Goal: Task Accomplishment & Management: Manage account settings

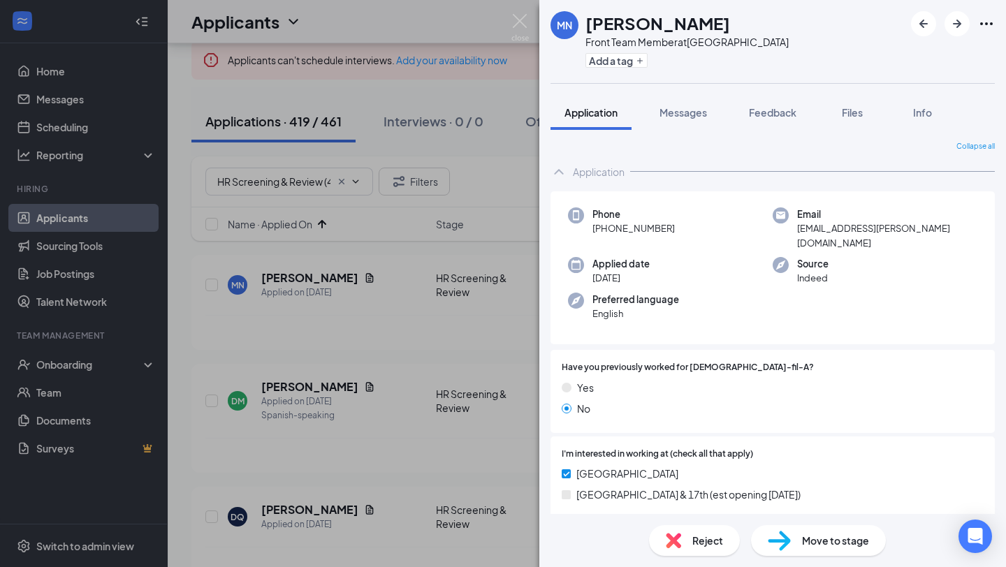
scroll to position [173, 0]
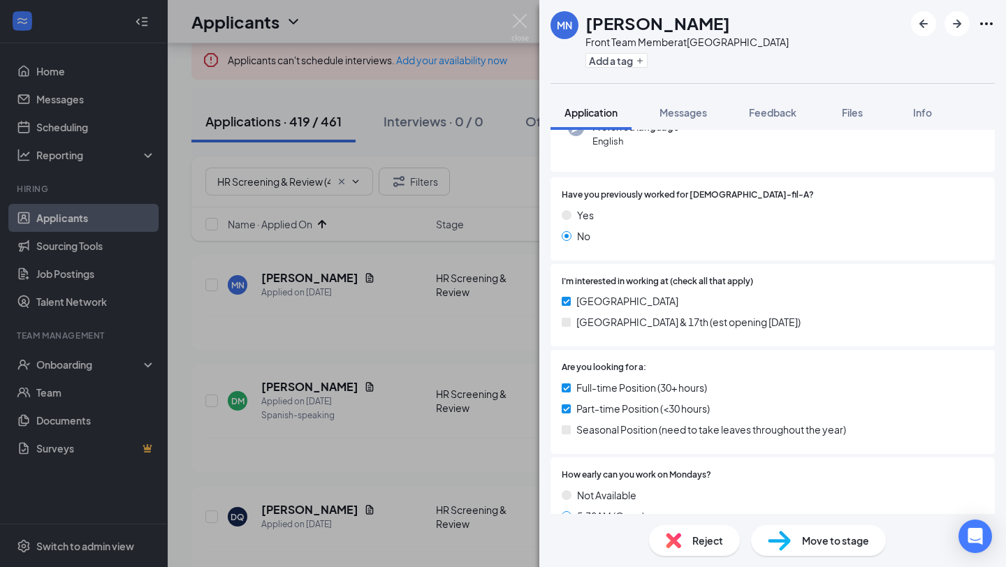
click at [471, 134] on div "MN [PERSON_NAME] Front Team Member at [GEOGRAPHIC_DATA] Add a tag Application M…" at bounding box center [503, 283] width 1006 height 567
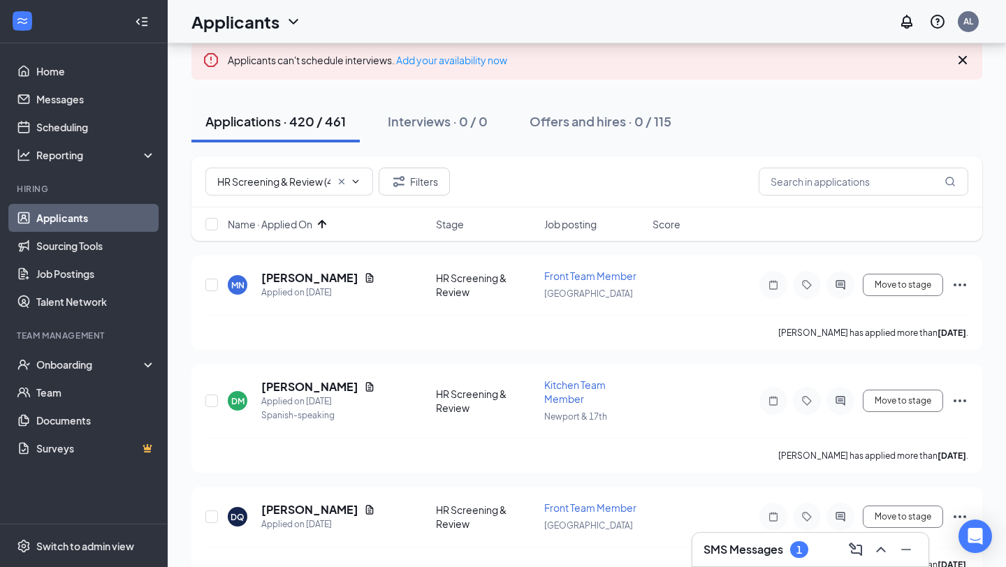
click at [762, 556] on h3 "SMS Messages" at bounding box center [744, 549] width 80 height 15
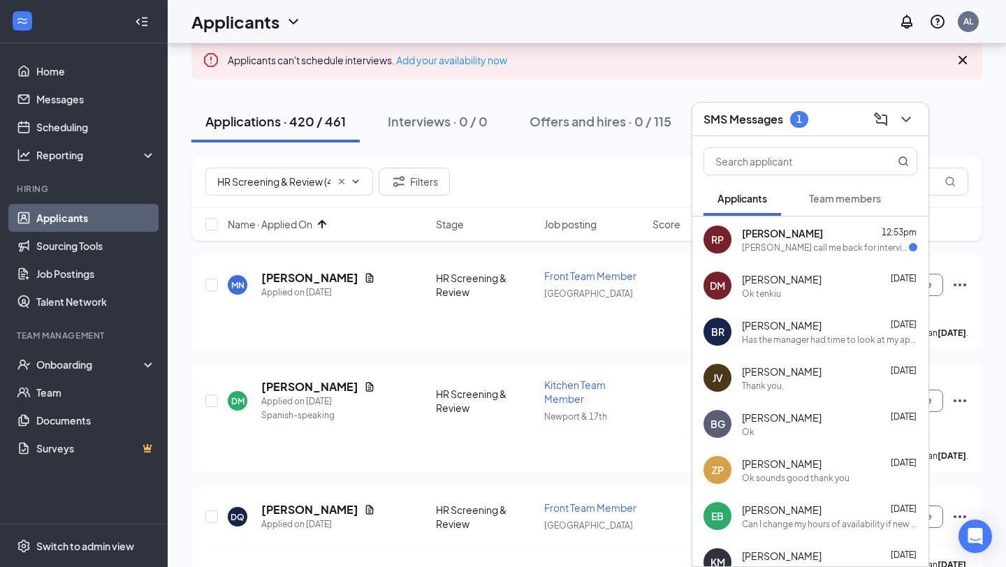
click at [828, 249] on div "[PERSON_NAME] call me back for interview God bless I'm a victory outreach gradu…" at bounding box center [825, 248] width 167 height 12
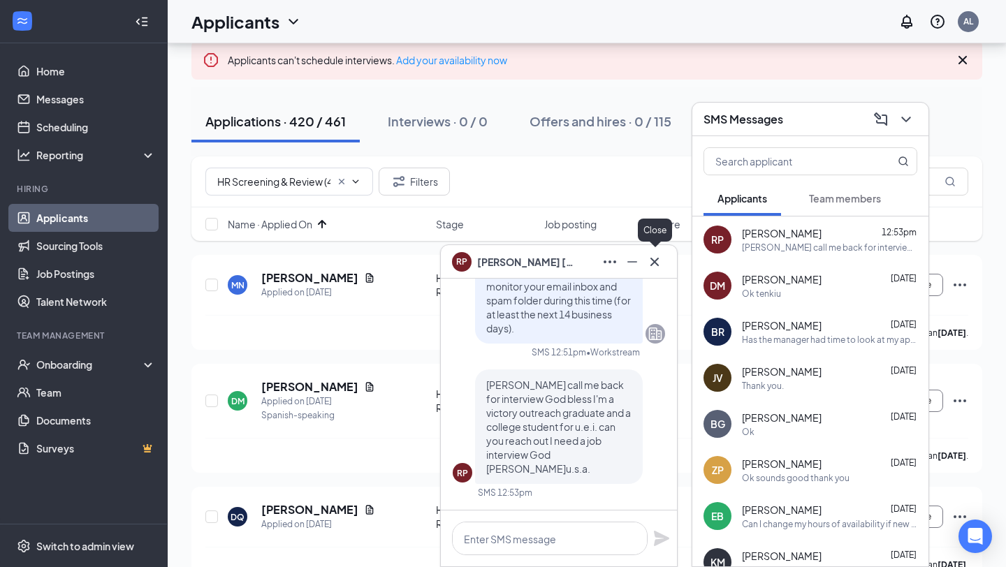
click at [653, 258] on icon "Cross" at bounding box center [654, 262] width 17 height 17
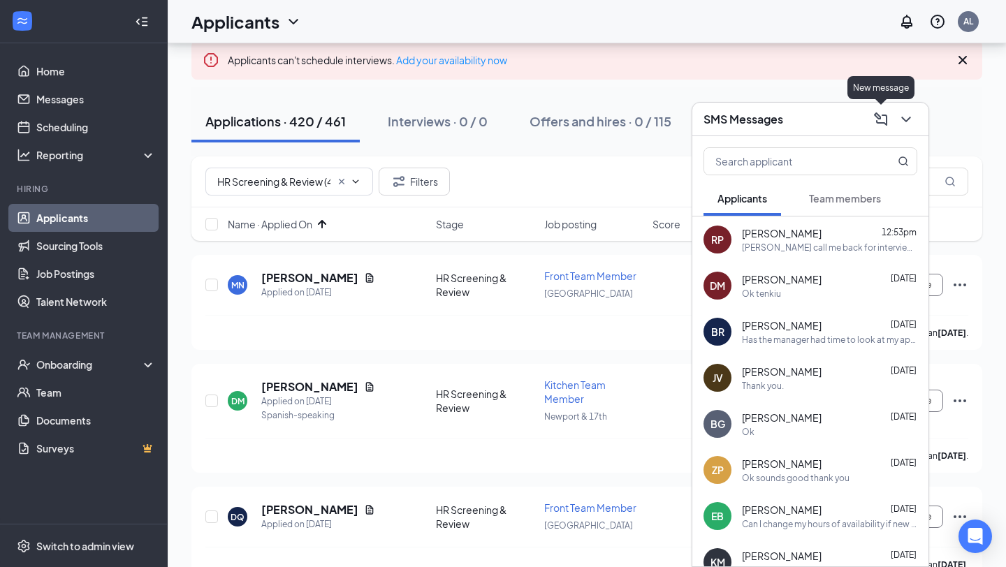
click at [900, 124] on icon "ChevronDown" at bounding box center [906, 119] width 17 height 17
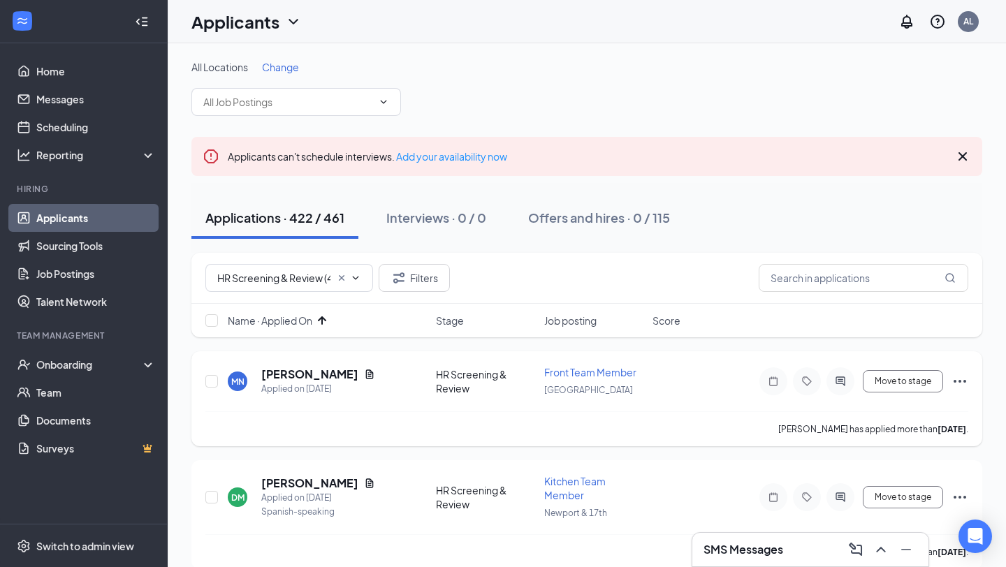
click at [870, 539] on button at bounding box center [881, 550] width 22 height 22
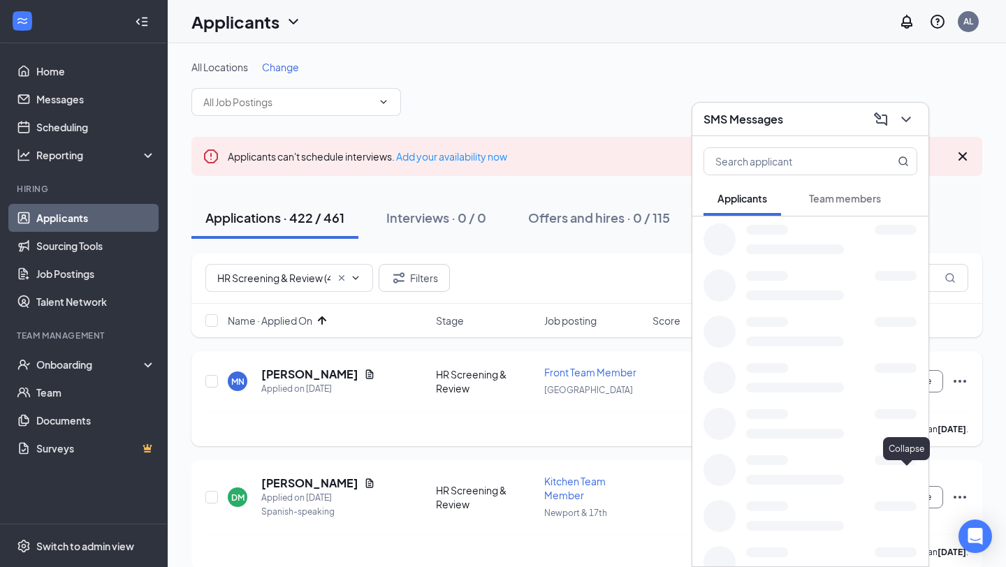
click at [895, 108] on button at bounding box center [906, 119] width 22 height 22
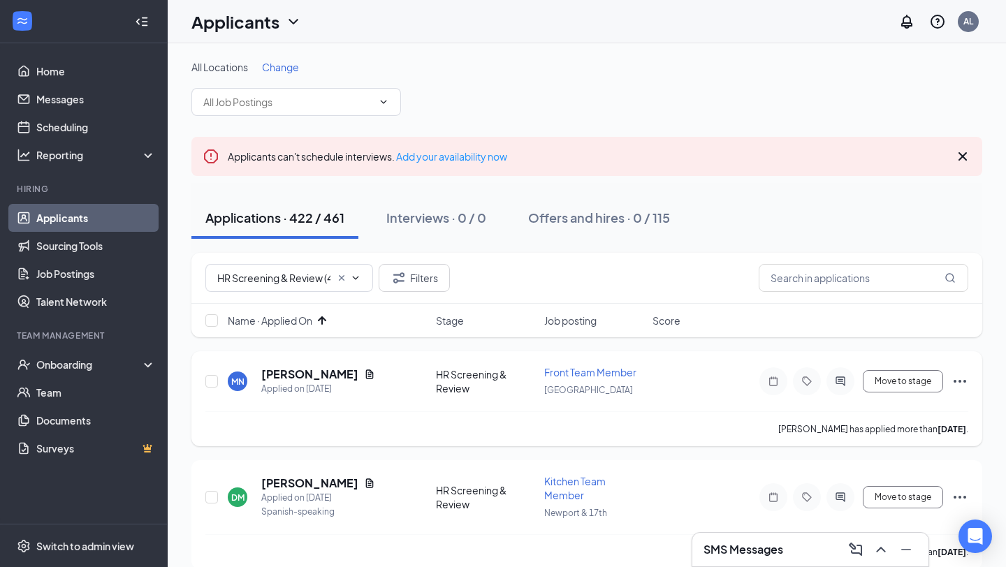
click at [870, 539] on button at bounding box center [881, 550] width 22 height 22
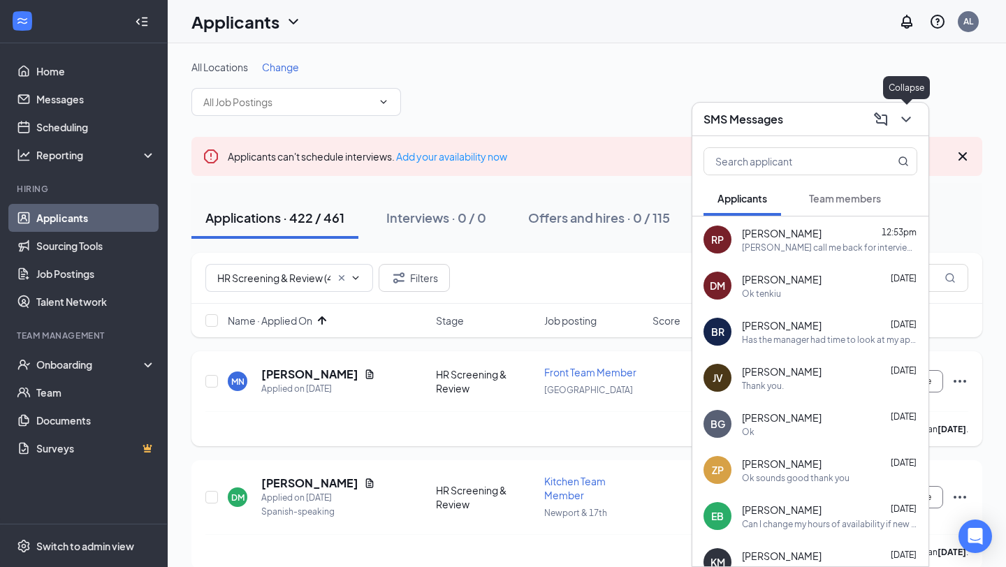
click at [895, 108] on button at bounding box center [906, 119] width 22 height 22
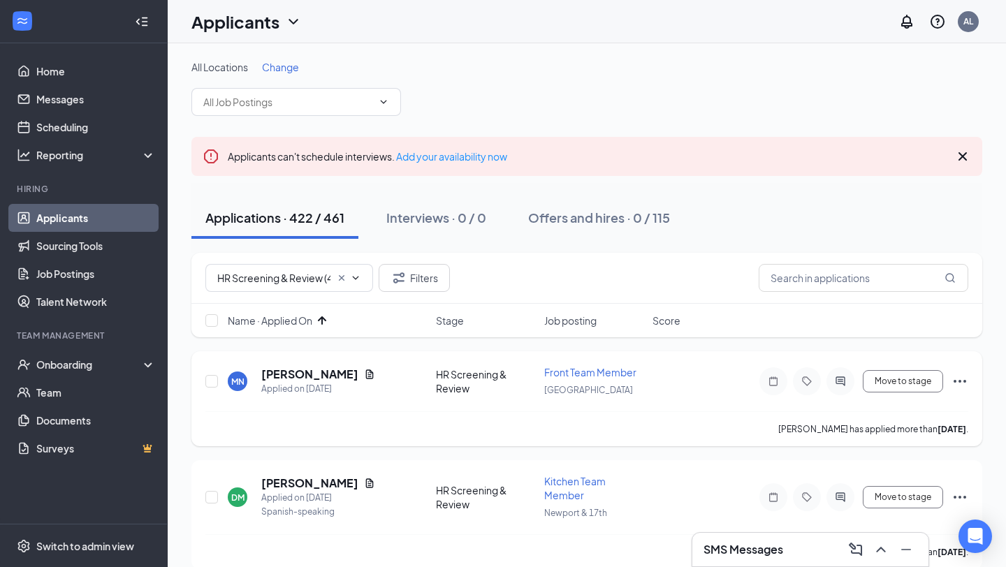
click at [870, 539] on button at bounding box center [881, 550] width 22 height 22
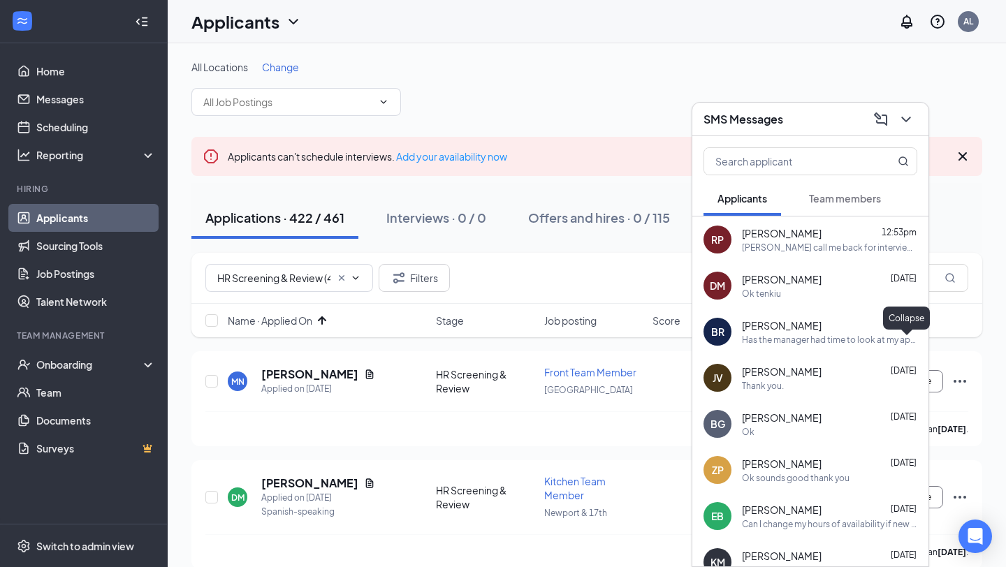
click at [911, 122] on icon "ChevronDown" at bounding box center [906, 119] width 17 height 17
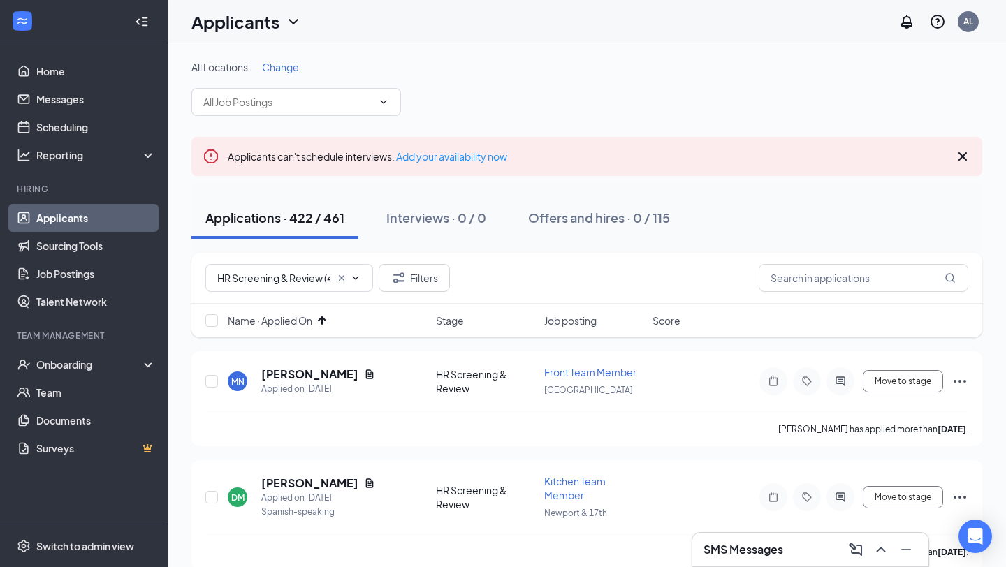
click at [718, 140] on div "Applicants can't schedule interviews. Add your availability now" at bounding box center [586, 156] width 791 height 39
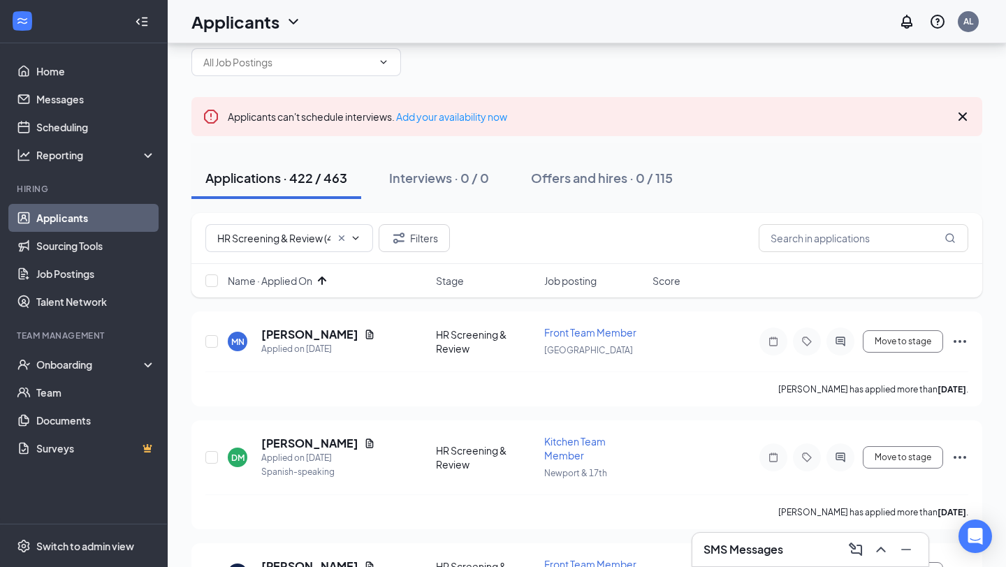
scroll to position [43, 0]
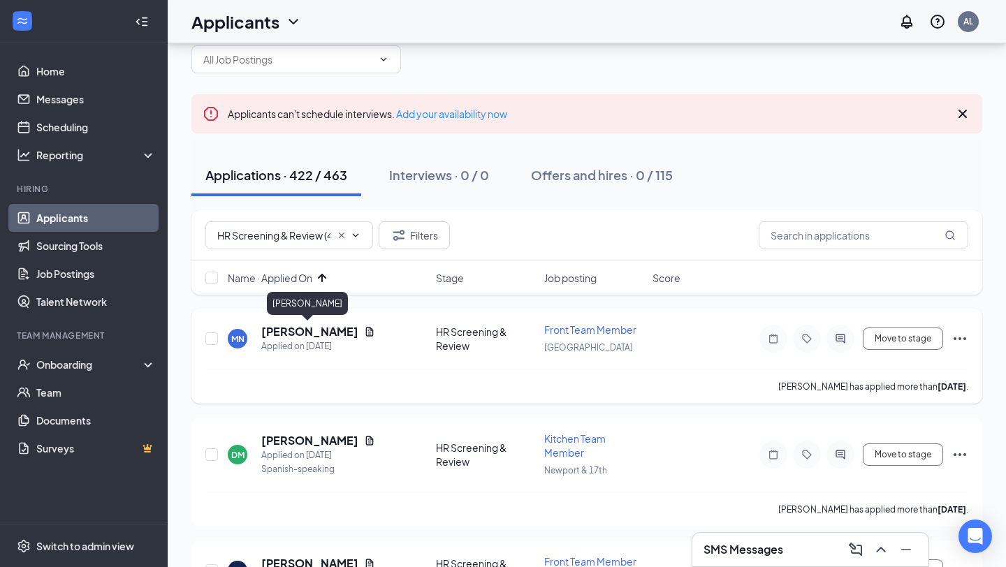
click at [279, 335] on h5 "[PERSON_NAME]" at bounding box center [309, 331] width 97 height 15
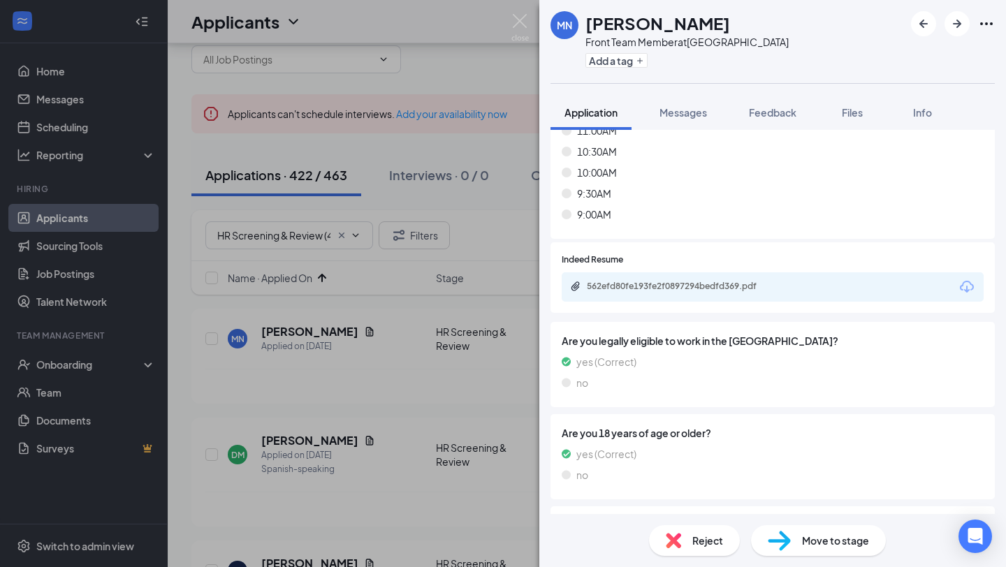
scroll to position [8543, 0]
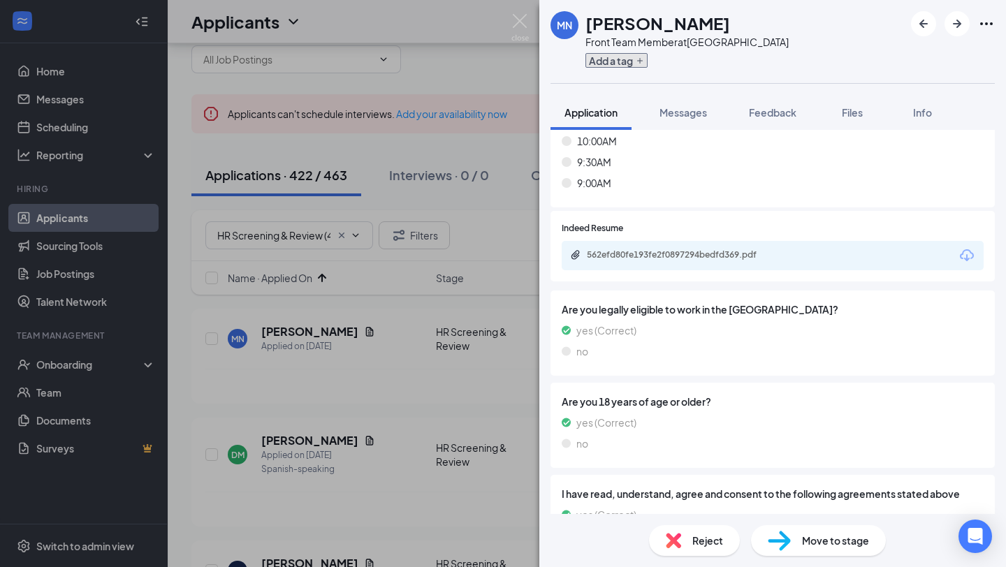
click at [627, 56] on button "Add a tag" at bounding box center [617, 60] width 62 height 15
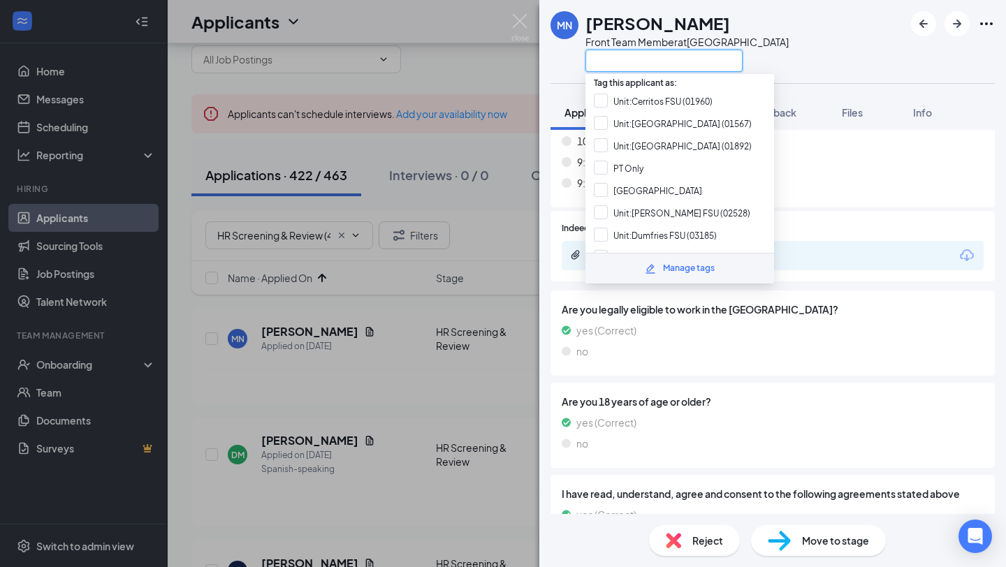
click at [623, 63] on input "text" at bounding box center [664, 61] width 157 height 22
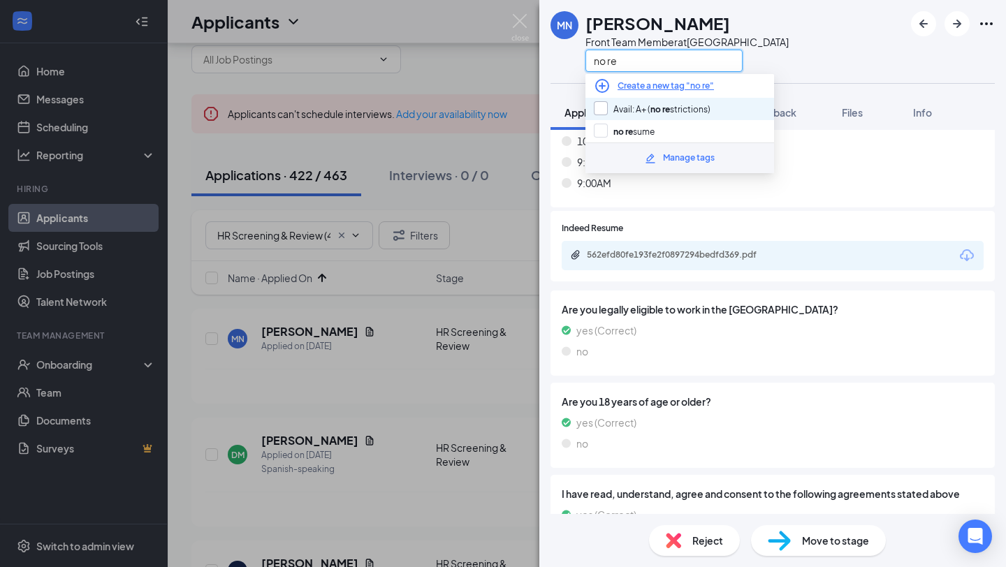
type input "no re"
click at [637, 103] on input "Avail: A+ ( no re strictions)" at bounding box center [652, 108] width 117 height 15
checkbox input "true"
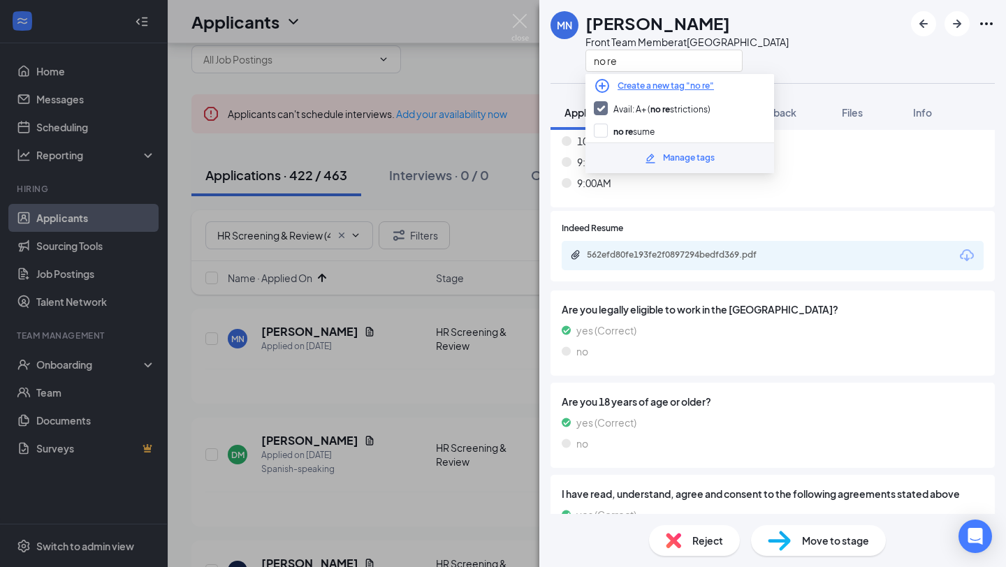
click at [775, 249] on div "562efd80fe193fe2f0897294bedfd369.pdf" at bounding box center [685, 254] width 196 height 11
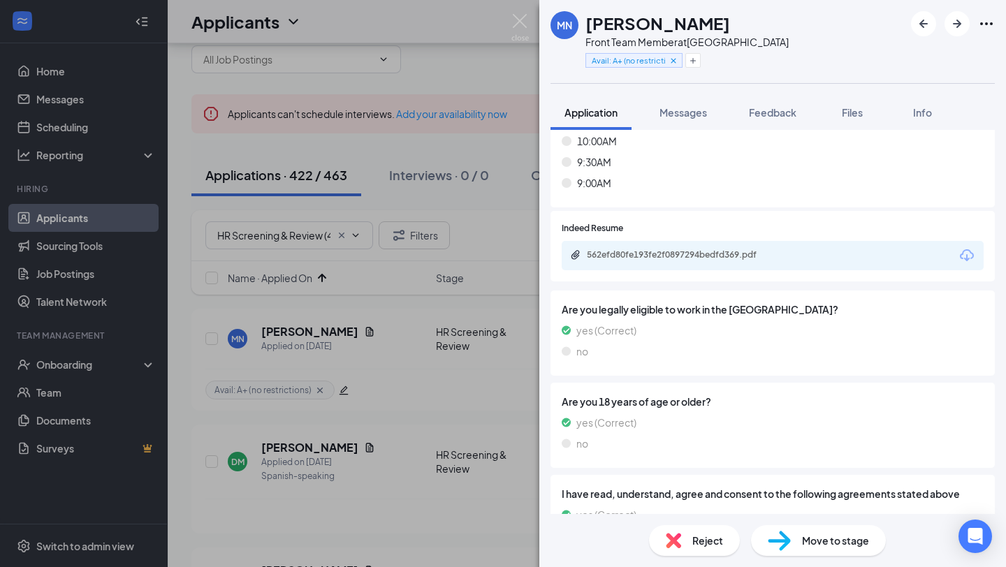
click at [785, 323] on div "yes (Correct)" at bounding box center [773, 330] width 422 height 15
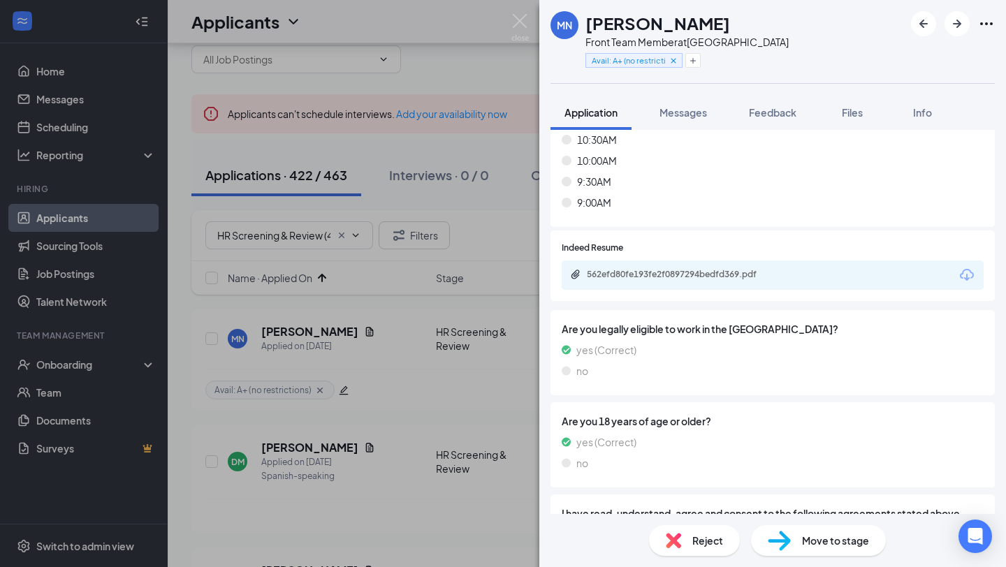
scroll to position [8516, 0]
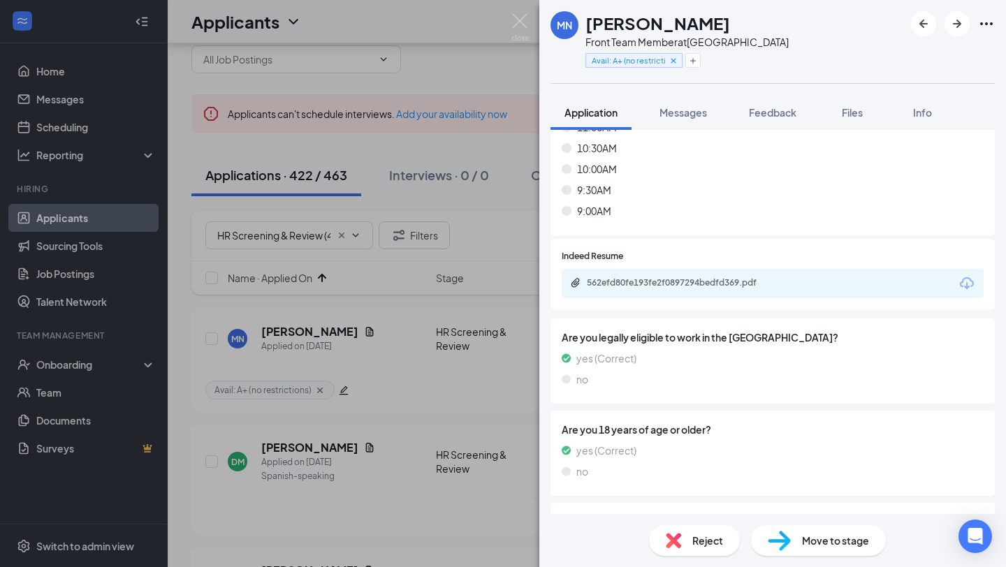
click at [799, 537] on div "Move to stage" at bounding box center [818, 540] width 135 height 31
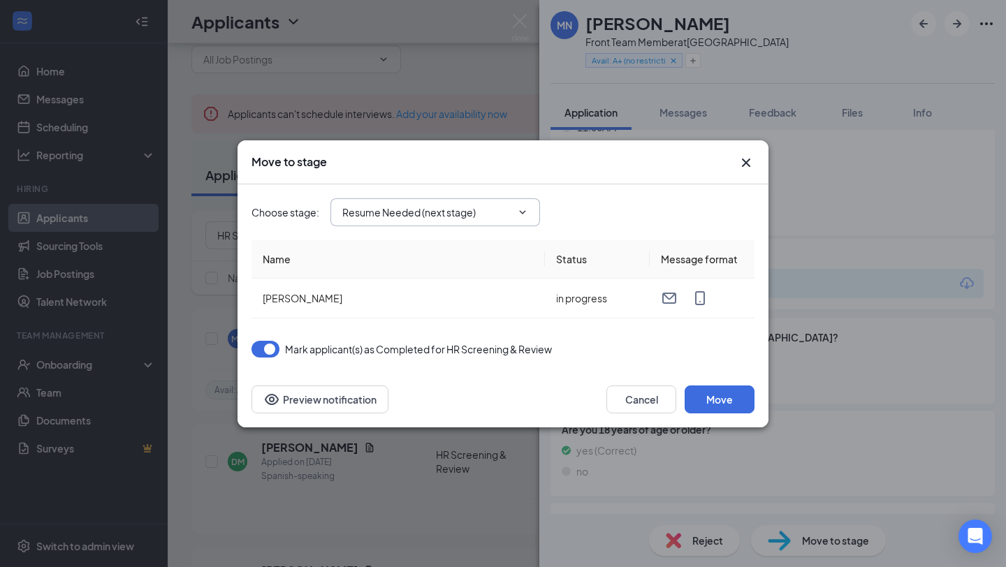
click at [494, 210] on input "Resume Needed (next stage)" at bounding box center [426, 212] width 169 height 15
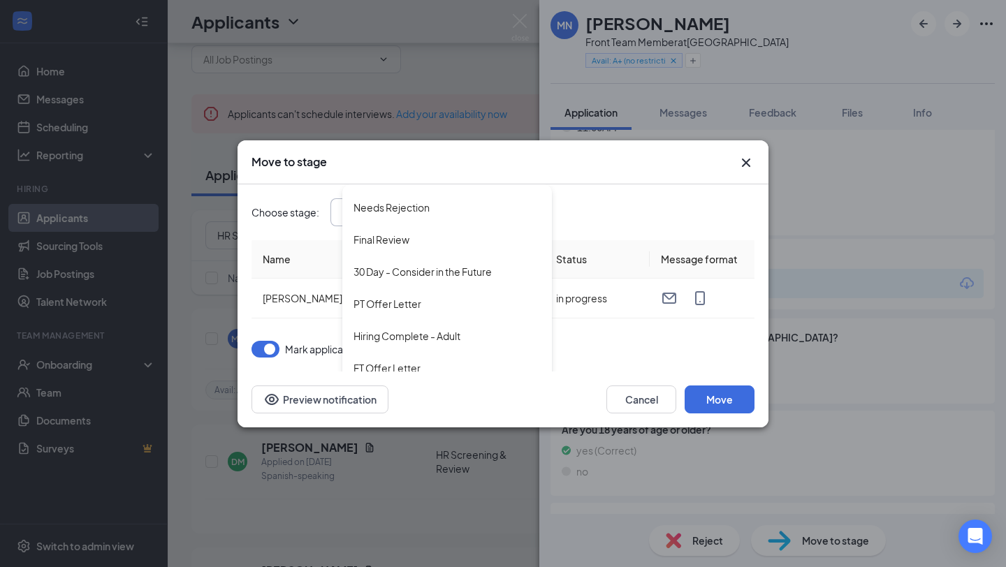
scroll to position [444, 0]
click at [435, 271] on div "30 Day - Consider in the Future" at bounding box center [423, 270] width 138 height 15
type input "30 Day - Consider in the Future"
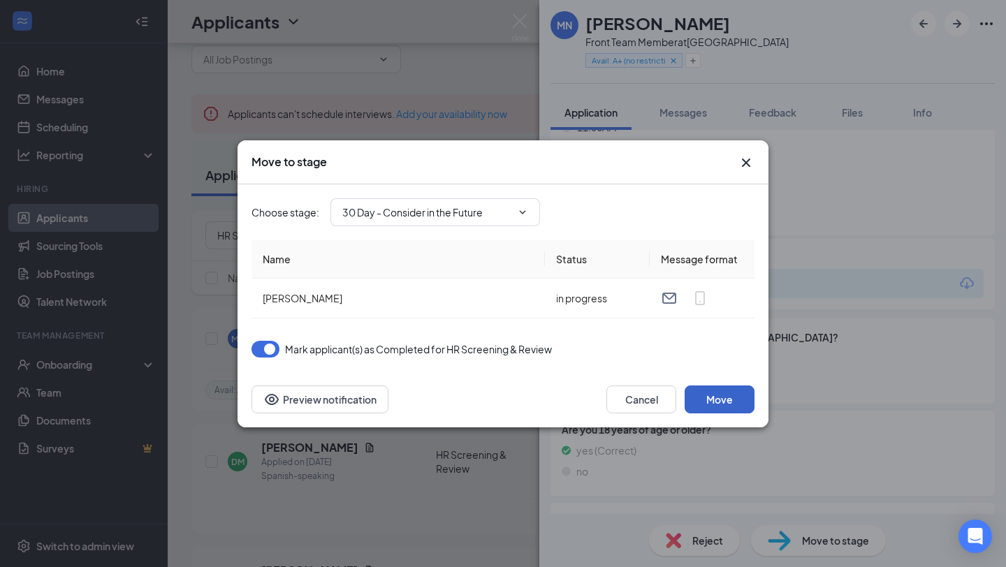
click at [723, 399] on button "Move" at bounding box center [720, 400] width 70 height 28
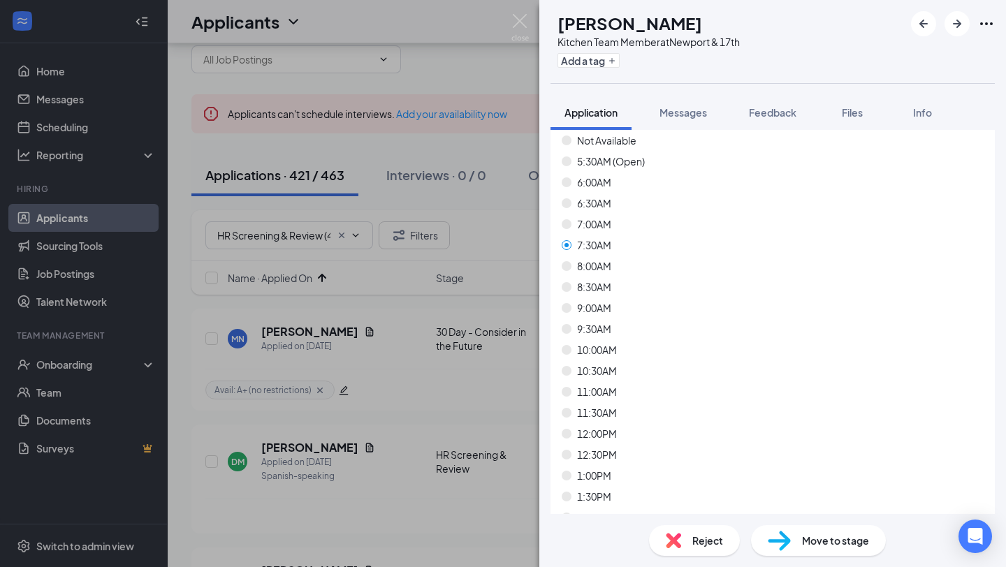
scroll to position [1913, 0]
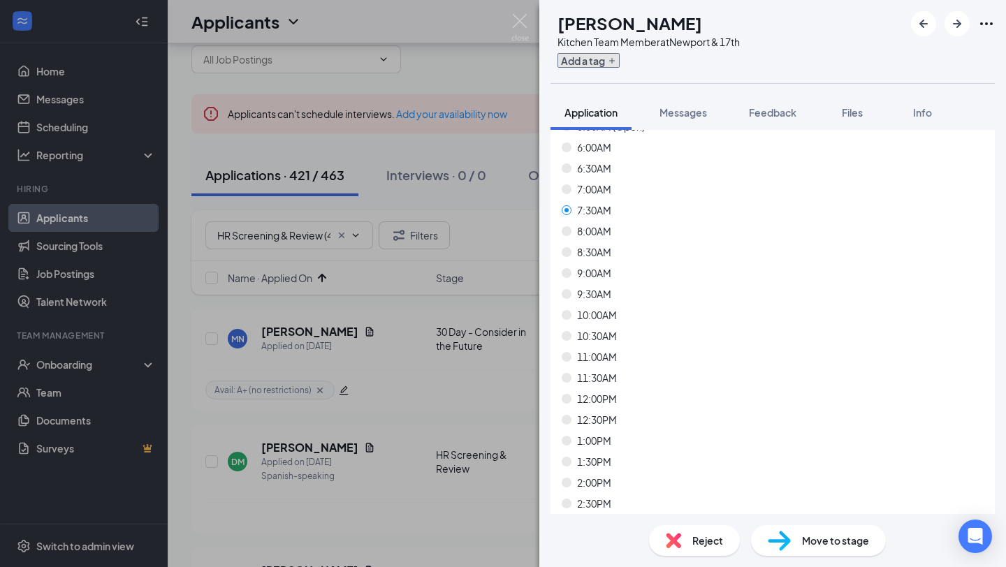
click at [609, 64] on button "Add a tag" at bounding box center [589, 60] width 62 height 15
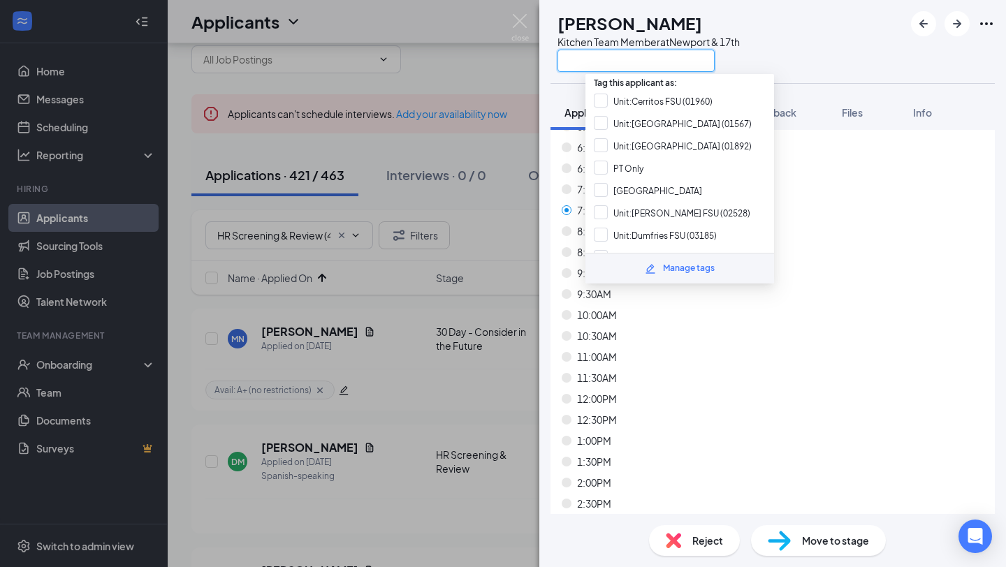
click at [609, 64] on input "text" at bounding box center [636, 61] width 157 height 22
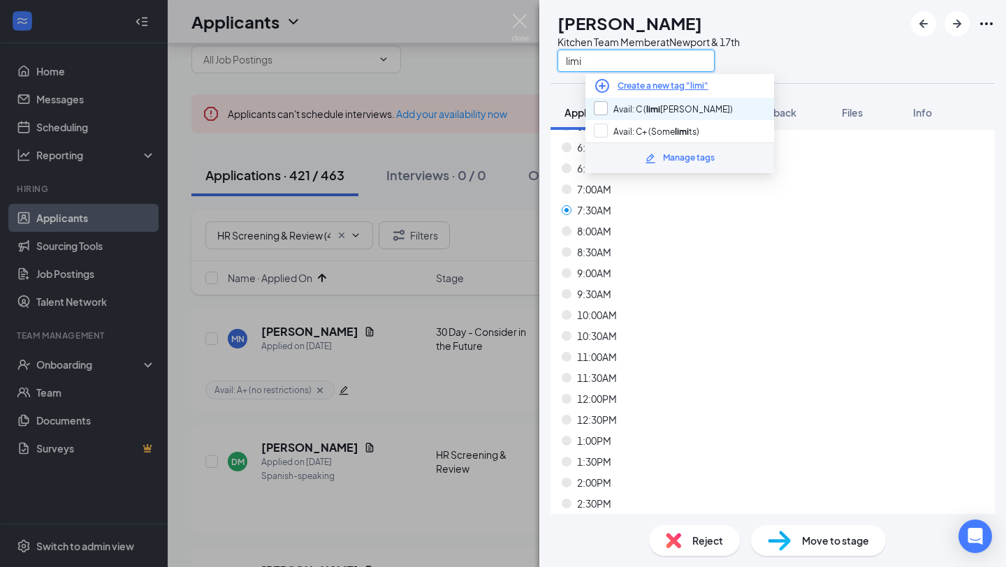
type input "limi"
click at [667, 115] on input "Avail: C ( limi [PERSON_NAME])" at bounding box center [663, 108] width 139 height 15
checkbox input "true"
click at [706, 386] on div "Not Available 5:30AM (Open) 6:00AM 6:30AM 7:00AM 7:30AM 8:00AM 8:30AM 9:00AM 9:…" at bounding box center [773, 402] width 422 height 608
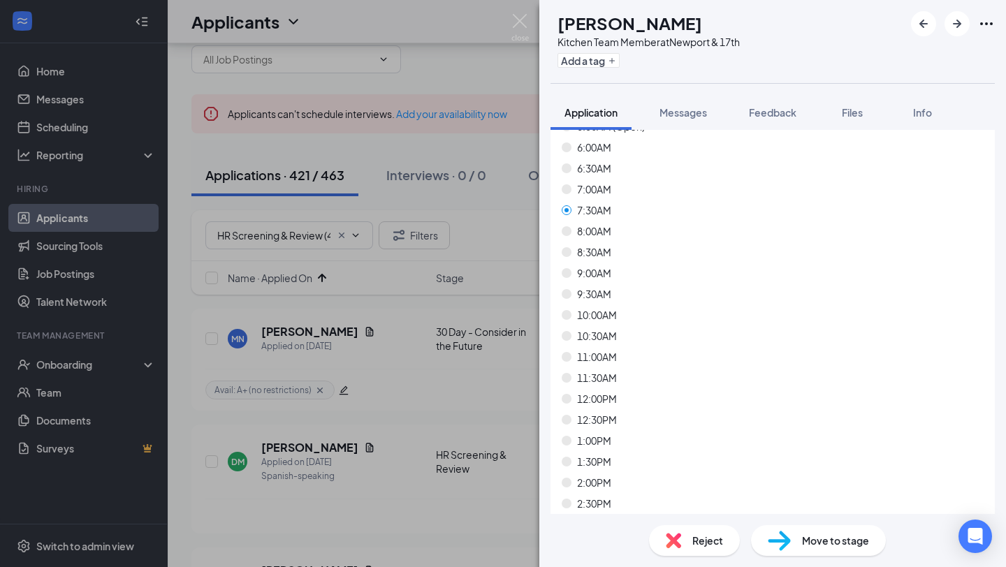
click at [690, 545] on div "[PERSON_NAME] Kitchen Team Member at [GEOGRAPHIC_DATA] & 17th Add a tag Applica…" at bounding box center [772, 283] width 467 height 567
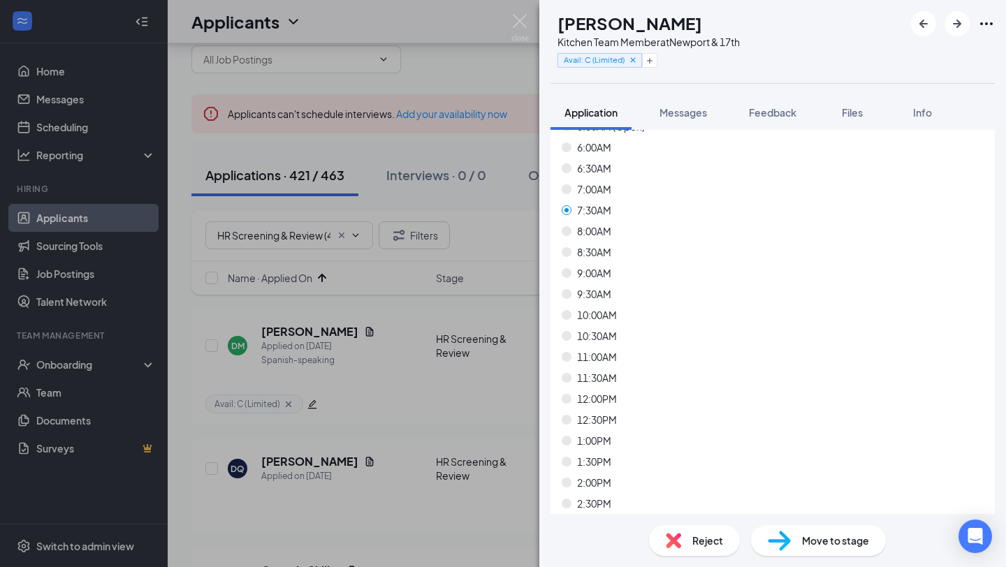
click at [688, 553] on div "Reject" at bounding box center [694, 540] width 91 height 31
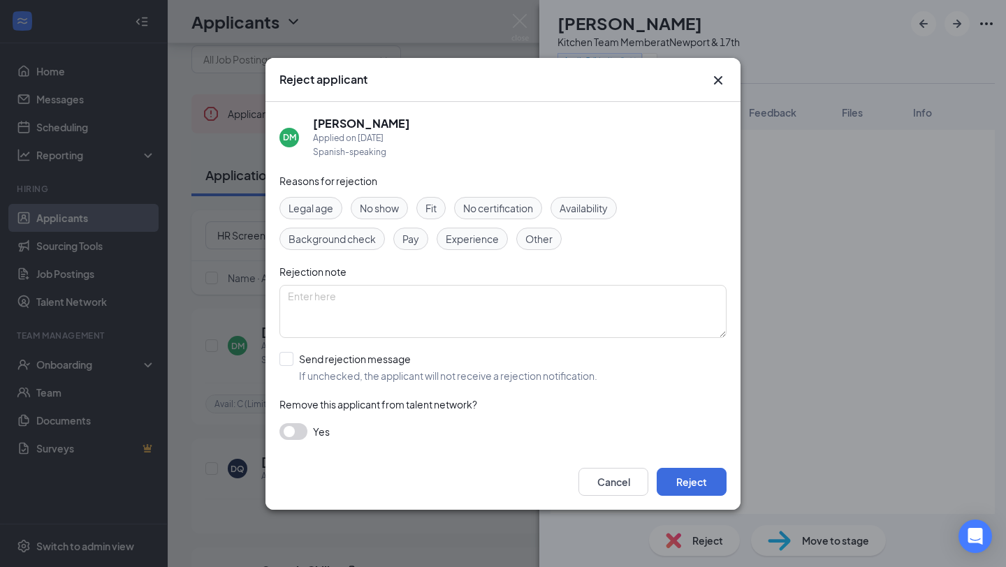
click at [328, 372] on input "Send rejection message If unchecked, the applicant will not receive a rejection…" at bounding box center [439, 367] width 318 height 31
checkbox input "true"
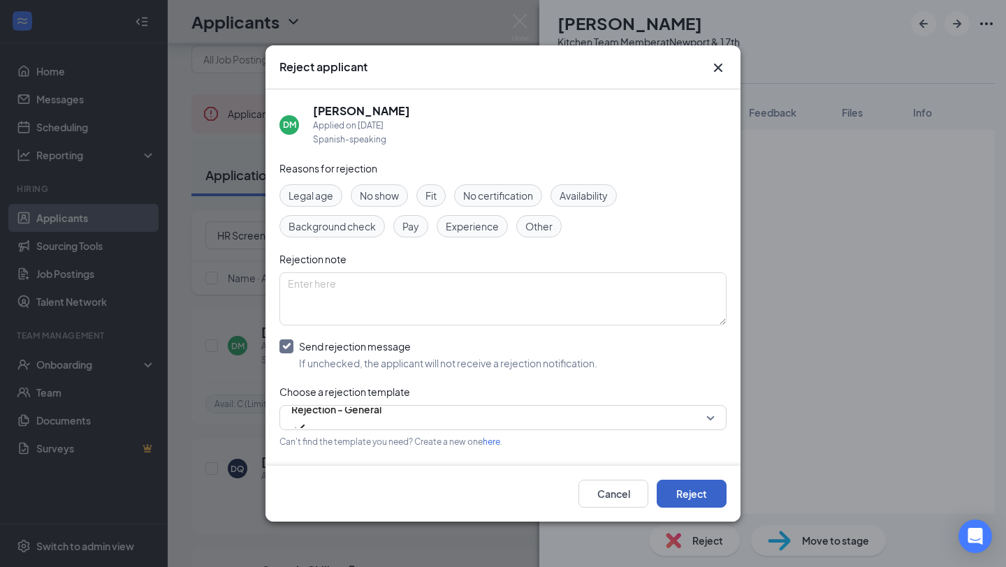
click at [689, 495] on button "Reject" at bounding box center [692, 494] width 70 height 28
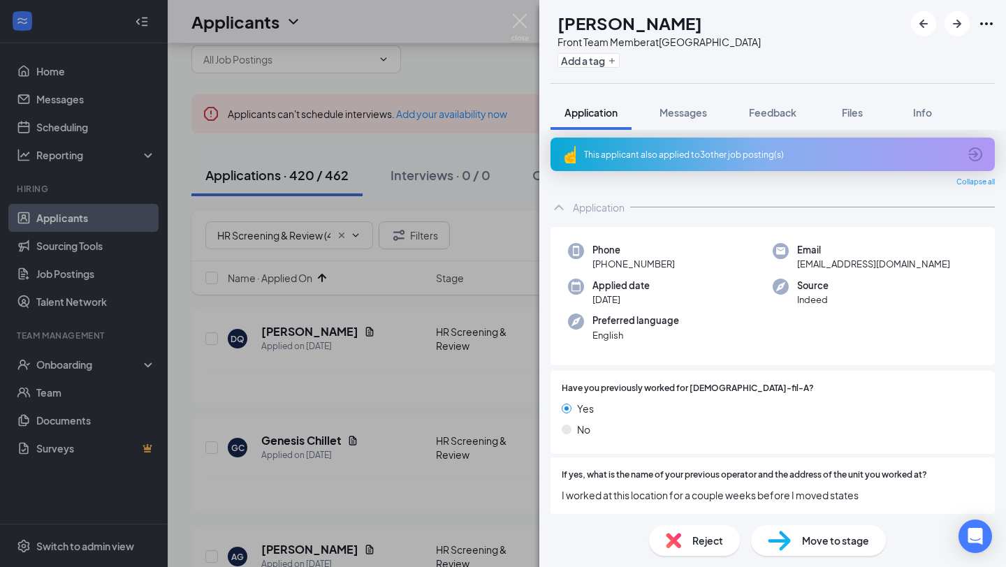
scroll to position [2, 0]
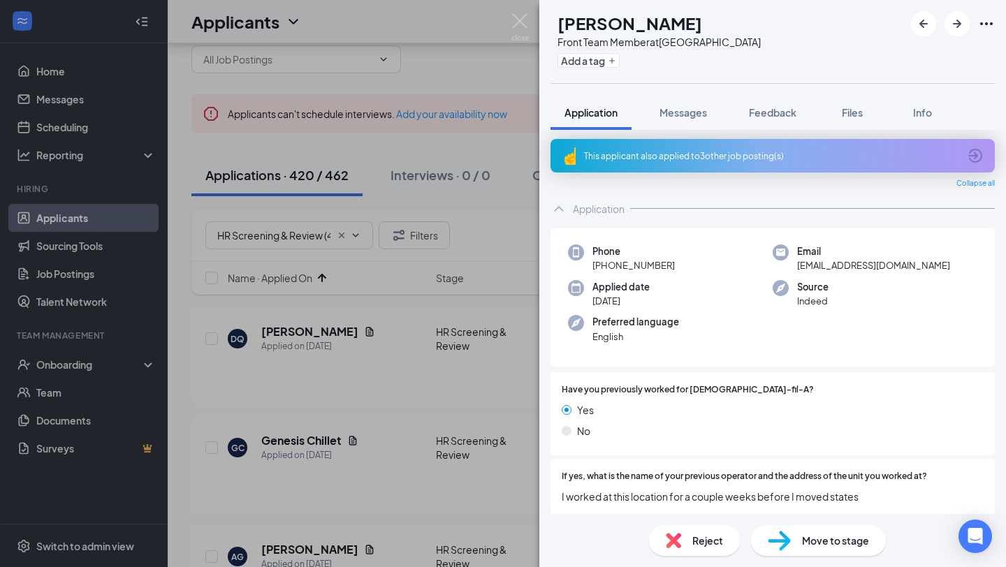
click at [841, 150] on div "This applicant also applied to 3 other job posting(s)" at bounding box center [771, 156] width 375 height 12
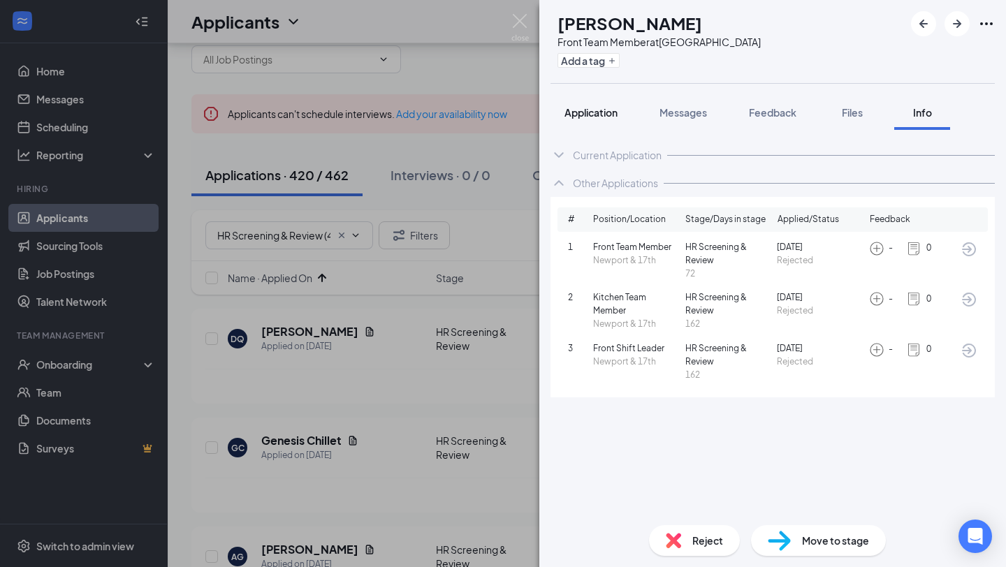
click at [589, 97] on button "Application" at bounding box center [591, 112] width 81 height 35
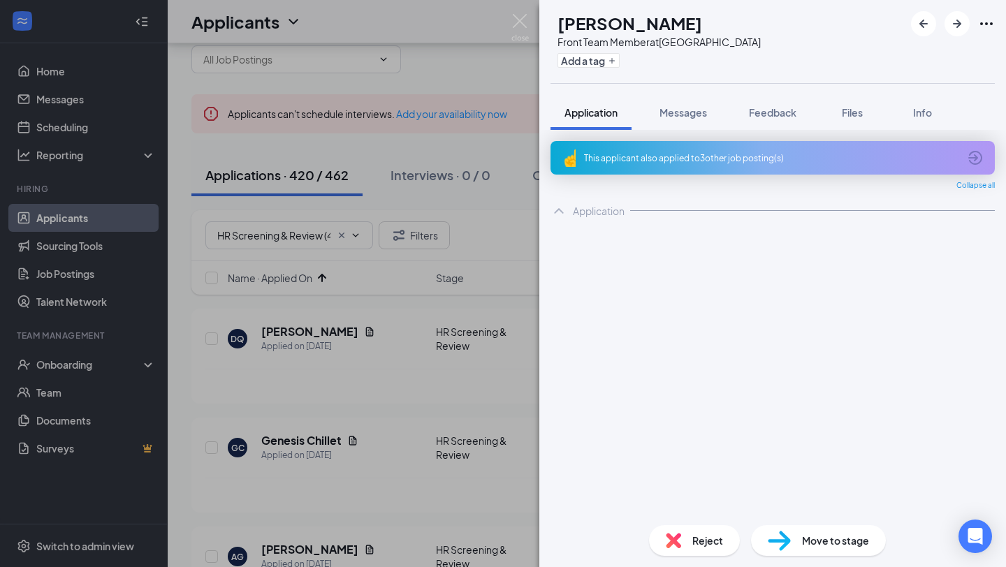
click at [582, 110] on span "Application" at bounding box center [591, 112] width 53 height 13
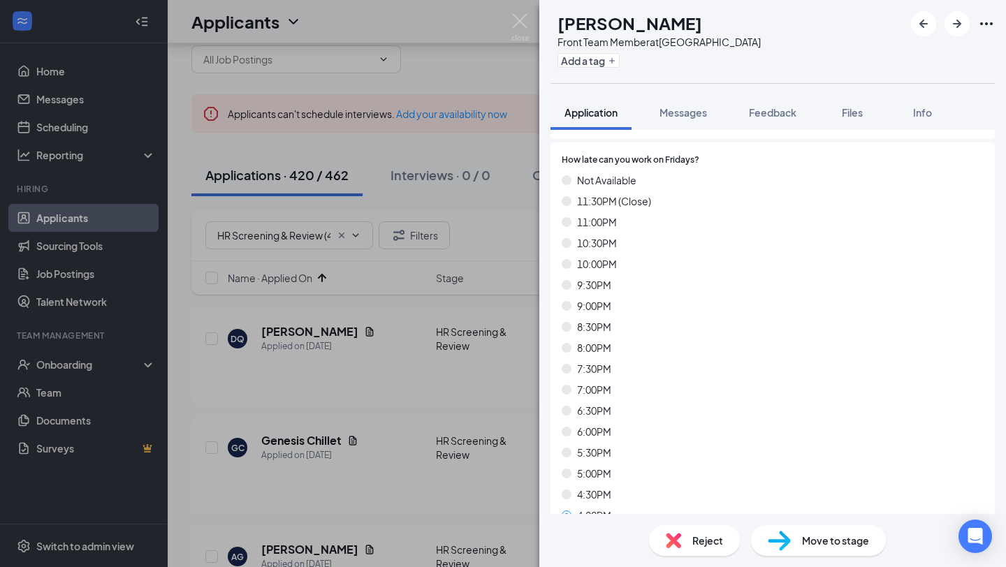
scroll to position [6657, 0]
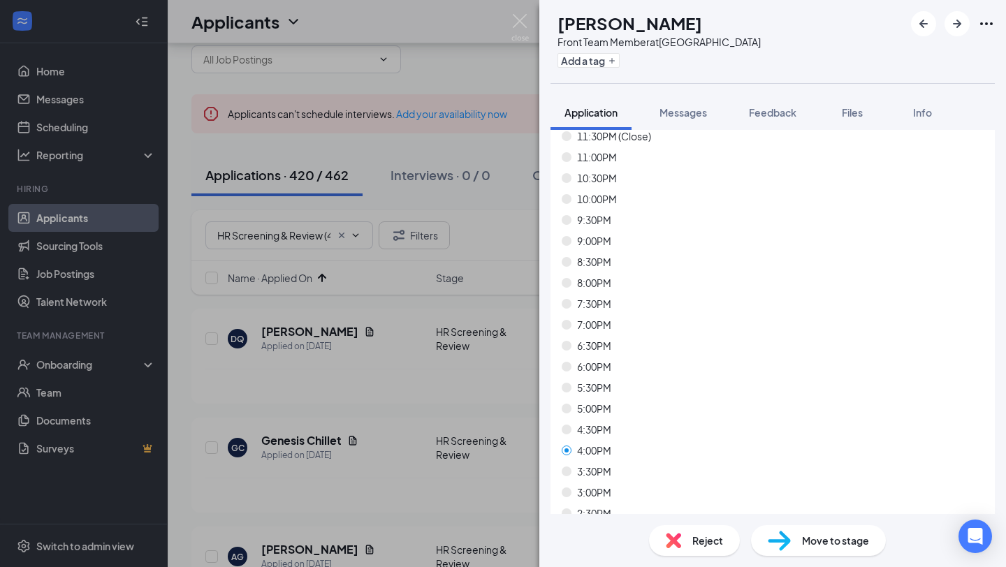
click at [815, 523] on div "Reject Move to stage" at bounding box center [772, 540] width 467 height 53
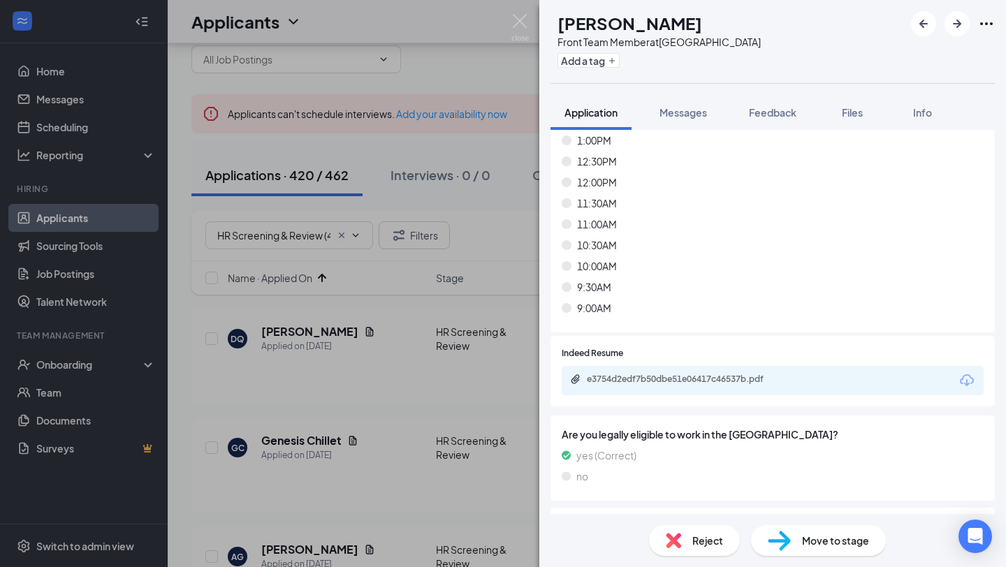
scroll to position [8671, 0]
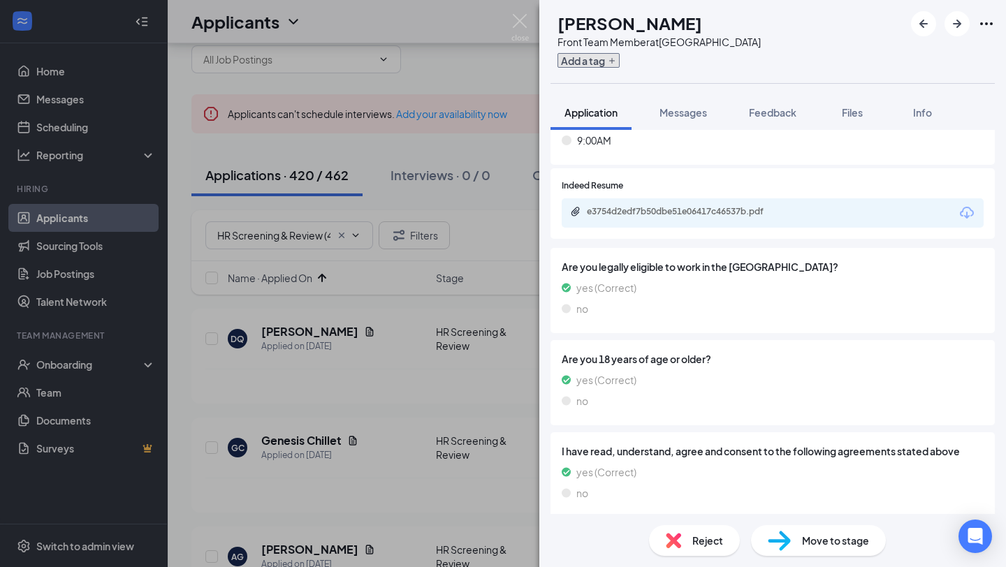
click at [606, 60] on button "Add a tag" at bounding box center [589, 60] width 62 height 15
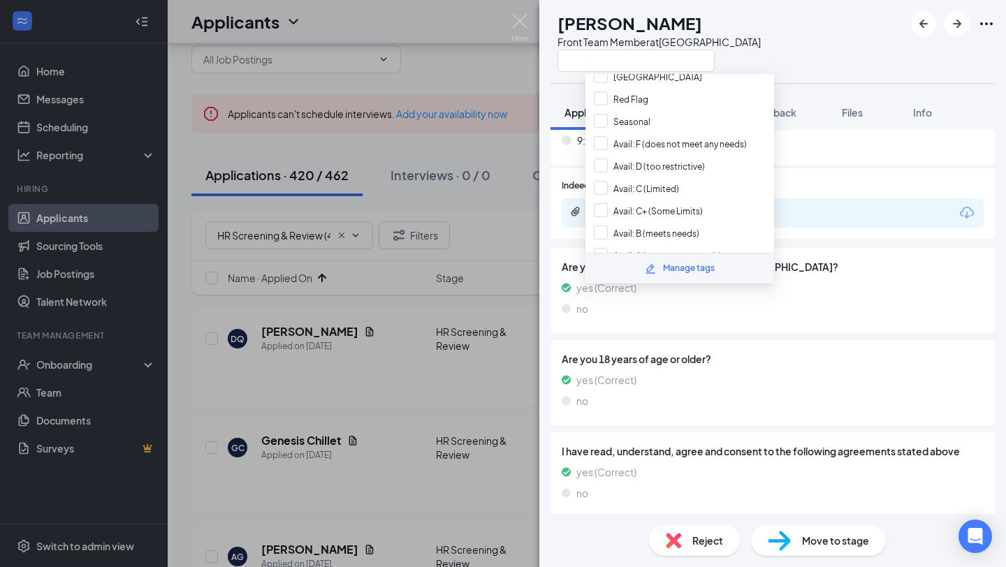
scroll to position [517, 0]
click at [651, 225] on input "Avail: B (meets needs)" at bounding box center [647, 232] width 106 height 15
checkbox input "true"
click at [822, 404] on div "no" at bounding box center [773, 400] width 422 height 15
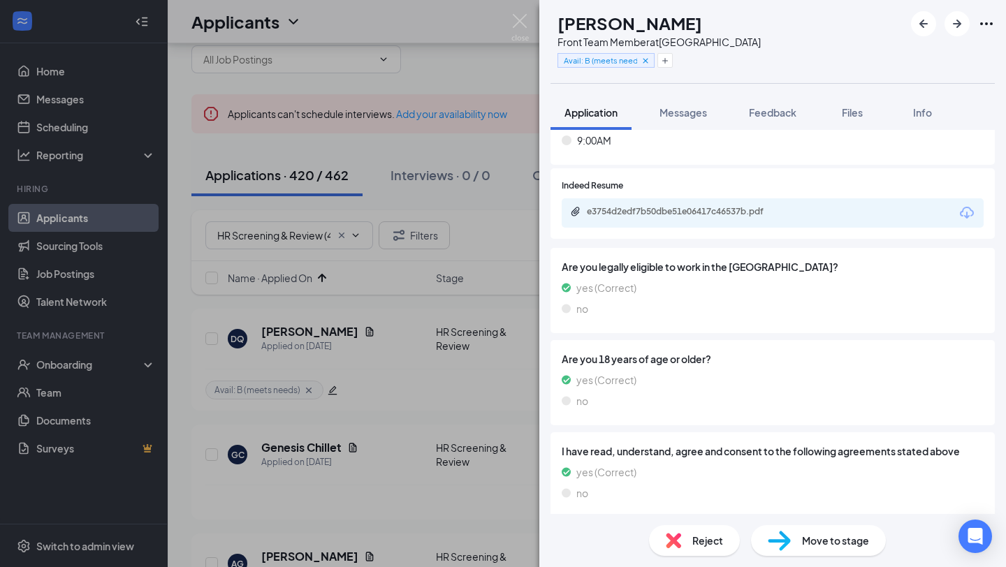
click at [689, 545] on div "Reject" at bounding box center [694, 540] width 91 height 31
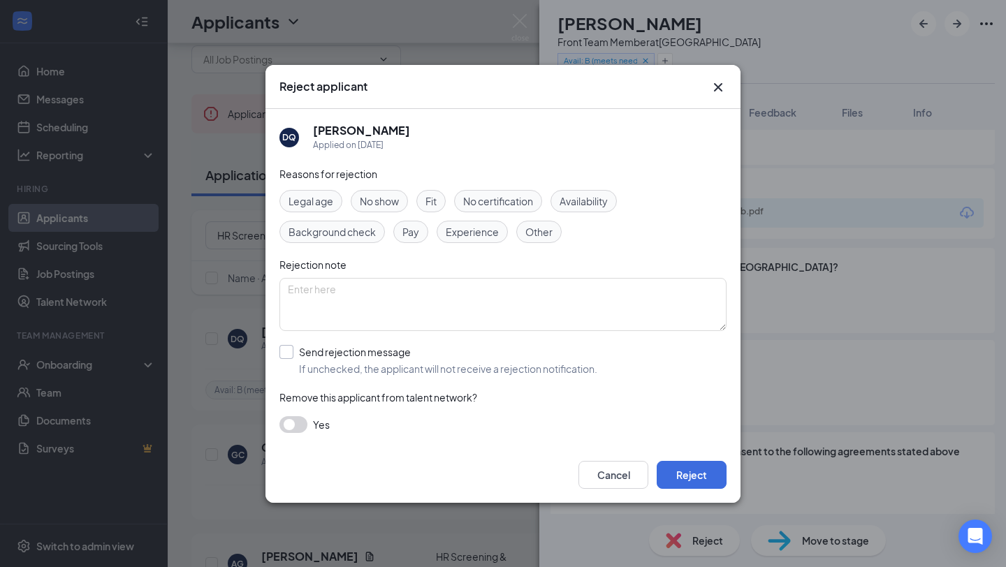
click at [428, 372] on input "Send rejection message If unchecked, the applicant will not receive a rejection…" at bounding box center [439, 360] width 318 height 31
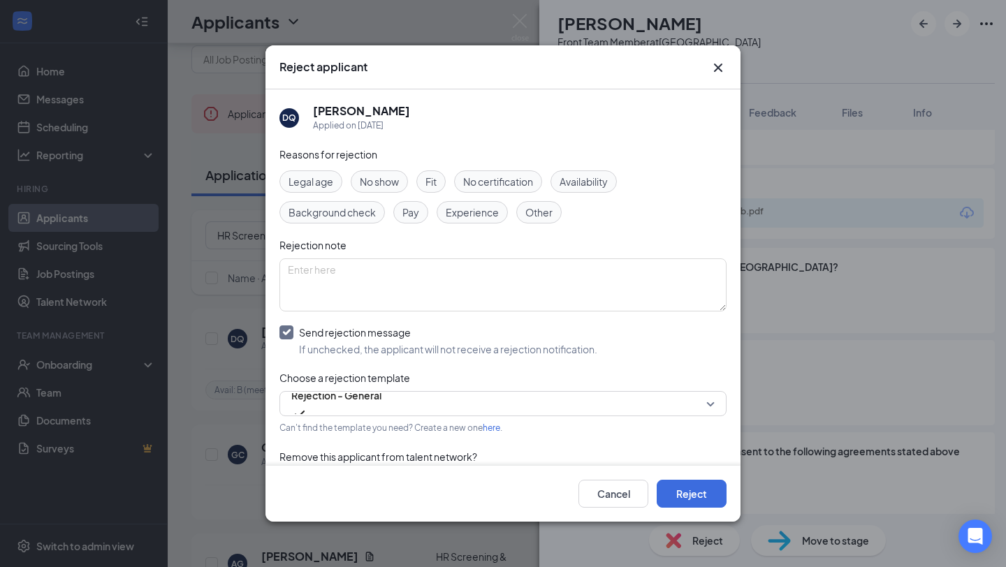
click at [288, 335] on input "Send rejection message If unchecked, the applicant will not receive a rejection…" at bounding box center [439, 341] width 318 height 31
checkbox input "false"
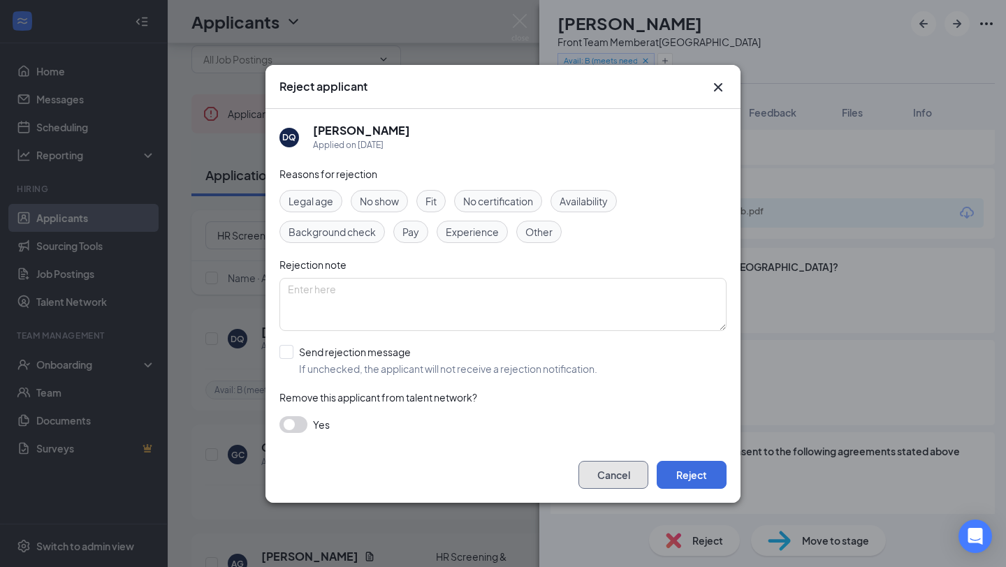
click at [623, 475] on button "Cancel" at bounding box center [614, 475] width 70 height 28
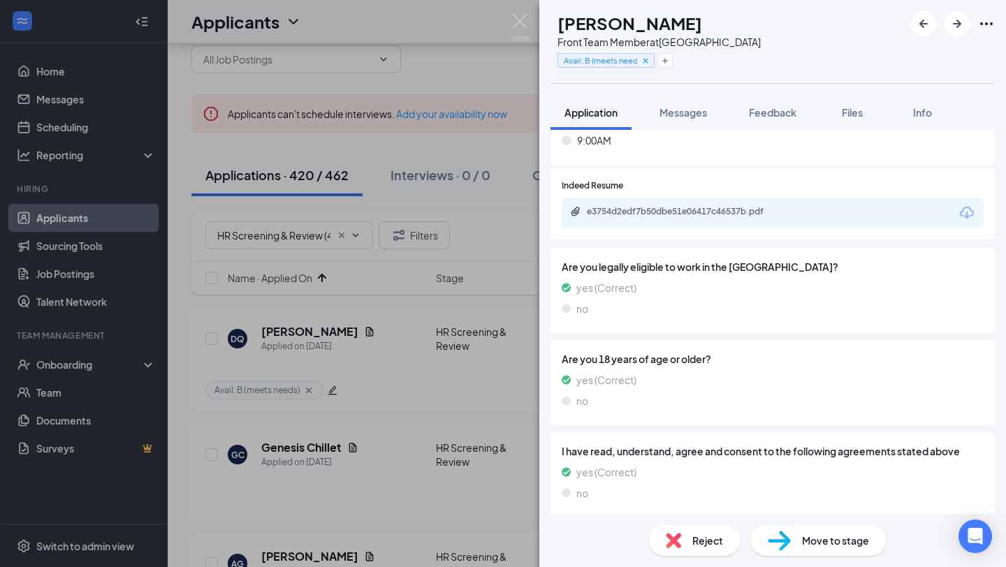
click at [807, 547] on span "Move to stage" at bounding box center [835, 540] width 67 height 15
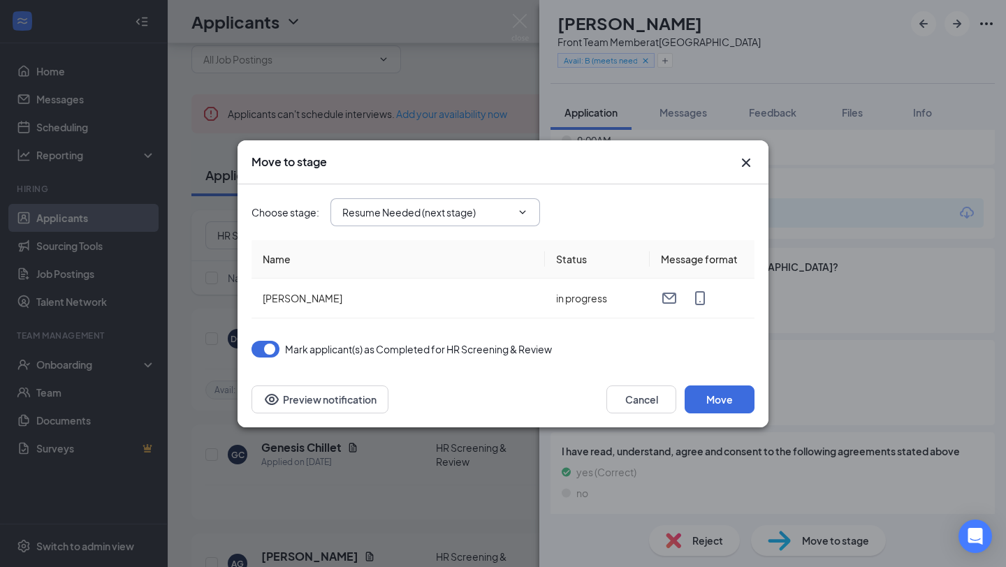
click at [523, 210] on icon "ChevronDown" at bounding box center [522, 212] width 11 height 11
click at [426, 217] on input "Resume Needed (next stage)" at bounding box center [426, 212] width 169 height 15
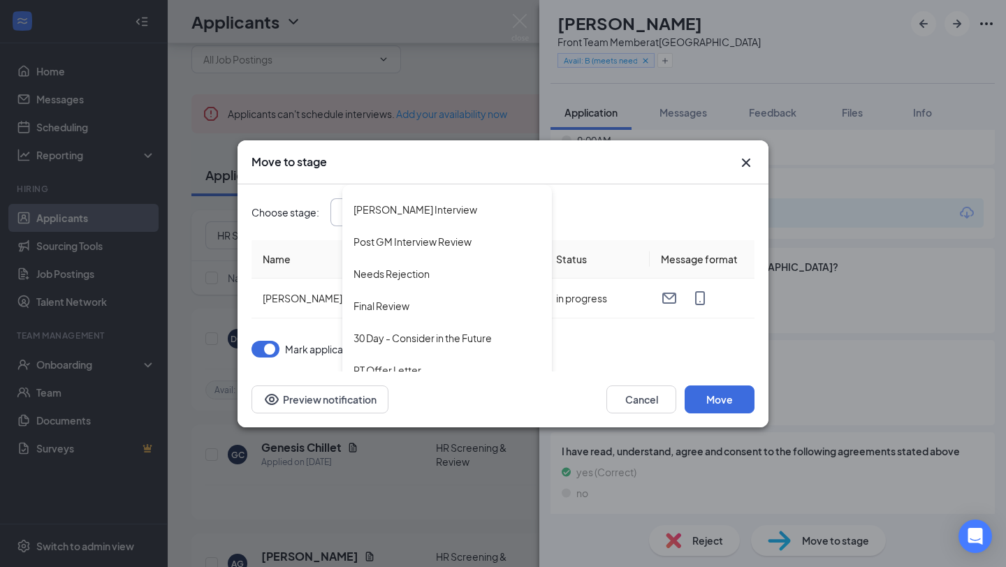
scroll to position [382, 0]
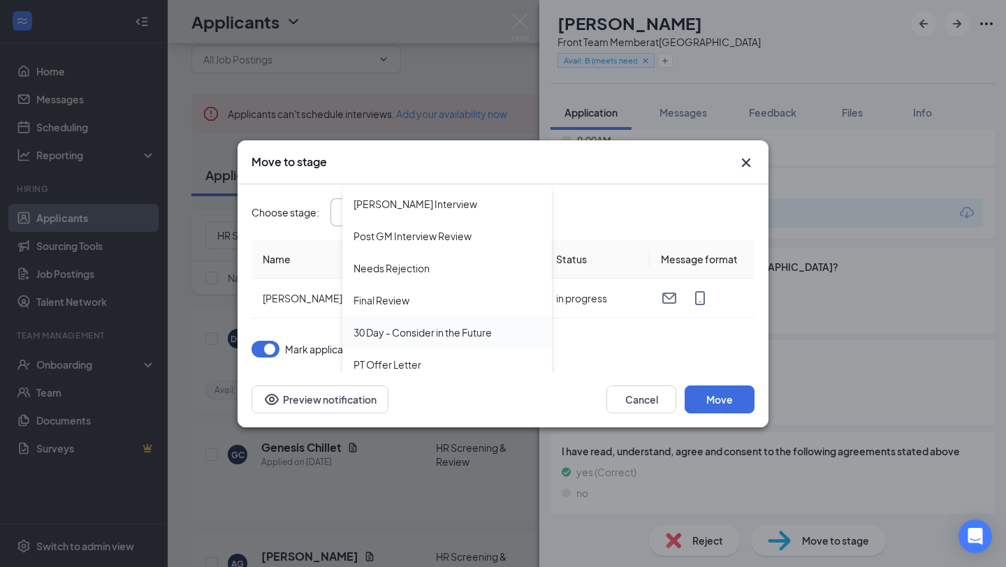
click at [428, 327] on div "30 Day - Consider in the Future" at bounding box center [423, 332] width 138 height 15
type input "30 Day - Consider in the Future"
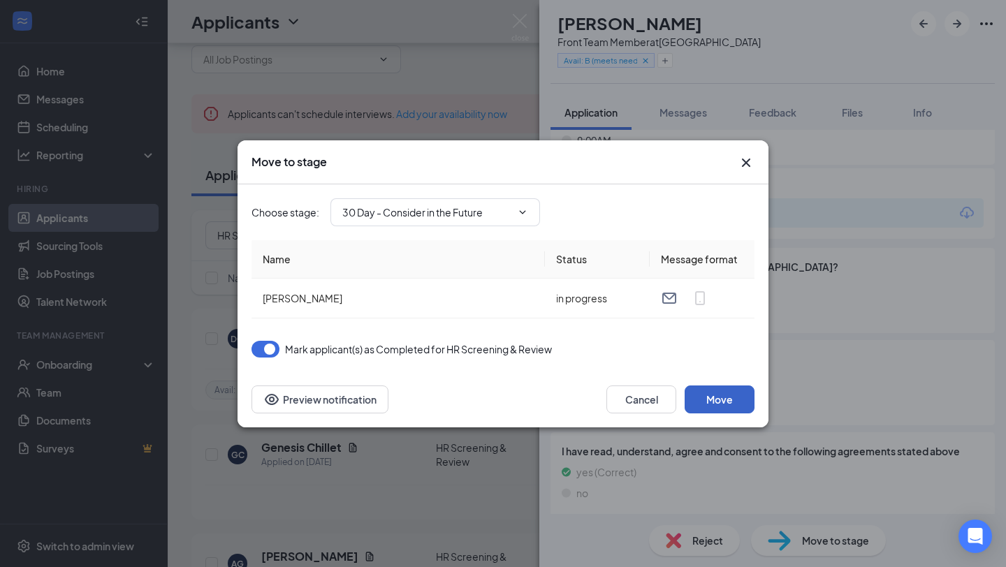
click at [730, 393] on button "Move" at bounding box center [720, 400] width 70 height 28
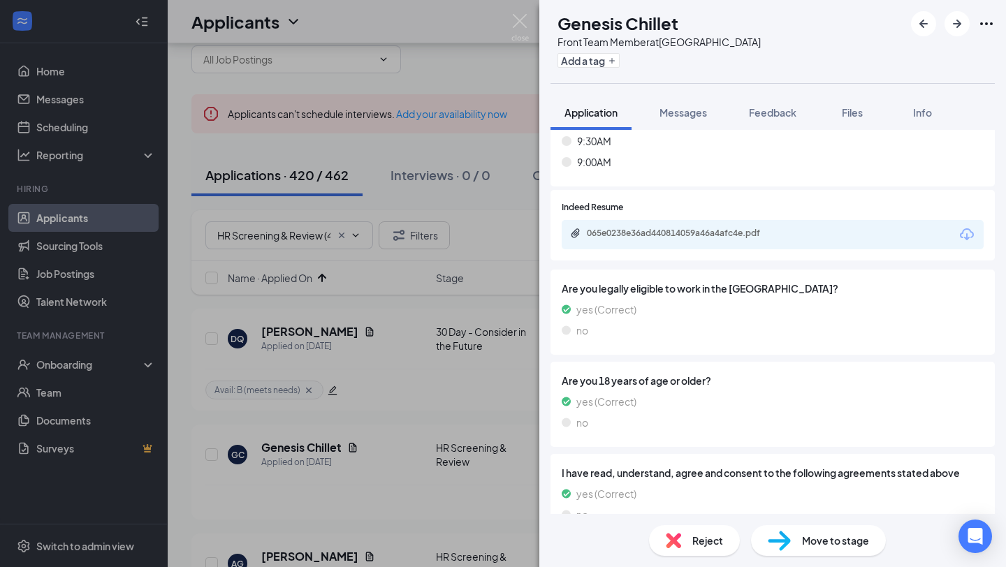
scroll to position [8579, 0]
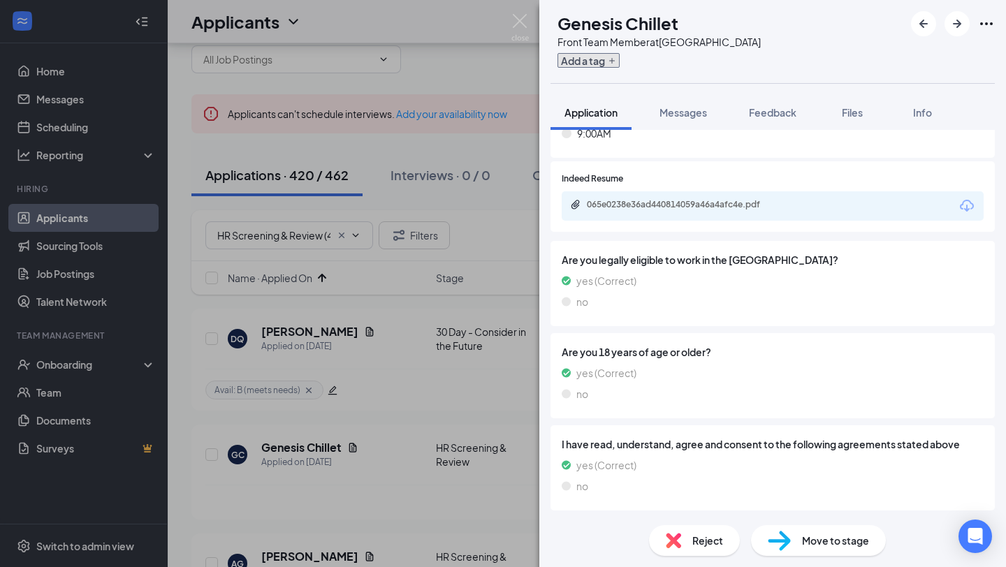
click at [606, 59] on button "Add a tag" at bounding box center [589, 60] width 62 height 15
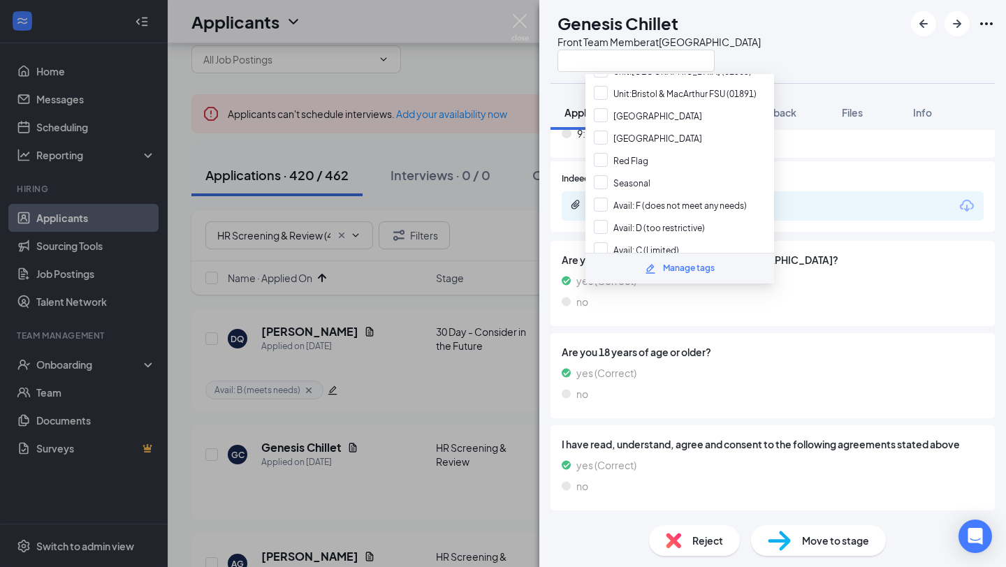
scroll to position [556, 0]
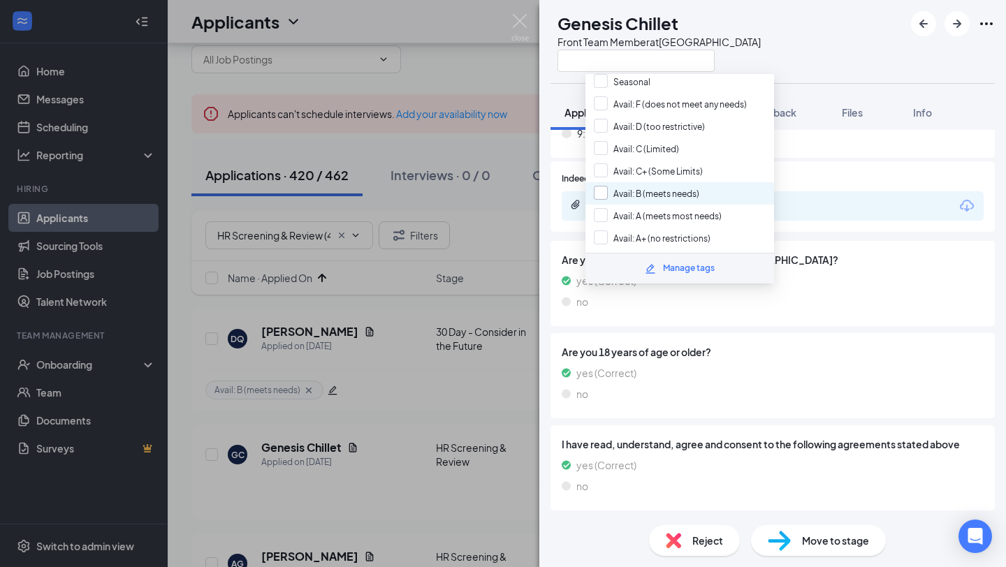
click at [668, 186] on input "Avail: B (meets needs)" at bounding box center [647, 193] width 106 height 15
checkbox input "true"
click at [747, 377] on div "yes (Correct)" at bounding box center [773, 372] width 422 height 15
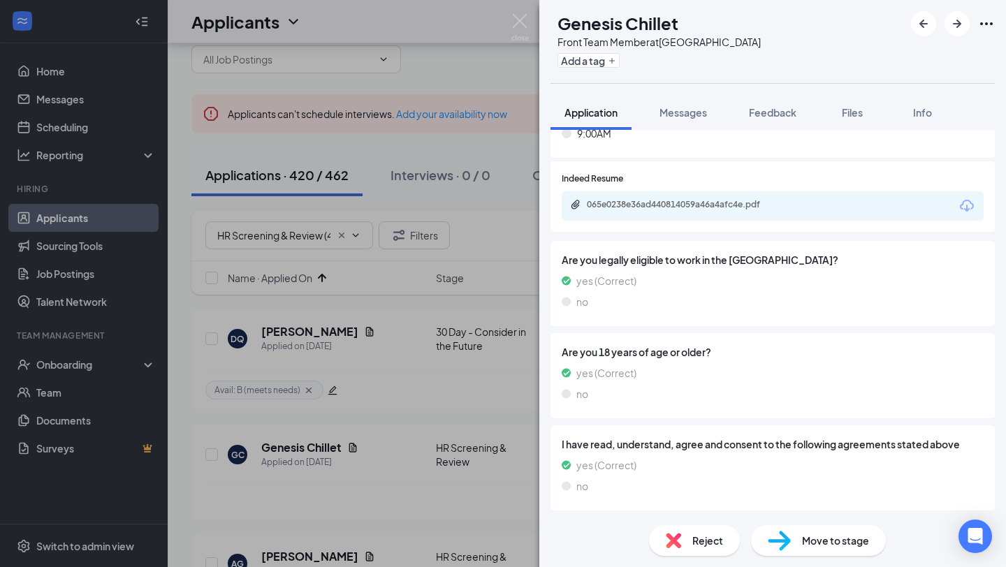
scroll to position [8573, 0]
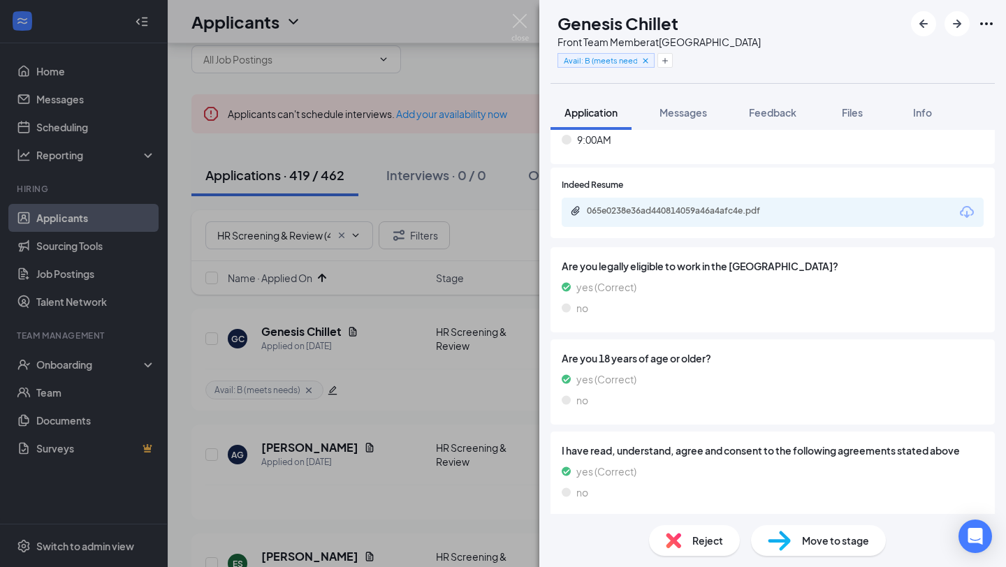
click at [688, 547] on div "Reject" at bounding box center [694, 540] width 91 height 31
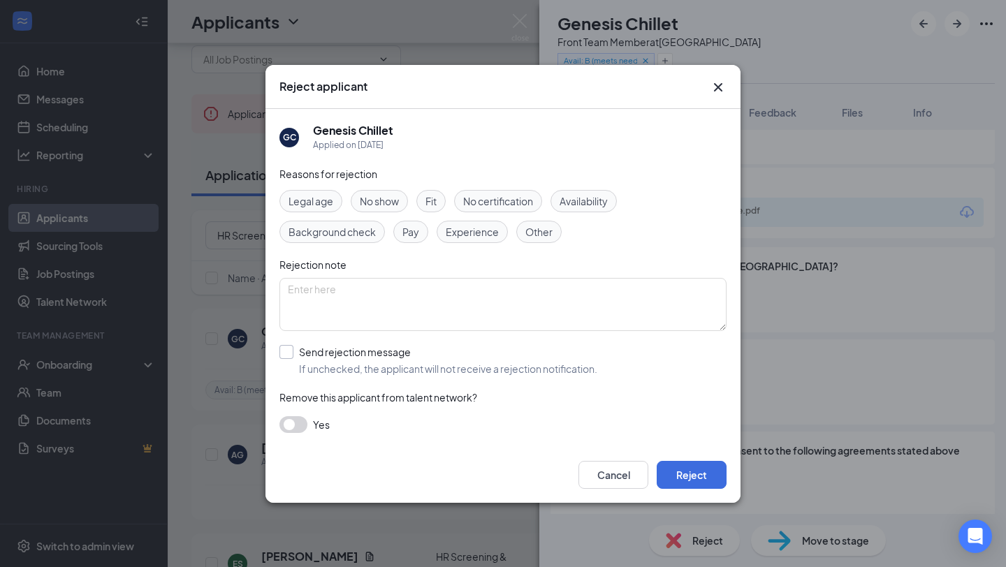
click at [358, 363] on input "Send rejection message If unchecked, the applicant will not receive a rejection…" at bounding box center [439, 360] width 318 height 31
checkbox input "true"
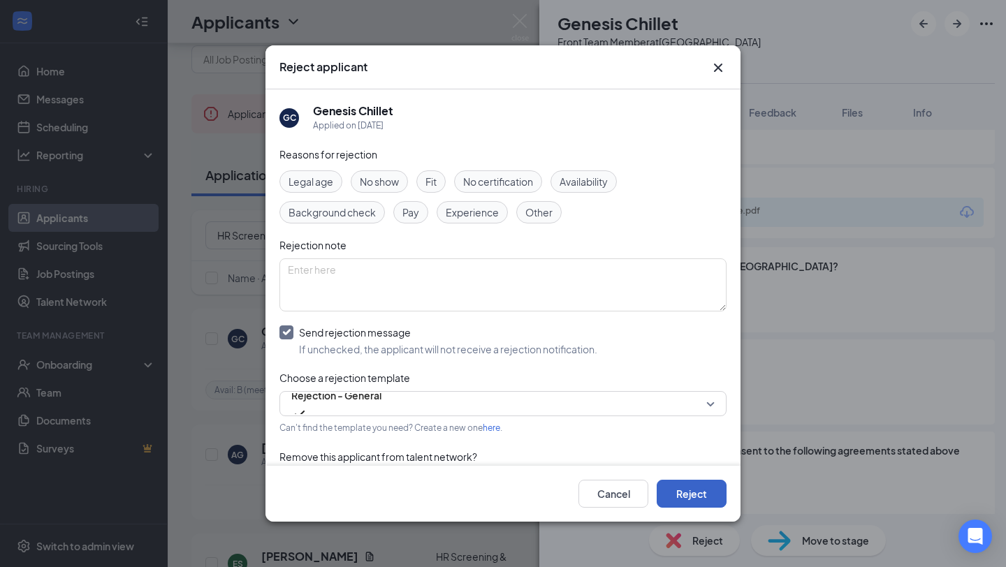
click at [694, 506] on button "Reject" at bounding box center [692, 494] width 70 height 28
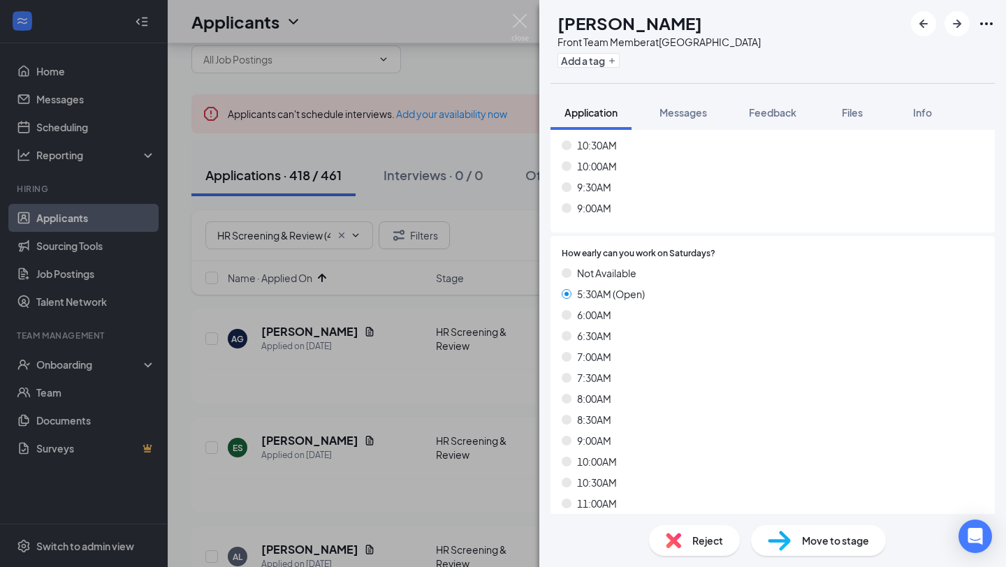
scroll to position [7253, 0]
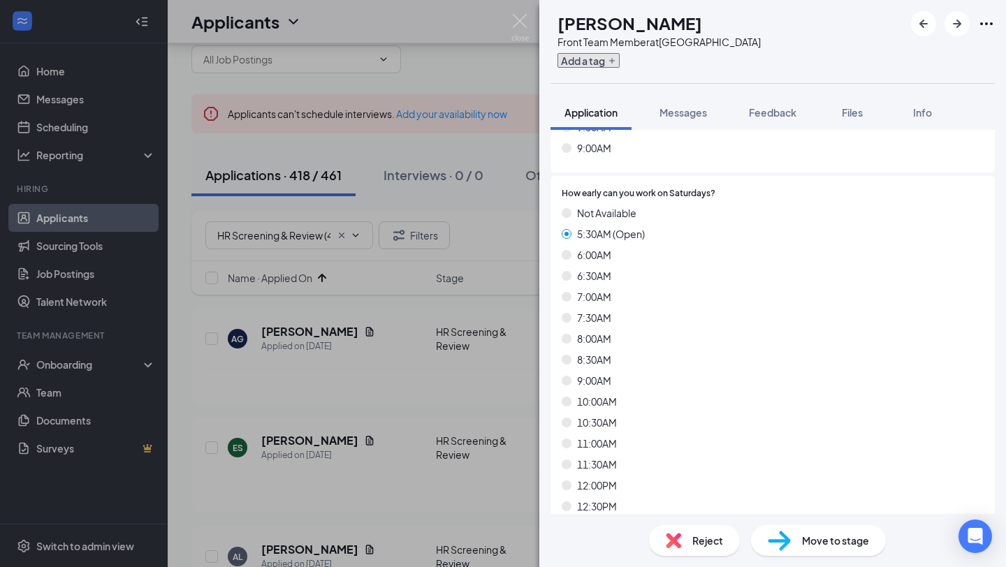
click at [617, 66] on button "Add a tag" at bounding box center [589, 60] width 62 height 15
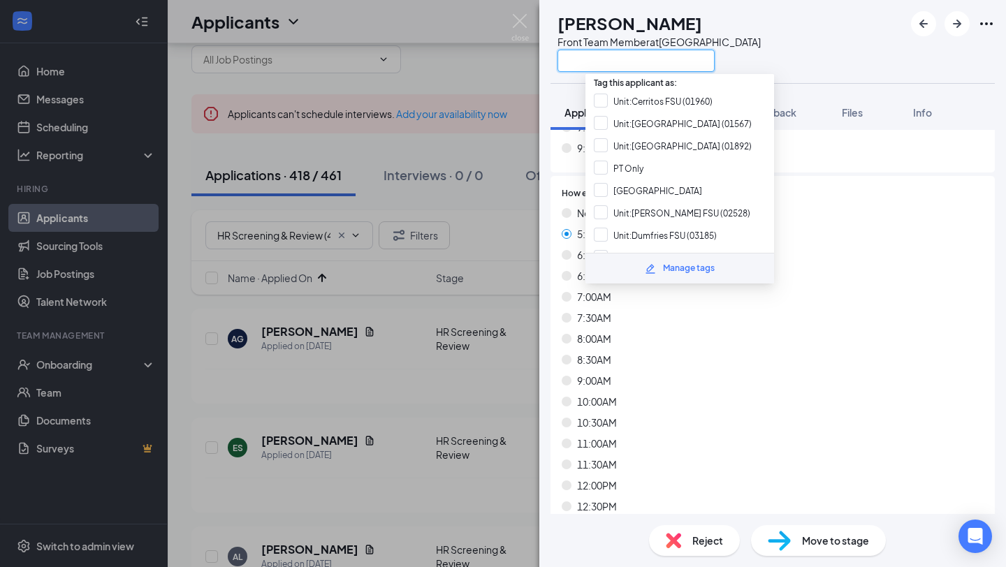
click at [617, 66] on input "text" at bounding box center [636, 61] width 157 height 22
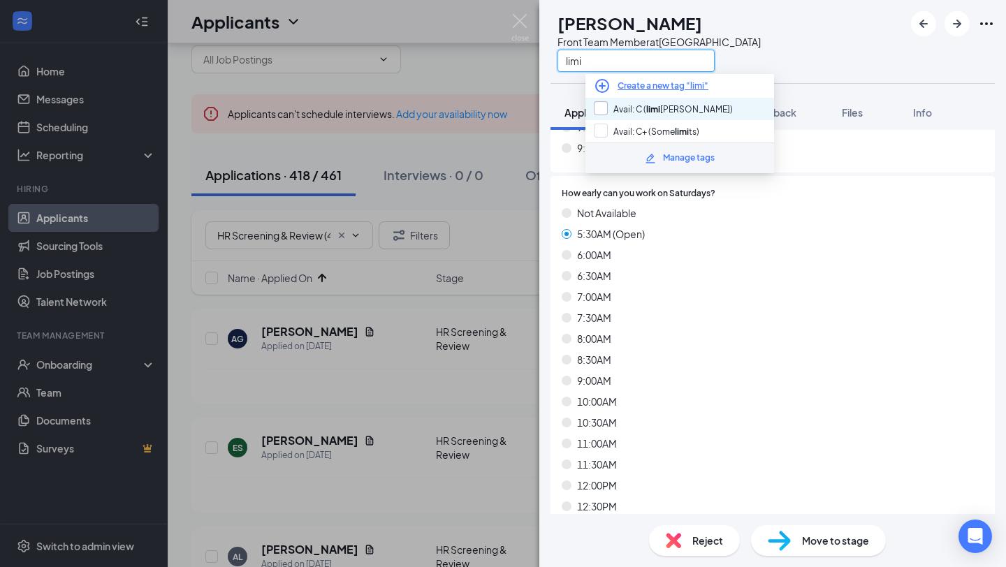
type input "limi"
click at [655, 113] on input "Avail: C ( limi [PERSON_NAME])" at bounding box center [663, 108] width 139 height 15
checkbox input "true"
click at [755, 373] on div "9:00AM" at bounding box center [773, 380] width 422 height 15
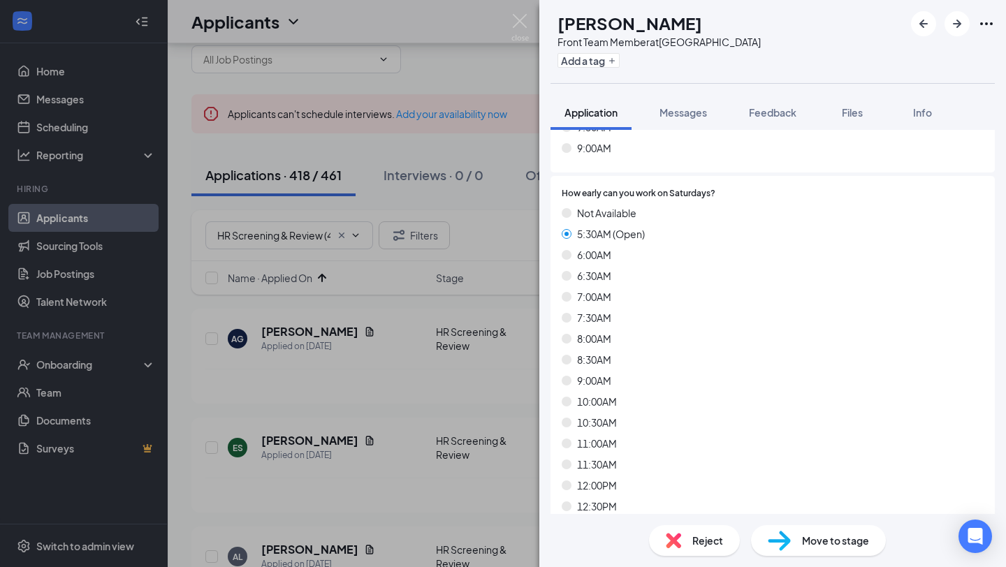
click at [688, 535] on div "AG [PERSON_NAME] Front Team Member at [GEOGRAPHIC_DATA] Add a tag Application M…" at bounding box center [772, 283] width 467 height 567
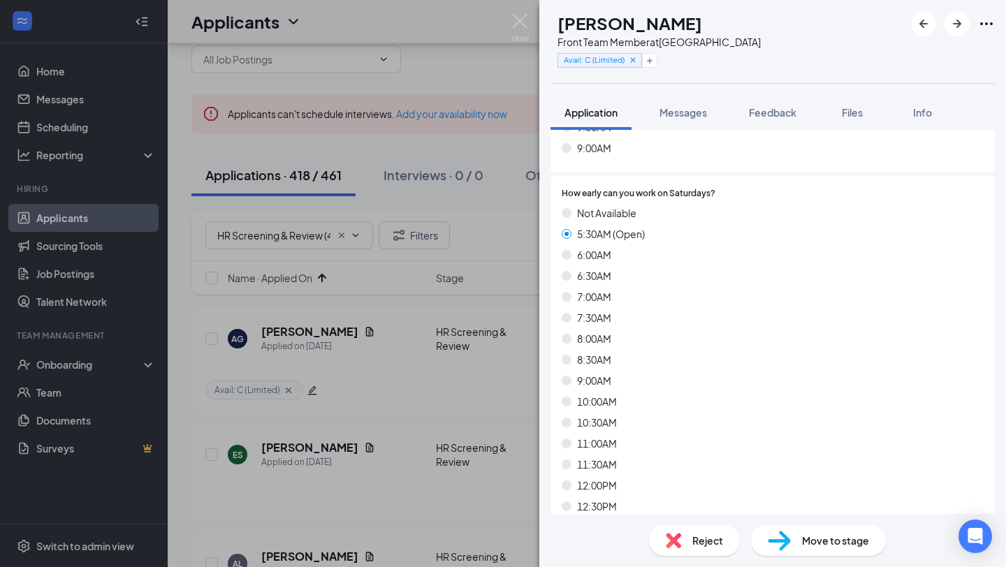
click at [684, 546] on div "Reject" at bounding box center [694, 540] width 91 height 31
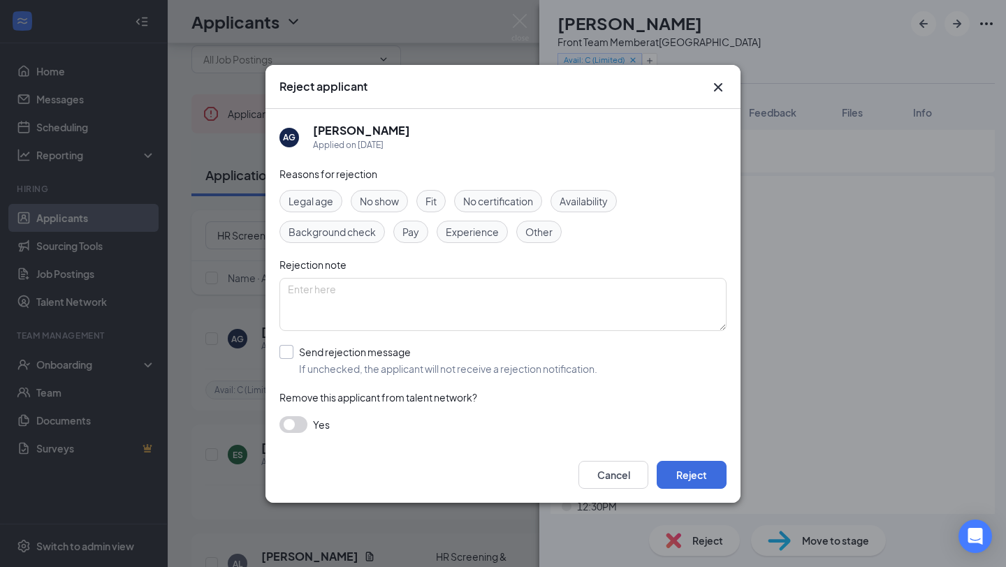
click at [425, 364] on input "Send rejection message If unchecked, the applicant will not receive a rejection…" at bounding box center [439, 360] width 318 height 31
checkbox input "true"
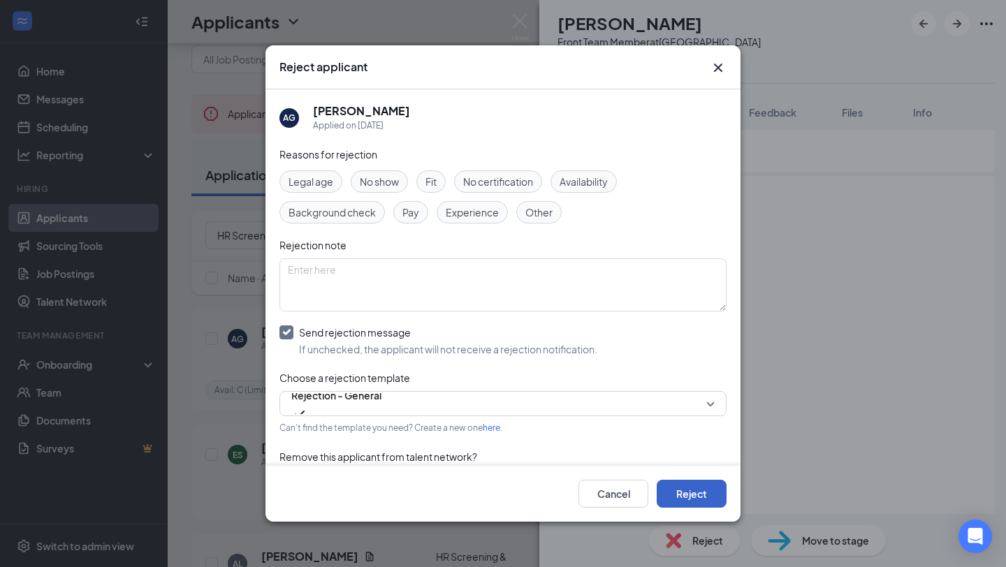
click at [711, 498] on button "Reject" at bounding box center [692, 494] width 70 height 28
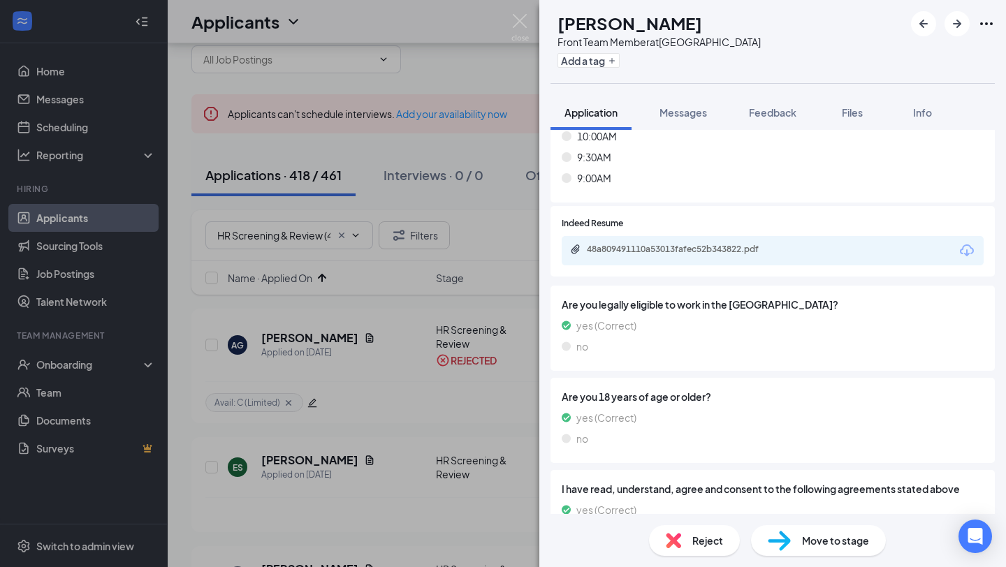
scroll to position [8579, 0]
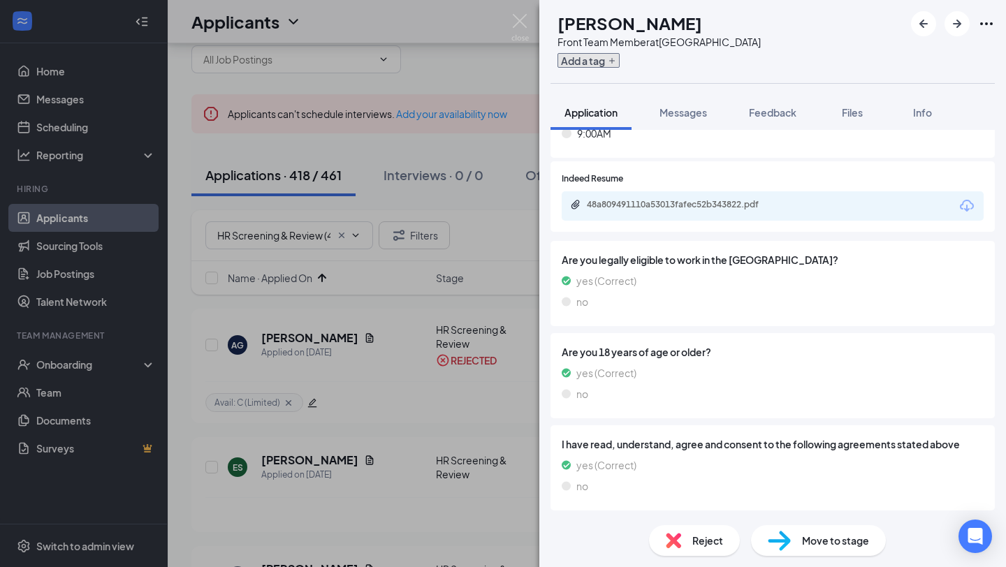
click at [611, 67] on button "Add a tag" at bounding box center [589, 60] width 62 height 15
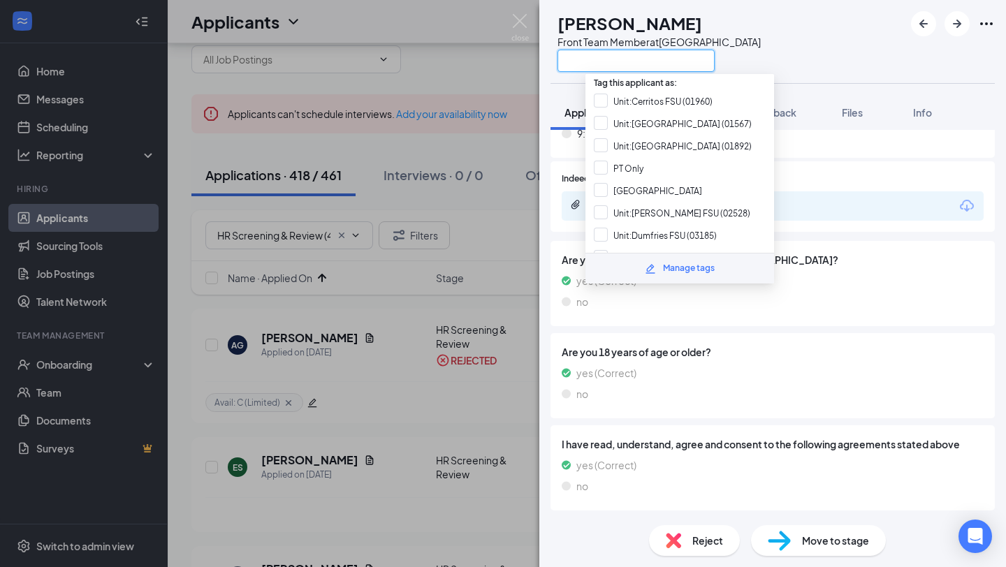
click at [610, 67] on input "text" at bounding box center [636, 61] width 157 height 22
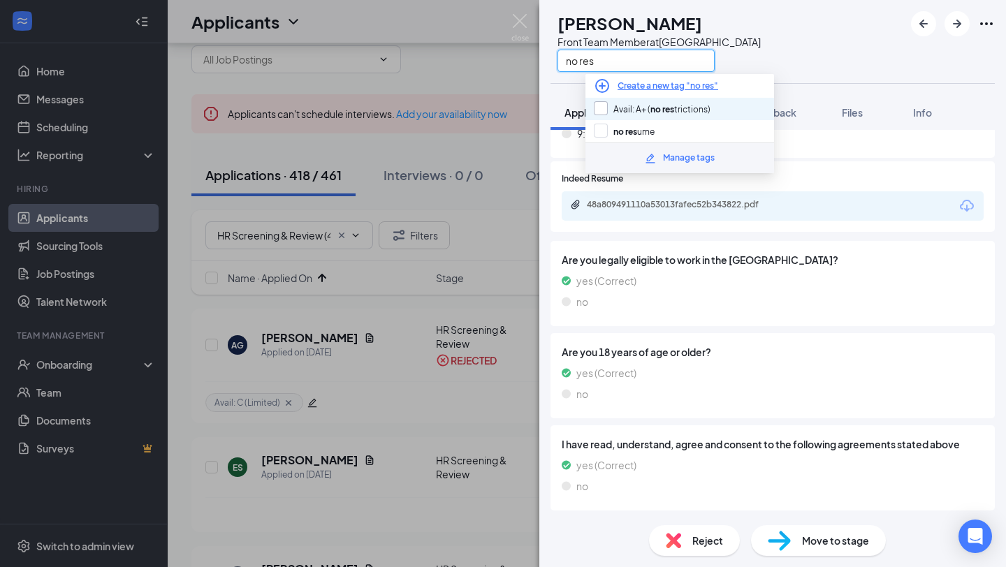
type input "no res"
click at [672, 105] on input "Avail: A+ ( no res trictions)" at bounding box center [652, 108] width 117 height 15
checkbox input "true"
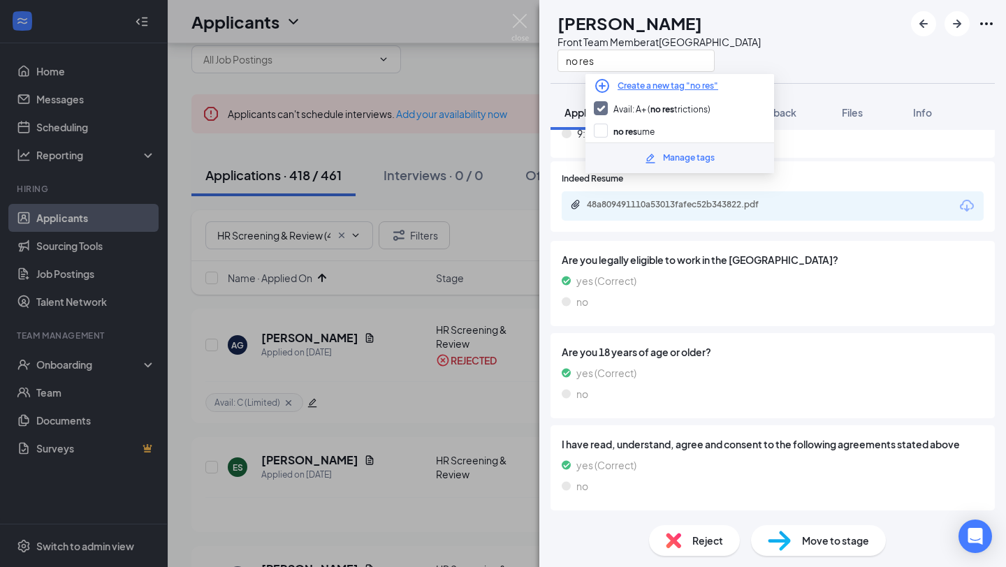
click at [858, 332] on div "Are you legally eligible to work in the [GEOGRAPHIC_DATA]? yes (Correct) no Are…" at bounding box center [773, 376] width 444 height 277
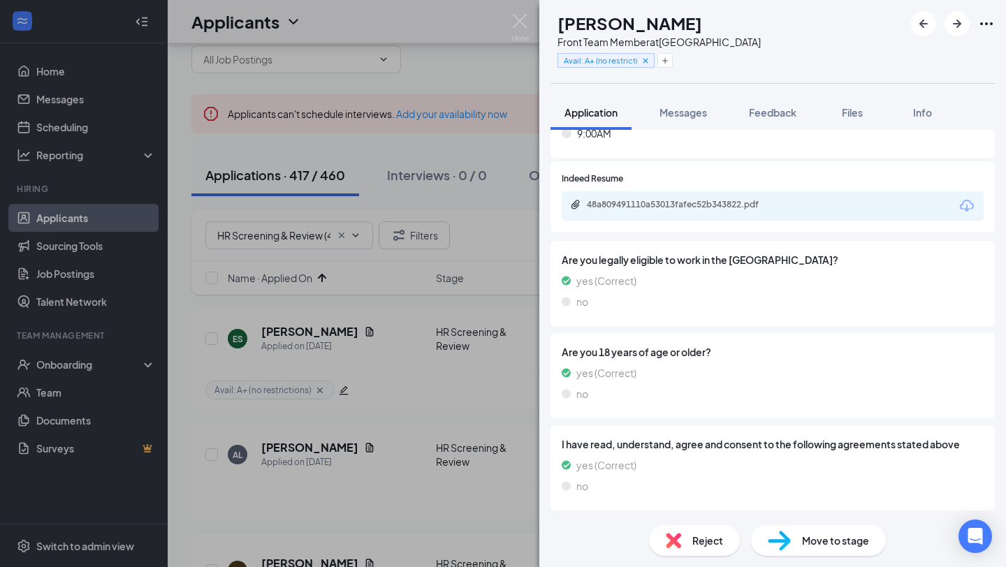
click at [796, 544] on div "Move to stage" at bounding box center [818, 540] width 135 height 31
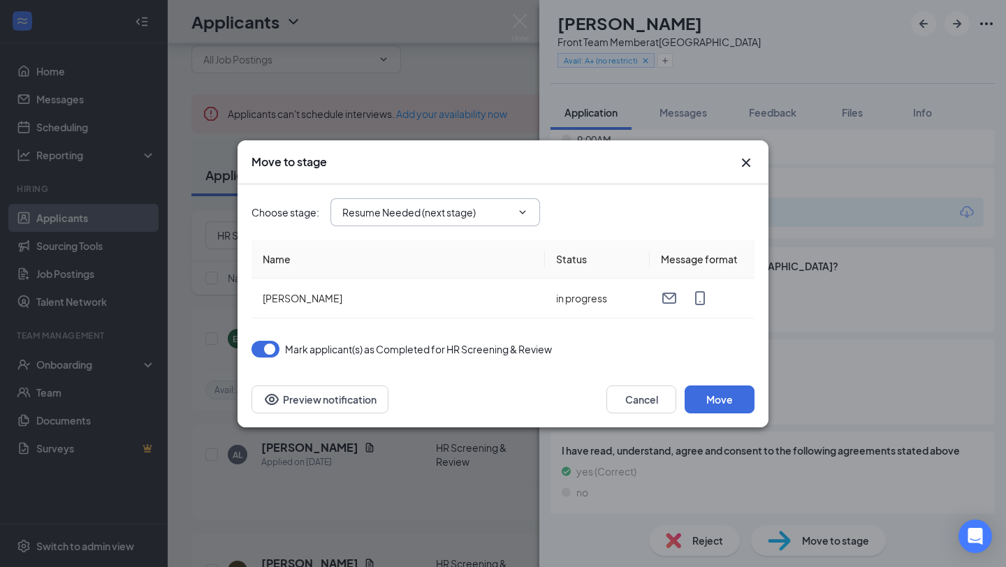
click at [450, 210] on input "Resume Needed (next stage)" at bounding box center [426, 212] width 169 height 15
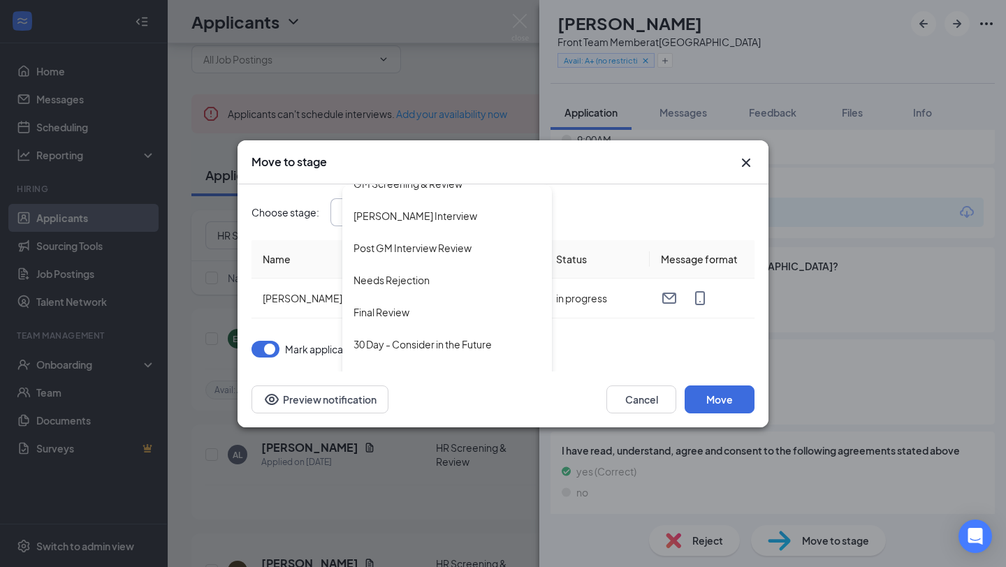
scroll to position [419, 0]
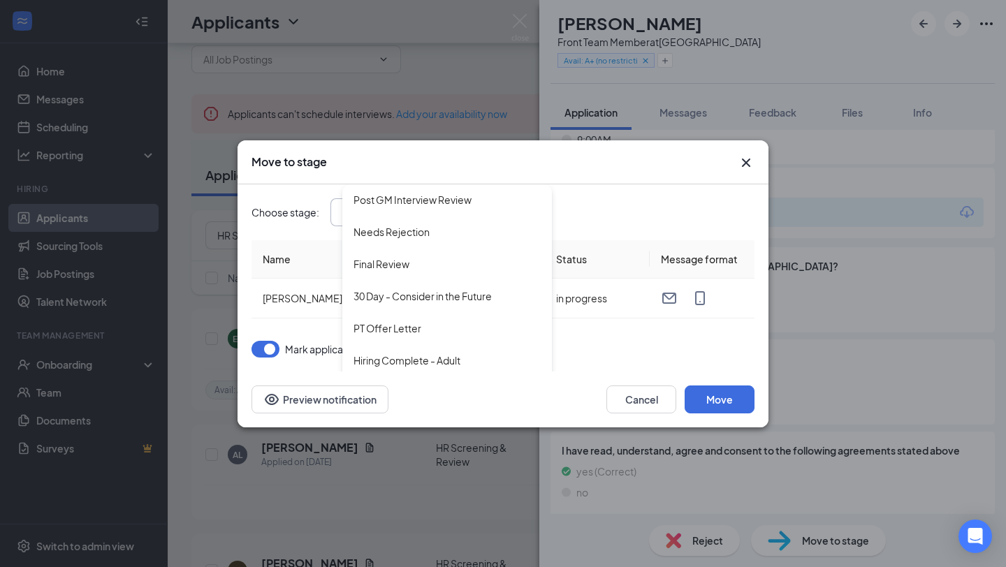
click at [436, 296] on div "30 Day - Consider in the Future" at bounding box center [423, 296] width 138 height 15
type input "30 Day - Consider in the Future"
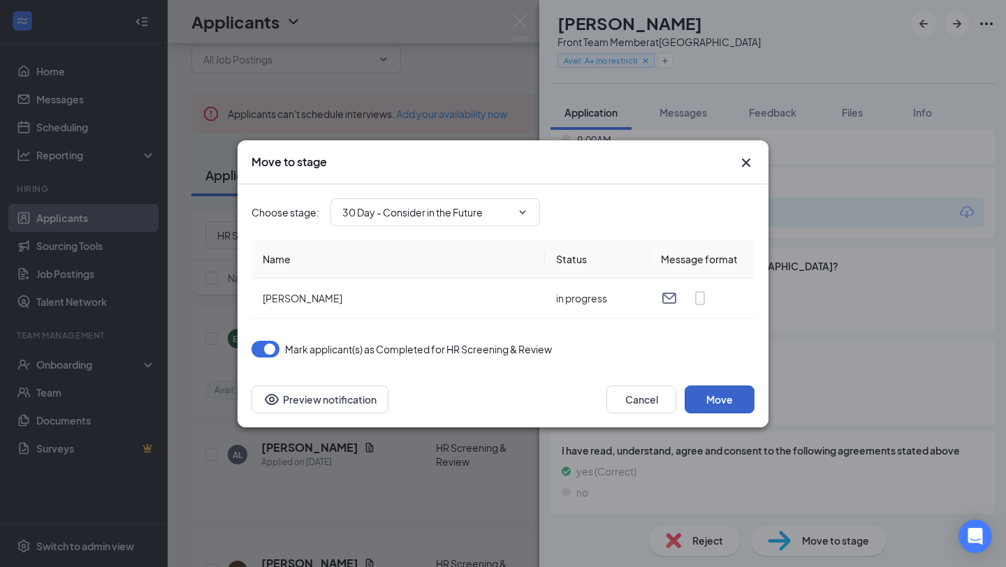
click at [737, 407] on button "Move" at bounding box center [720, 400] width 70 height 28
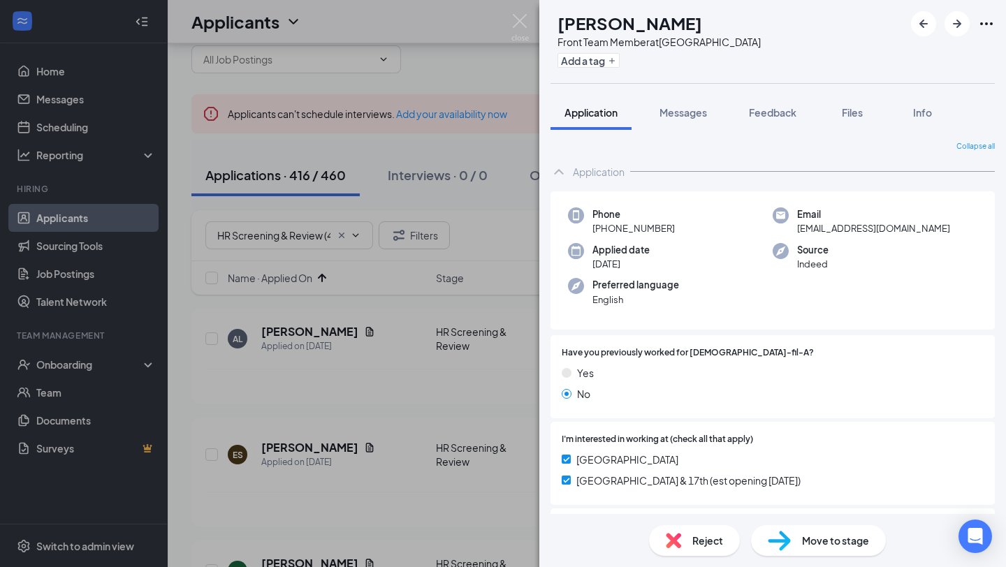
click at [833, 229] on span "[EMAIL_ADDRESS][DOMAIN_NAME]" at bounding box center [873, 229] width 153 height 14
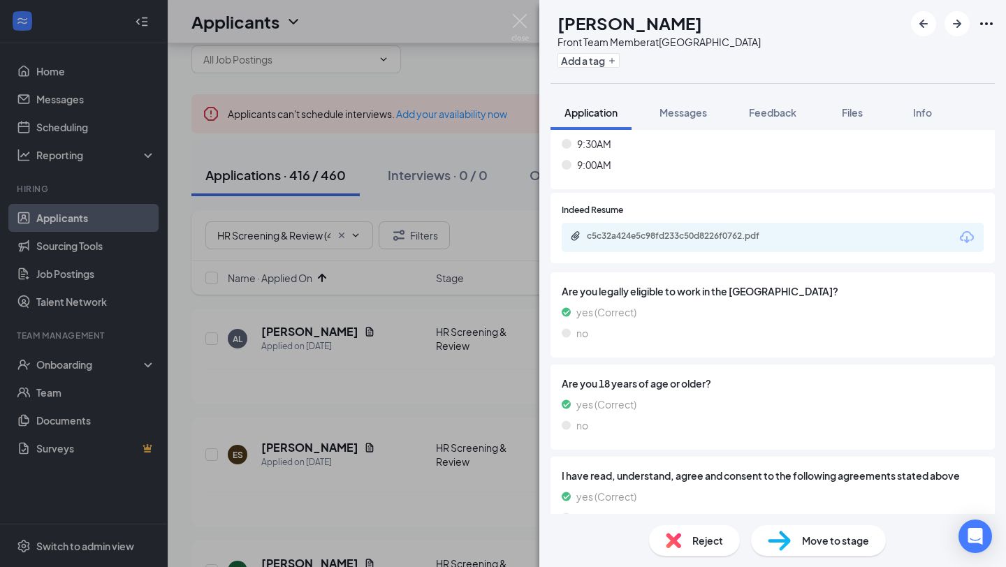
scroll to position [8579, 0]
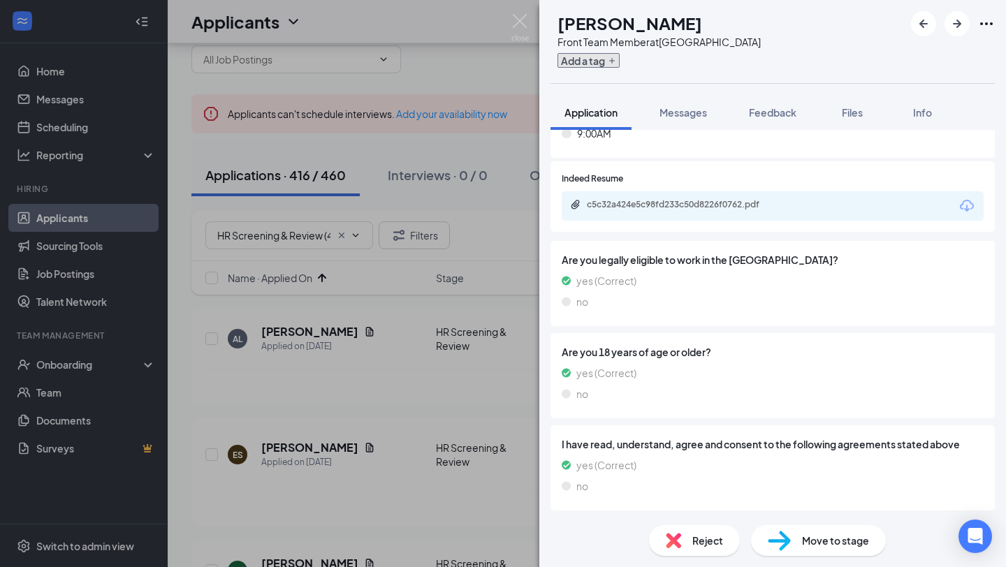
click at [620, 61] on button "Add a tag" at bounding box center [589, 60] width 62 height 15
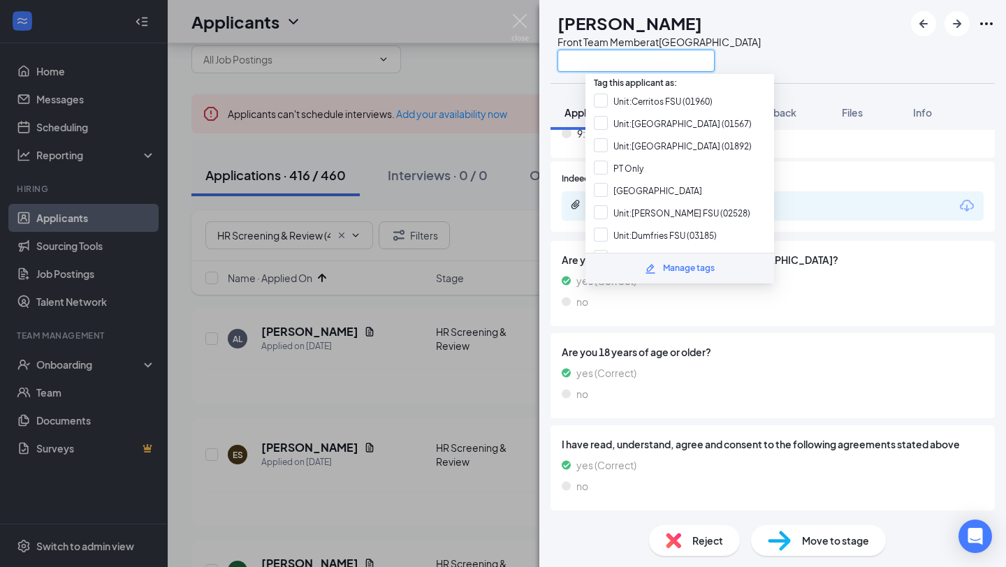
click at [628, 61] on input "text" at bounding box center [636, 61] width 157 height 22
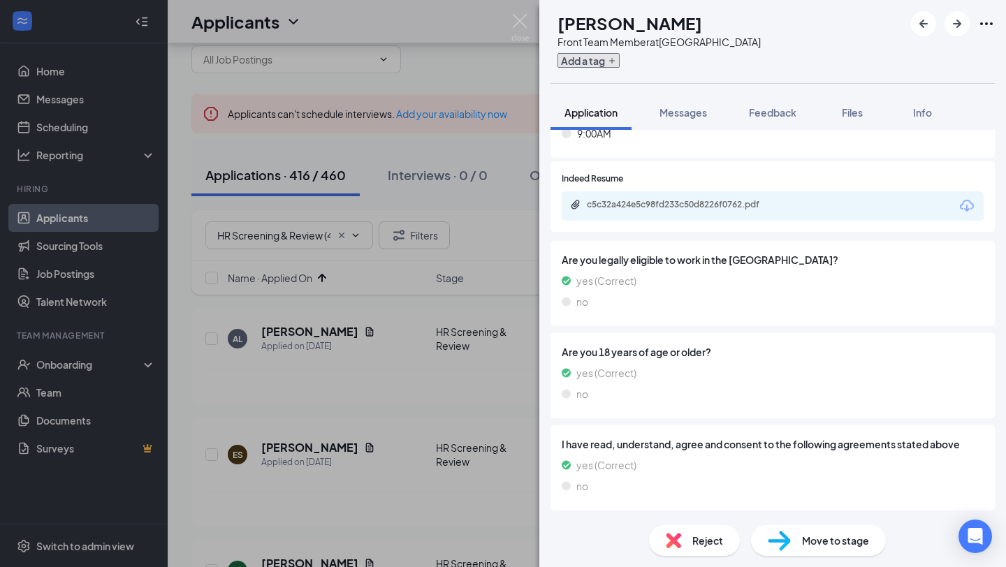
click at [604, 66] on button "Add a tag" at bounding box center [589, 60] width 62 height 15
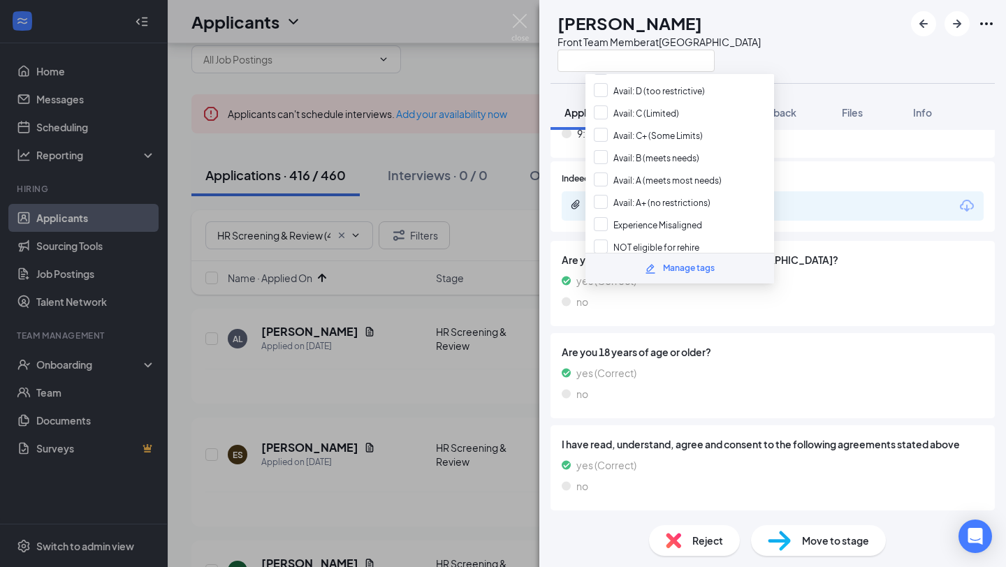
scroll to position [593, 0]
click at [660, 194] on input "Avail: A+ (no restrictions)" at bounding box center [652, 201] width 117 height 15
checkbox input "true"
click at [839, 312] on div "Are you legally eligible to work in the [GEOGRAPHIC_DATA]? yes (Correct) no" at bounding box center [773, 283] width 422 height 63
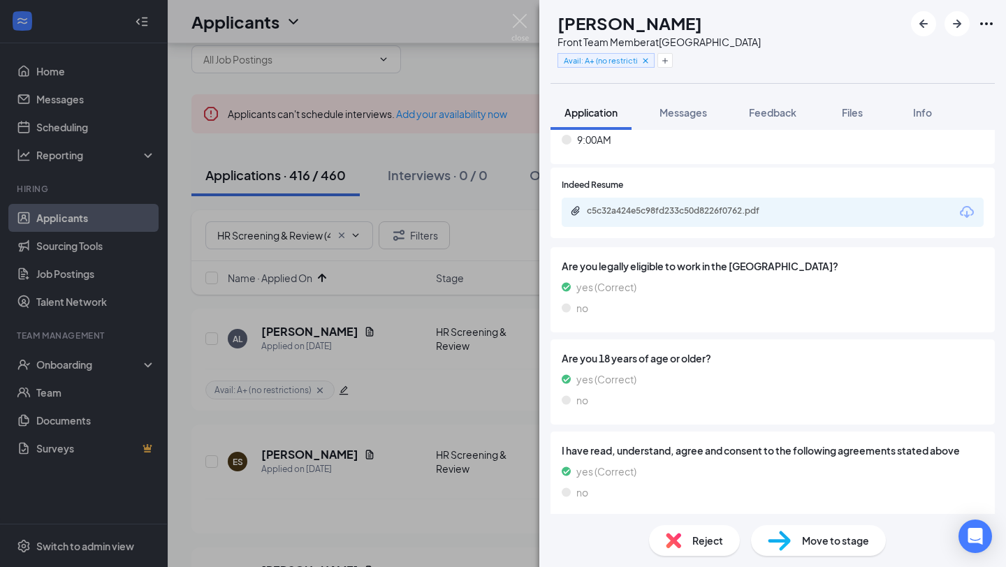
scroll to position [8579, 0]
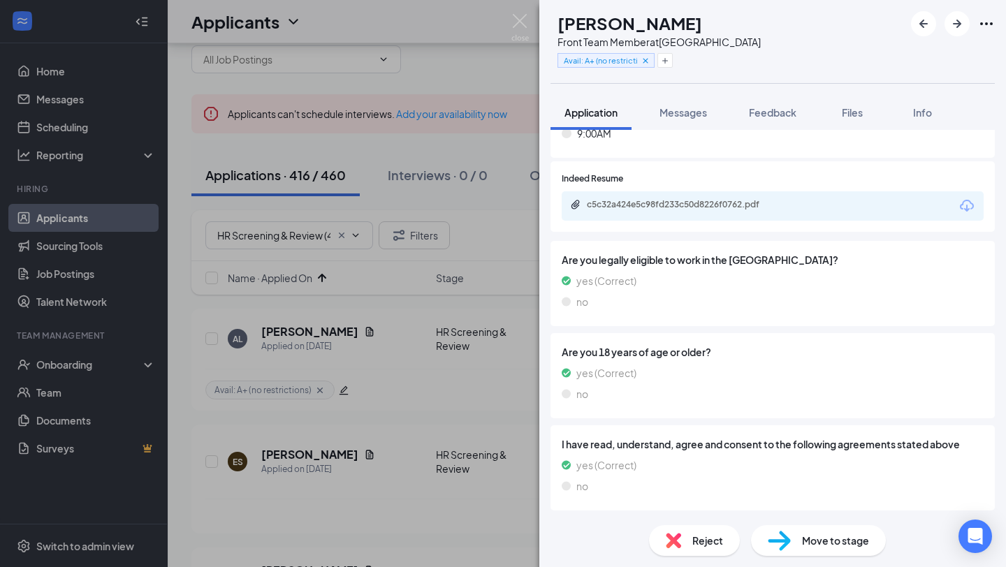
click at [792, 546] on div "Move to stage" at bounding box center [818, 540] width 135 height 31
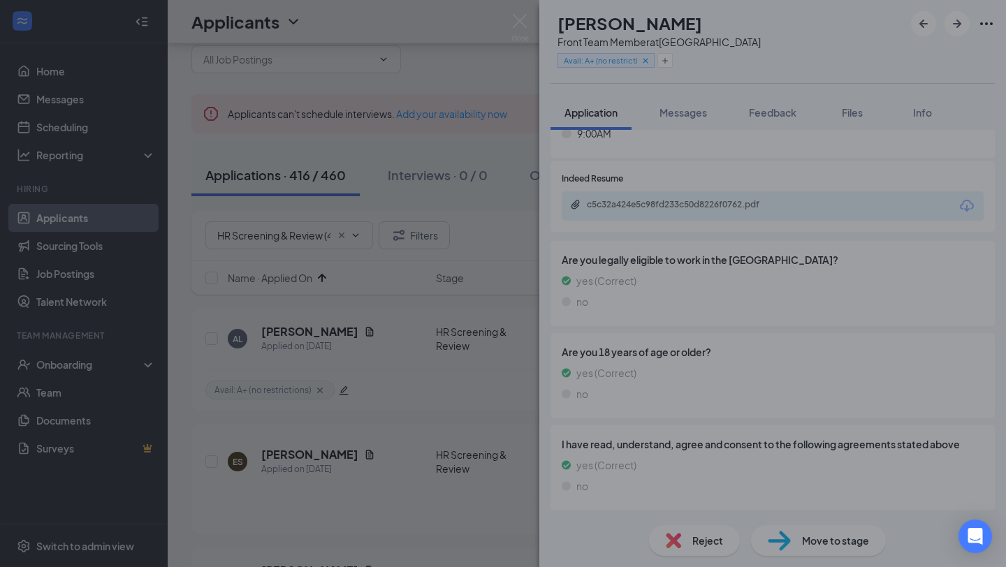
scroll to position [8573, 0]
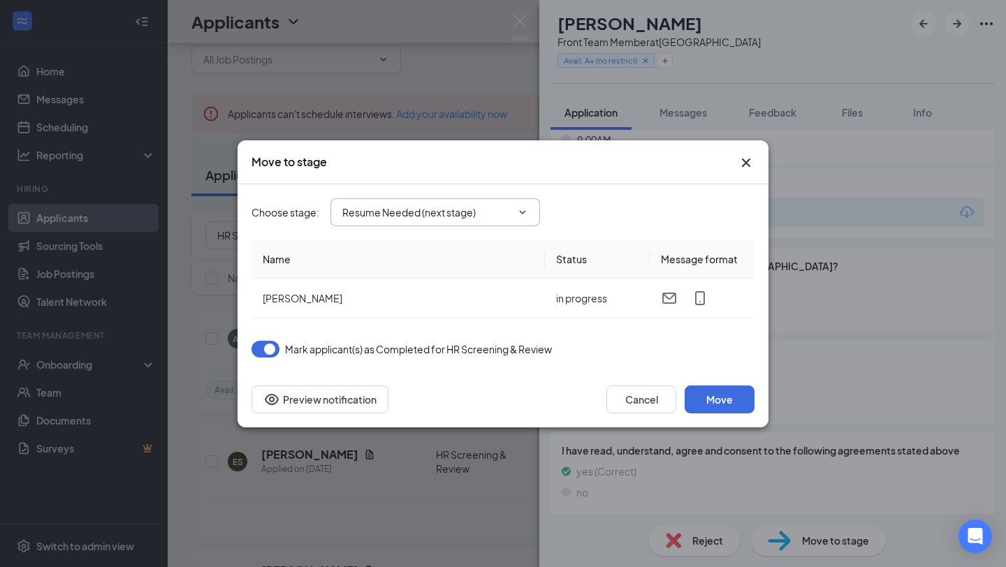
click at [497, 212] on input "Resume Needed (next stage)" at bounding box center [426, 212] width 169 height 15
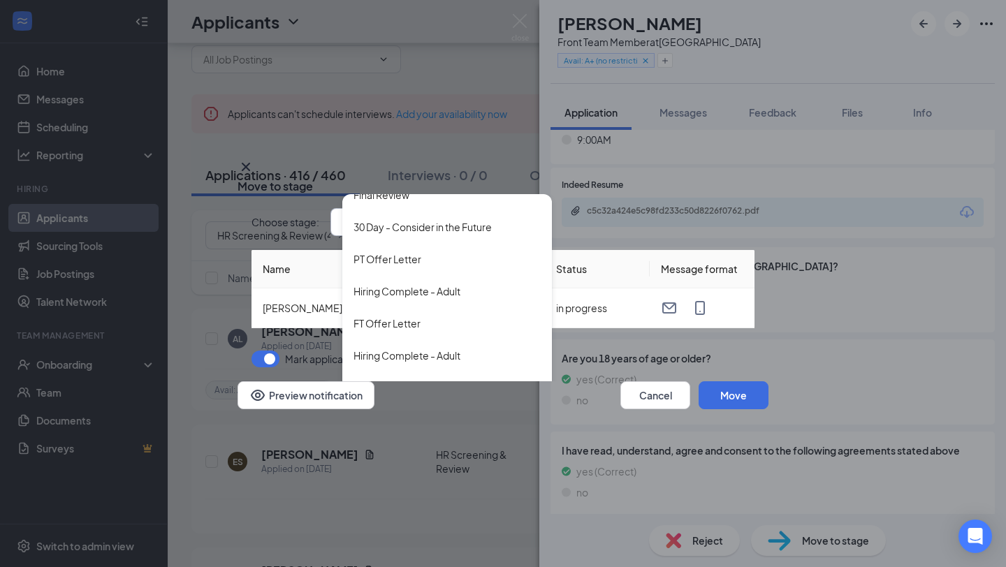
scroll to position [6, 0]
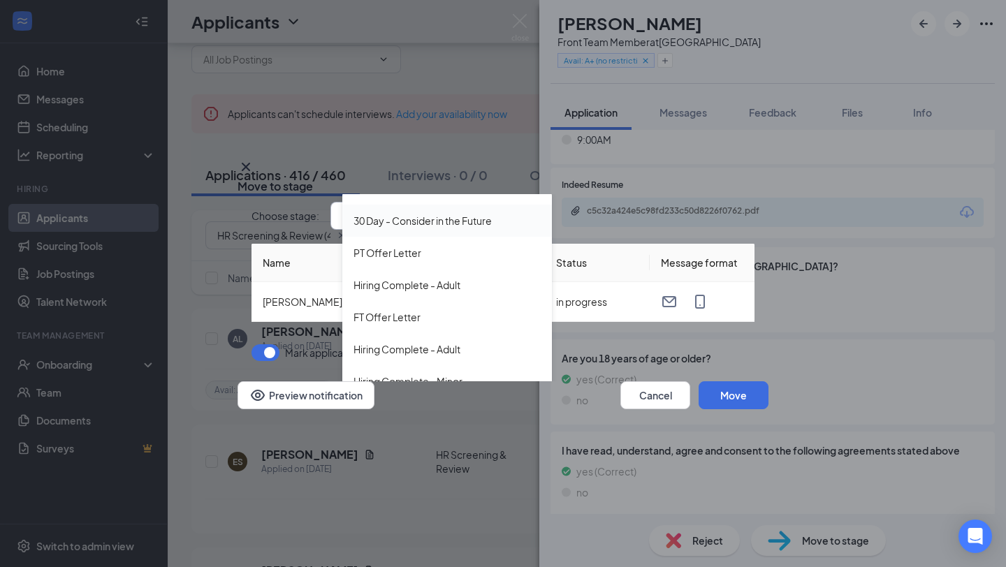
click at [471, 219] on div "30 Day - Consider in the Future" at bounding box center [447, 221] width 210 height 32
type input "30 Day - Consider in the Future"
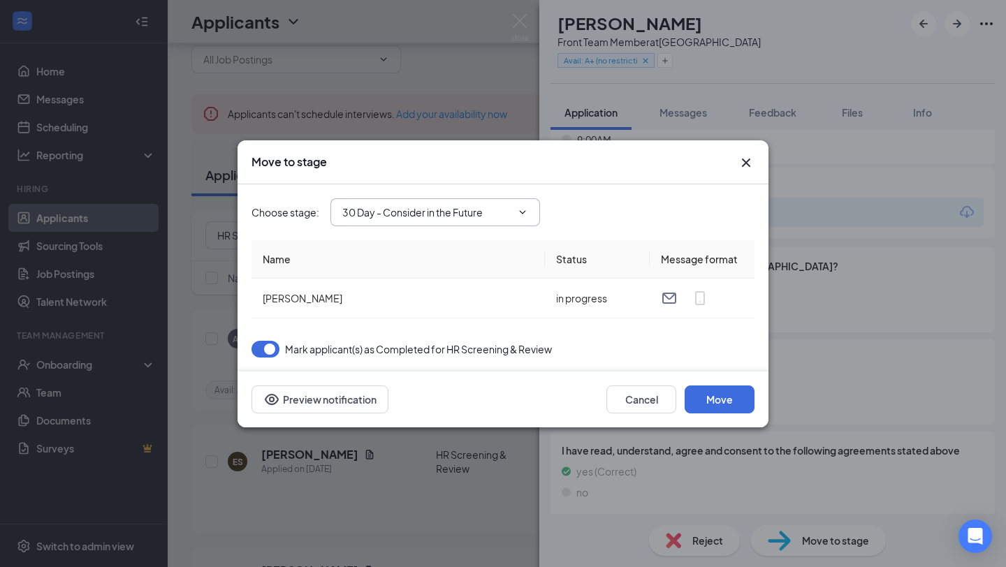
scroll to position [0, 0]
click at [724, 398] on button "Move" at bounding box center [720, 400] width 70 height 28
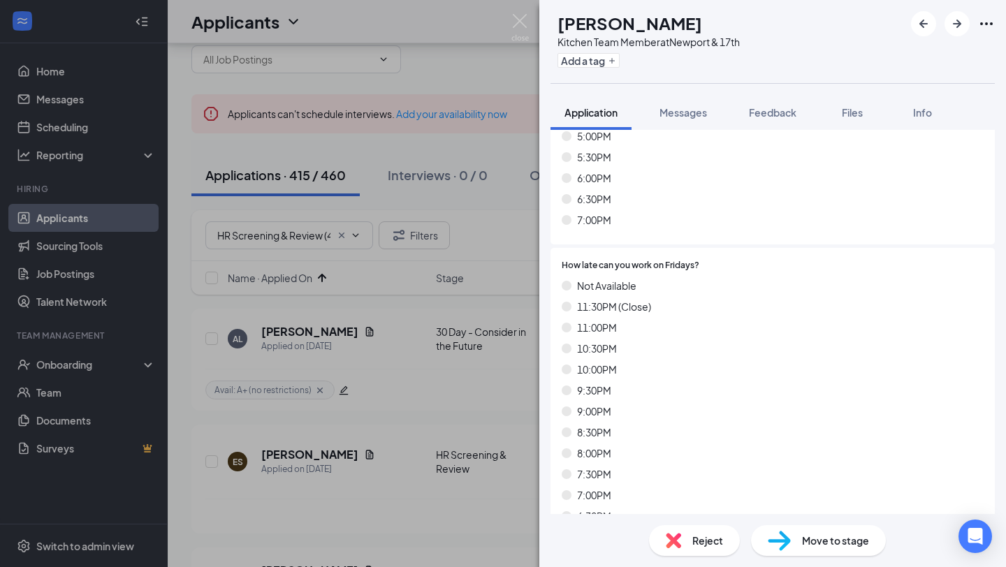
scroll to position [6318, 0]
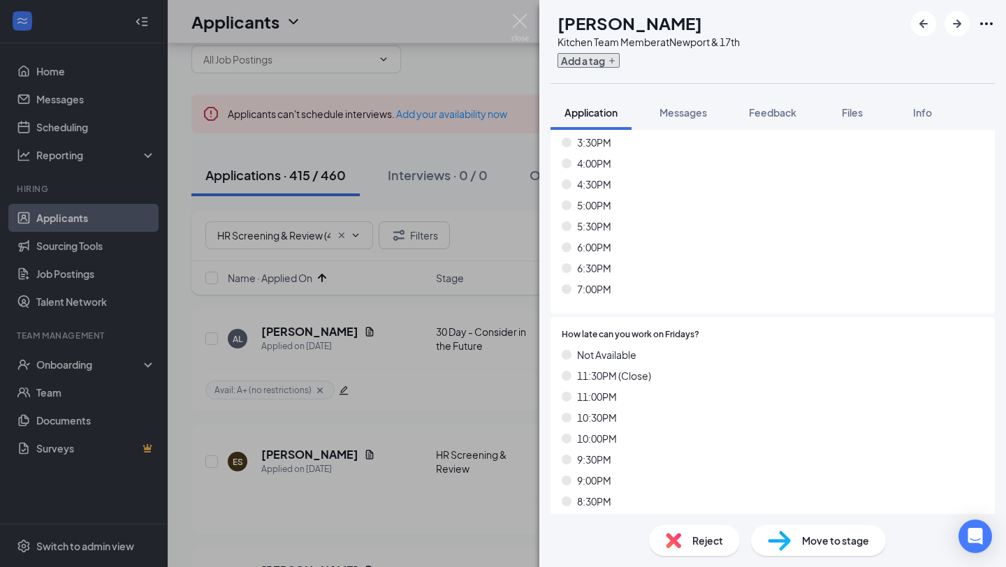
click at [617, 63] on button "Add a tag" at bounding box center [589, 60] width 62 height 15
click at [617, 63] on input "text" at bounding box center [636, 61] width 157 height 22
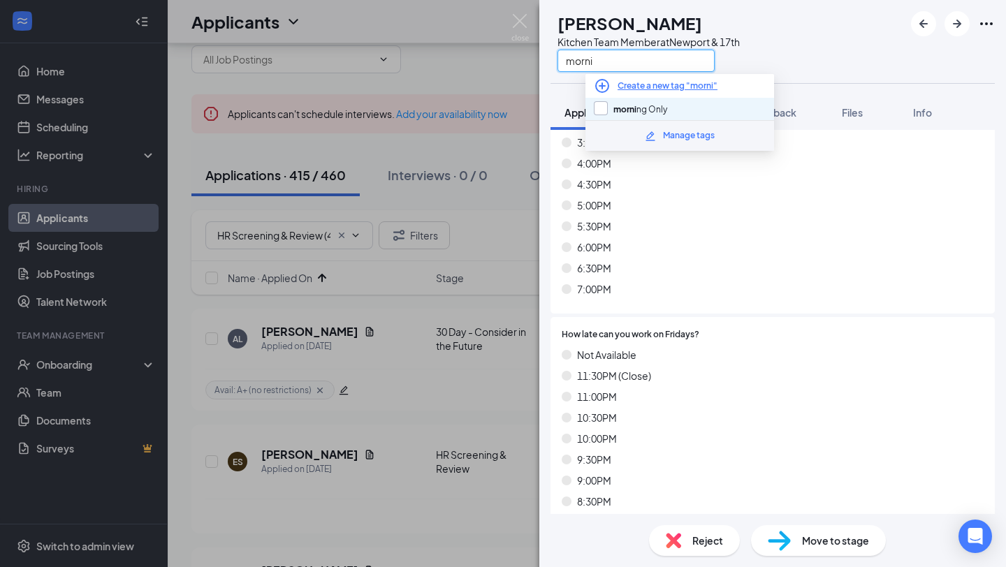
type input "morni"
click at [640, 105] on input "morni ng Only" at bounding box center [630, 108] width 73 height 15
checkbox input "true"
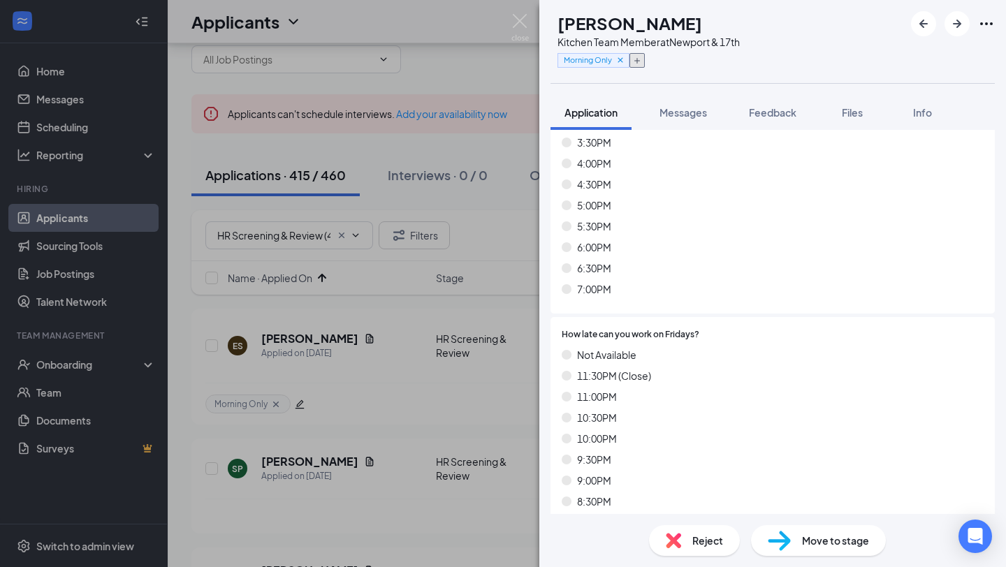
click at [641, 60] on icon "Plus" at bounding box center [637, 61] width 8 height 8
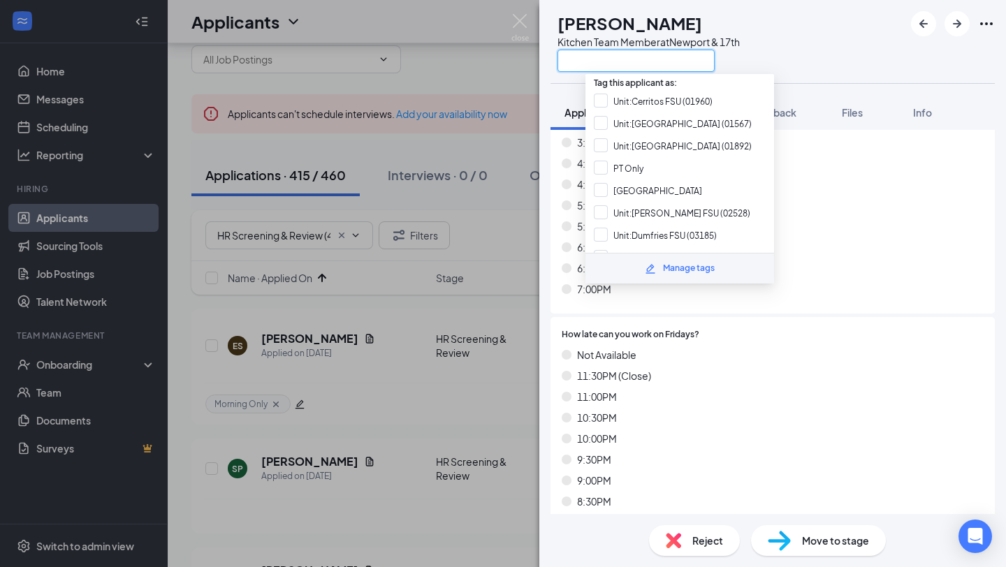
click at [670, 60] on input "text" at bounding box center [636, 61] width 157 height 22
type input "k"
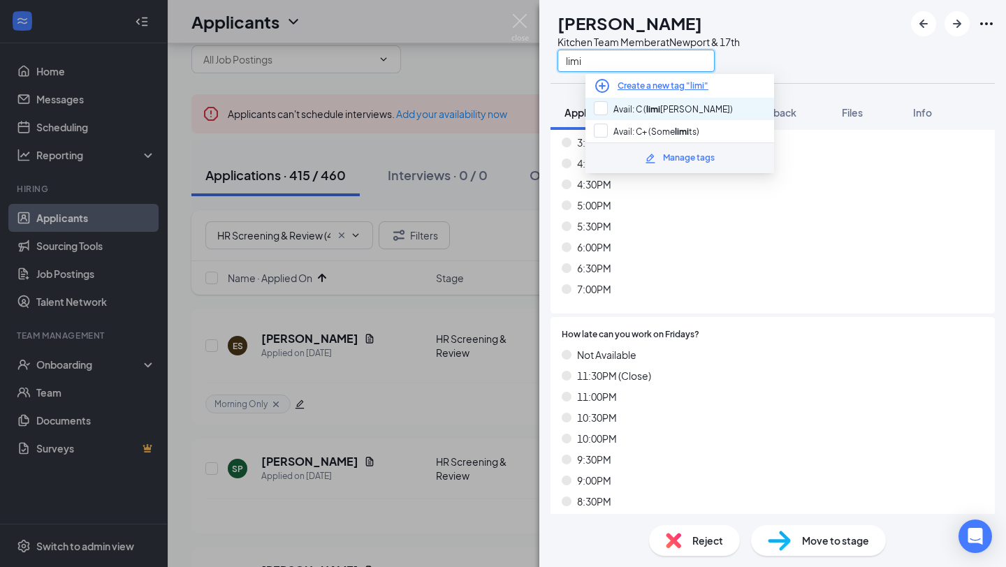
type input "limi"
click at [689, 109] on div "Avail: C ( limi [PERSON_NAME])" at bounding box center [680, 109] width 189 height 22
checkbox input "true"
click at [718, 549] on div "Reject" at bounding box center [694, 540] width 91 height 31
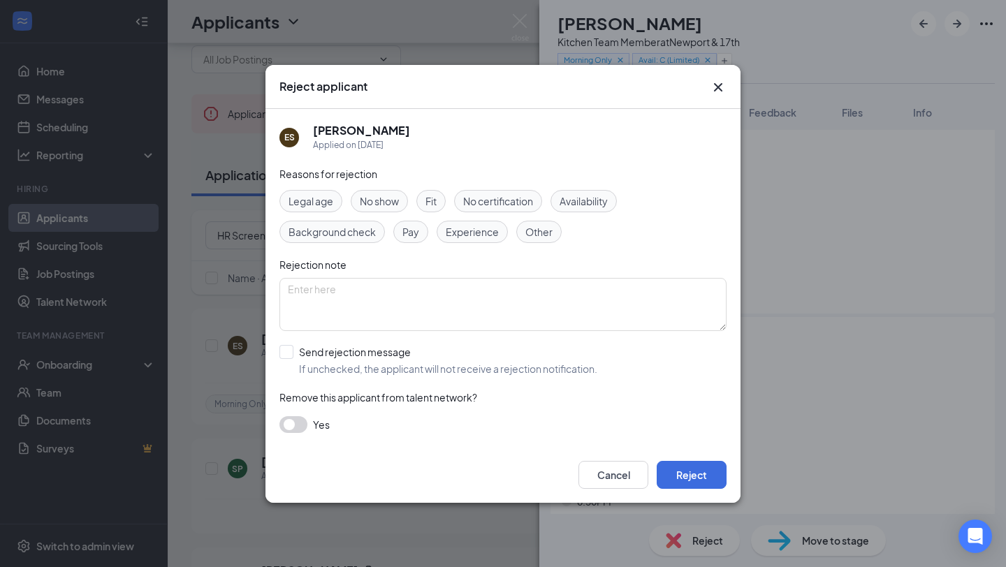
click at [402, 364] on input "Send rejection message If unchecked, the applicant will not receive a rejection…" at bounding box center [439, 360] width 318 height 31
checkbox input "true"
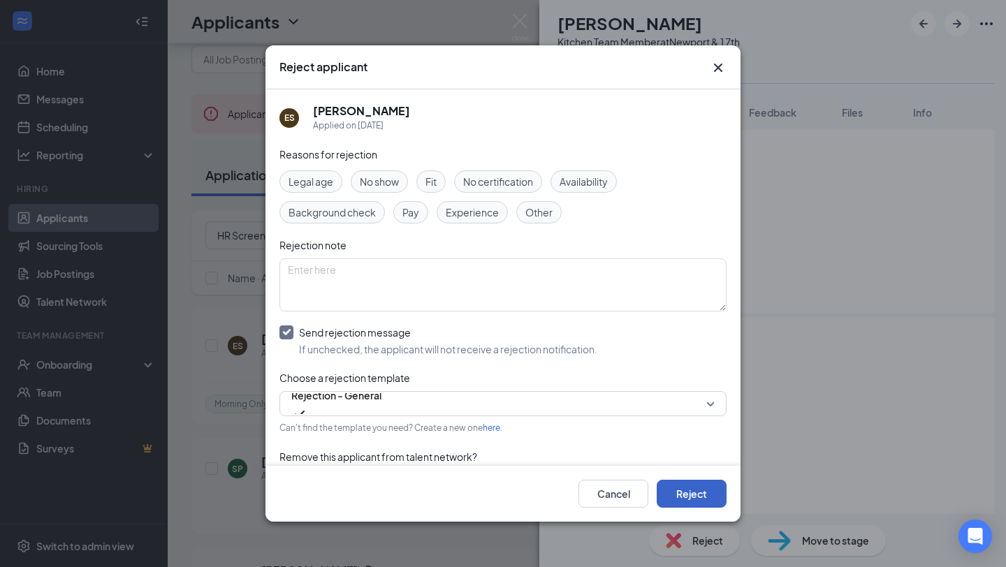
click at [677, 493] on button "Reject" at bounding box center [692, 494] width 70 height 28
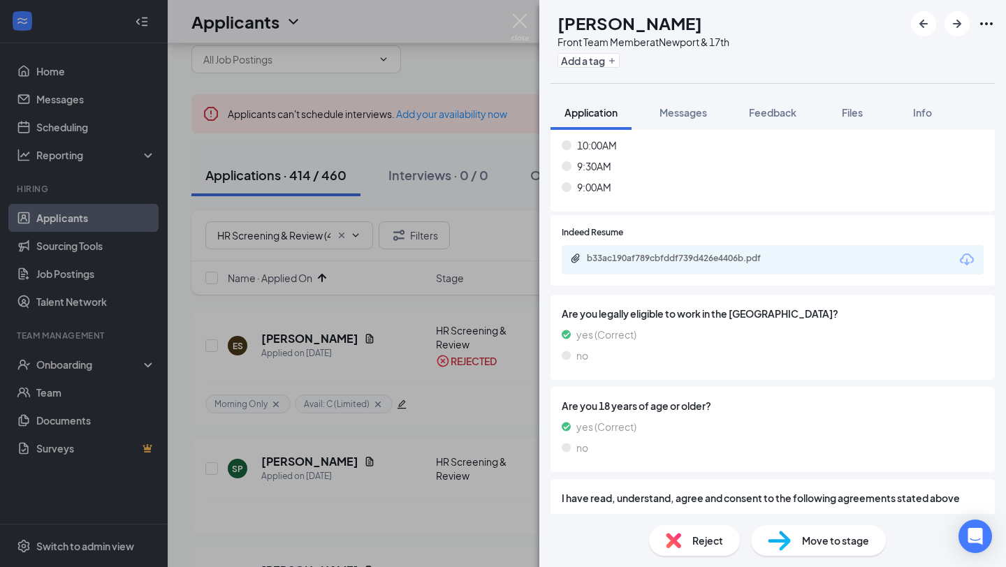
scroll to position [8579, 0]
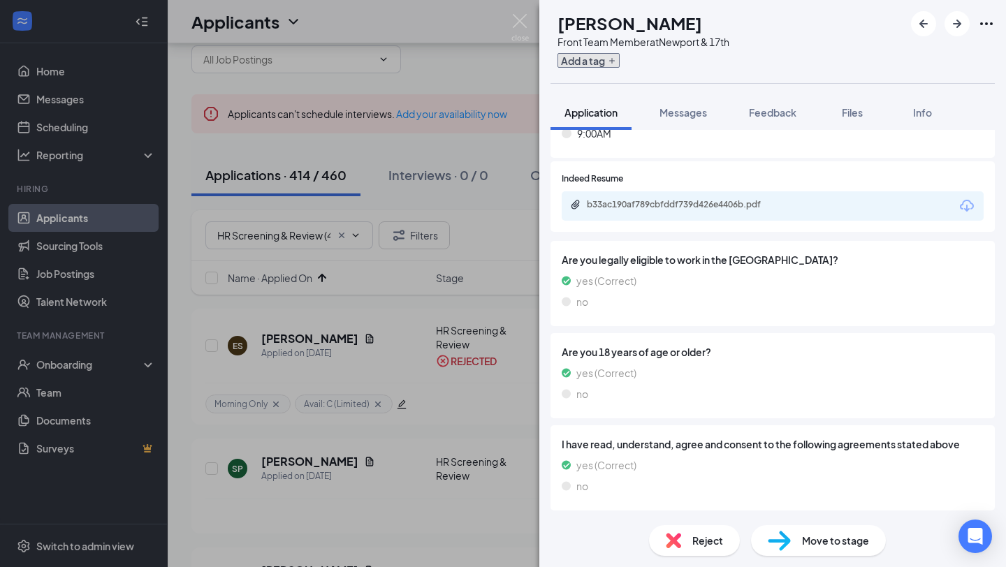
click at [620, 66] on button "Add a tag" at bounding box center [589, 60] width 62 height 15
click at [624, 66] on input "text" at bounding box center [636, 61] width 157 height 22
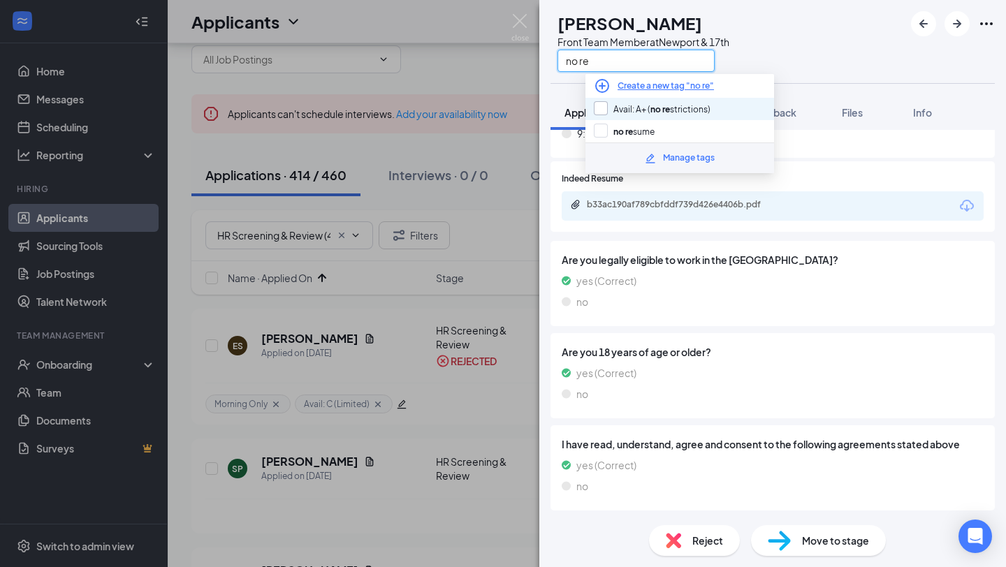
type input "no re"
click at [668, 104] on input "Avail: A+ ( no re strictions)" at bounding box center [652, 108] width 117 height 15
checkbox input "true"
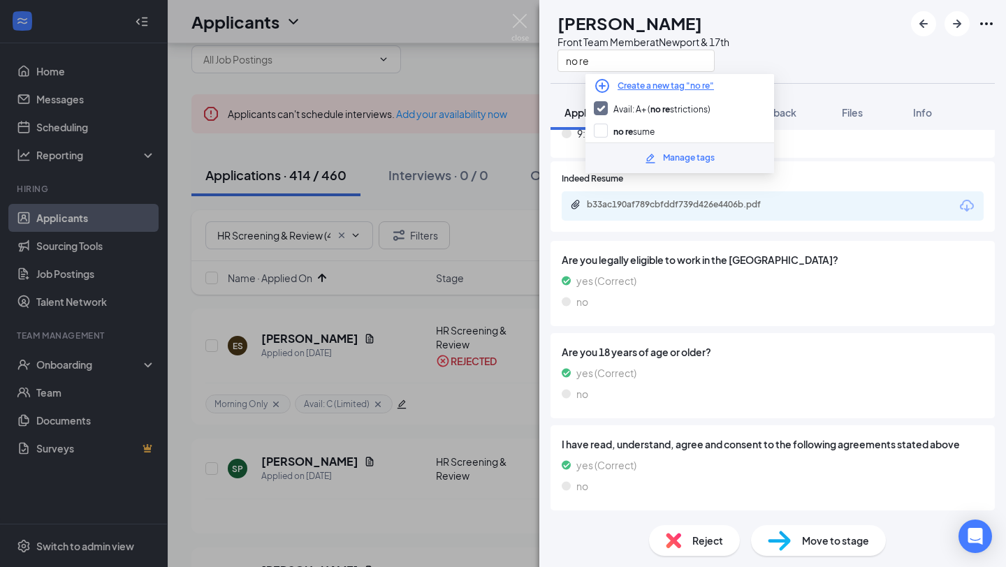
click at [871, 201] on div "b33ac190af789cbfddf739d426e4406b.pdf" at bounding box center [773, 205] width 422 height 29
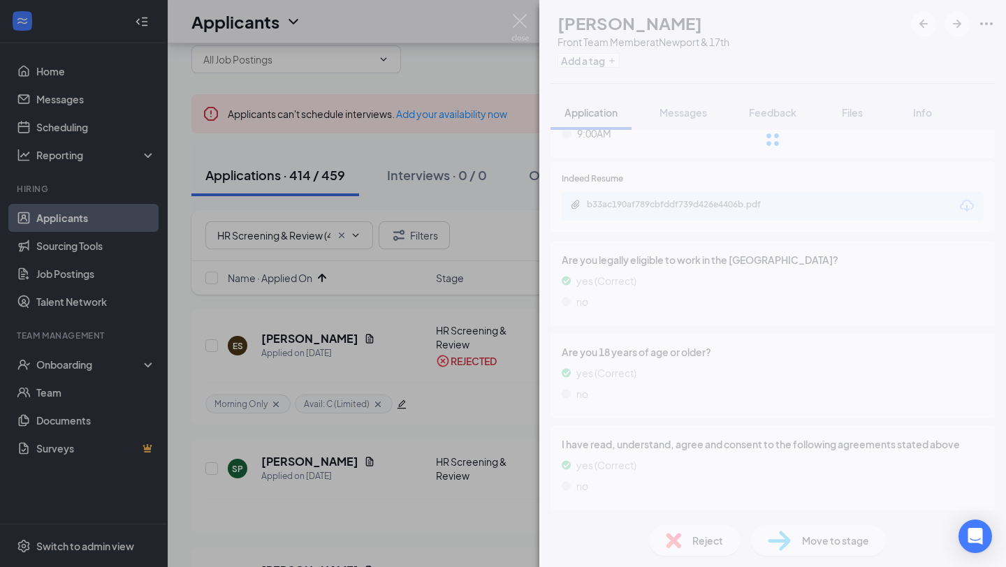
scroll to position [8573, 0]
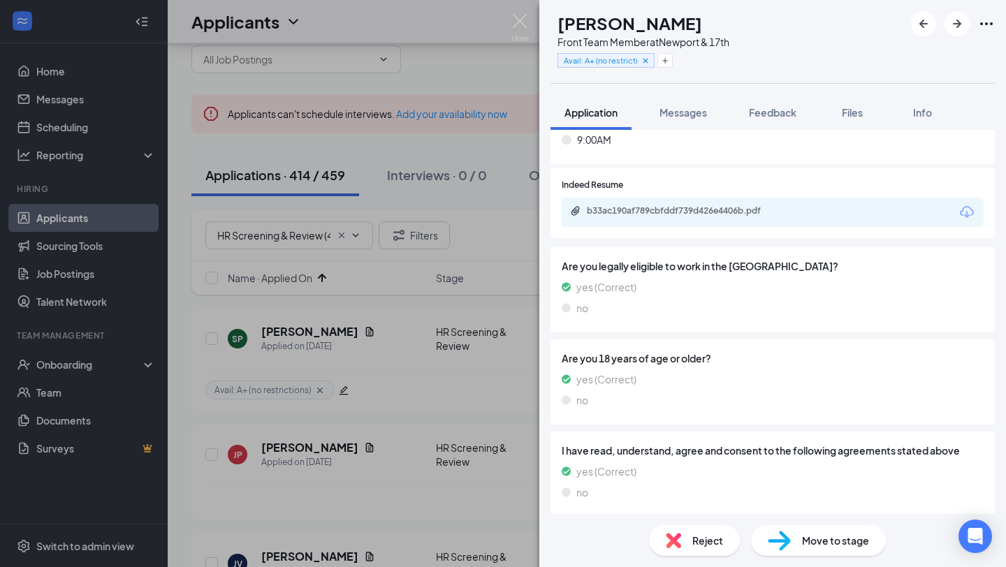
click at [990, 24] on icon "Ellipses" at bounding box center [986, 23] width 17 height 17
click at [926, 45] on link "View full application" at bounding box center [881, 48] width 90 height 15
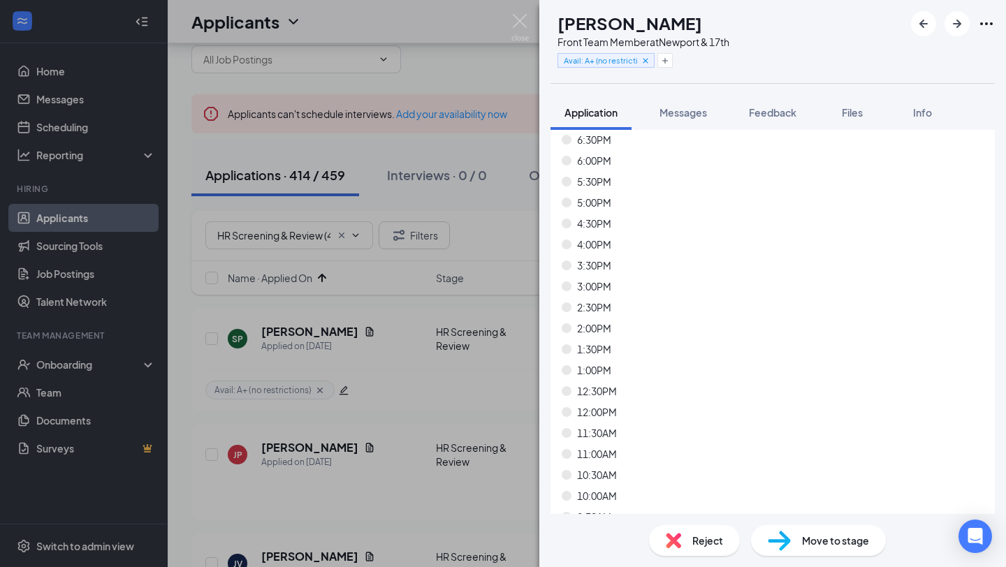
scroll to position [7982, 0]
click at [788, 546] on img at bounding box center [779, 541] width 23 height 20
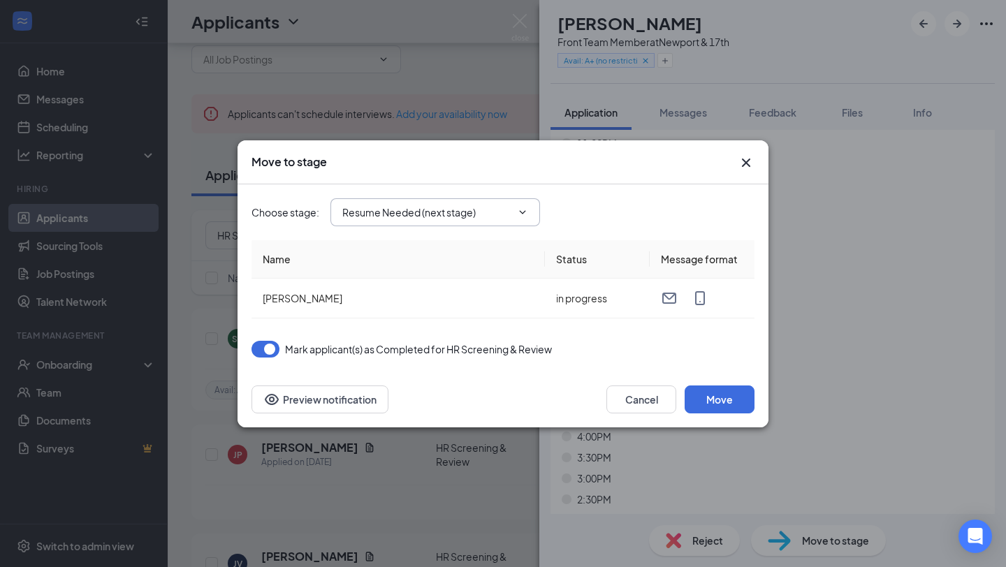
click at [525, 210] on icon "ChevronDown" at bounding box center [523, 211] width 6 height 3
click at [525, 209] on icon "ChevronDown" at bounding box center [522, 212] width 11 height 11
click at [518, 213] on icon "ChevronDown" at bounding box center [522, 212] width 11 height 11
click at [433, 218] on input "Resume Needed (next stage)" at bounding box center [426, 212] width 169 height 15
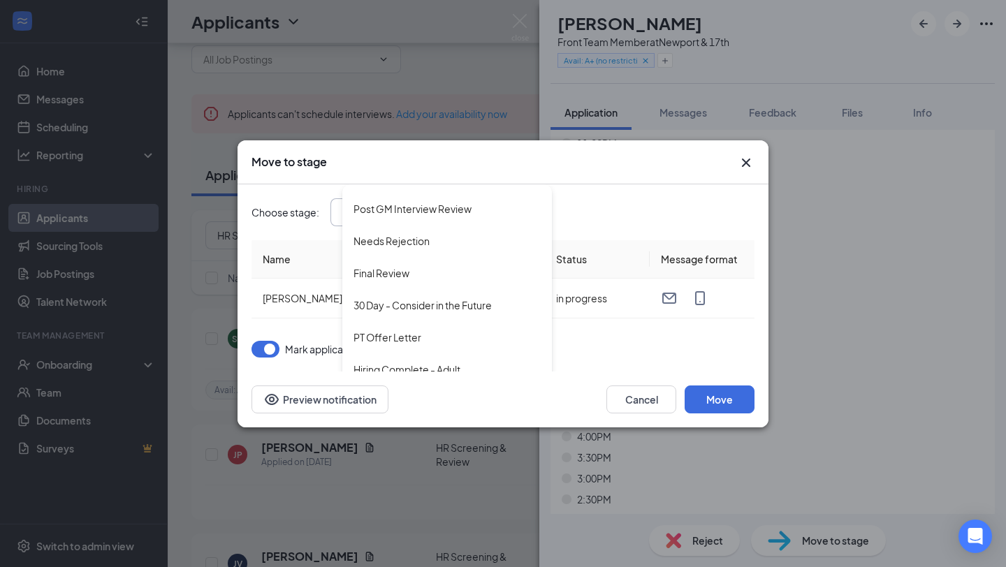
scroll to position [411, 0]
click at [479, 307] on div "30 Day - Consider in the Future" at bounding box center [423, 303] width 138 height 15
type input "30 Day - Consider in the Future"
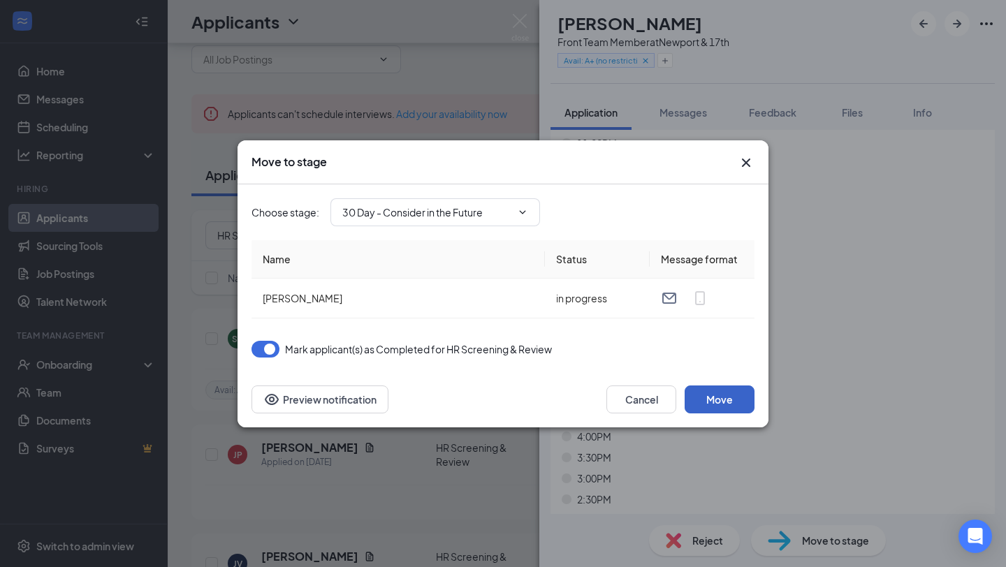
click at [714, 400] on button "Move" at bounding box center [720, 400] width 70 height 28
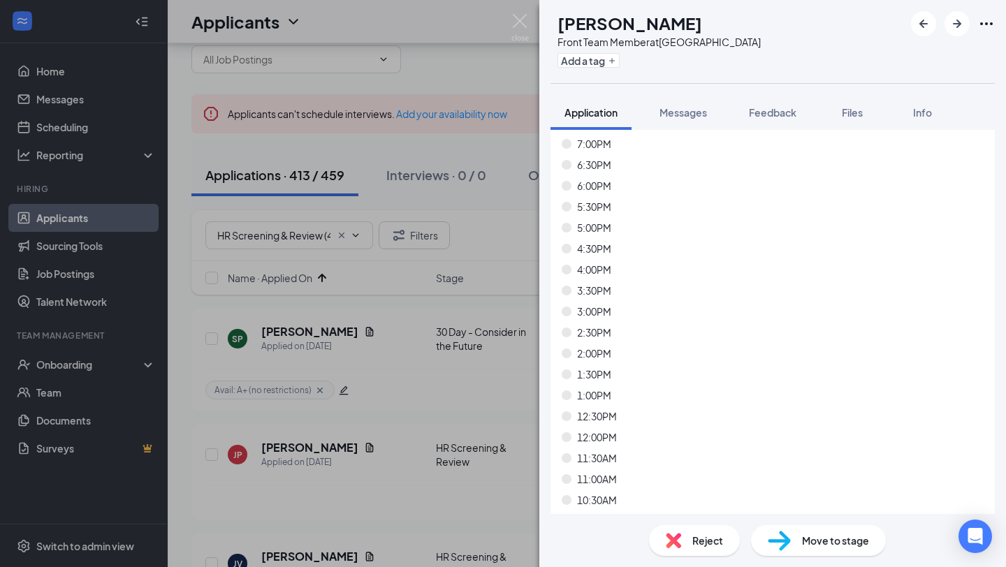
scroll to position [4128, 0]
click at [620, 59] on button "Add a tag" at bounding box center [589, 60] width 62 height 15
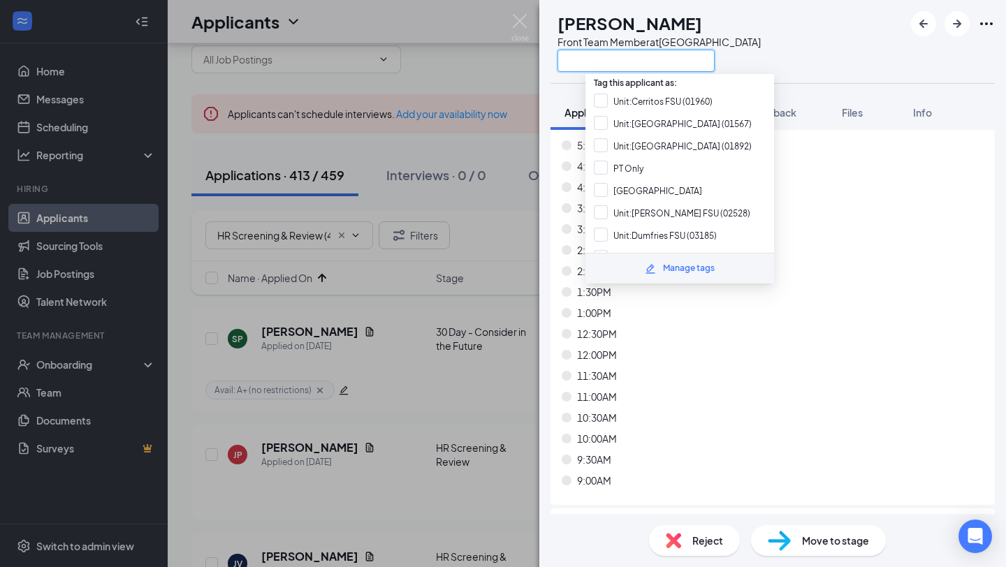
click at [623, 59] on input "text" at bounding box center [636, 61] width 157 height 22
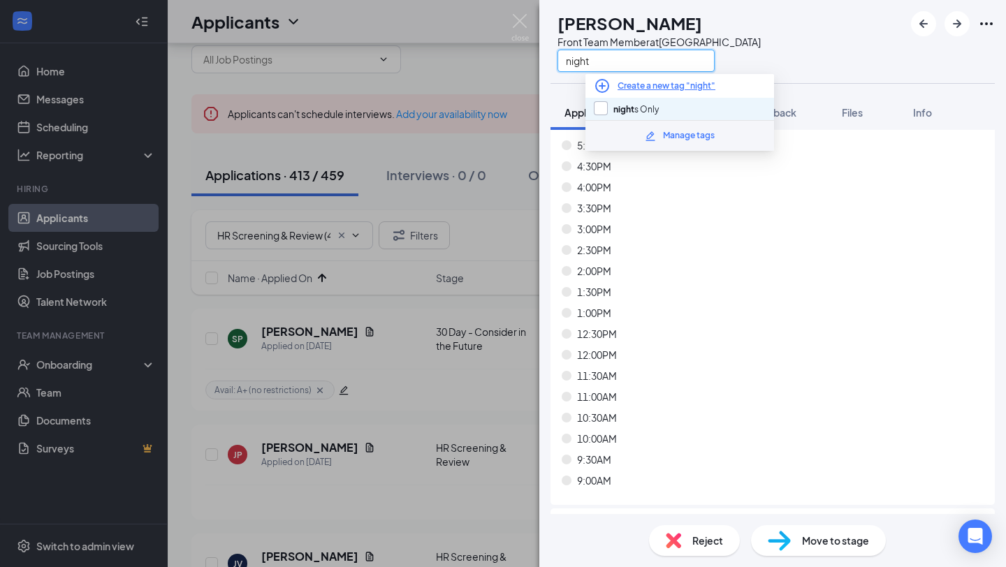
type input "night"
click at [616, 106] on input "night s Only" at bounding box center [626, 108] width 65 height 15
checkbox input "true"
click at [749, 352] on div "12:00PM" at bounding box center [773, 354] width 422 height 15
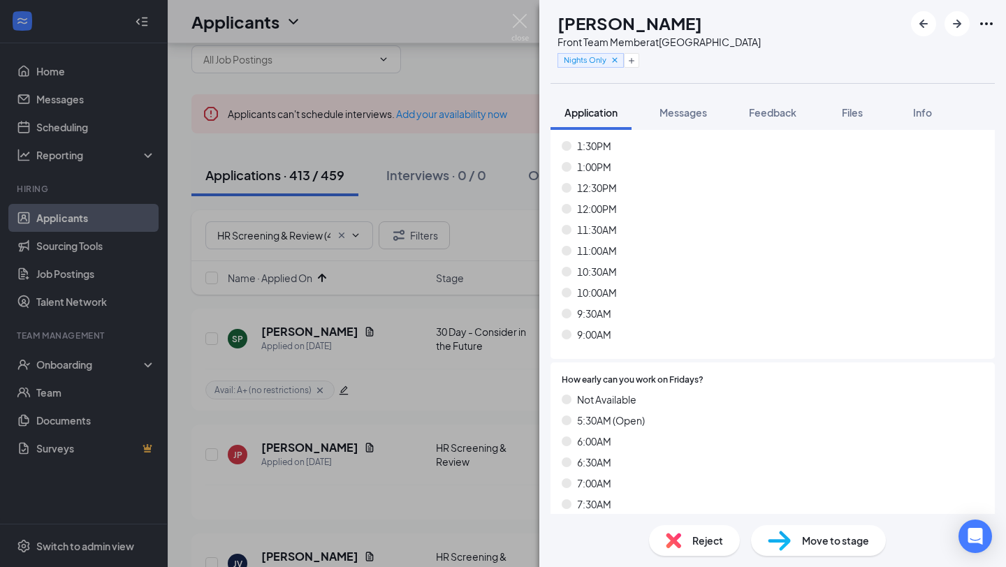
scroll to position [5650, 0]
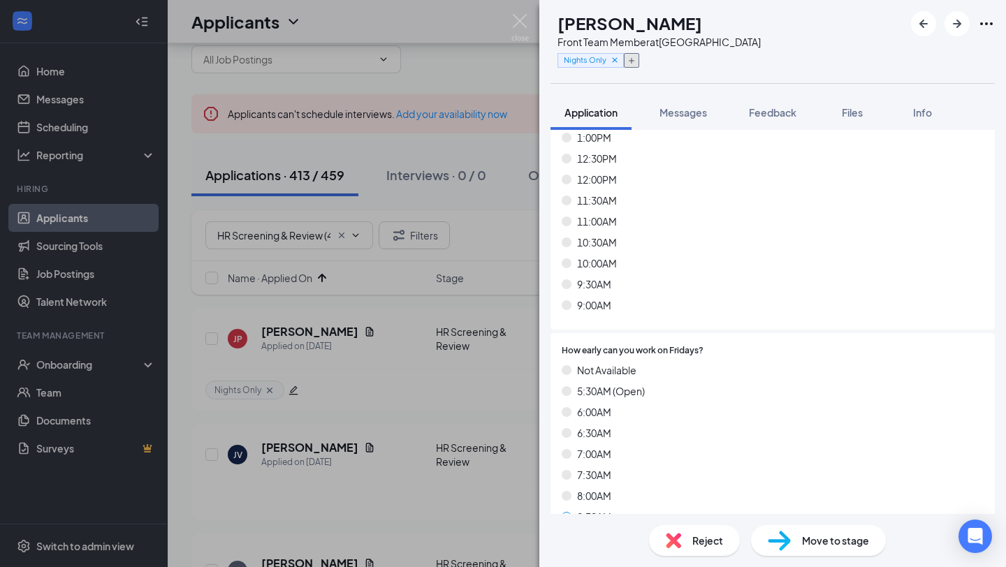
click at [636, 62] on icon "Plus" at bounding box center [632, 61] width 8 height 8
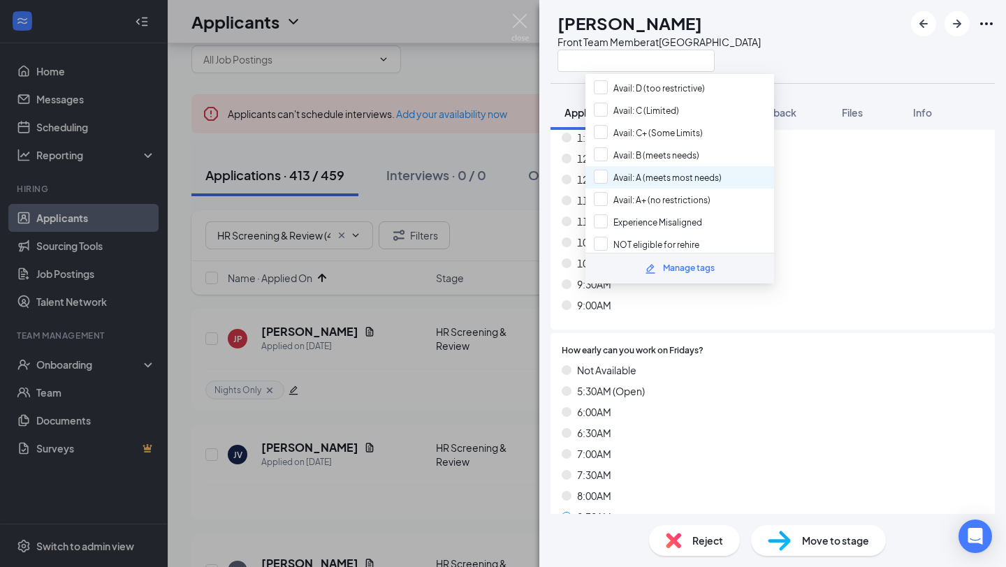
scroll to position [593, 0]
click at [918, 267] on div "10:00AM" at bounding box center [773, 263] width 422 height 15
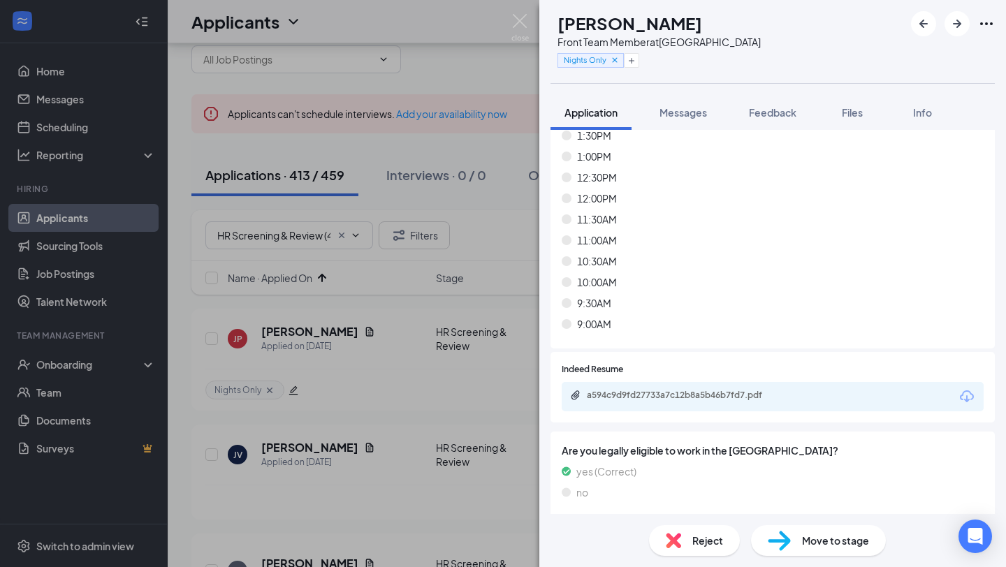
scroll to position [8355, 0]
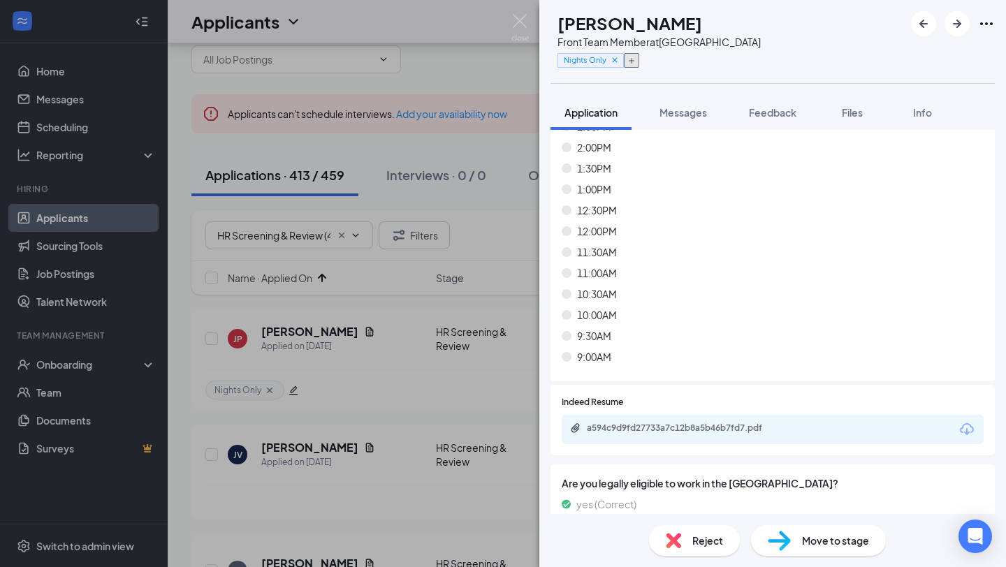
click at [639, 66] on button "button" at bounding box center [631, 60] width 15 height 15
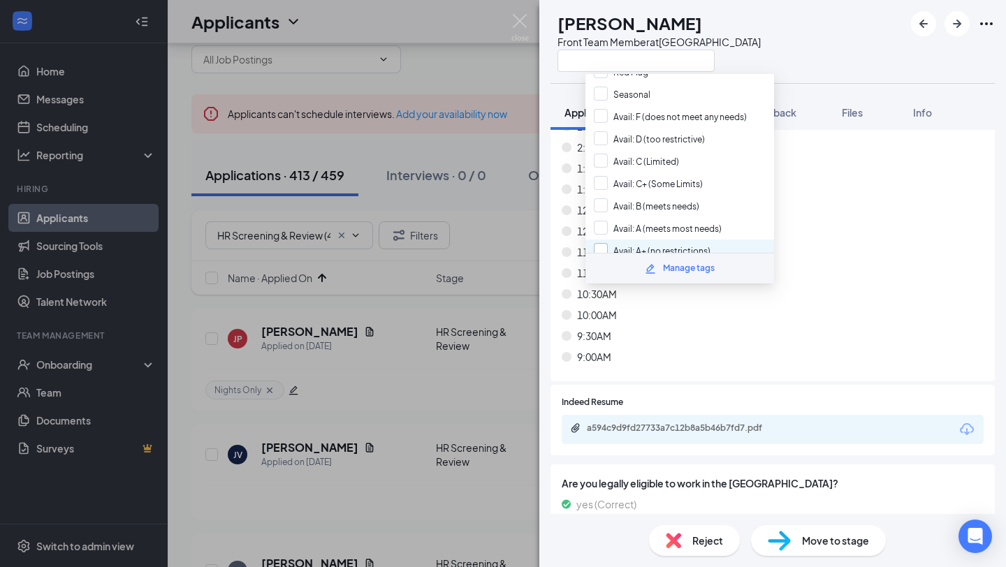
scroll to position [519, 0]
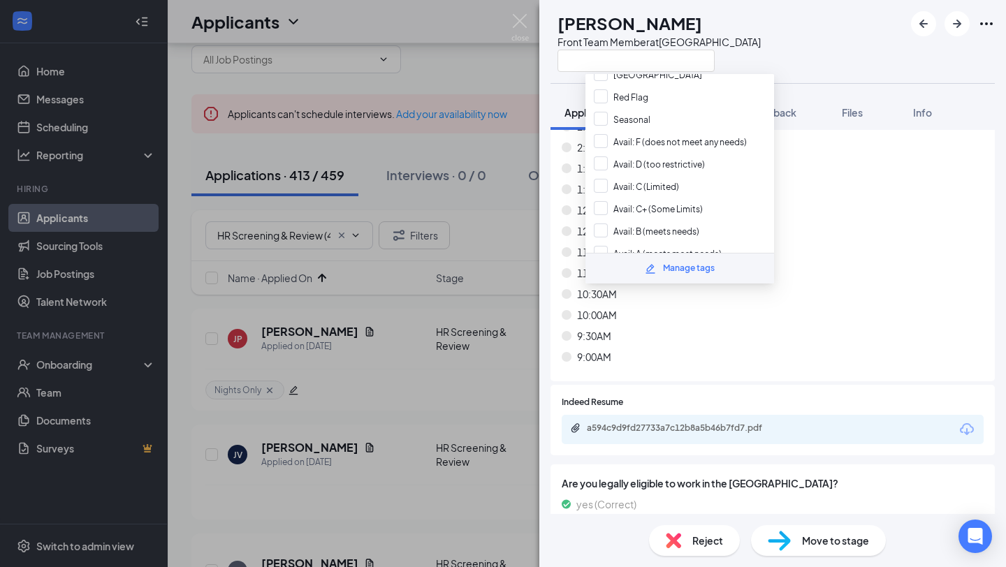
click at [651, 175] on div "Avail: C (Limited)" at bounding box center [680, 186] width 189 height 22
checkbox input "true"
click at [729, 361] on div "9:00AM" at bounding box center [773, 356] width 422 height 15
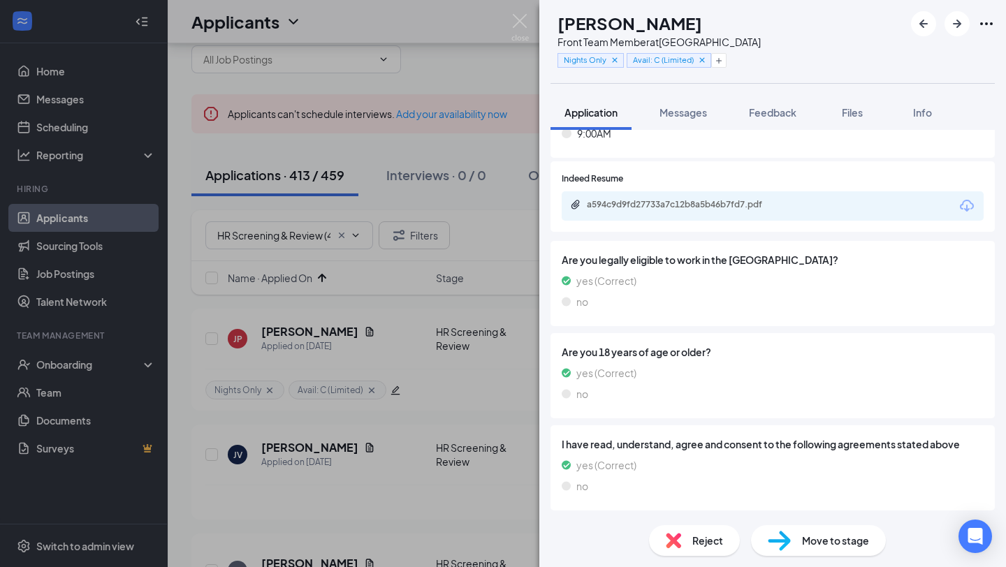
scroll to position [8579, 0]
click at [673, 549] on div "Reject" at bounding box center [694, 540] width 91 height 31
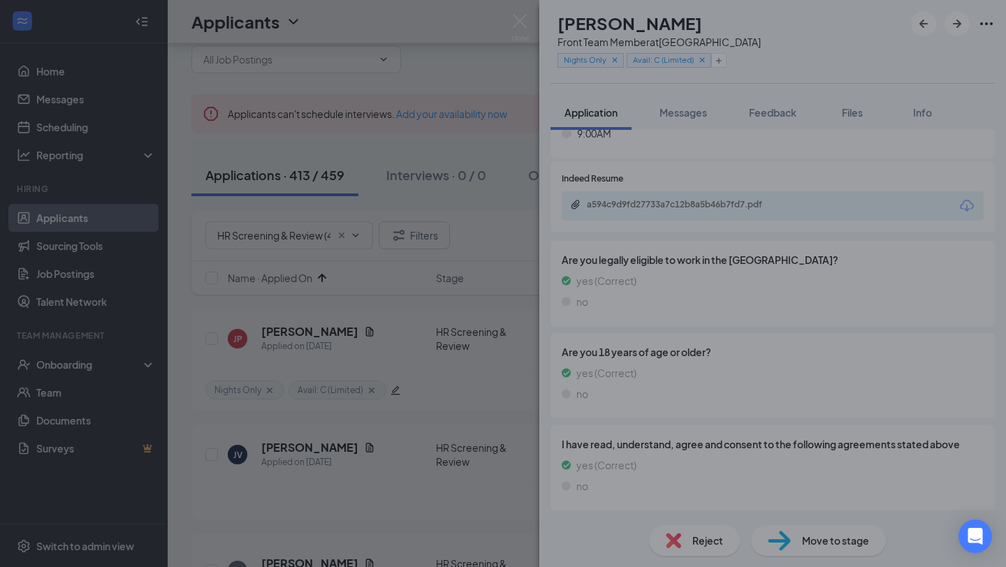
scroll to position [8573, 0]
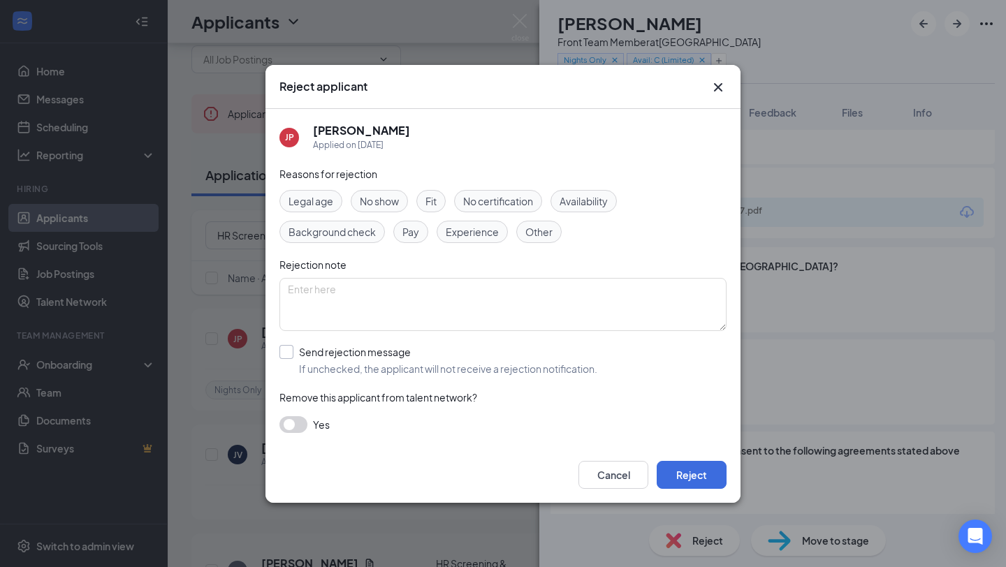
click at [340, 363] on input "Send rejection message If unchecked, the applicant will not receive a rejection…" at bounding box center [439, 360] width 318 height 31
checkbox input "true"
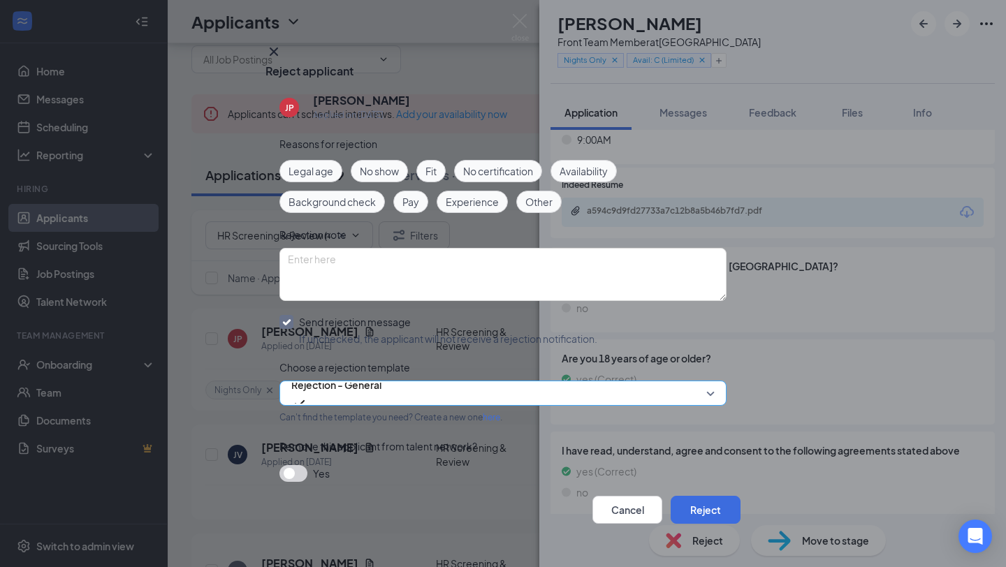
scroll to position [0, 0]
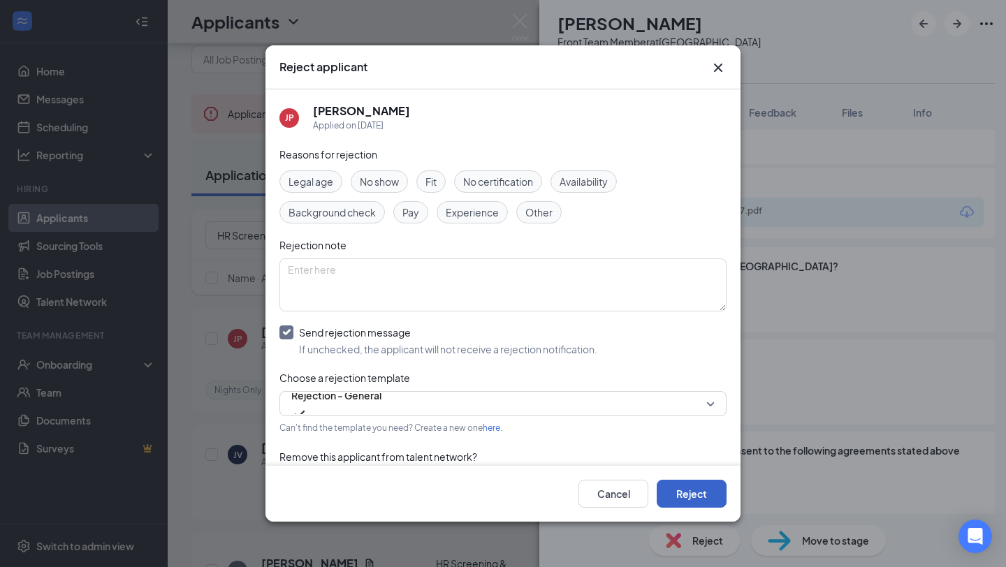
click at [681, 493] on button "Reject" at bounding box center [692, 494] width 70 height 28
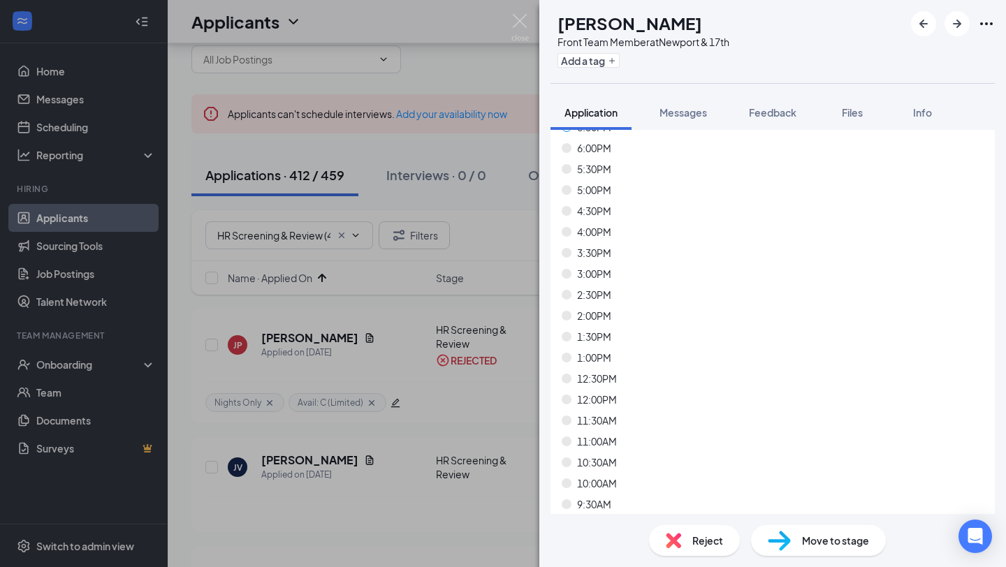
scroll to position [8458, 0]
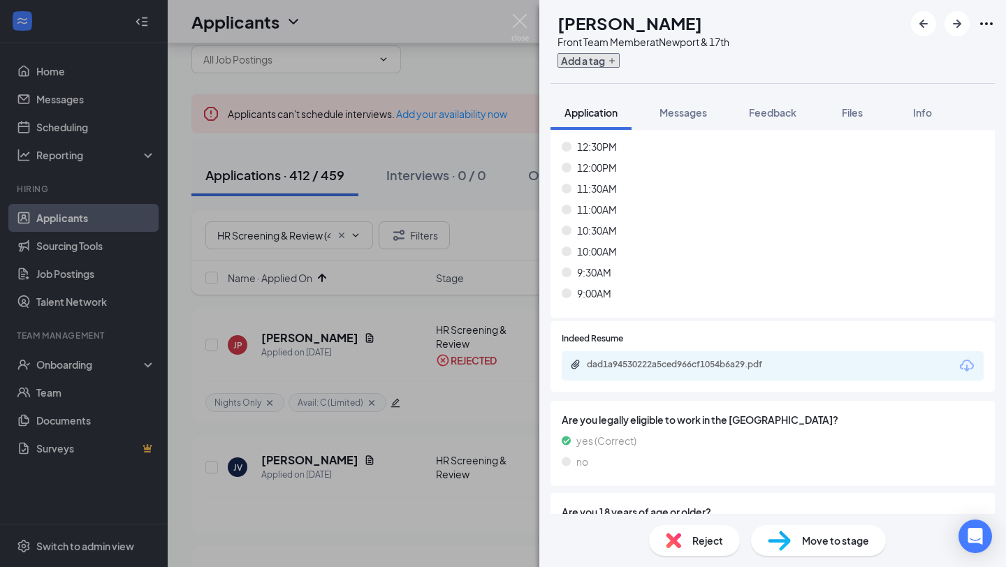
click at [620, 67] on button "Add a tag" at bounding box center [589, 60] width 62 height 15
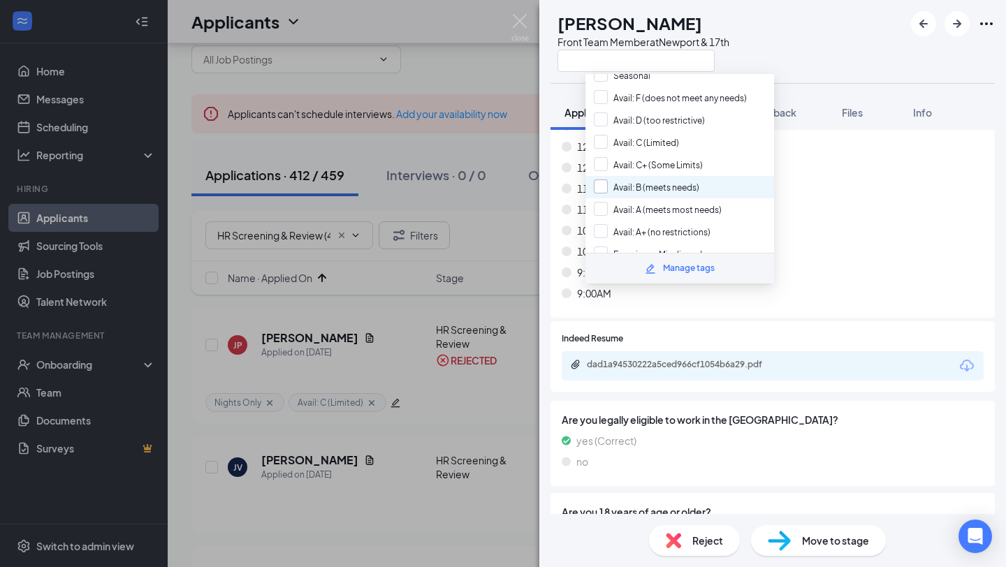
scroll to position [562, 0]
click at [658, 158] on input "Avail: C+ (Some Limits)" at bounding box center [648, 165] width 109 height 15
checkbox input "true"
click at [866, 230] on div "10:30AM" at bounding box center [773, 230] width 422 height 15
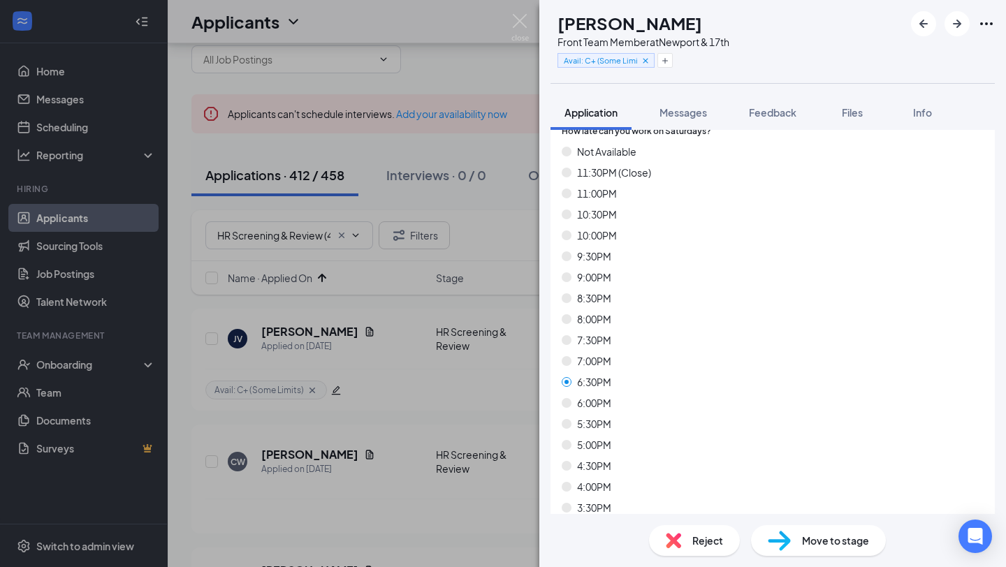
scroll to position [7970, 0]
click at [651, 61] on icon "Cross" at bounding box center [646, 61] width 10 height 10
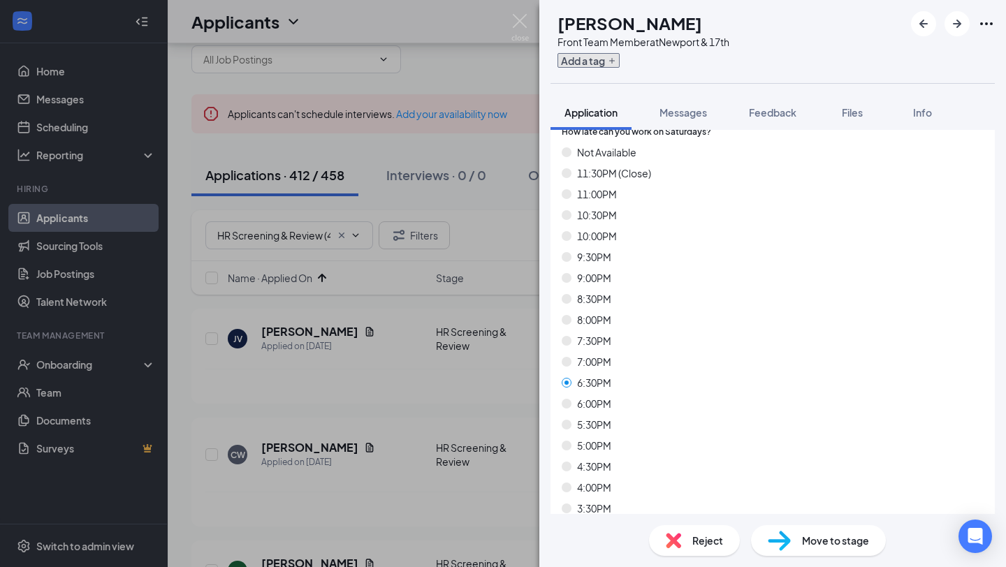
click at [616, 61] on icon "Plus" at bounding box center [612, 61] width 8 height 8
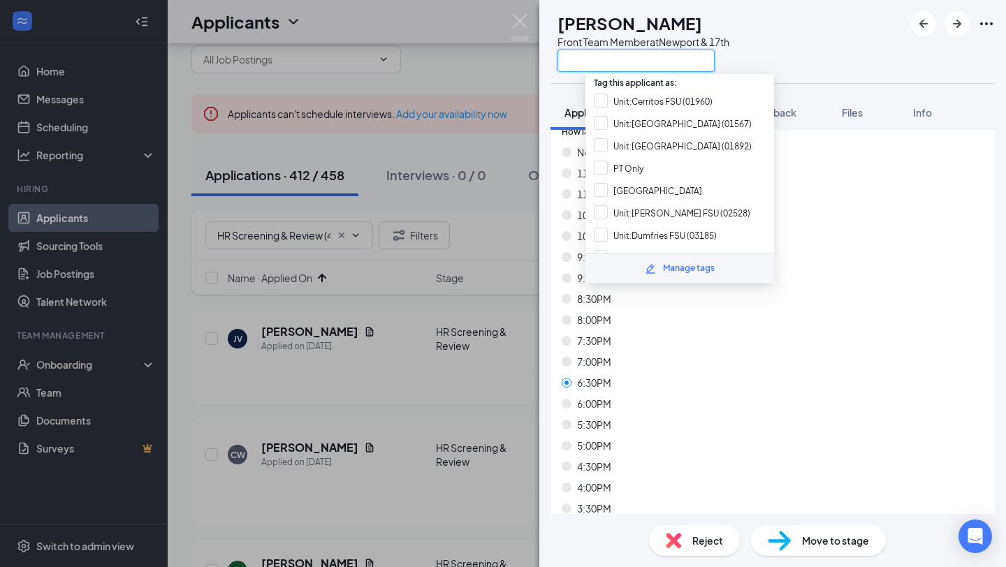
click at [637, 61] on input "text" at bounding box center [636, 61] width 157 height 22
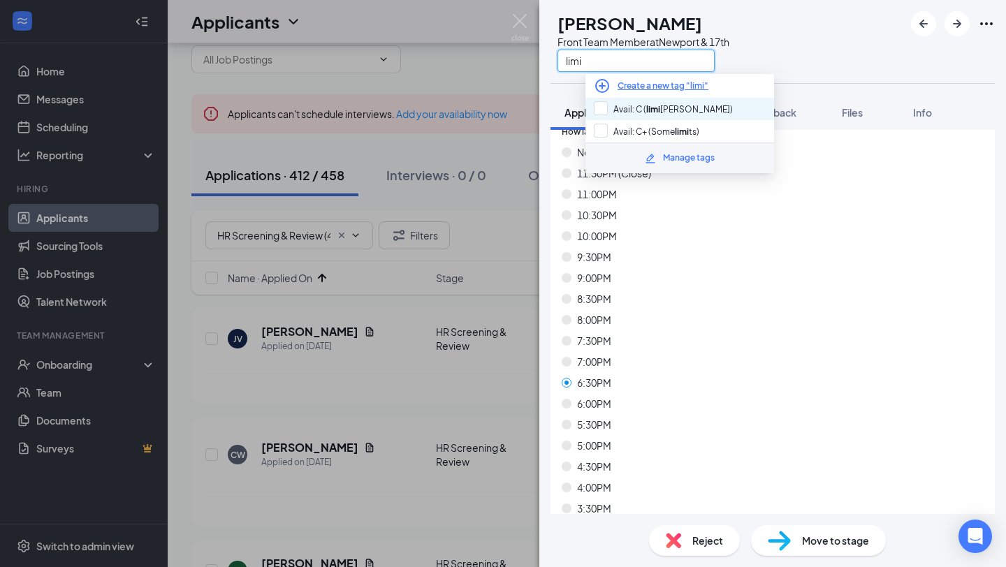
type input "limi"
click at [637, 115] on div "Avail: C ( limi [PERSON_NAME])" at bounding box center [680, 109] width 189 height 22
checkbox input "true"
click at [749, 390] on div "6:30PM" at bounding box center [773, 382] width 422 height 15
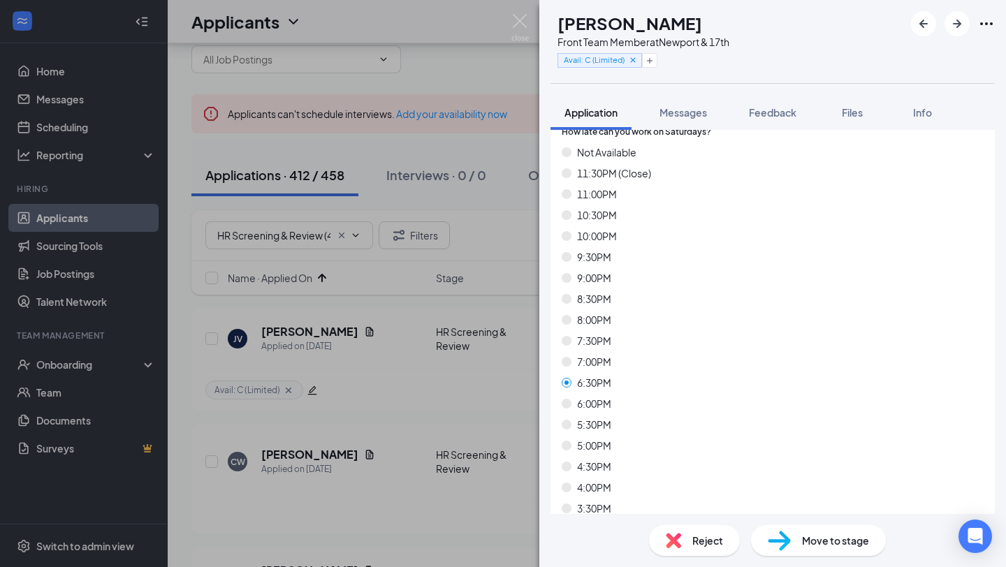
click at [665, 540] on div "Reject" at bounding box center [694, 540] width 91 height 31
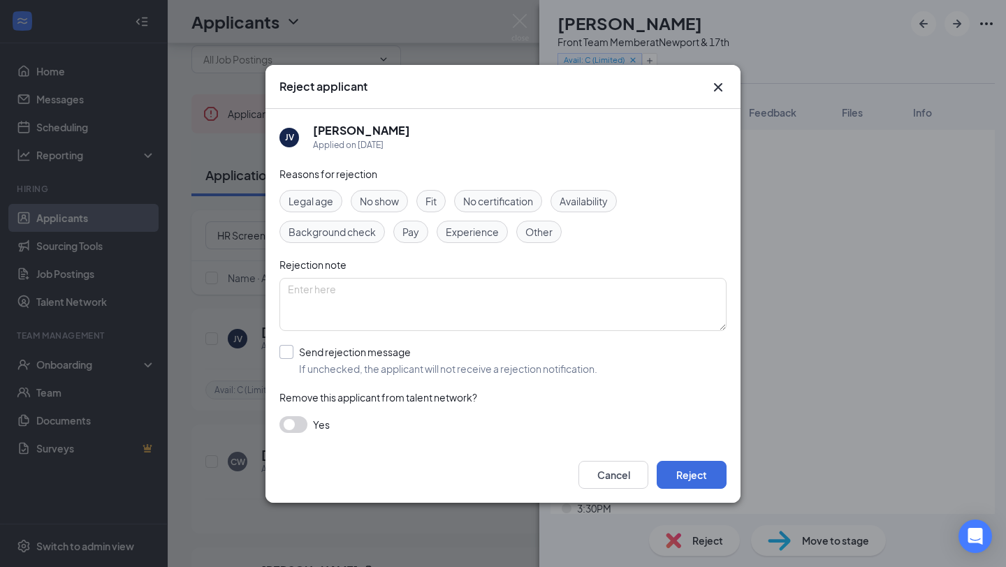
click at [360, 355] on input "Send rejection message If unchecked, the applicant will not receive a rejection…" at bounding box center [439, 360] width 318 height 31
checkbox input "true"
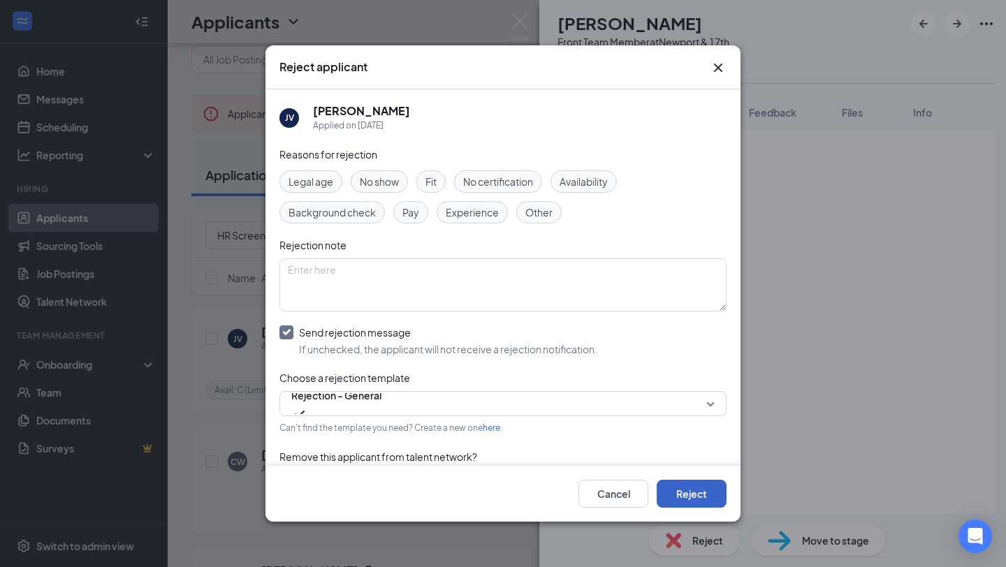
click at [701, 500] on button "Reject" at bounding box center [692, 494] width 70 height 28
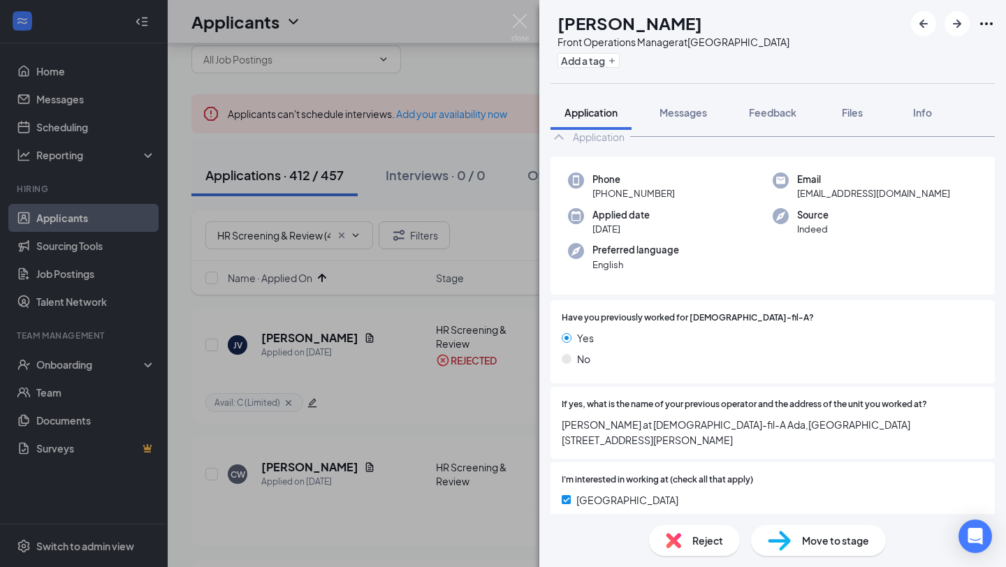
scroll to position [38, 0]
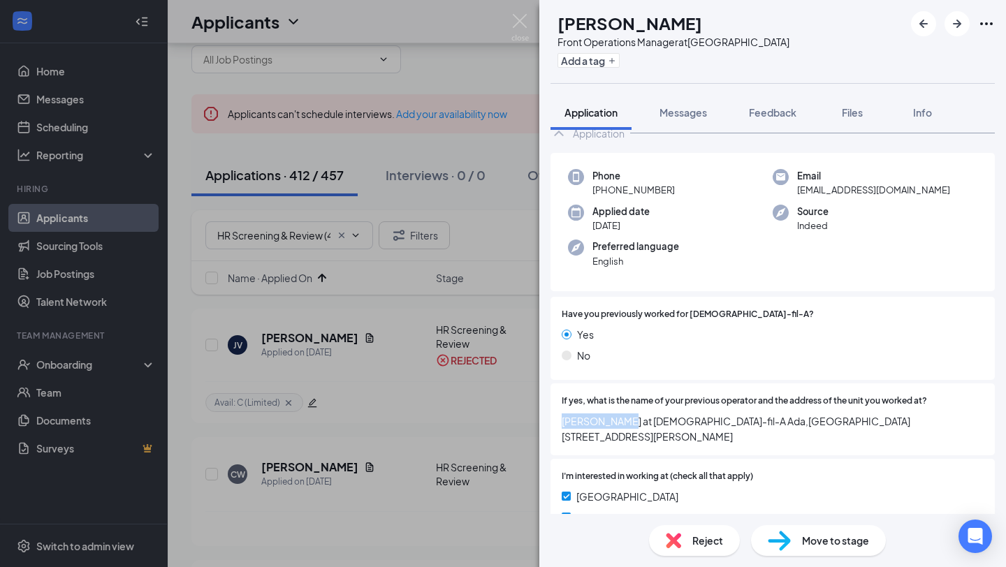
drag, startPoint x: 621, startPoint y: 423, endPoint x: 549, endPoint y: 424, distance: 72.0
click at [549, 424] on div "Collapse all Application Phone [PHONE_NUMBER] Email [EMAIL_ADDRESS][DOMAIN_NAME…" at bounding box center [772, 322] width 467 height 384
copy span "[PERSON_NAME]"
click at [611, 61] on button "Add a tag" at bounding box center [589, 60] width 62 height 15
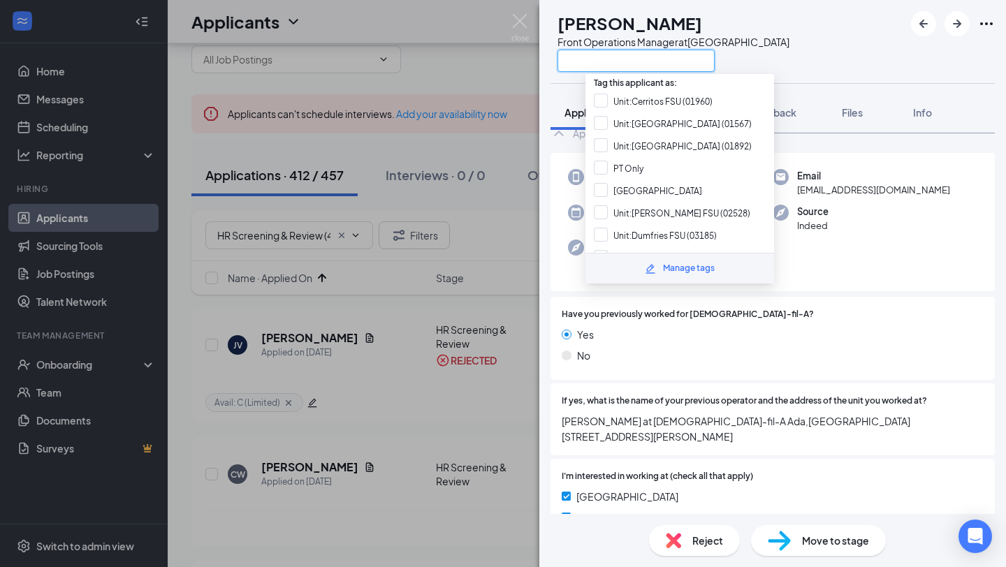
click at [611, 61] on input "text" at bounding box center [636, 61] width 157 height 22
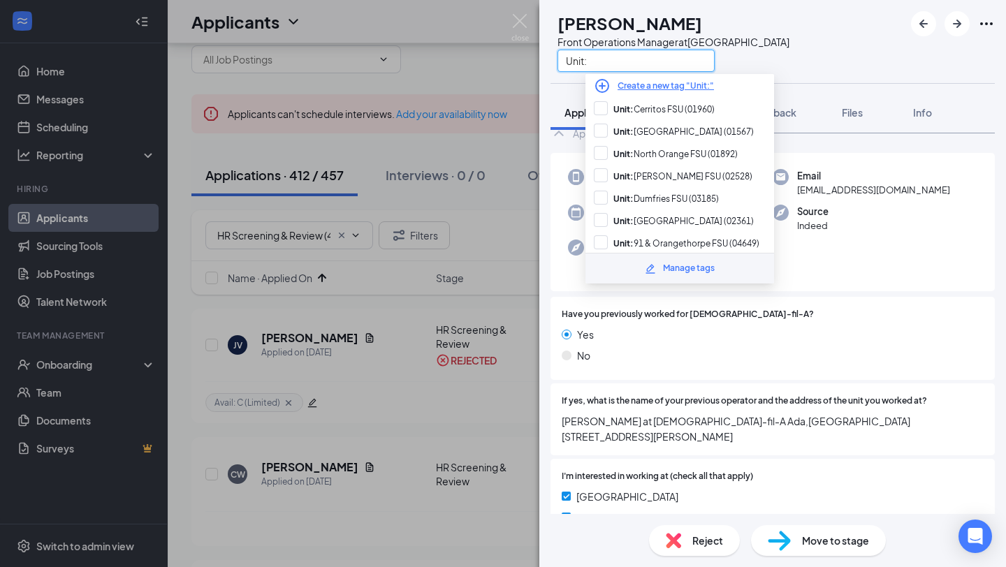
paste input "Ada FSU (04180)"
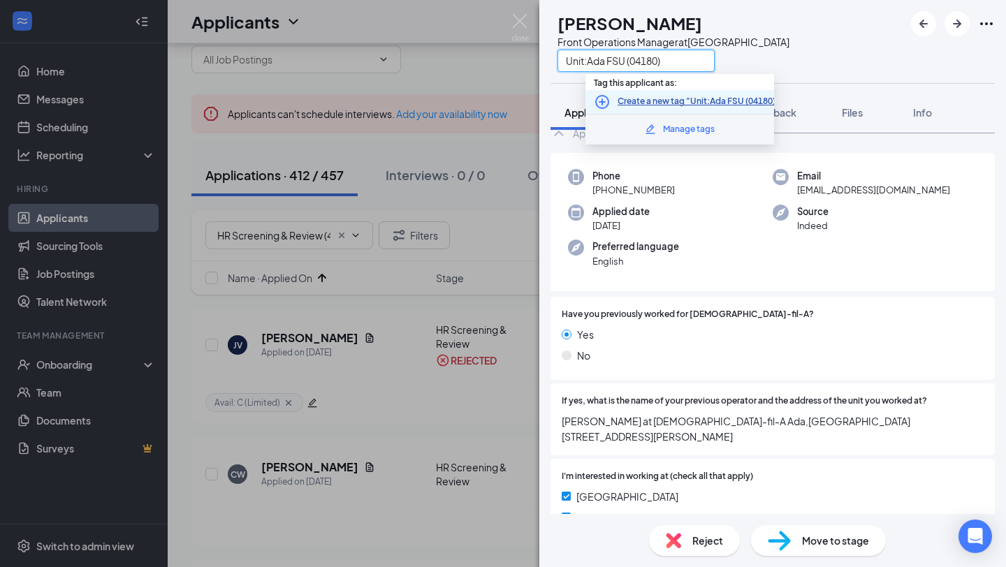
type input "Unit:Ada FSU (04180)"
click at [647, 96] on link "Create a new tag "Unit:Ada FSU (04180)"" at bounding box center [699, 101] width 162 height 13
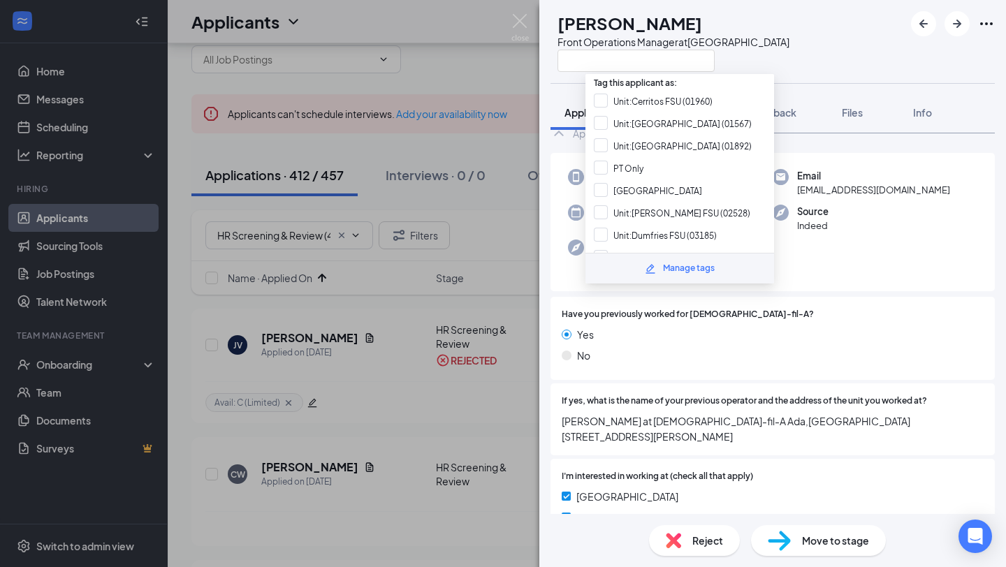
click at [827, 49] on div "CW [PERSON_NAME] Front Operations Manager at [GEOGRAPHIC_DATA]" at bounding box center [772, 41] width 467 height 83
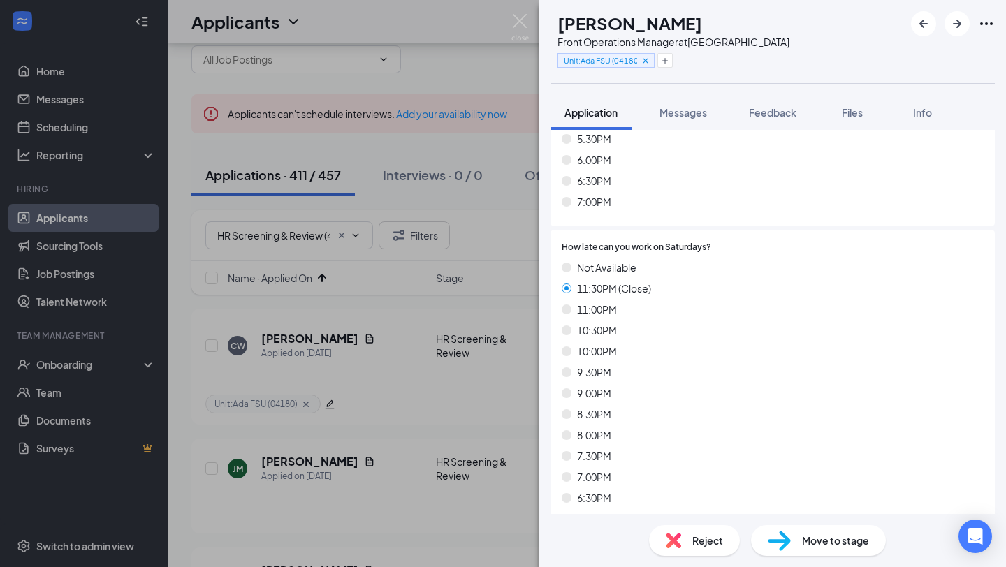
scroll to position [7882, 0]
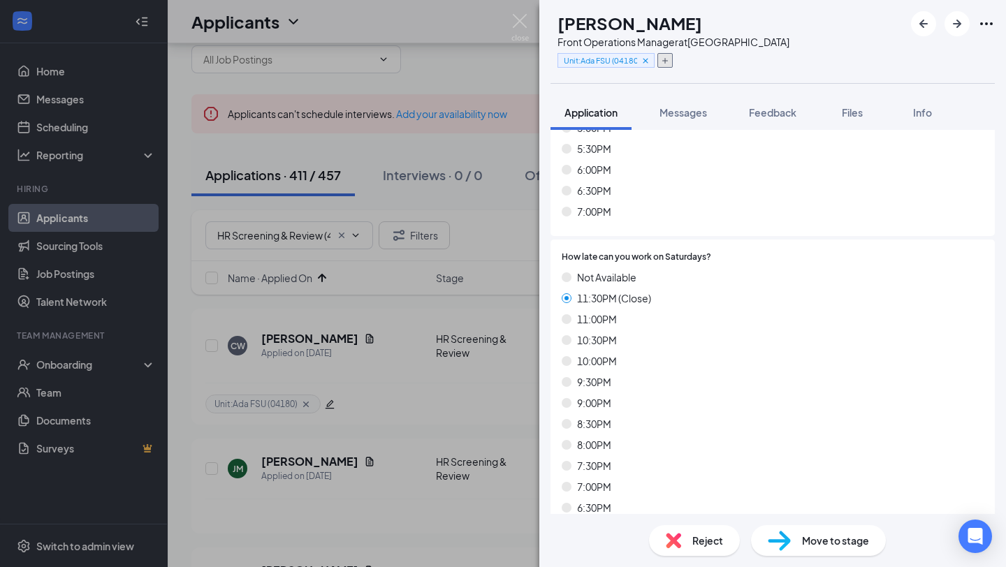
click at [669, 61] on icon "Plus" at bounding box center [665, 61] width 8 height 8
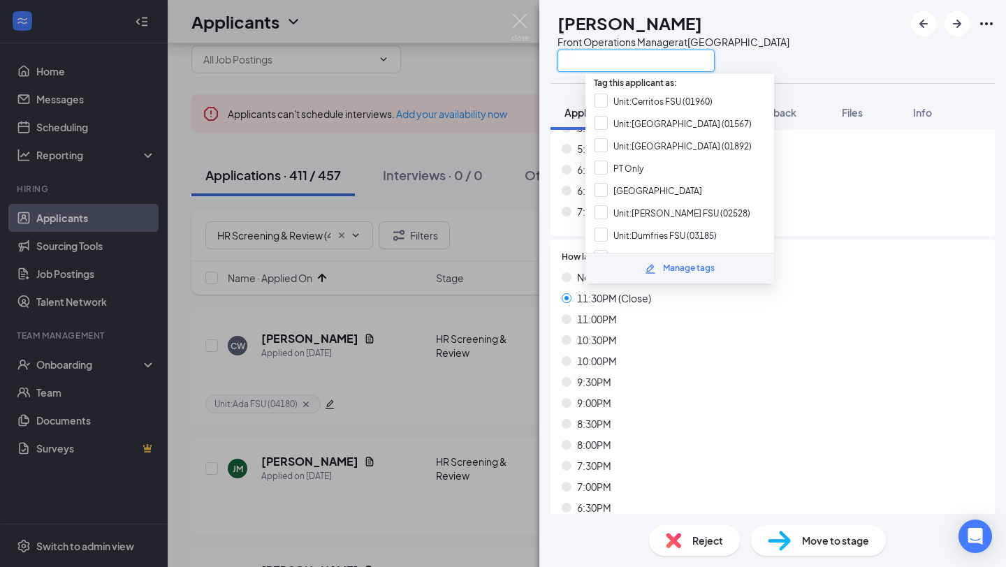
click at [695, 61] on input "text" at bounding box center [636, 61] width 157 height 22
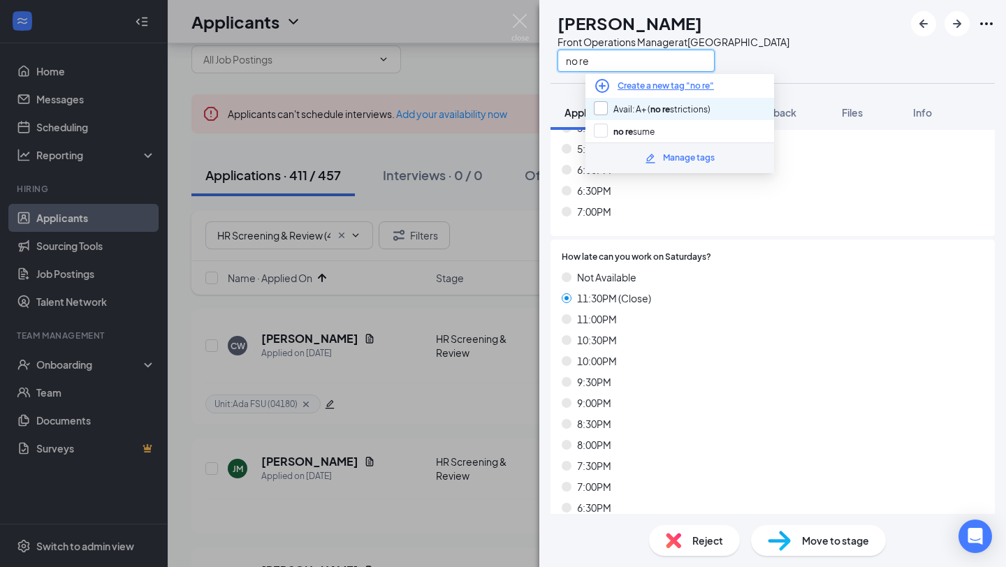
type input "no re"
click at [686, 110] on input "Avail: A+ ( no re strictions)" at bounding box center [652, 108] width 117 height 15
checkbox input "true"
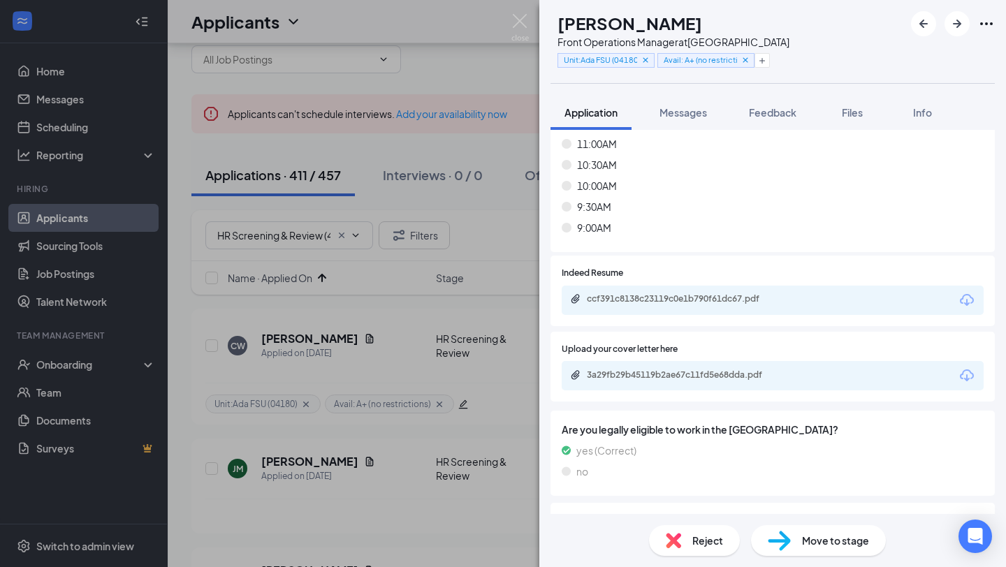
scroll to position [8561, 0]
click at [715, 271] on div "ccf391c8138c23119c0e1b790f61dc67.pdf" at bounding box center [681, 259] width 183 height 29
click at [717, 293] on div "ccf391c8138c23119c0e1b790f61dc67.pdf" at bounding box center [685, 298] width 196 height 11
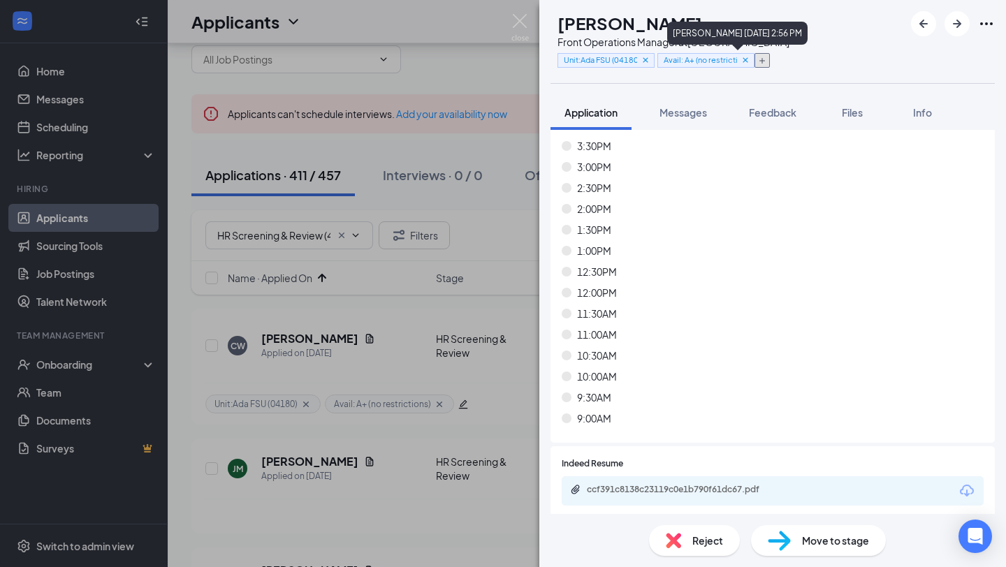
click at [767, 61] on icon "Plus" at bounding box center [762, 61] width 8 height 8
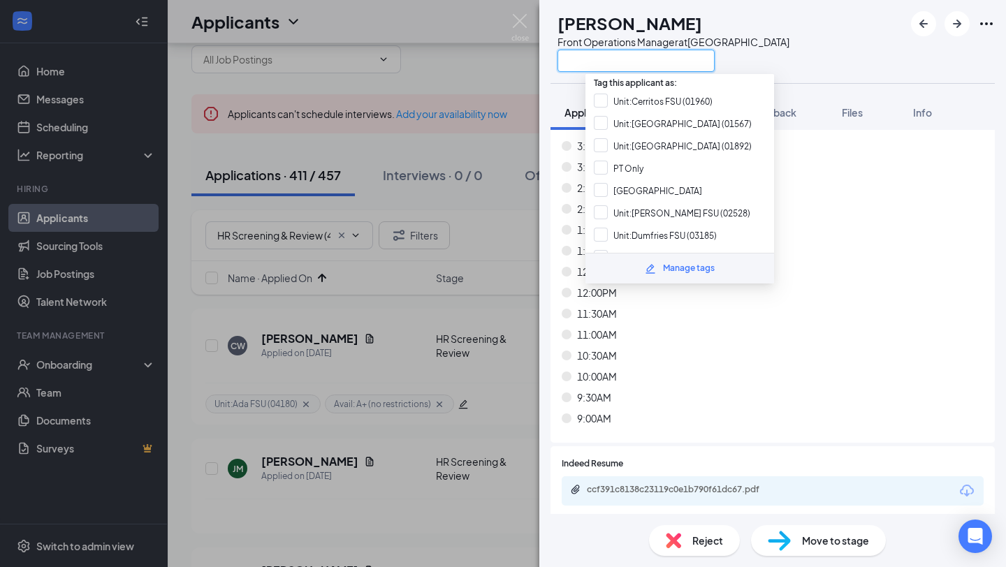
click at [715, 63] on input "text" at bounding box center [636, 61] width 157 height 22
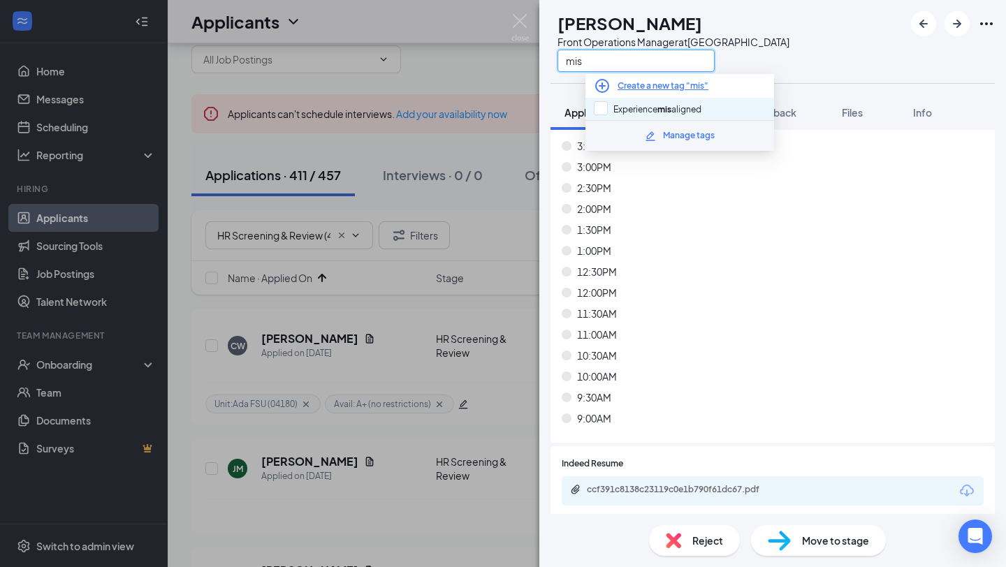
type input "mis"
click at [697, 100] on div "Experience mis aligned" at bounding box center [680, 109] width 189 height 22
checkbox input "true"
click at [676, 369] on div "10:00AM" at bounding box center [773, 376] width 422 height 15
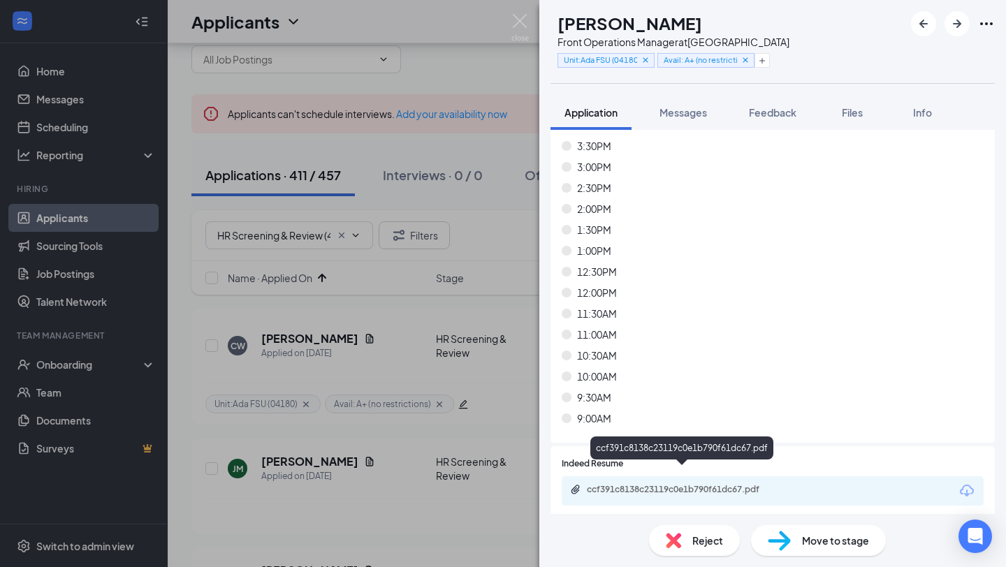
click at [694, 557] on div "CW [PERSON_NAME] Front Operations Manager at [GEOGRAPHIC_DATA] Unit:[GEOGRAPHIC…" at bounding box center [772, 283] width 467 height 567
click at [697, 543] on span "Reject" at bounding box center [708, 540] width 31 height 15
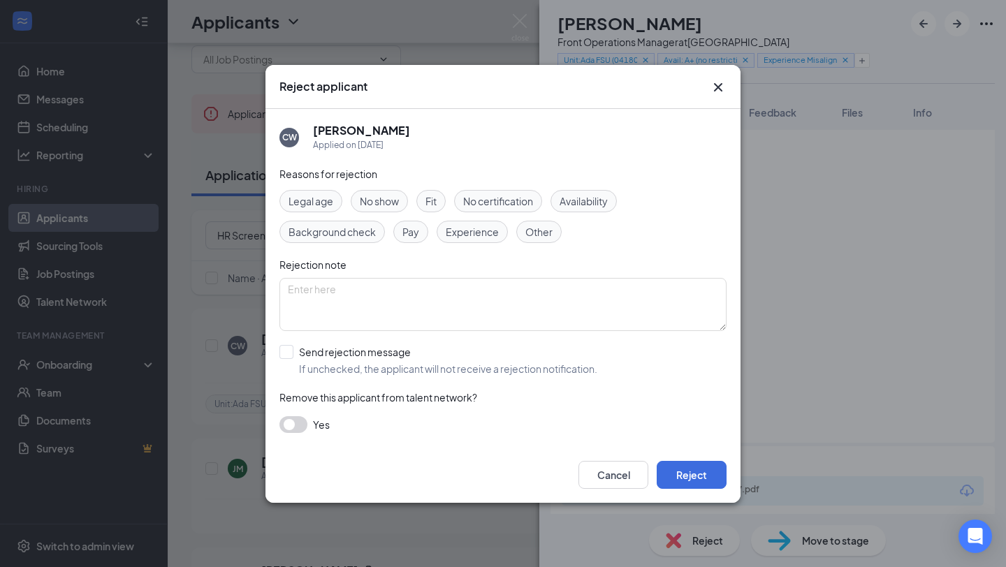
click at [400, 362] on input "Send rejection message If unchecked, the applicant will not receive a rejection…" at bounding box center [439, 360] width 318 height 31
checkbox input "true"
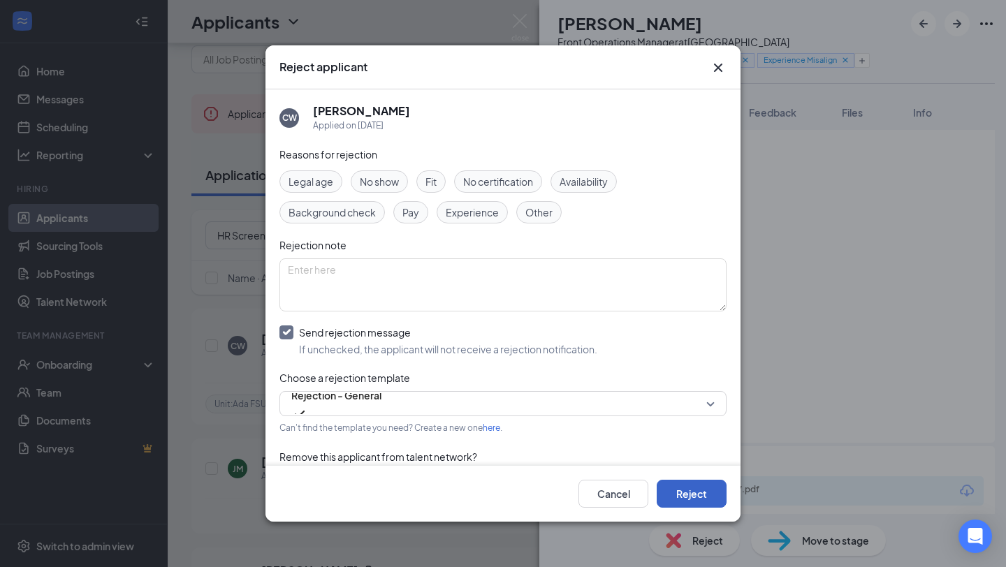
click at [688, 504] on button "Reject" at bounding box center [692, 494] width 70 height 28
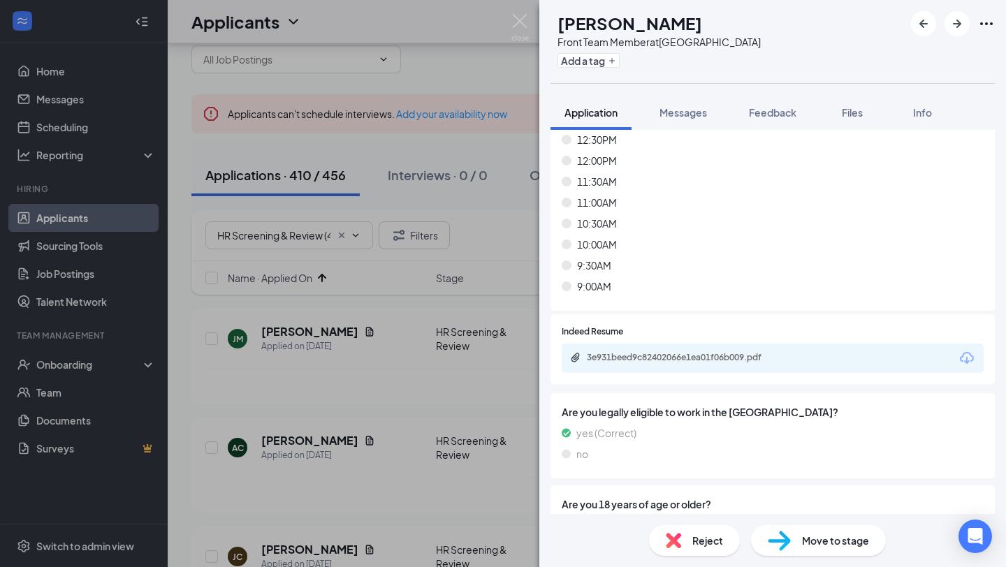
scroll to position [8562, 0]
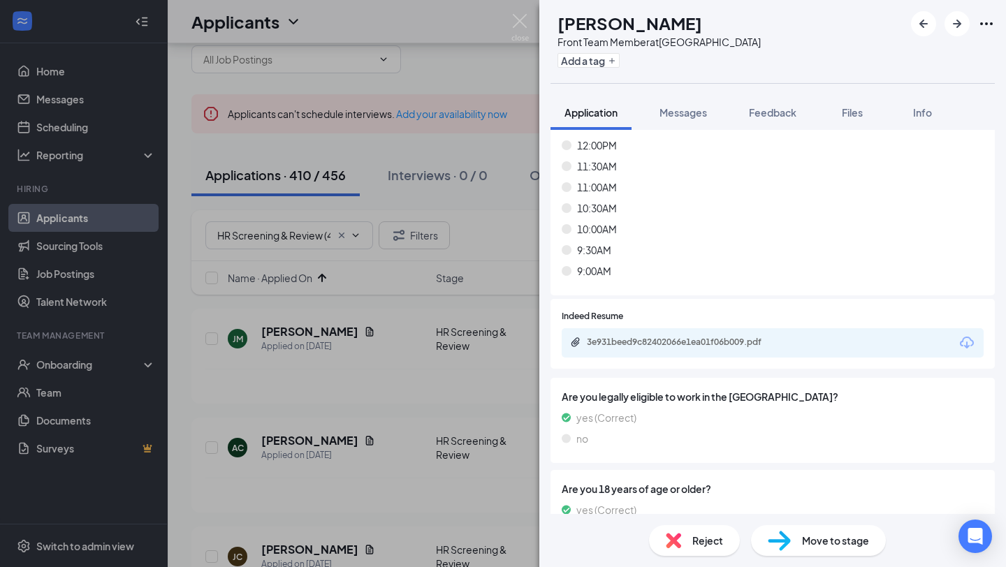
click at [616, 68] on div "Add a tag" at bounding box center [659, 60] width 203 height 23
click at [616, 63] on button "Add a tag" at bounding box center [589, 60] width 62 height 15
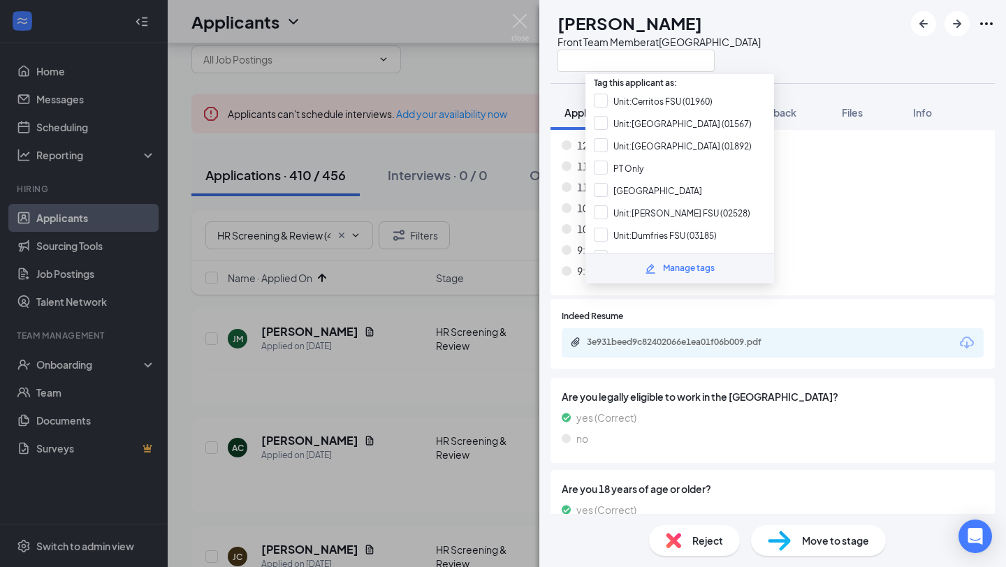
click at [616, 63] on input "text" at bounding box center [636, 61] width 157 height 22
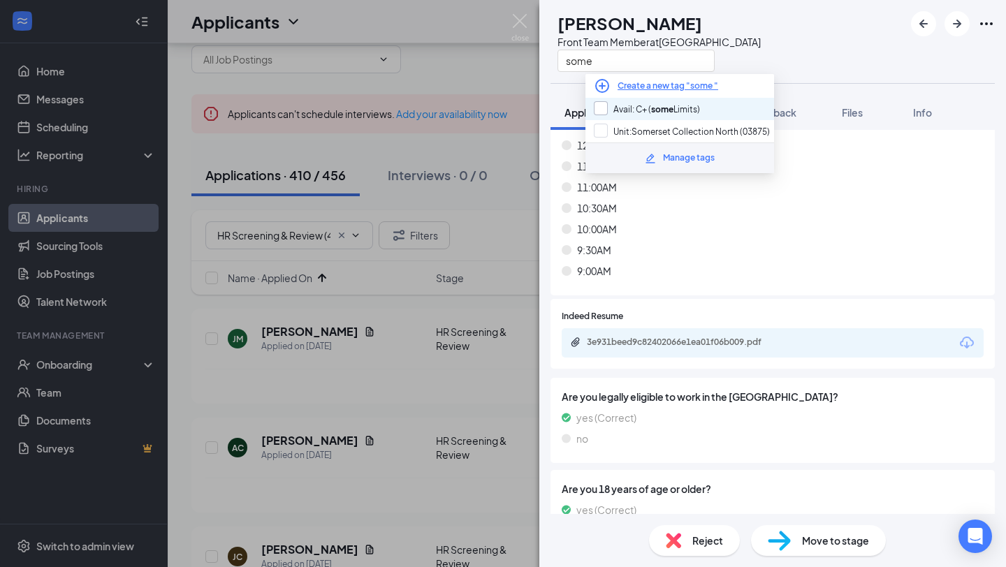
type input "some"
click at [623, 111] on input "Avail: C+ ( some Limits)" at bounding box center [647, 108] width 106 height 15
checkbox input "true"
click at [645, 256] on div "9:30AM" at bounding box center [773, 249] width 422 height 15
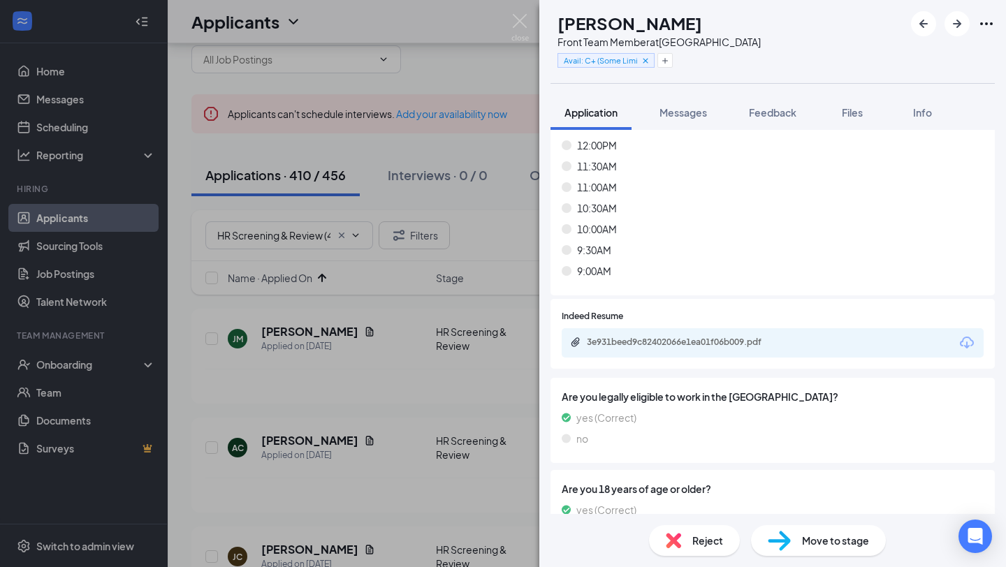
click at [686, 541] on div "Reject" at bounding box center [694, 540] width 91 height 31
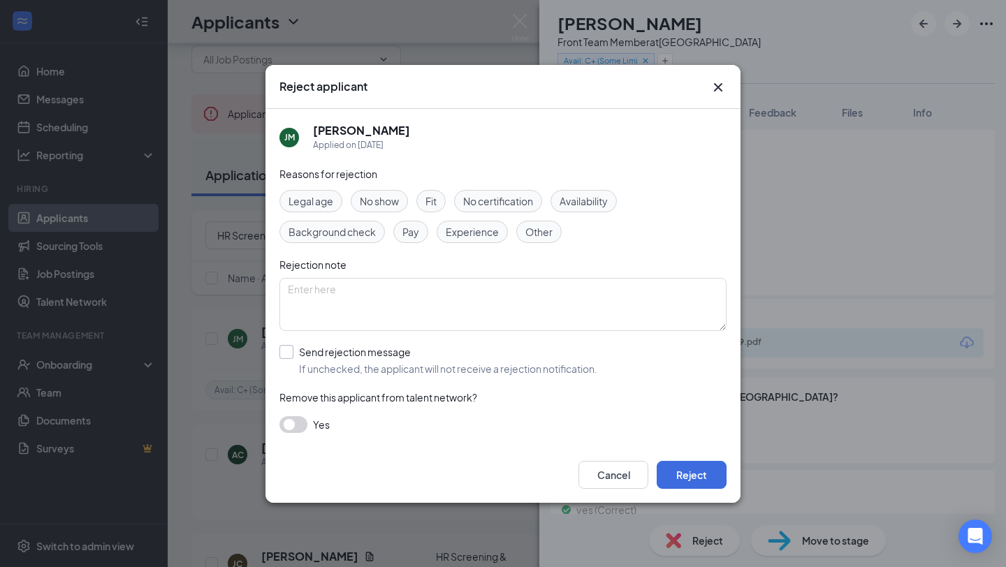
click at [465, 365] on input "Send rejection message If unchecked, the applicant will not receive a rejection…" at bounding box center [439, 360] width 318 height 31
checkbox input "true"
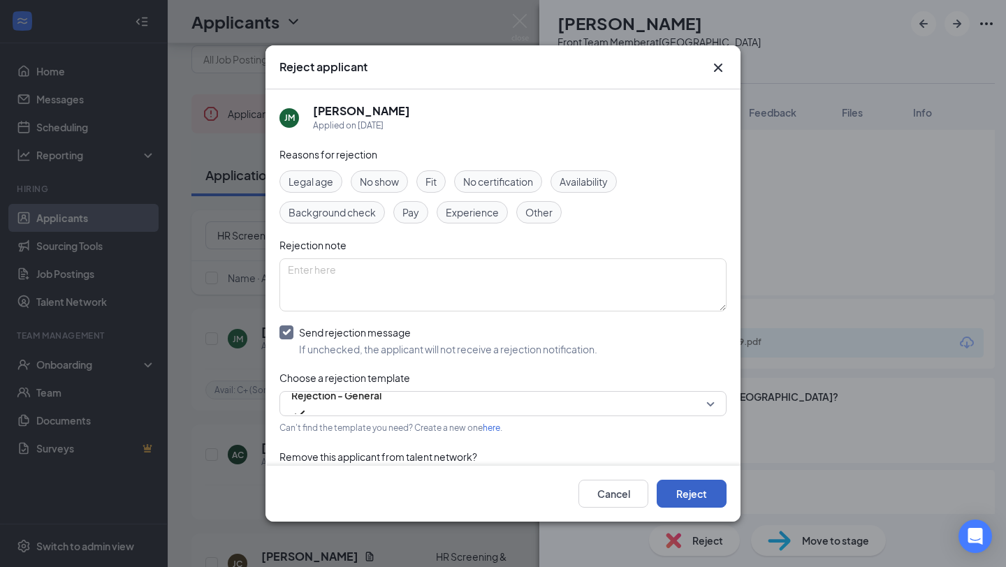
click at [696, 488] on button "Reject" at bounding box center [692, 494] width 70 height 28
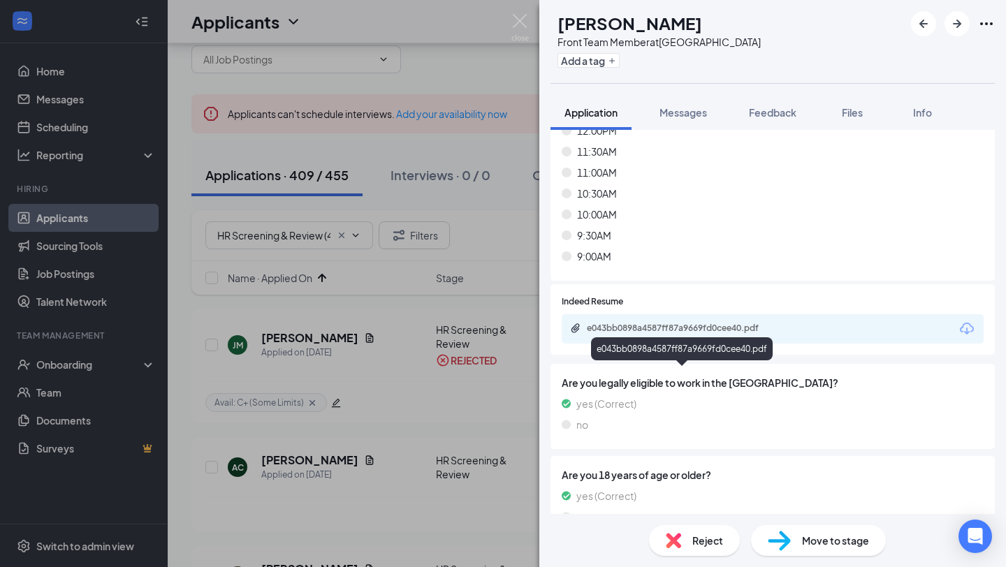
scroll to position [8482, 0]
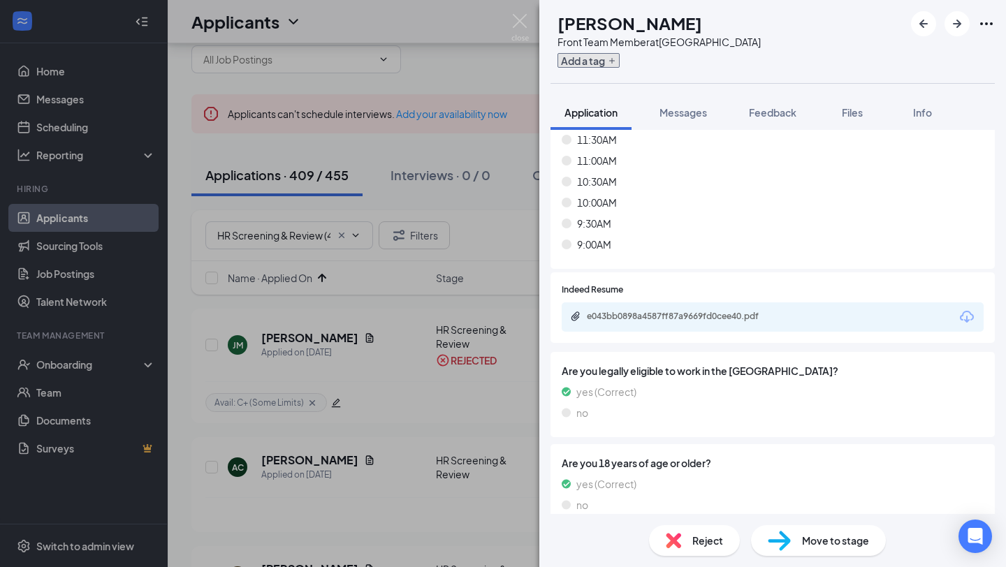
click at [611, 58] on button "Add a tag" at bounding box center [589, 60] width 62 height 15
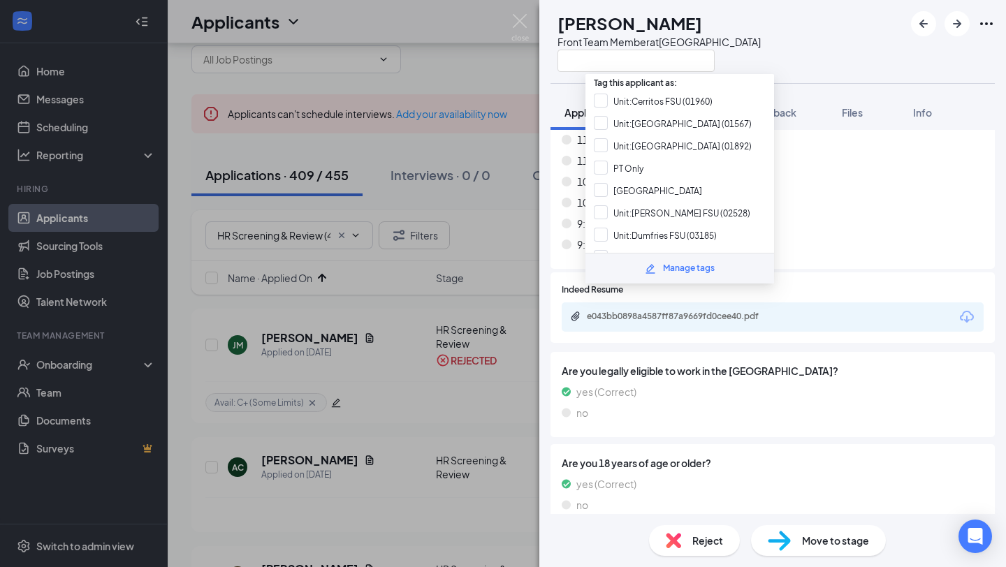
click at [611, 58] on input "text" at bounding box center [636, 61] width 157 height 22
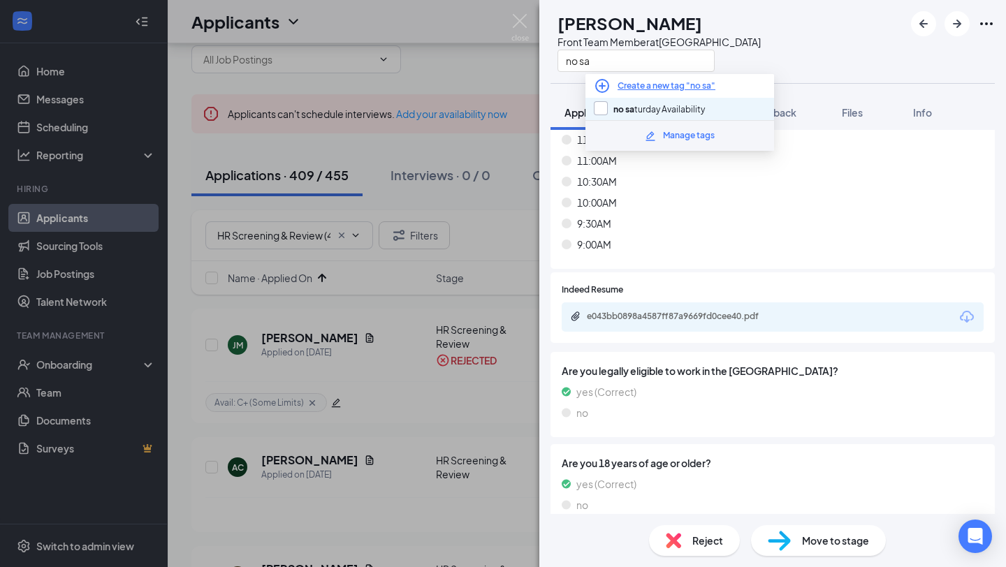
type input "no sa"
click at [623, 111] on input "no sa turday Availability" at bounding box center [649, 108] width 111 height 15
checkbox input "true"
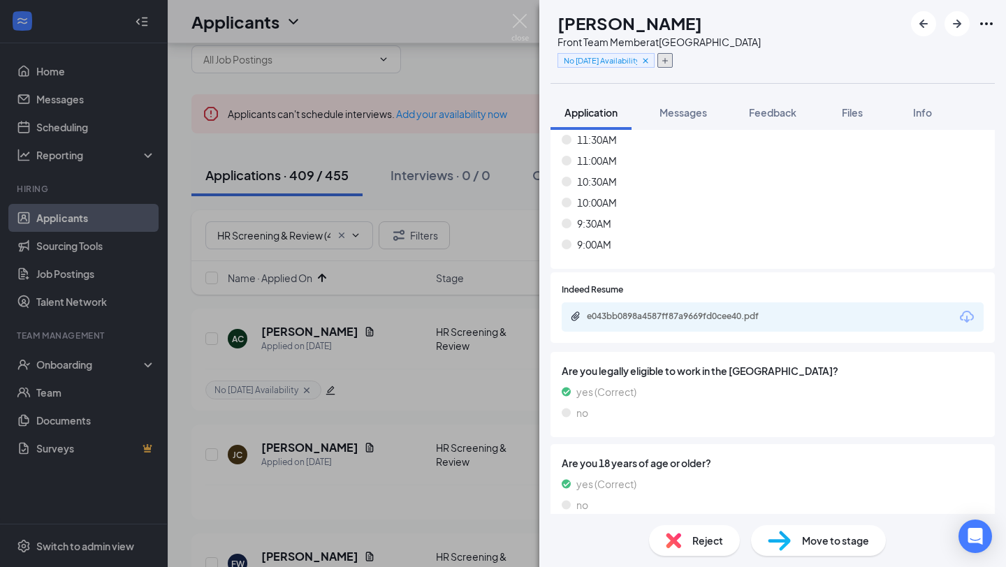
click at [673, 63] on button "button" at bounding box center [665, 60] width 15 height 15
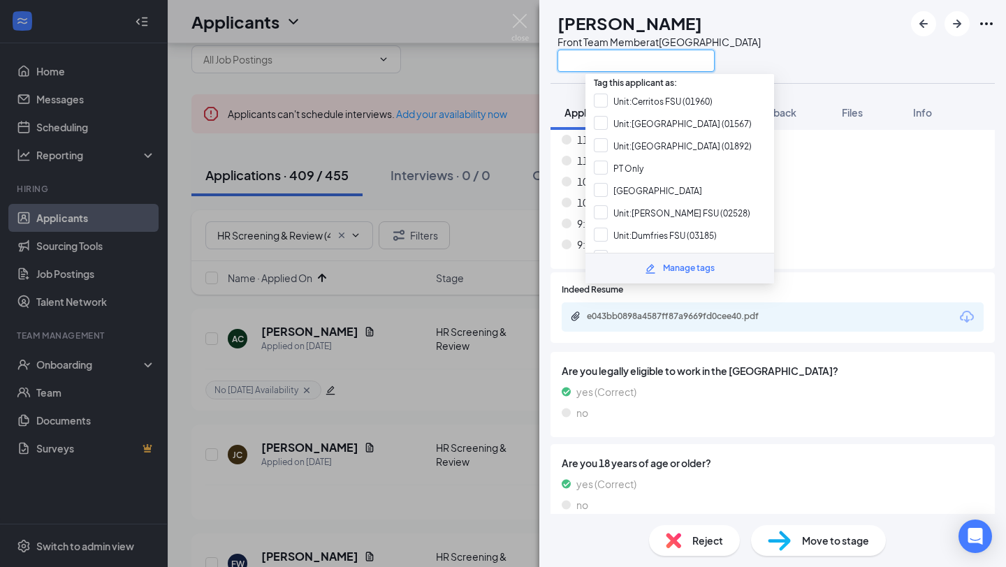
click at [692, 62] on input "text" at bounding box center [636, 61] width 157 height 22
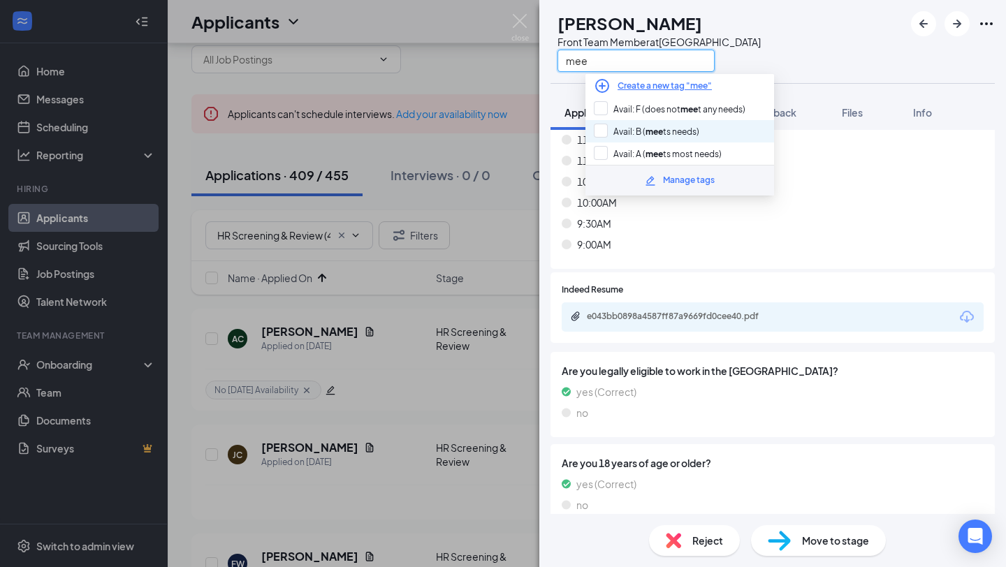
type input "mee"
click at [704, 130] on div "Avail: B ( mee ts needs)" at bounding box center [680, 131] width 189 height 22
checkbox input "true"
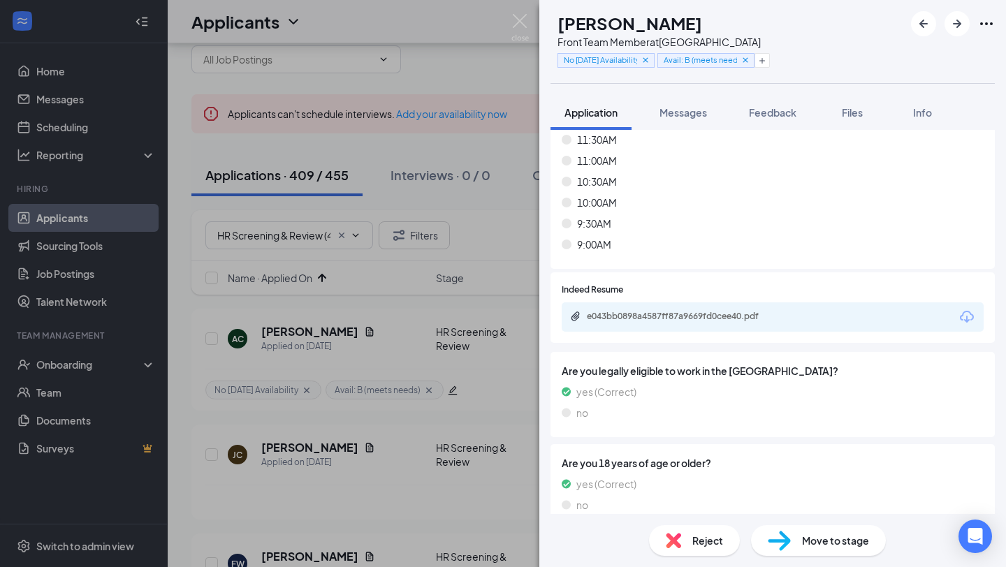
click at [689, 546] on div "Reject" at bounding box center [694, 540] width 91 height 31
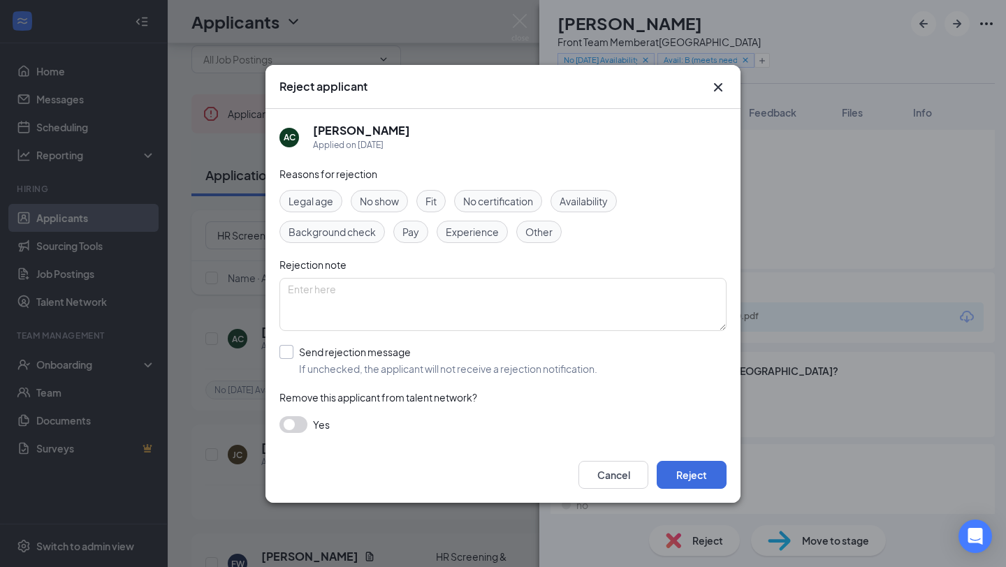
click at [402, 375] on input "Send rejection message If unchecked, the applicant will not receive a rejection…" at bounding box center [439, 360] width 318 height 31
checkbox input "true"
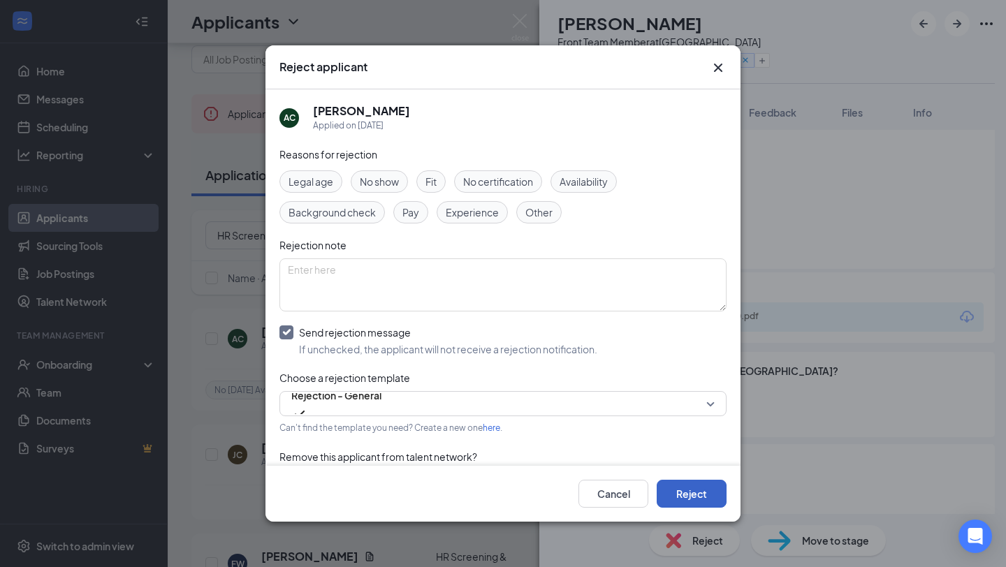
click at [706, 495] on button "Reject" at bounding box center [692, 494] width 70 height 28
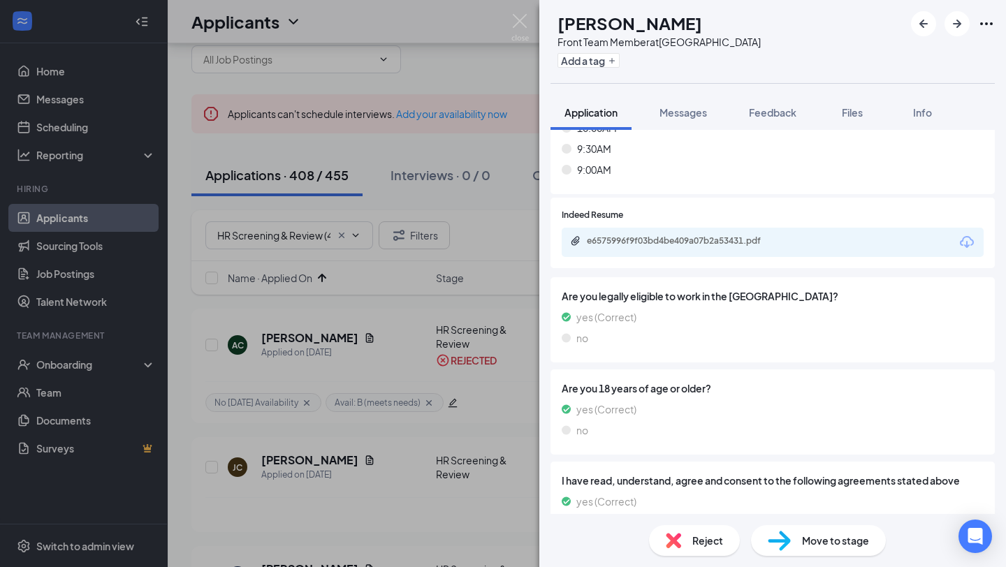
scroll to position [8564, 0]
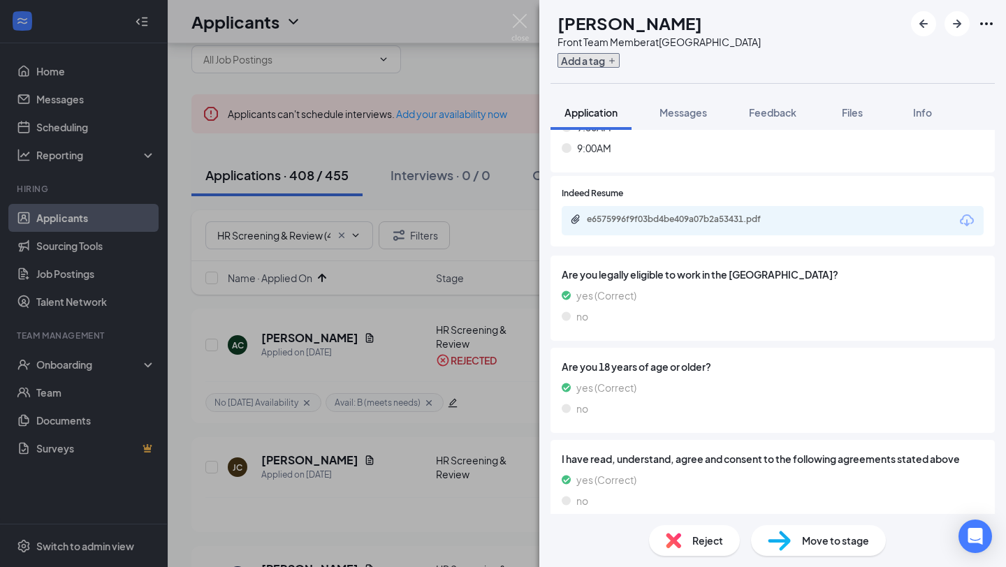
click at [609, 61] on button "Add a tag" at bounding box center [589, 60] width 62 height 15
click at [609, 61] on input "text" at bounding box center [636, 61] width 157 height 22
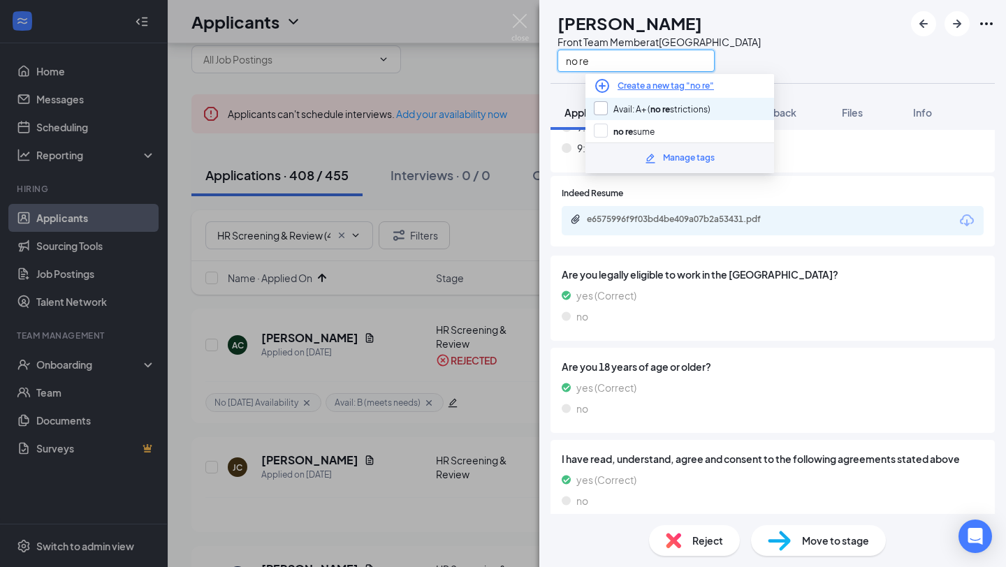
type input "no re"
click at [613, 114] on input "Avail: A+ ( no re strictions)" at bounding box center [652, 108] width 117 height 15
checkbox input "true"
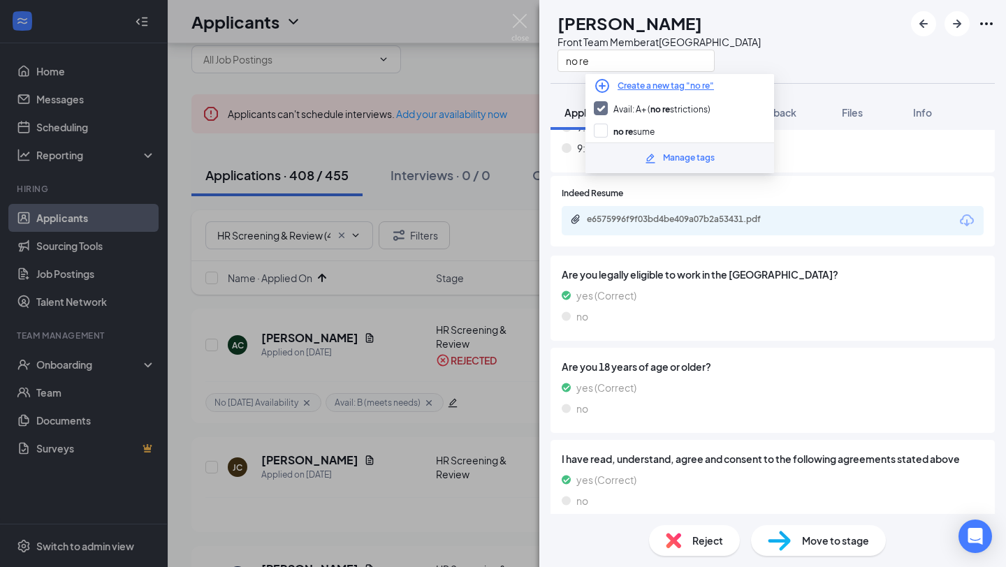
click at [710, 228] on div "e6575996f9f03bd4be409a07b2a53431.pdf" at bounding box center [773, 220] width 422 height 29
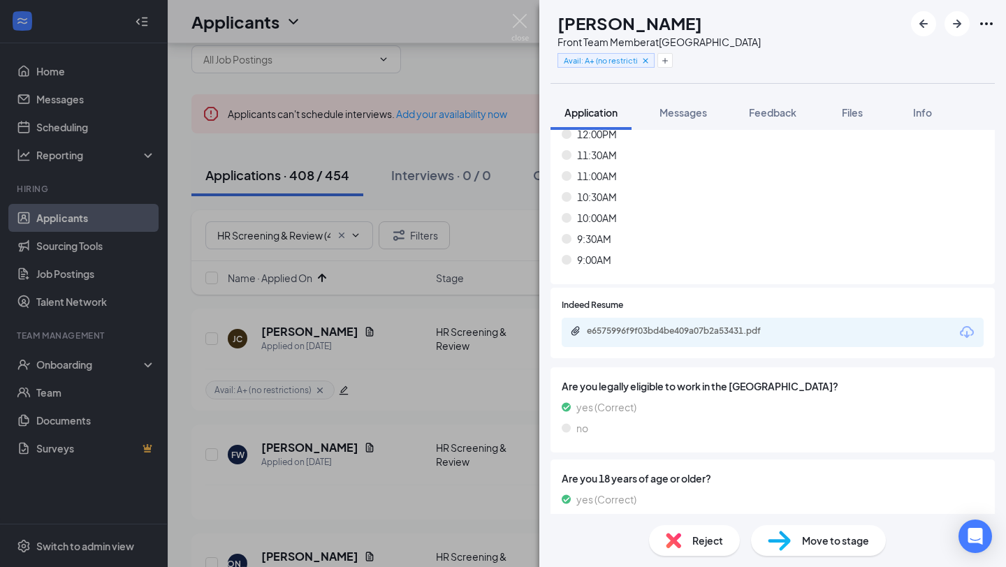
scroll to position [8579, 0]
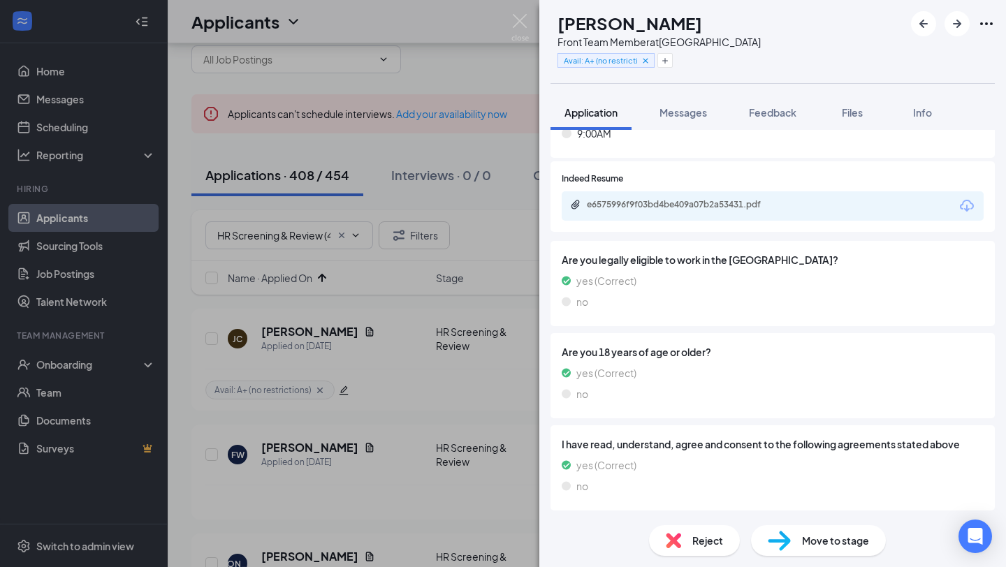
click at [793, 535] on div "Move to stage" at bounding box center [818, 540] width 135 height 31
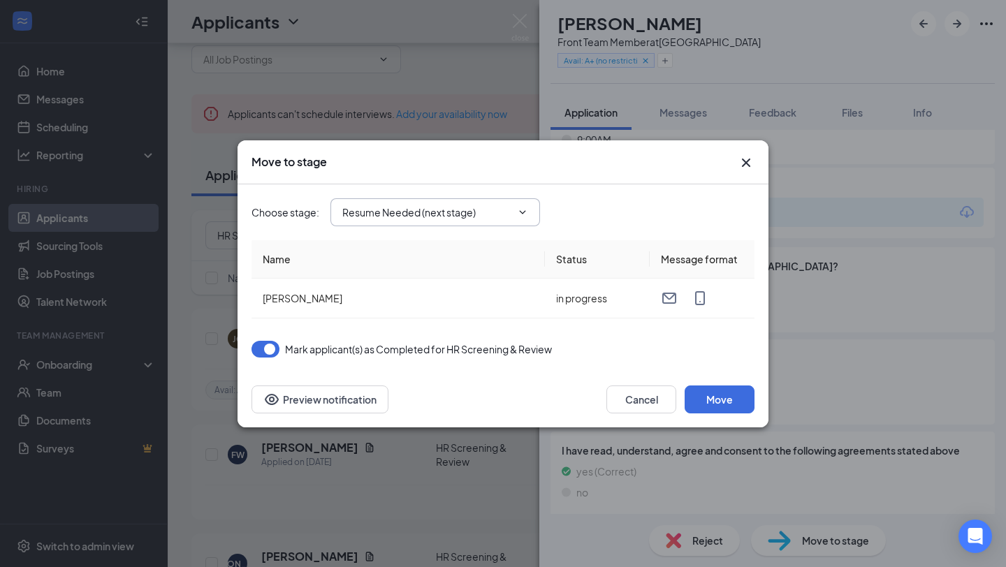
click at [520, 208] on icon "ChevronDown" at bounding box center [522, 212] width 11 height 11
click at [522, 212] on icon "ChevronDown" at bounding box center [522, 212] width 11 height 11
click at [522, 218] on span "Resume Needed (next stage)" at bounding box center [436, 212] width 210 height 28
click at [382, 210] on input "Resume Needed (next stage)" at bounding box center [426, 212] width 169 height 15
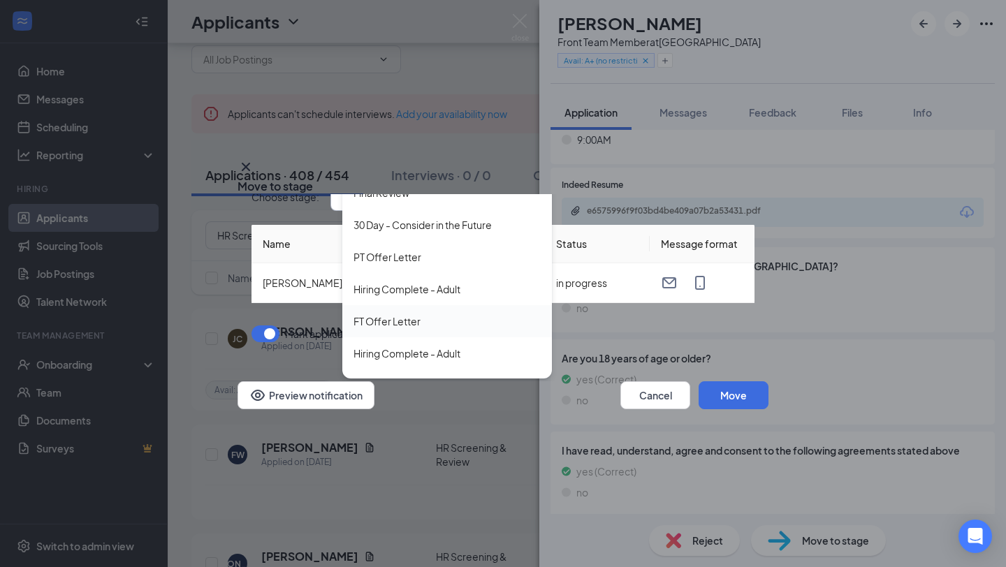
scroll to position [463, 0]
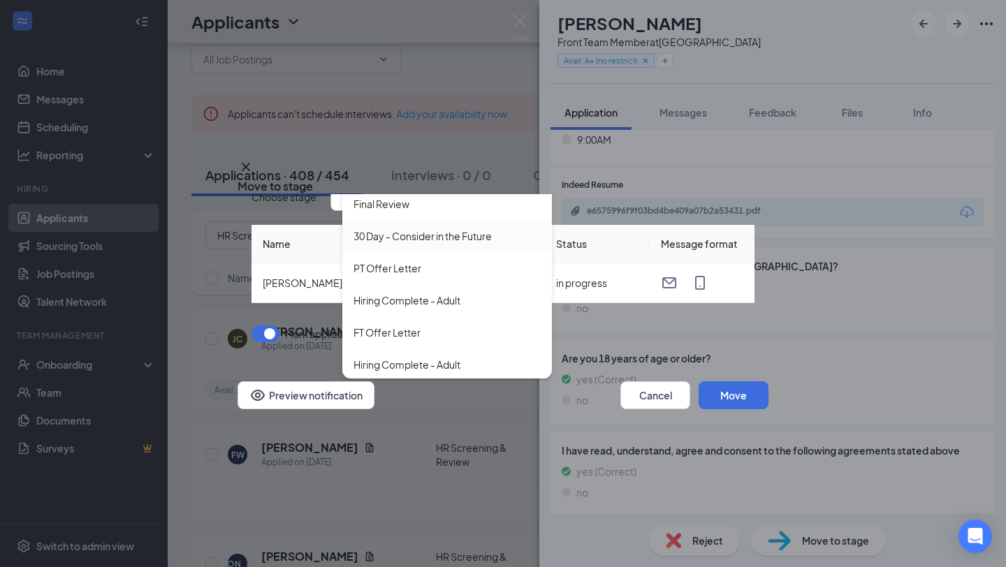
click at [458, 230] on div "30 Day - Consider in the Future" at bounding box center [423, 236] width 138 height 15
type input "30 Day - Consider in the Future"
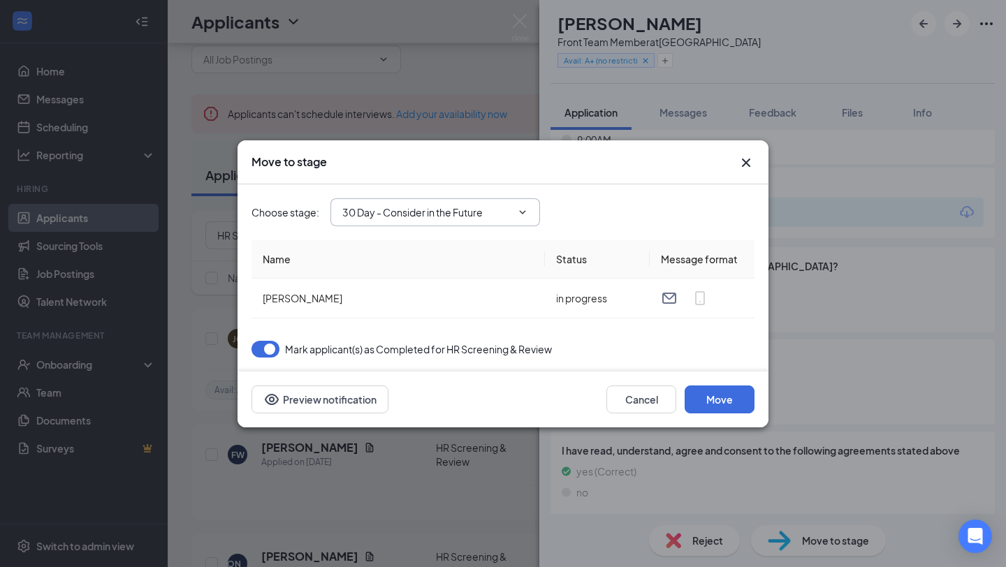
scroll to position [0, 0]
click at [718, 396] on button "Move" at bounding box center [720, 400] width 70 height 28
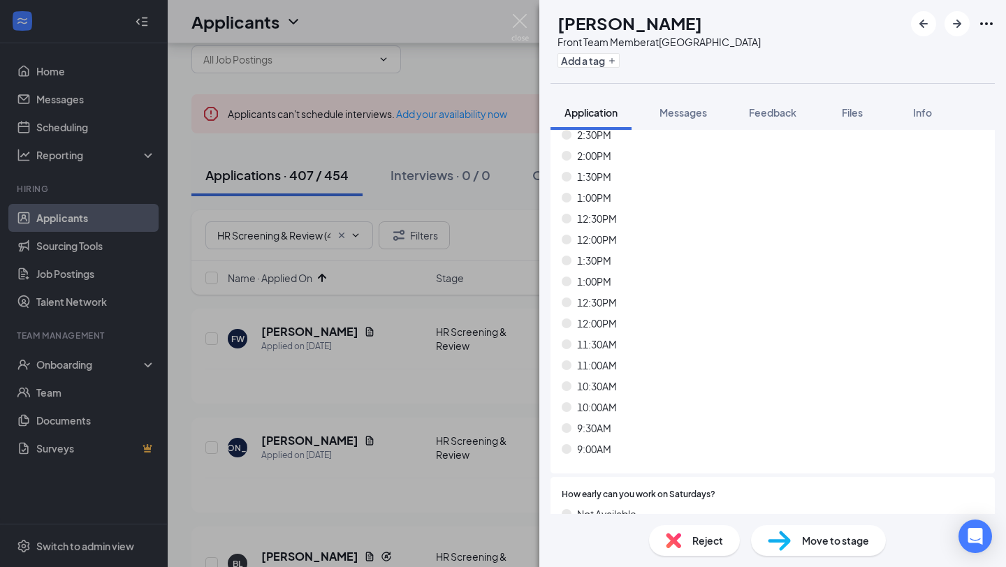
scroll to position [6991, 0]
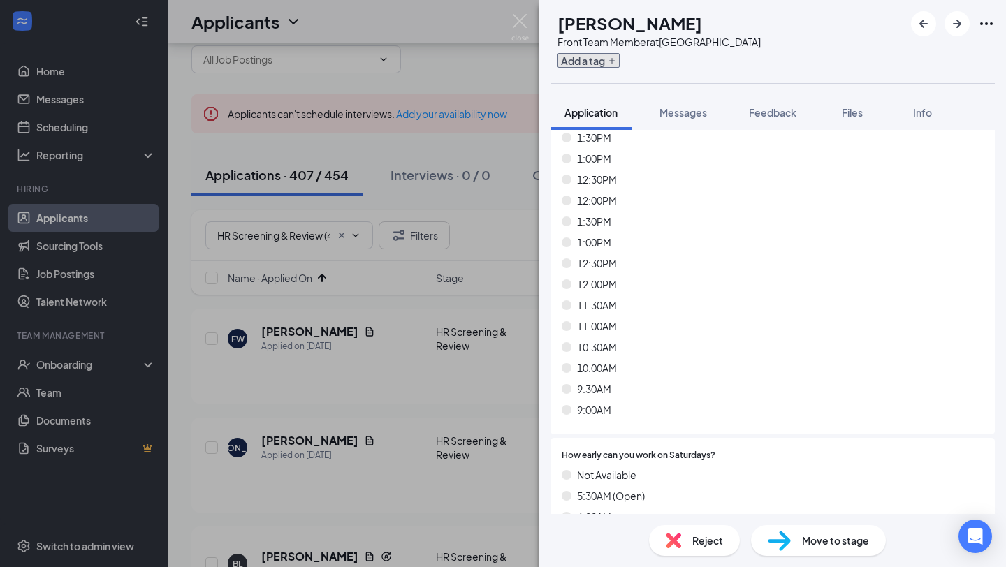
click at [620, 55] on button "Add a tag" at bounding box center [589, 60] width 62 height 15
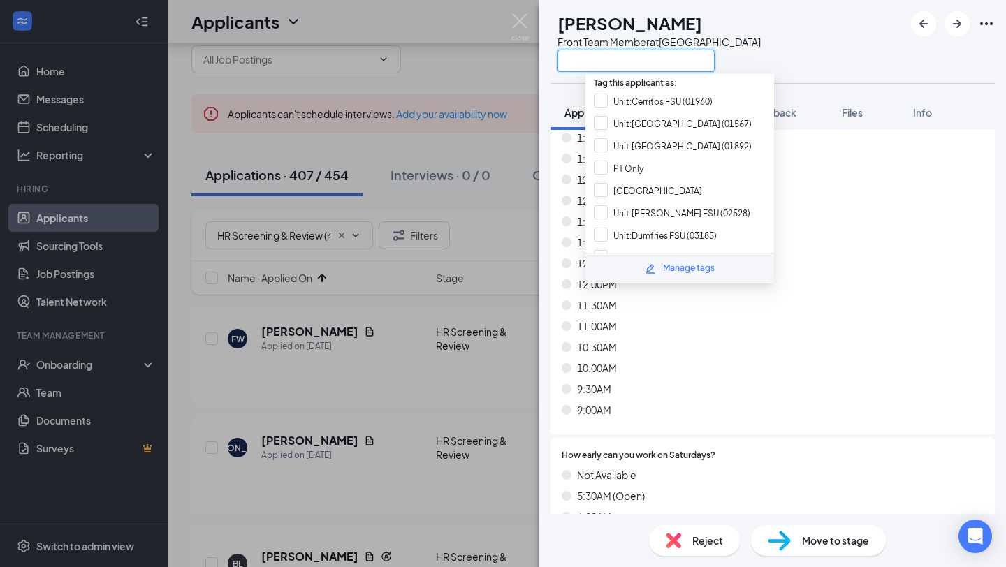
click at [620, 55] on input "text" at bounding box center [636, 61] width 157 height 22
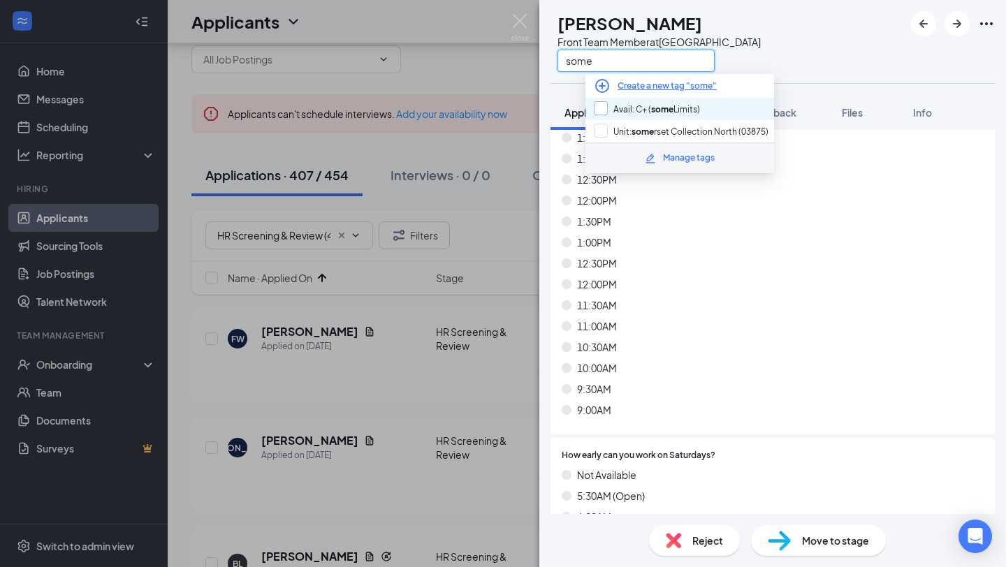
type input "some"
click at [652, 112] on input "Avail: C+ ( some Limits)" at bounding box center [647, 108] width 106 height 15
checkbox input "true"
click at [680, 382] on div "9:30AM" at bounding box center [773, 389] width 422 height 15
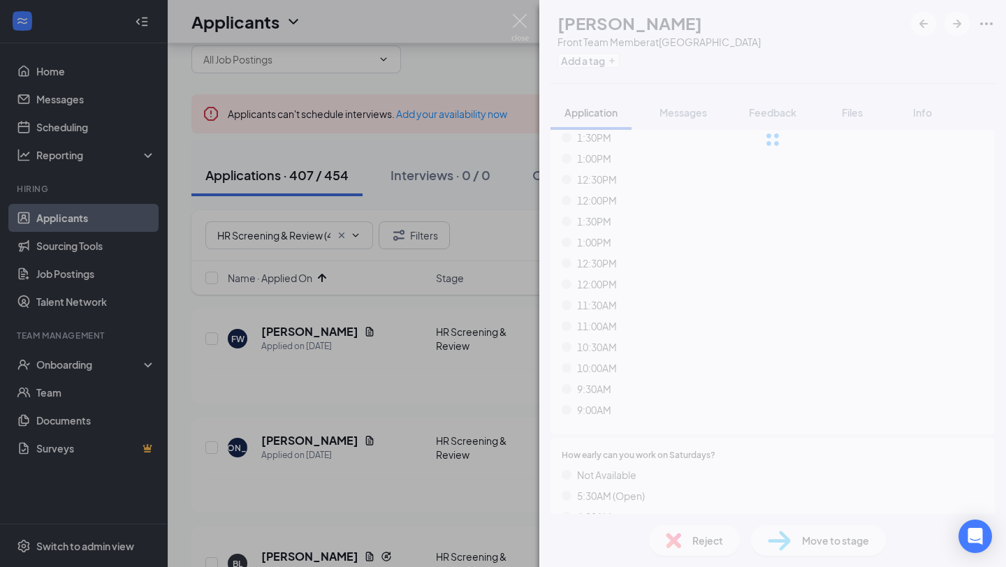
click at [688, 545] on div "FW [PERSON_NAME] Front Team Member at [GEOGRAPHIC_DATA] Add a tag Application M…" at bounding box center [772, 283] width 467 height 567
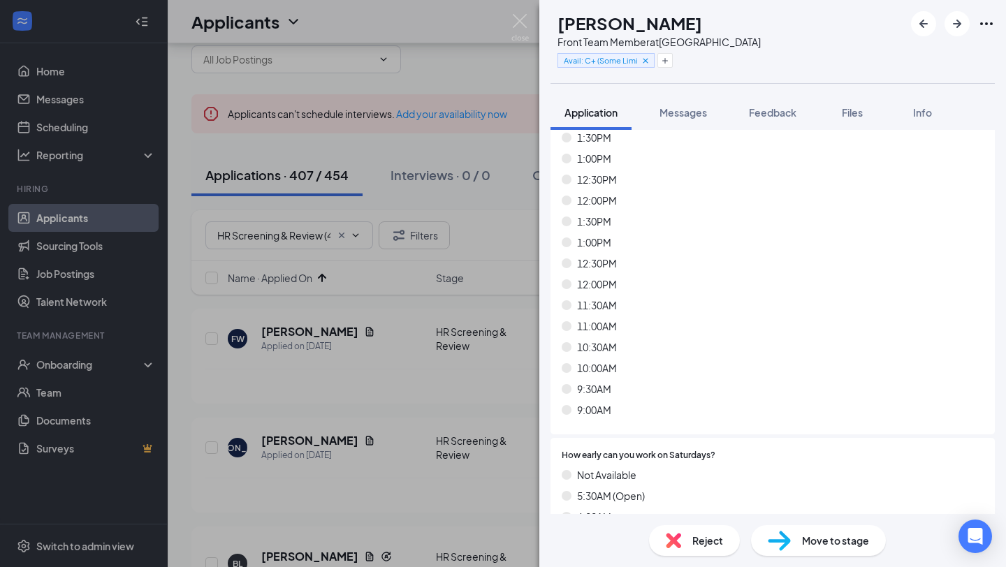
click at [688, 545] on div "Reject" at bounding box center [694, 540] width 91 height 31
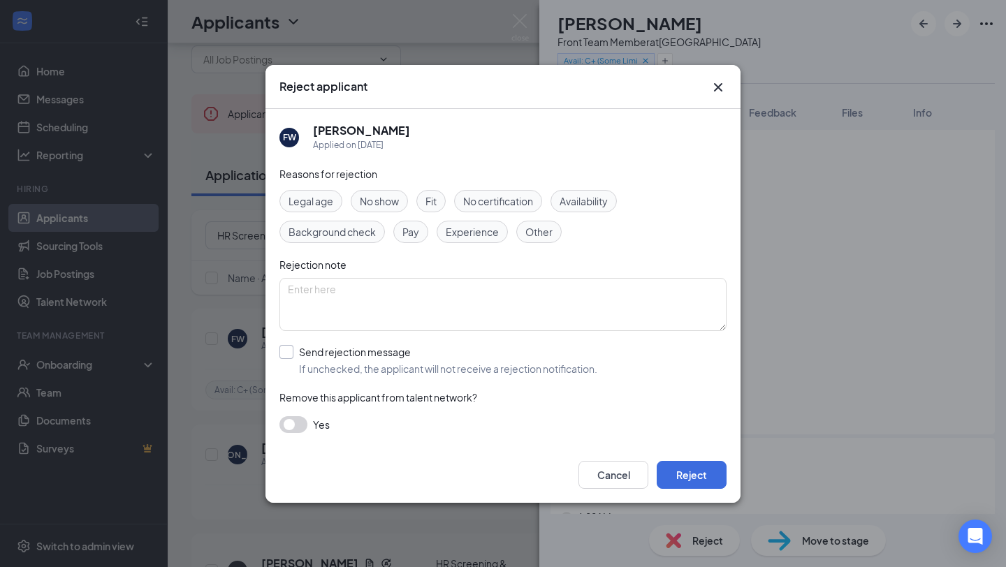
click at [379, 346] on input "Send rejection message If unchecked, the applicant will not receive a rejection…" at bounding box center [439, 360] width 318 height 31
checkbox input "true"
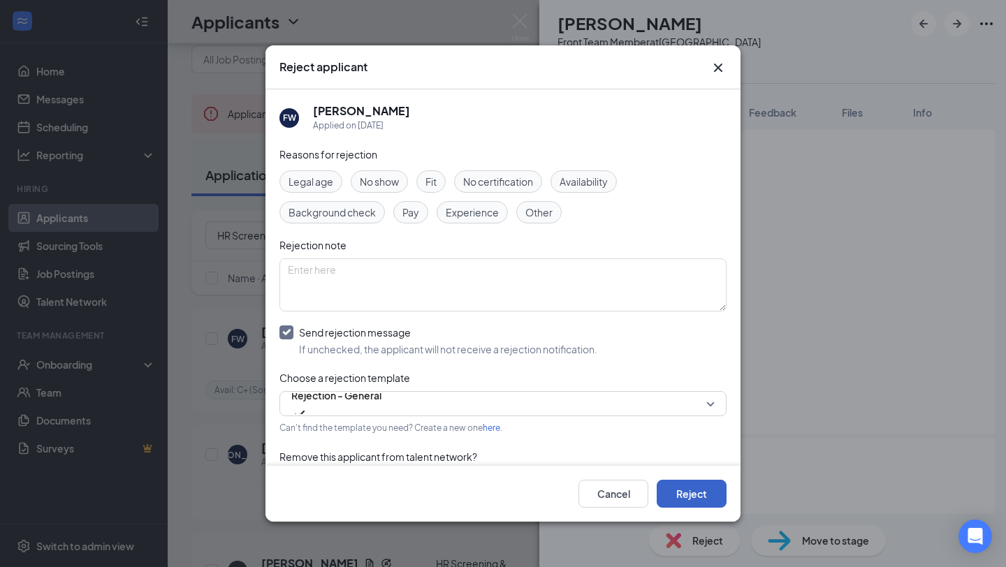
click at [696, 490] on button "Reject" at bounding box center [692, 494] width 70 height 28
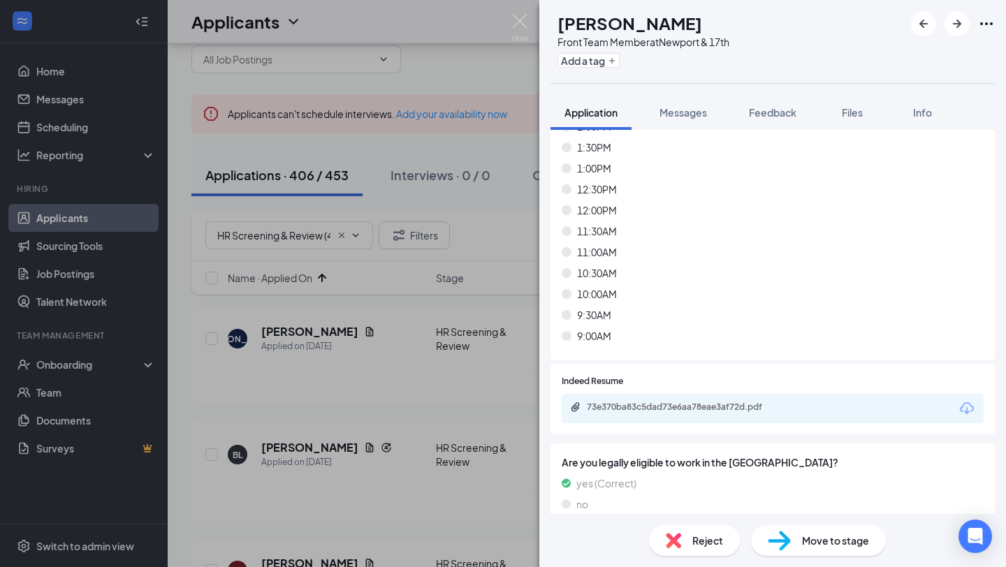
scroll to position [8579, 0]
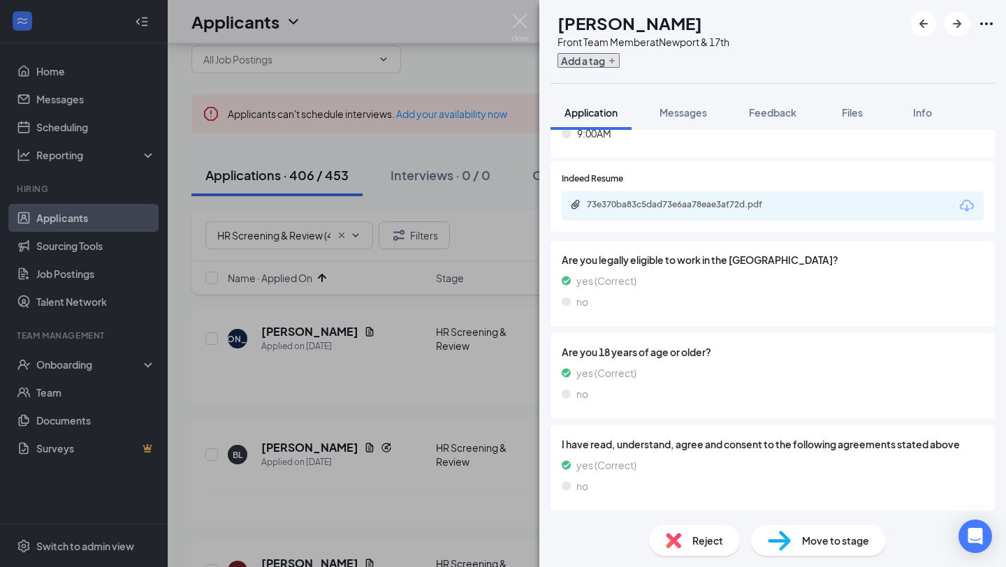
click at [620, 65] on button "Add a tag" at bounding box center [589, 60] width 62 height 15
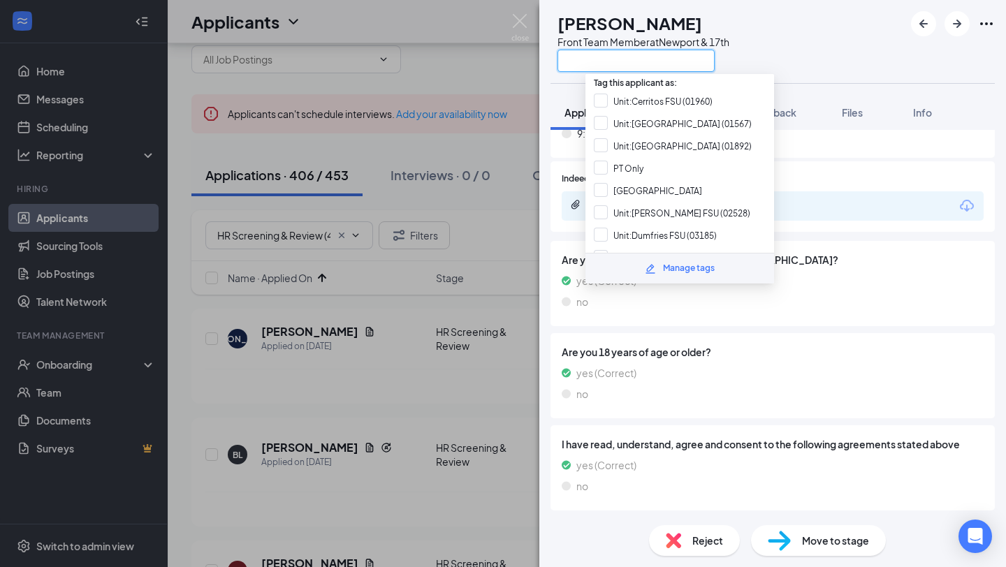
click at [628, 65] on input "text" at bounding box center [636, 61] width 157 height 22
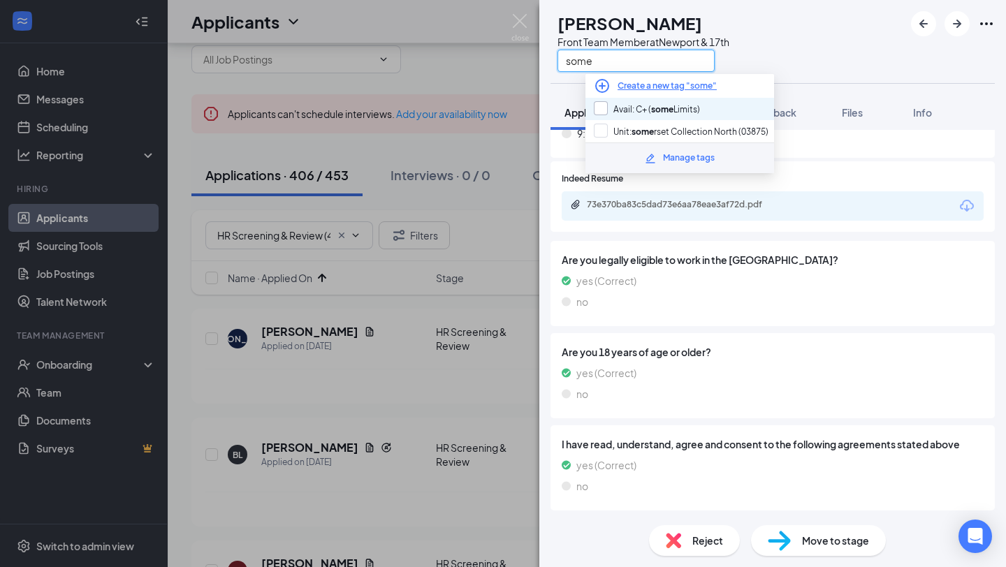
type input "some"
click at [655, 114] on input "Avail: C+ ( some Limits)" at bounding box center [647, 108] width 106 height 15
checkbox input "true"
click at [671, 544] on img at bounding box center [673, 540] width 15 height 15
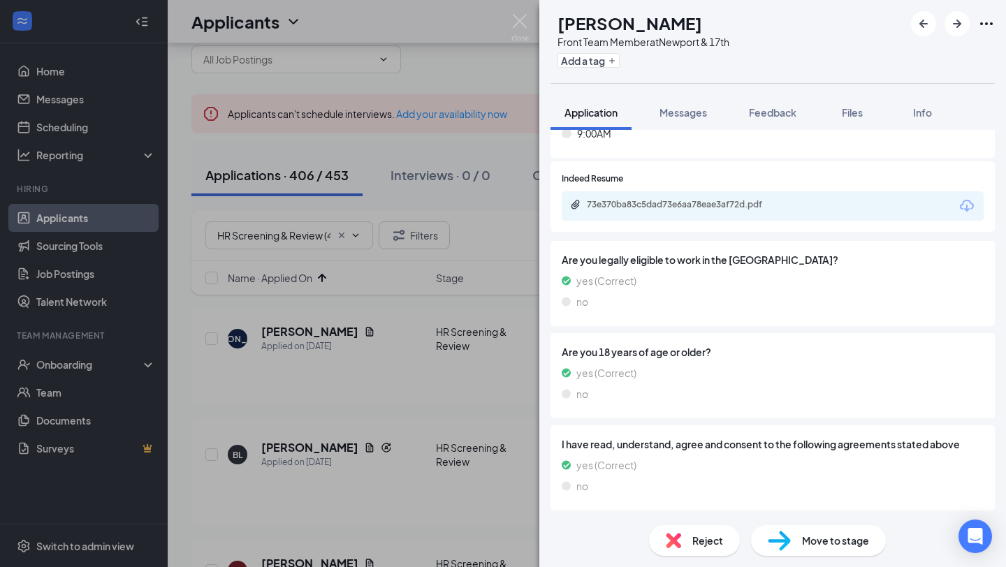
scroll to position [8573, 0]
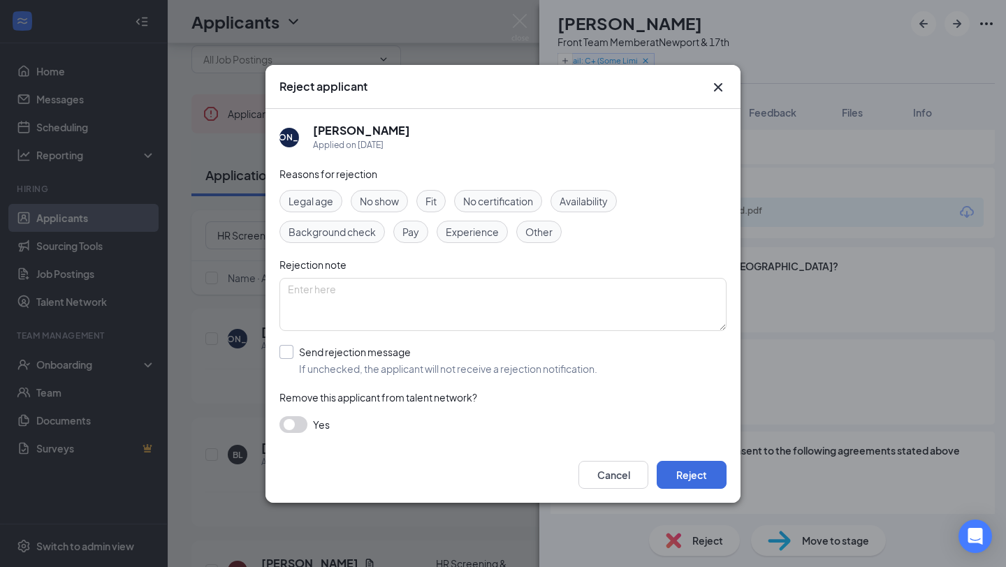
click at [460, 374] on input "Send rejection message If unchecked, the applicant will not receive a rejection…" at bounding box center [439, 360] width 318 height 31
checkbox input "true"
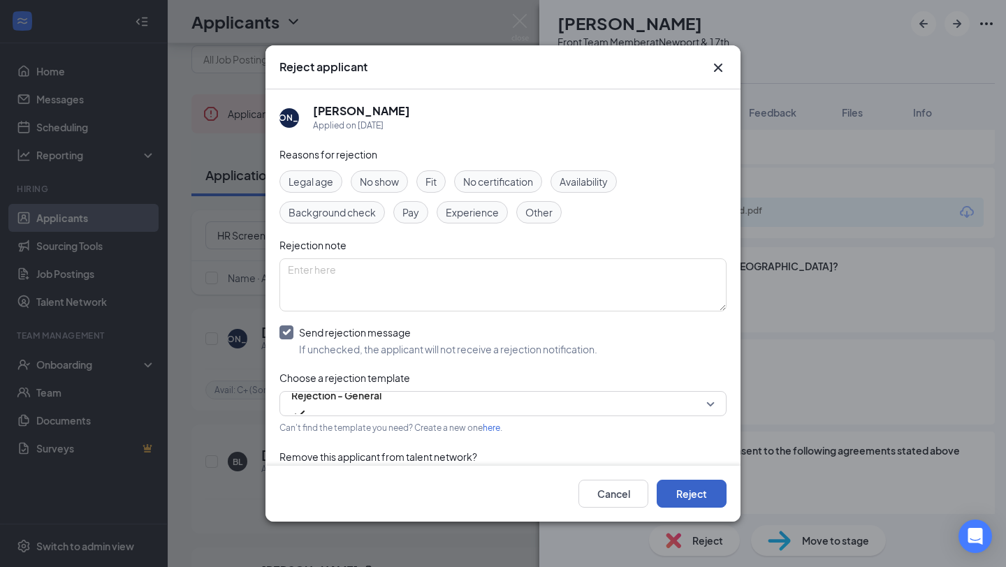
click at [690, 484] on button "Reject" at bounding box center [692, 494] width 70 height 28
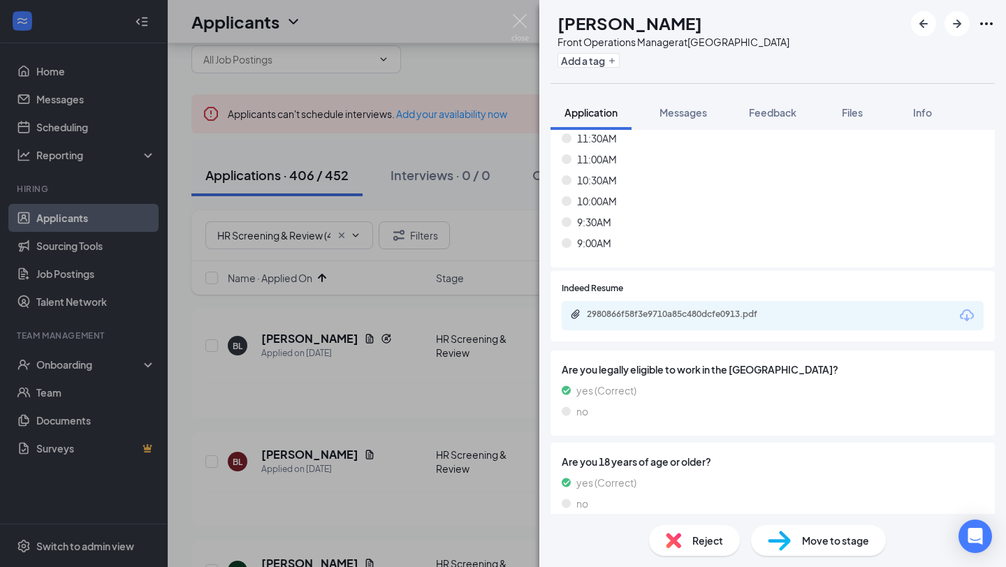
scroll to position [8514, 0]
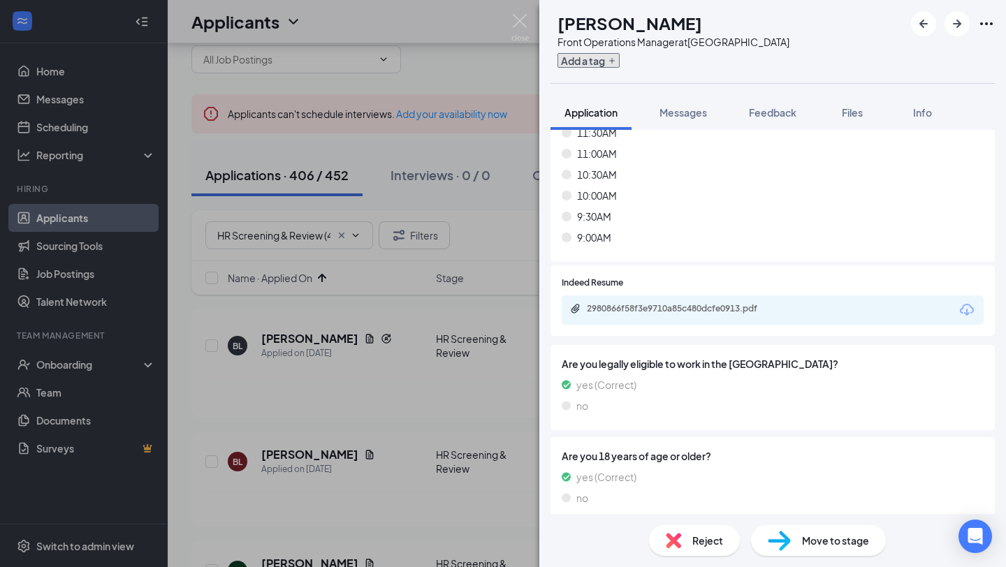
click at [620, 61] on button "Add a tag" at bounding box center [589, 60] width 62 height 15
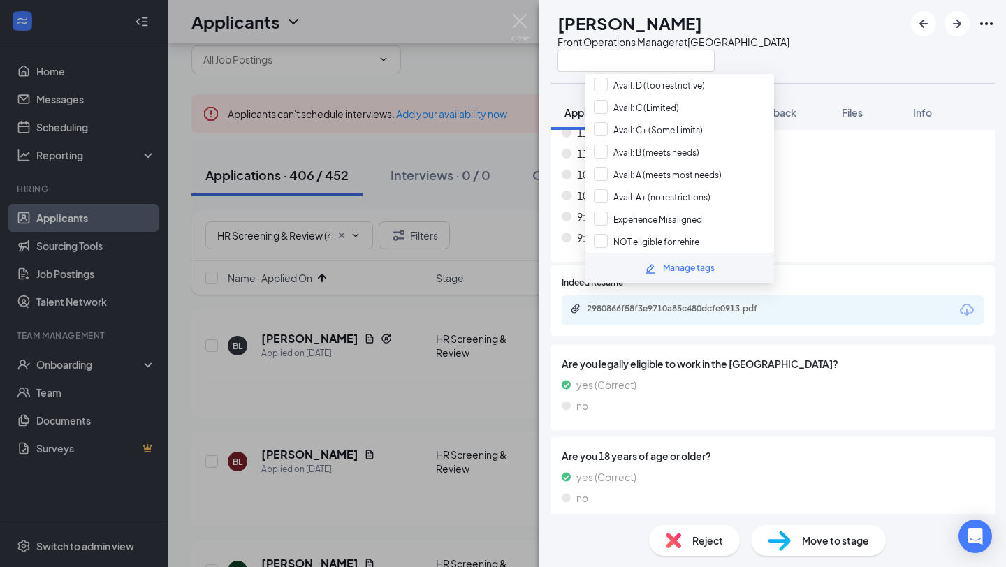
scroll to position [597, 0]
click at [660, 168] on input "Avail: A (meets most needs)" at bounding box center [658, 175] width 128 height 15
checkbox input "true"
click at [788, 196] on div "10:00AM" at bounding box center [773, 195] width 422 height 15
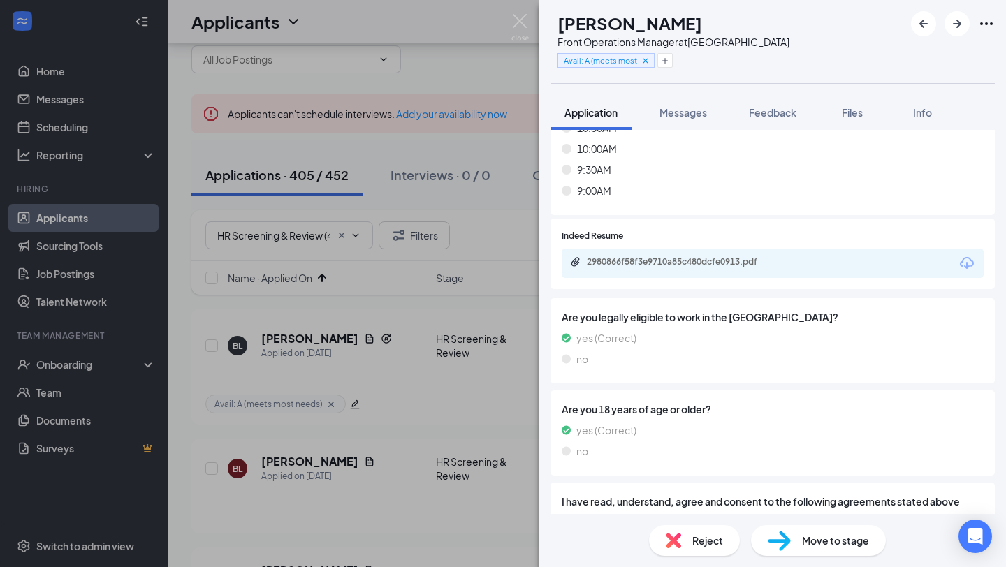
scroll to position [8516, 0]
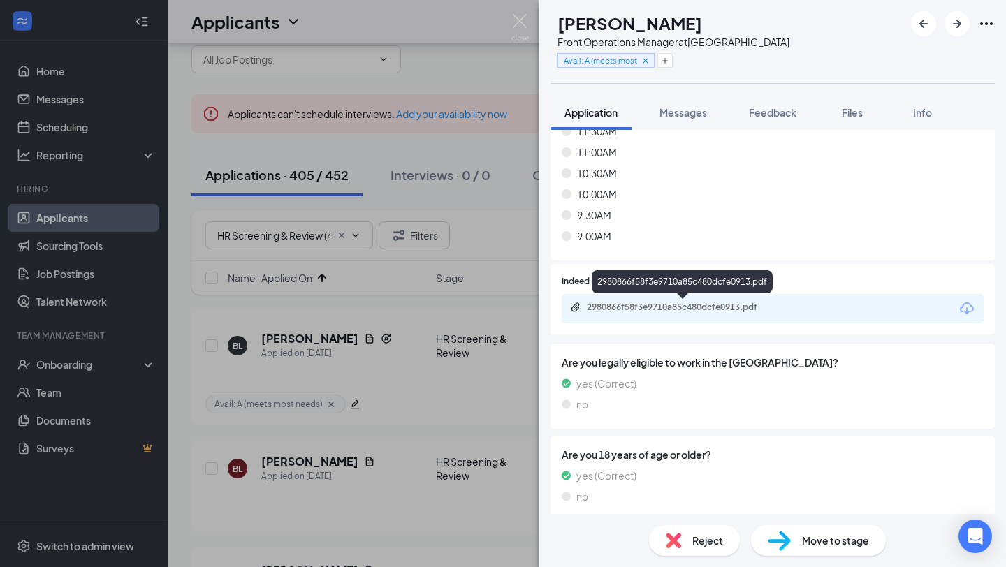
click at [723, 310] on div "2980866f58f3e9710a85c480dcfe0913.pdf" at bounding box center [685, 307] width 196 height 11
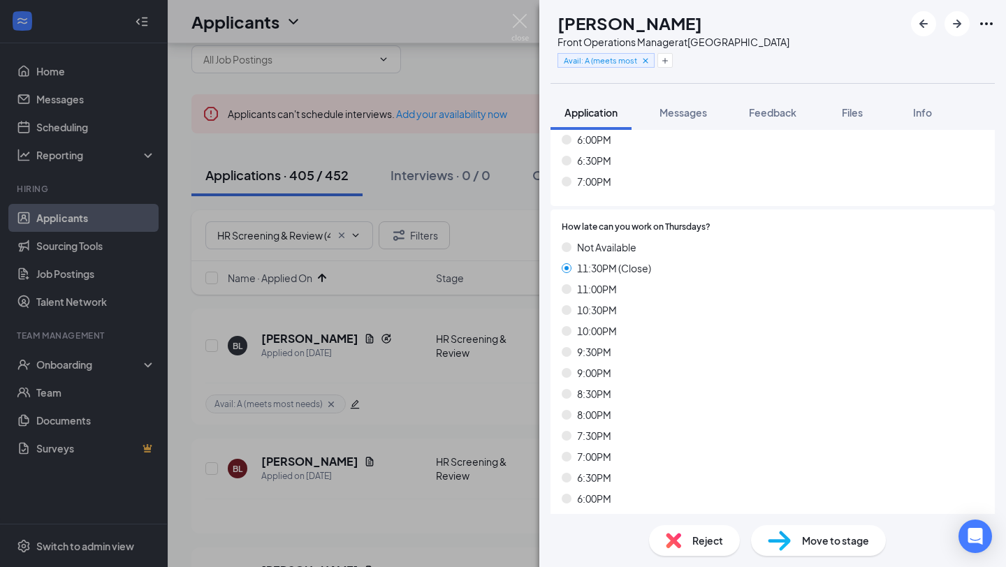
scroll to position [5101, 0]
click at [778, 119] on div "Feedback" at bounding box center [773, 113] width 48 height 14
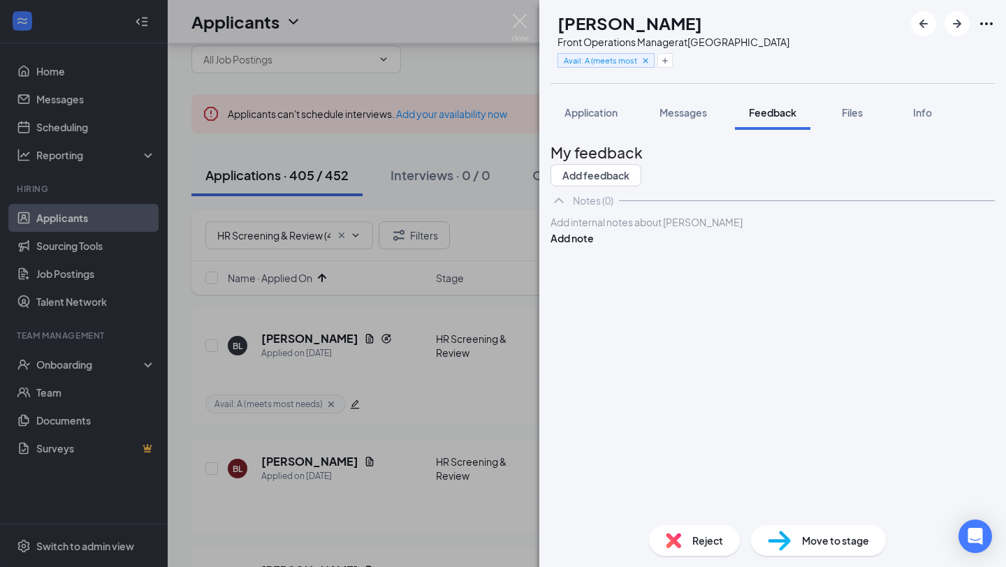
click at [704, 230] on div at bounding box center [772, 222] width 443 height 15
click at [594, 261] on button "Add note" at bounding box center [572, 267] width 43 height 15
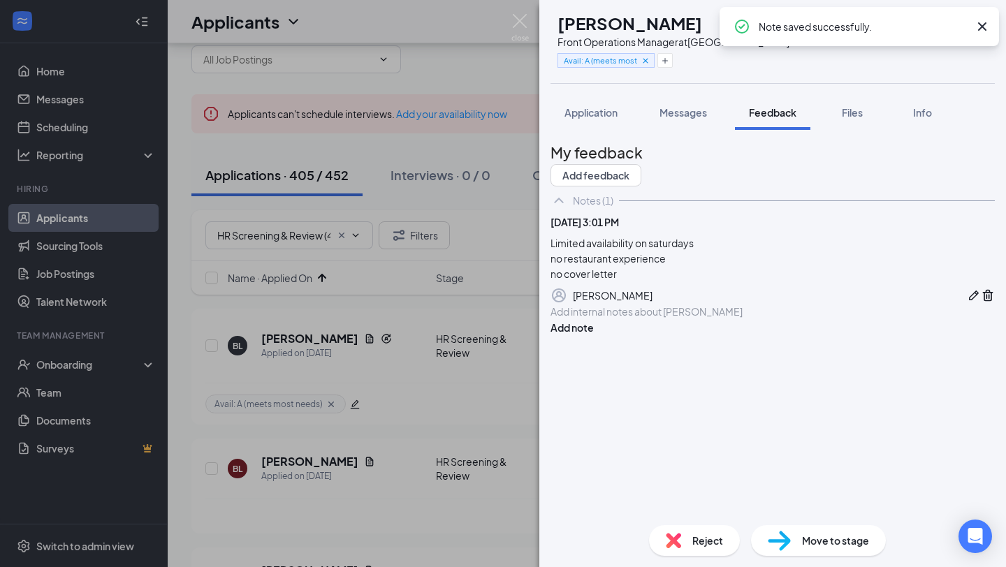
click at [695, 553] on div "Reject" at bounding box center [694, 540] width 91 height 31
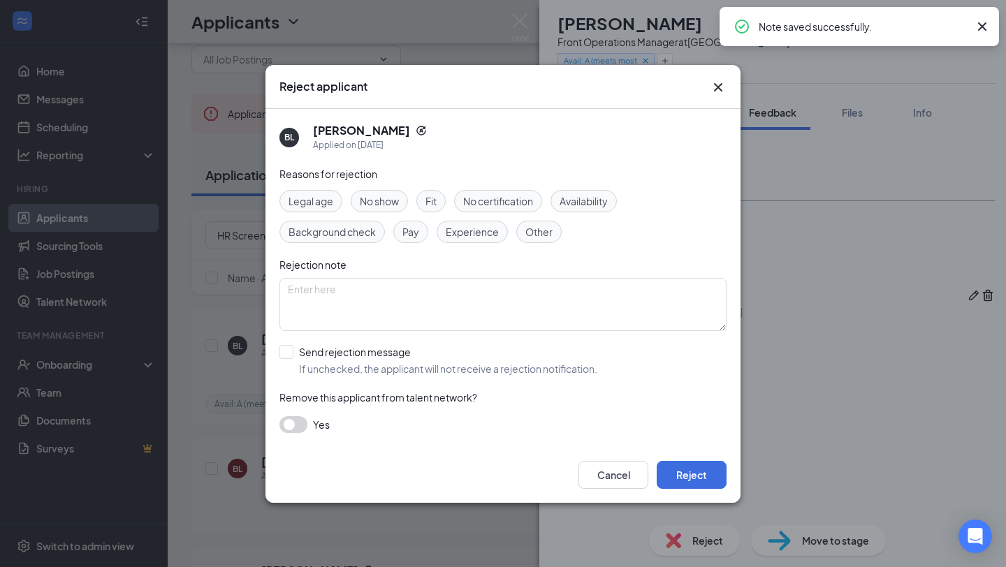
click at [456, 389] on div "Reasons for rejection Legal age No show Fit No certification Availability Backg…" at bounding box center [503, 306] width 447 height 281
click at [459, 368] on input "Send rejection message If unchecked, the applicant will not receive a rejection…" at bounding box center [439, 360] width 318 height 31
checkbox input "true"
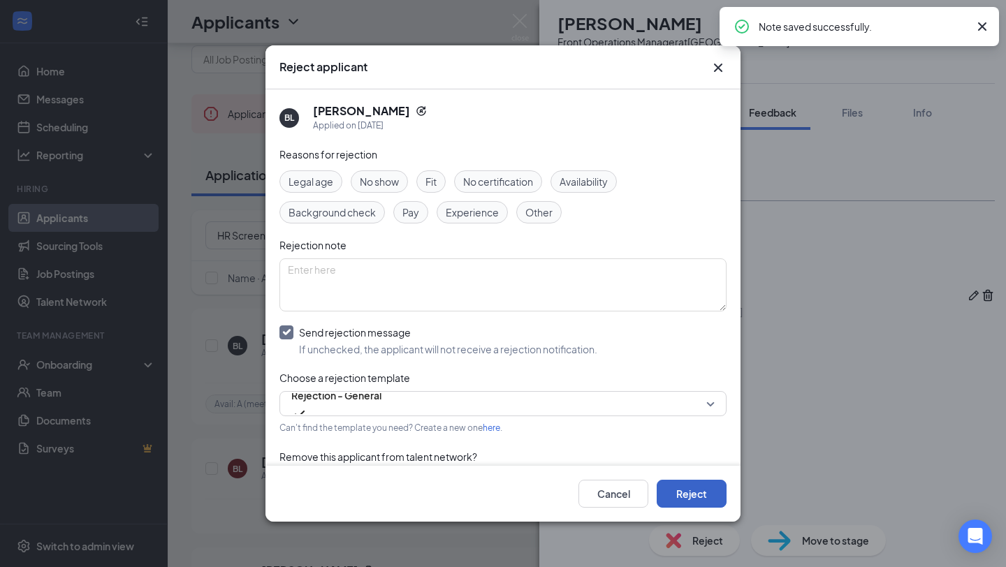
click at [667, 493] on button "Reject" at bounding box center [692, 494] width 70 height 28
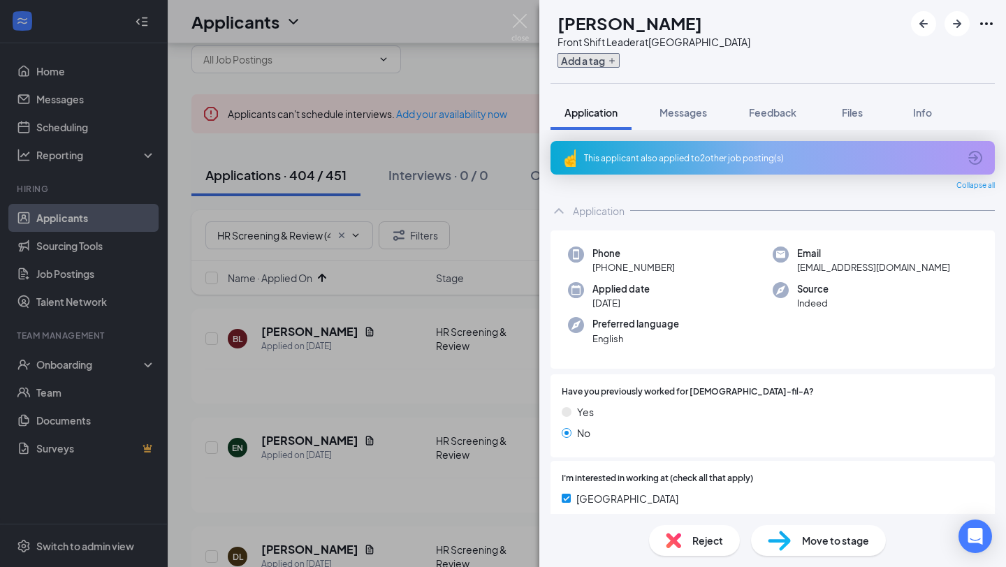
click at [620, 58] on button "Add a tag" at bounding box center [589, 60] width 62 height 15
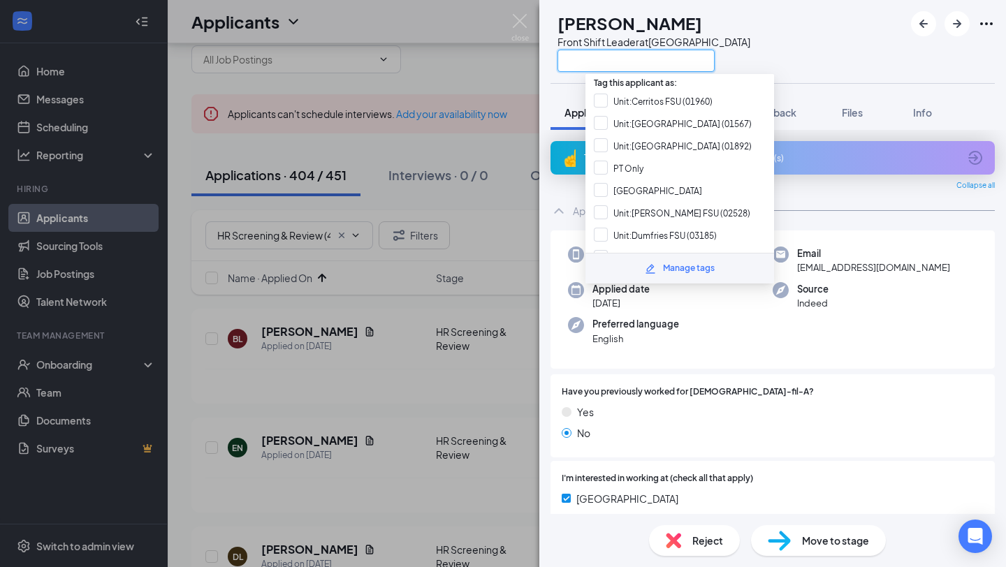
click at [630, 58] on input "text" at bounding box center [636, 61] width 157 height 22
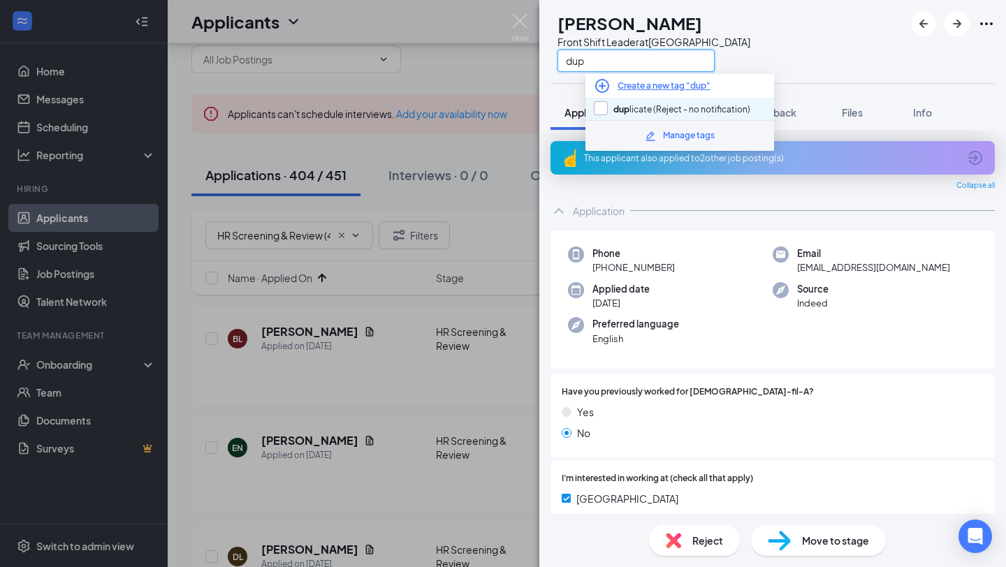
type input "dup"
click at [662, 107] on input "dup licate (Reject - no notification)" at bounding box center [672, 108] width 157 height 15
checkbox input "true"
click at [699, 537] on span "Reject" at bounding box center [708, 540] width 31 height 15
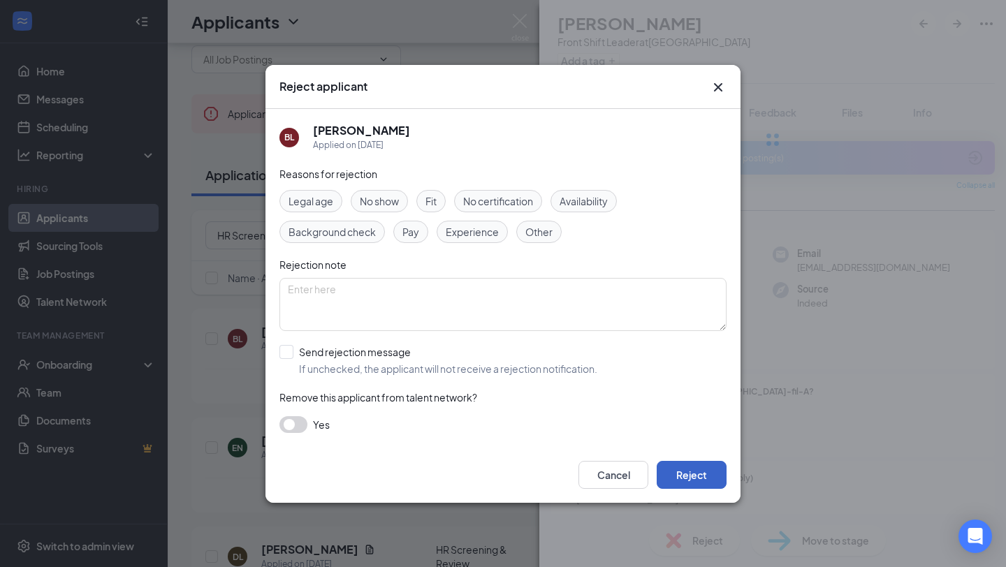
click at [706, 472] on button "Reject" at bounding box center [692, 475] width 70 height 28
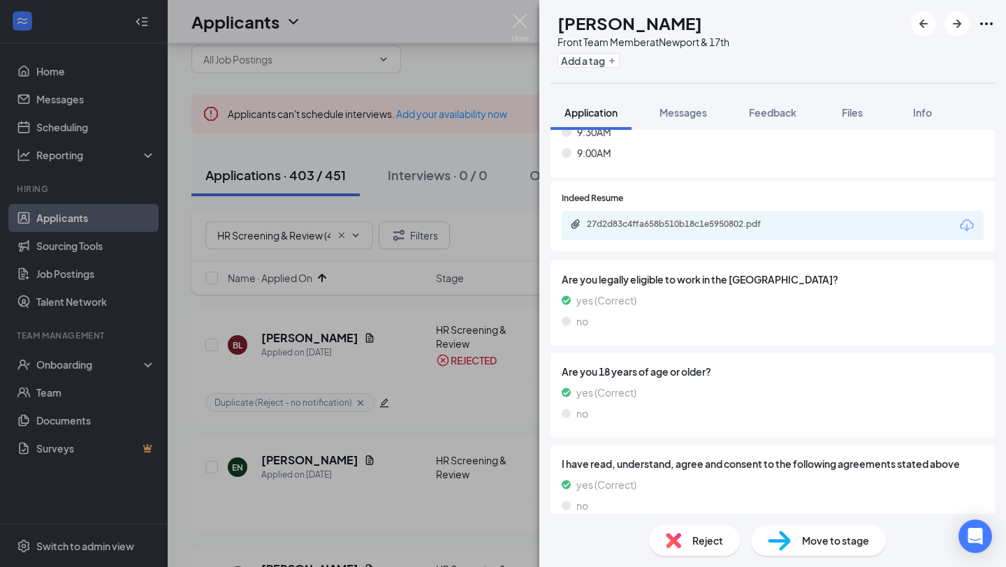
scroll to position [8579, 0]
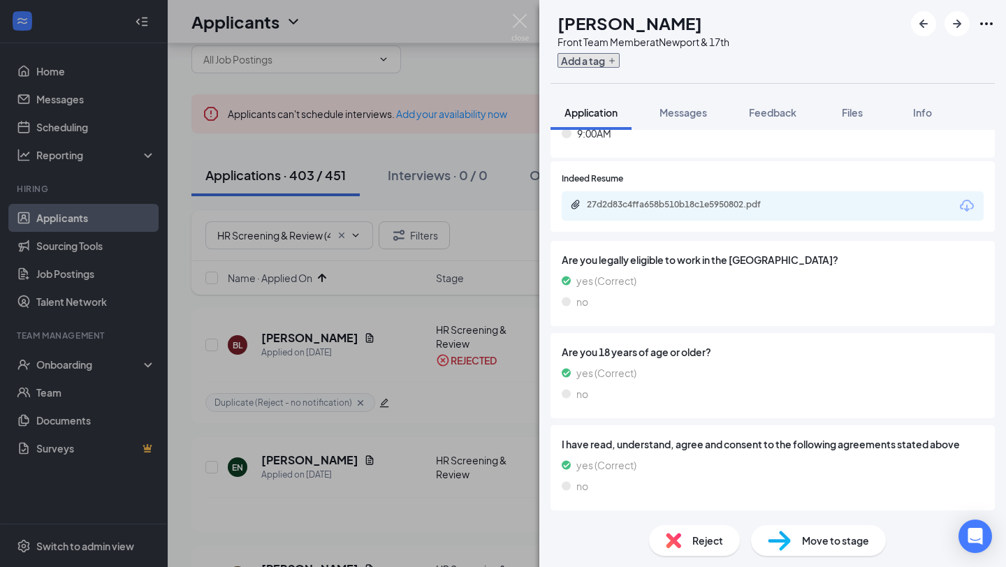
click at [620, 61] on button "Add a tag" at bounding box center [589, 60] width 62 height 15
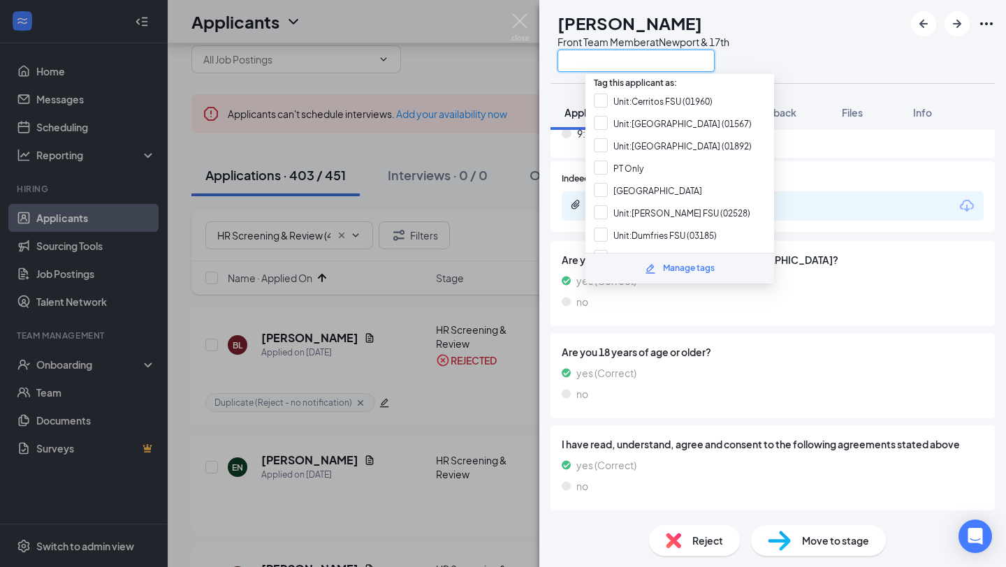
click at [624, 61] on input "text" at bounding box center [636, 61] width 157 height 22
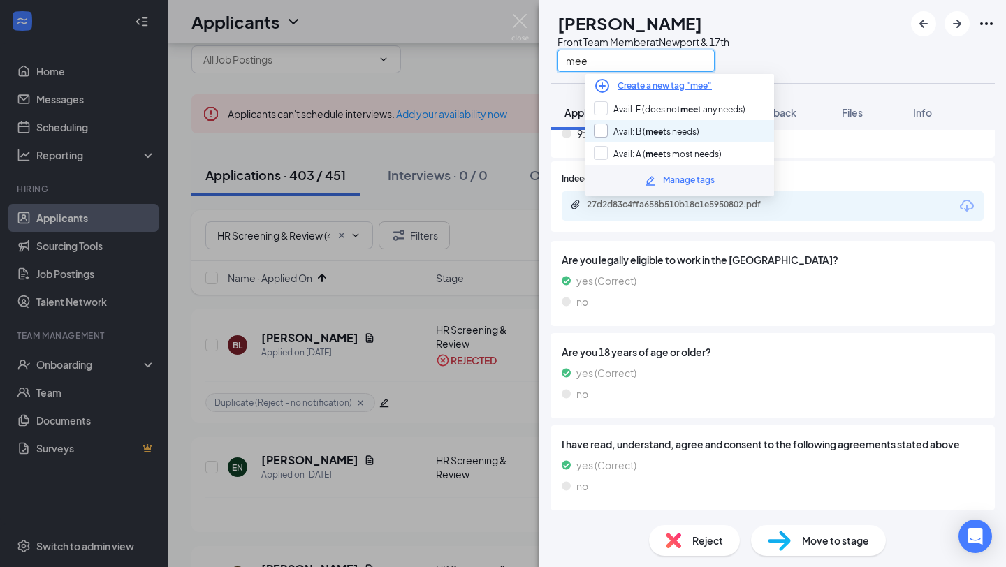
type input "mee"
click at [662, 134] on input "Avail: B ( mee ts needs)" at bounding box center [647, 131] width 106 height 15
checkbox input "true"
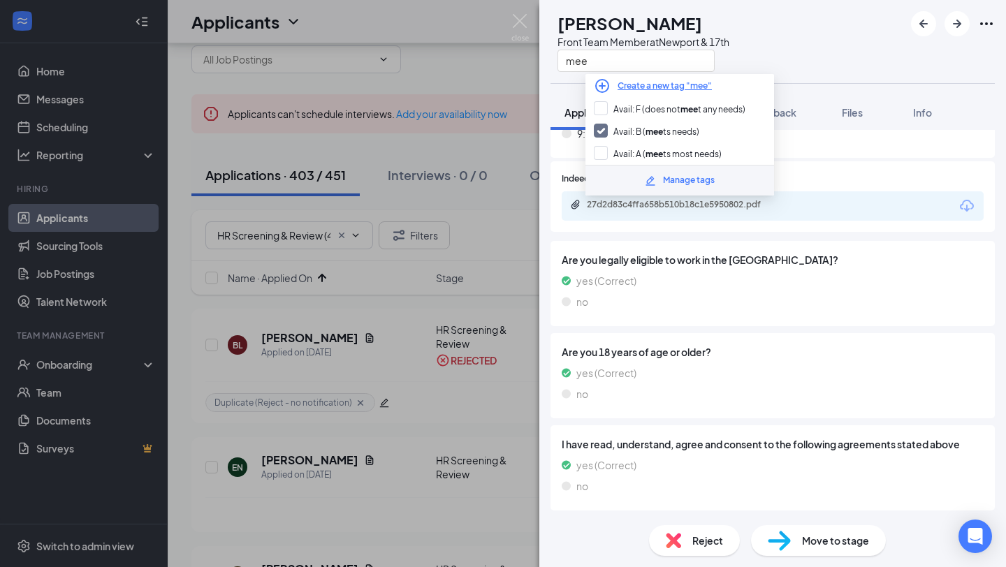
click at [686, 279] on div "yes (Correct)" at bounding box center [773, 280] width 422 height 15
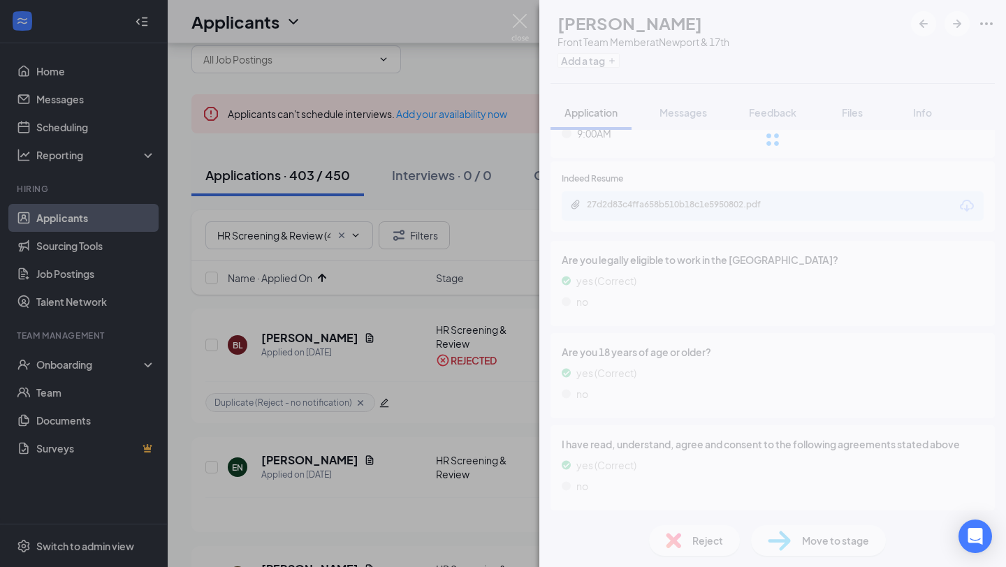
scroll to position [8573, 0]
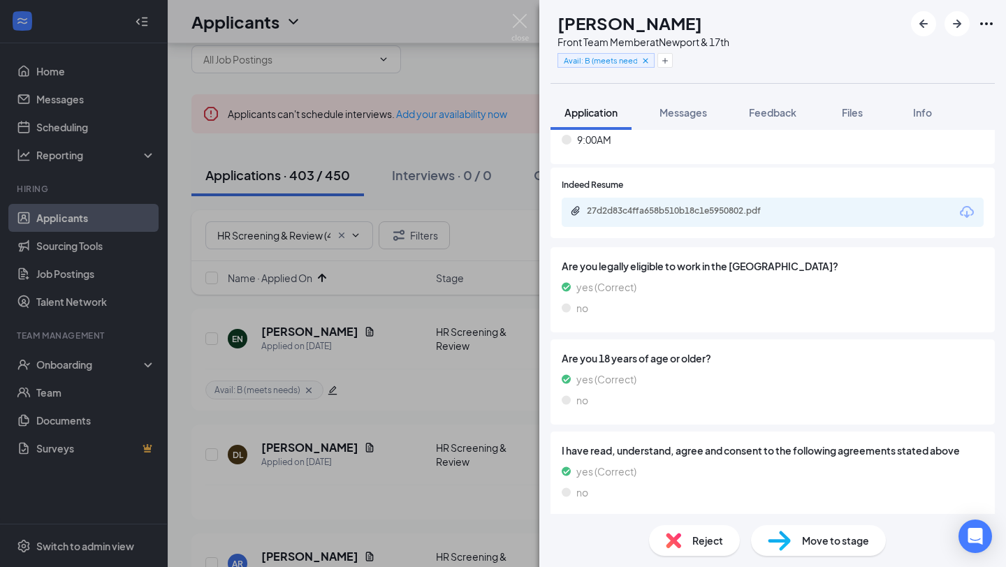
click at [723, 551] on div "Reject" at bounding box center [694, 540] width 91 height 31
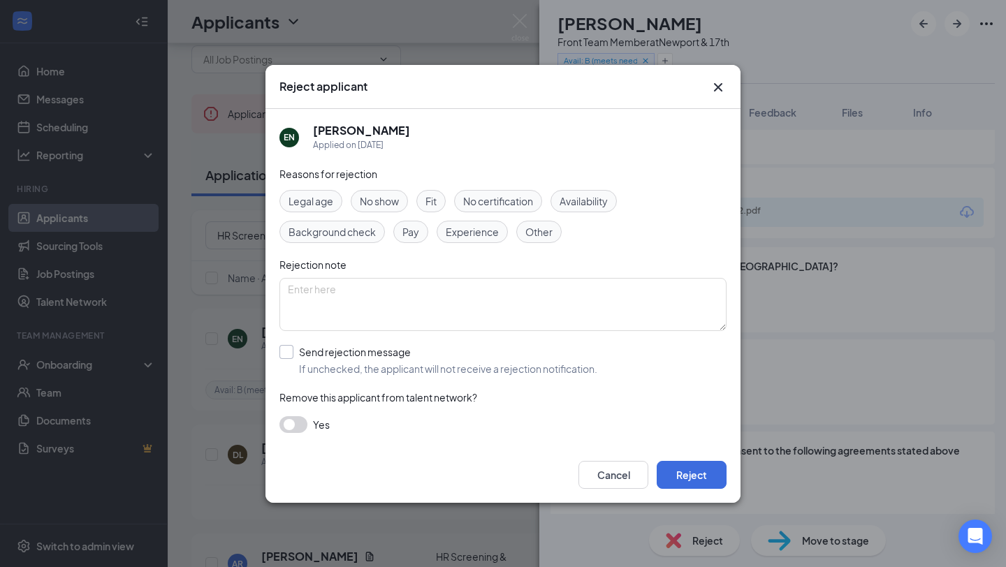
click at [454, 365] on input "Send rejection message If unchecked, the applicant will not receive a rejection…" at bounding box center [439, 360] width 318 height 31
checkbox input "true"
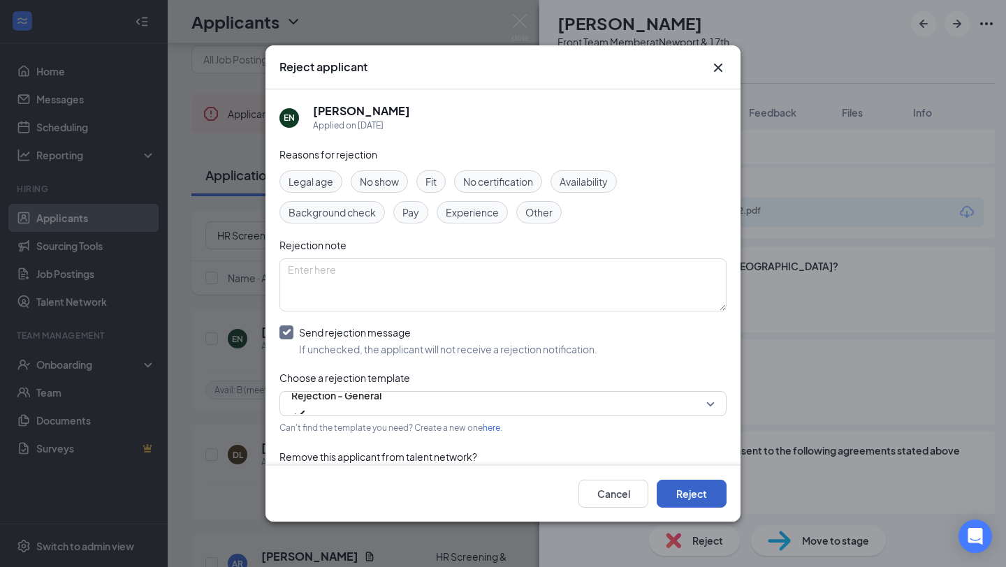
click at [677, 482] on button "Reject" at bounding box center [692, 494] width 70 height 28
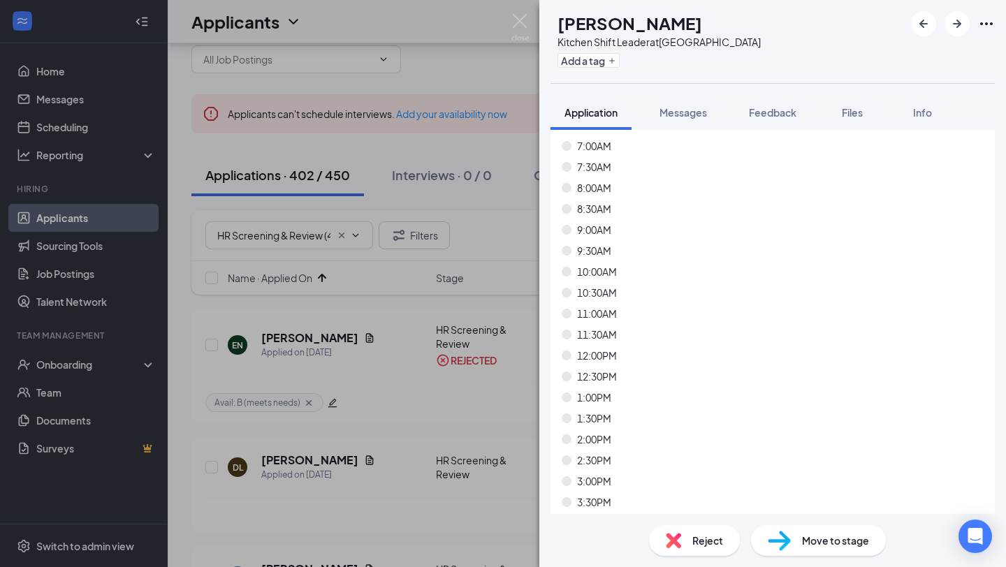
scroll to position [5226, 0]
click at [623, 74] on div "DL [PERSON_NAME] Kitchen Shift Leader at [GEOGRAPHIC_DATA] Add a tag" at bounding box center [772, 41] width 467 height 83
click at [620, 67] on button "Add a tag" at bounding box center [589, 60] width 62 height 15
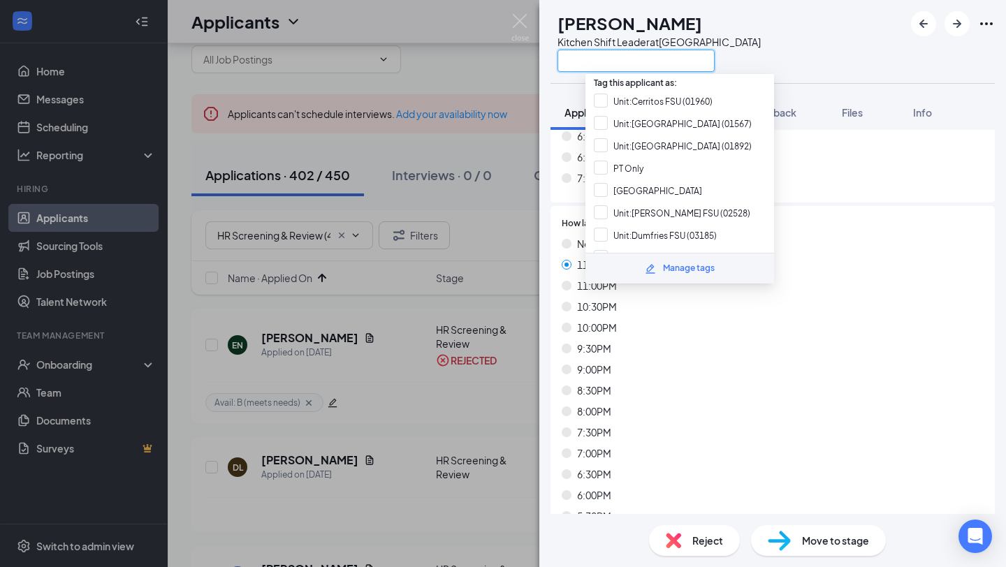
click at [624, 66] on input "text" at bounding box center [636, 61] width 157 height 22
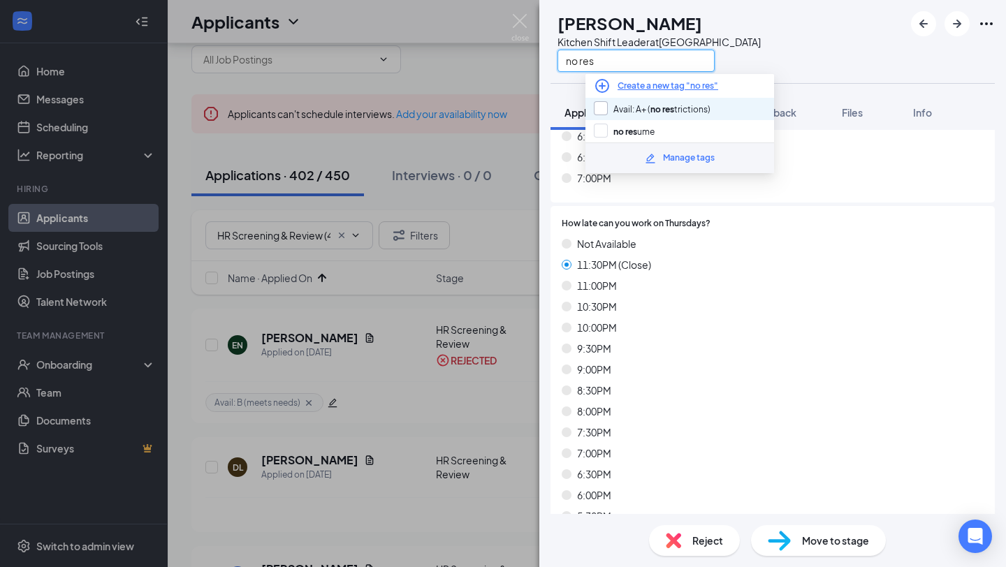
type input "no res"
click at [672, 113] on input "Avail: A+ ( no res trictions)" at bounding box center [652, 108] width 117 height 15
checkbox input "true"
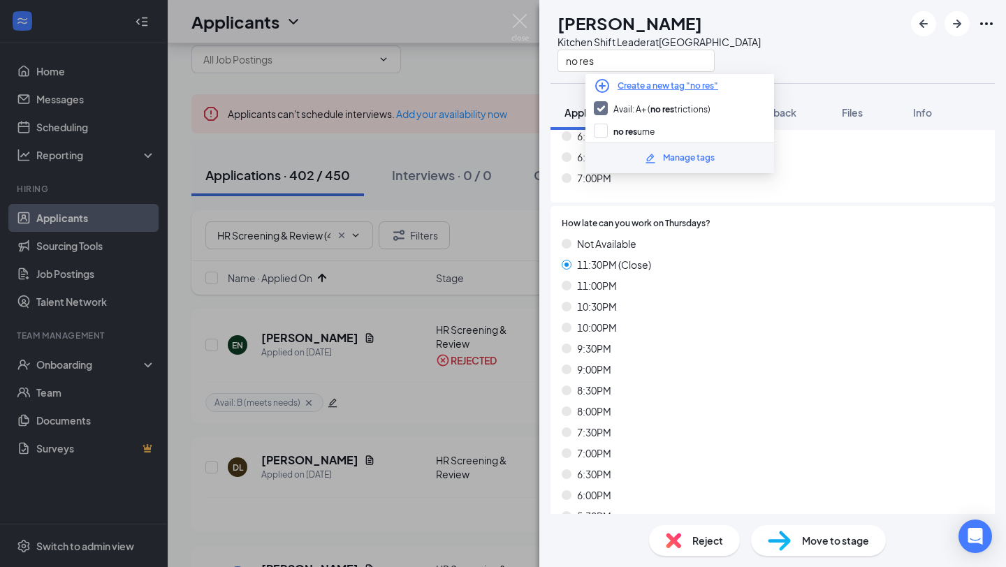
click at [760, 420] on div "Not Available 11:30PM (Close) 11:00PM 10:30PM 10:00PM 9:30PM 9:00PM 8:30PM 8:00…" at bounding box center [773, 561] width 422 height 650
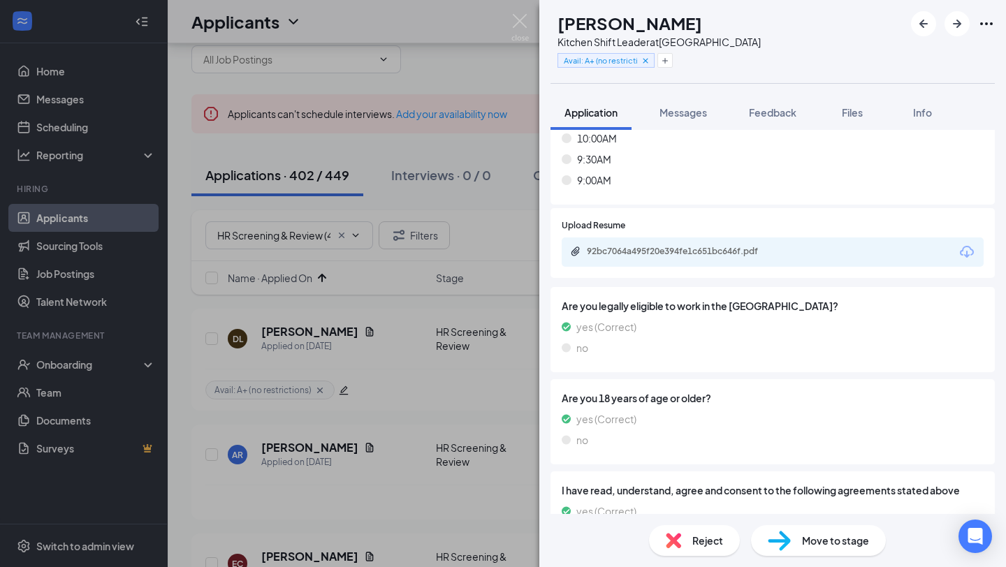
scroll to position [8652, 0]
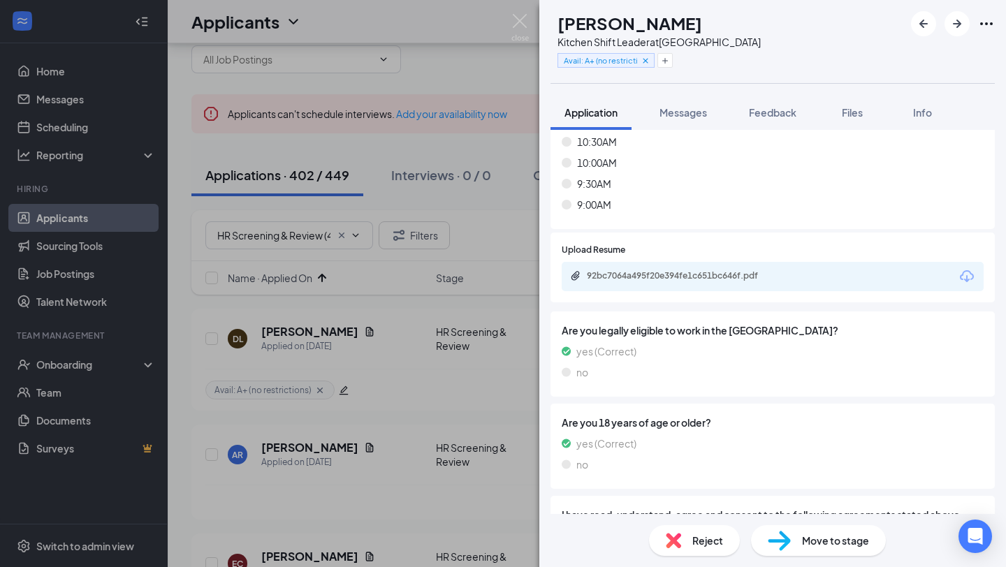
click at [794, 267] on div "92bc7064a495f20e394fe1c651bc646f.pdf" at bounding box center [773, 276] width 422 height 29
click at [783, 277] on div "92bc7064a495f20e394fe1c651bc646f.pdf" at bounding box center [683, 275] width 226 height 11
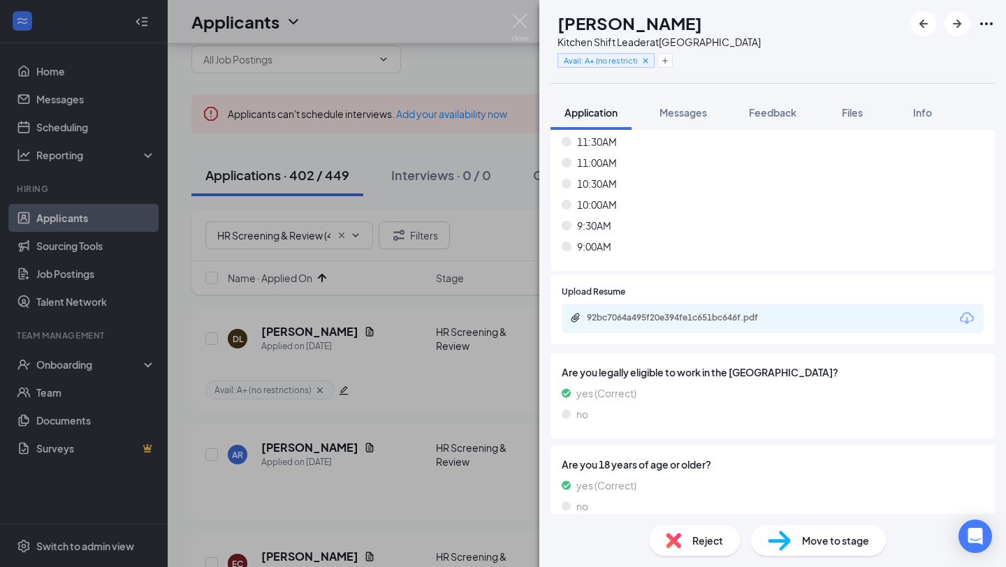
scroll to position [8609, 0]
click at [707, 324] on div "92bc7064a495f20e394fe1c651bc646f.pdf" at bounding box center [683, 319] width 226 height 13
click at [669, 64] on icon "Plus" at bounding box center [665, 61] width 8 height 8
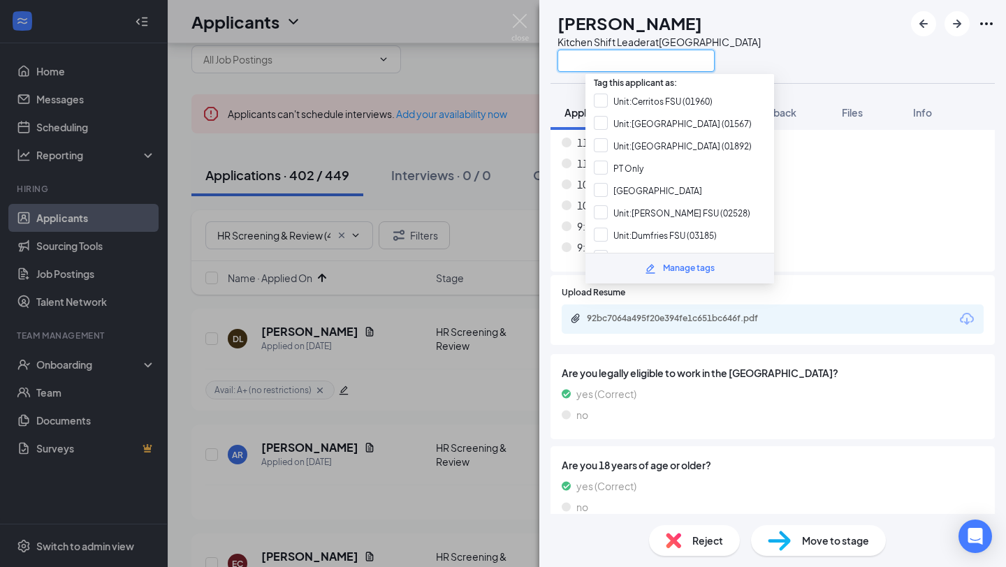
click at [696, 64] on input "text" at bounding box center [636, 61] width 157 height 22
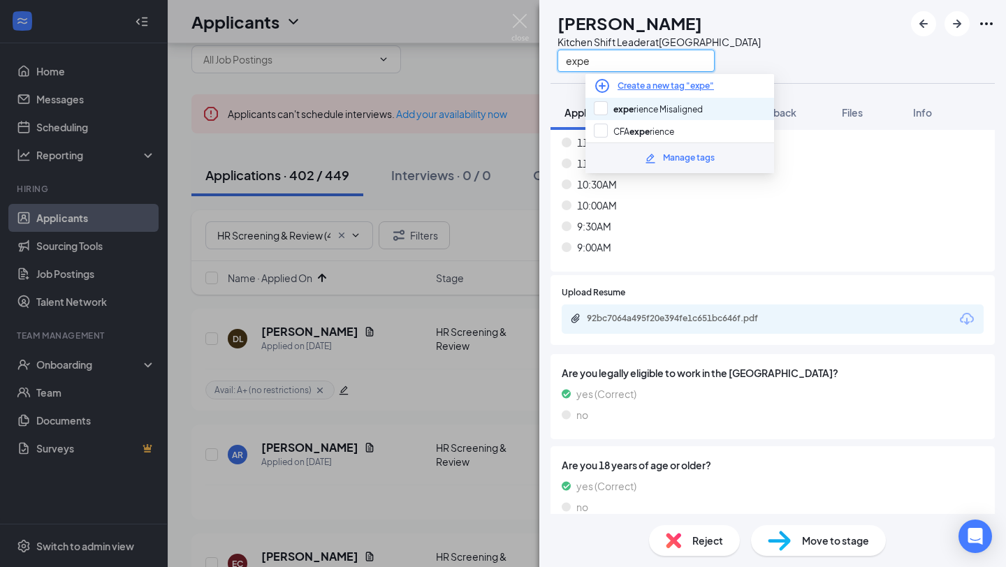
type input "expe"
click at [709, 112] on div "expe rience Misaligned" at bounding box center [680, 109] width 189 height 22
checkbox input "true"
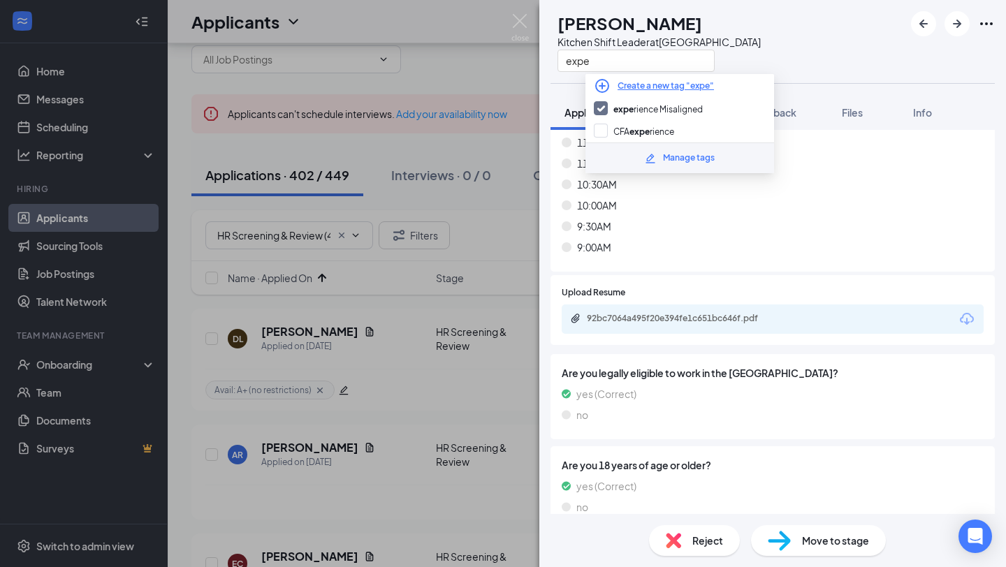
click at [737, 229] on div "9:30AM" at bounding box center [773, 226] width 422 height 15
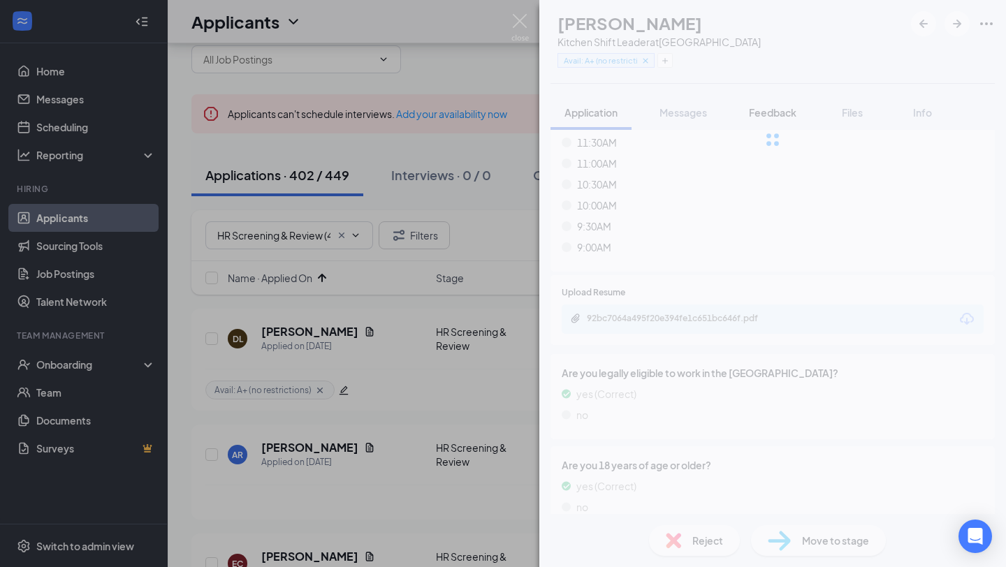
drag, startPoint x: 761, startPoint y: 131, endPoint x: 768, endPoint y: 123, distance: 10.4
click at [769, 122] on div at bounding box center [772, 140] width 467 height 280
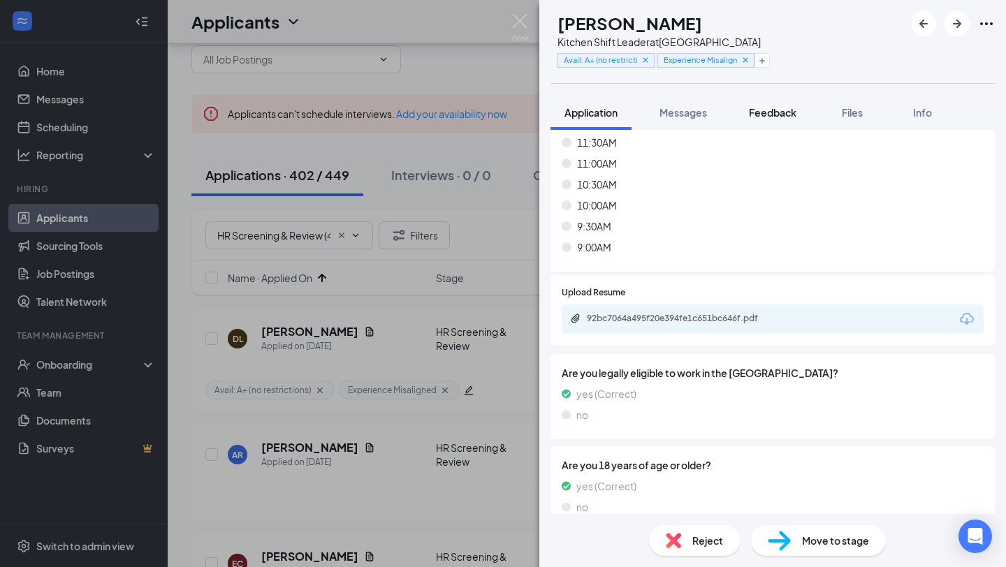
click at [768, 123] on button "Feedback" at bounding box center [772, 112] width 75 height 35
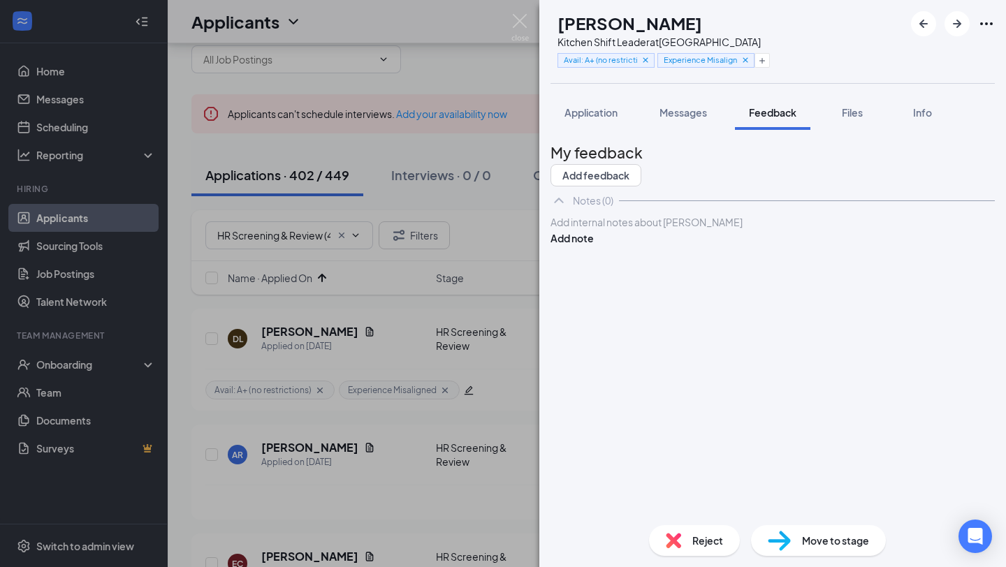
click at [706, 246] on div "Add internal notes about [PERSON_NAME] Add note" at bounding box center [773, 230] width 444 height 31
click at [709, 230] on div at bounding box center [772, 222] width 443 height 15
click at [594, 246] on button "Add note" at bounding box center [572, 238] width 43 height 15
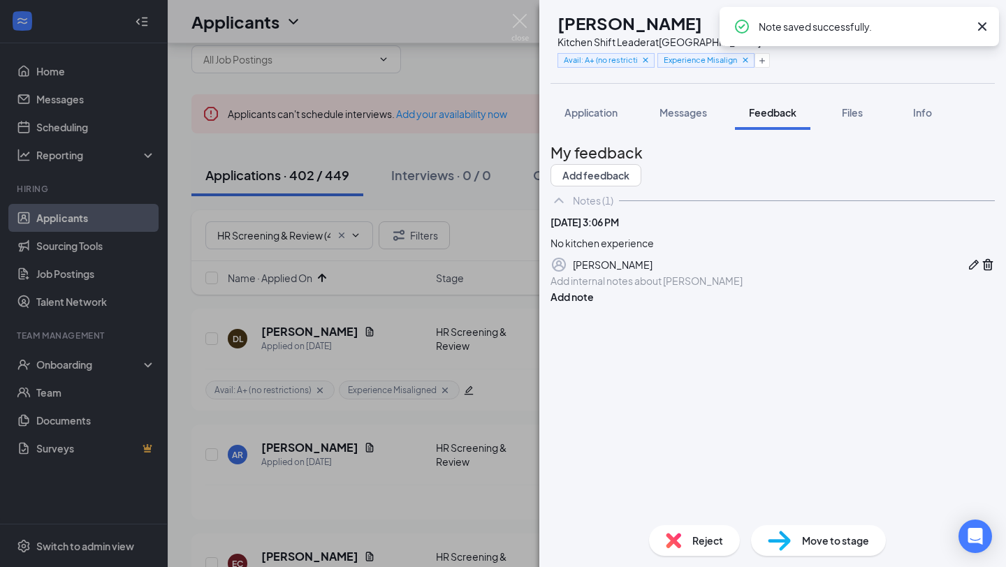
click at [721, 539] on span "Reject" at bounding box center [708, 540] width 31 height 15
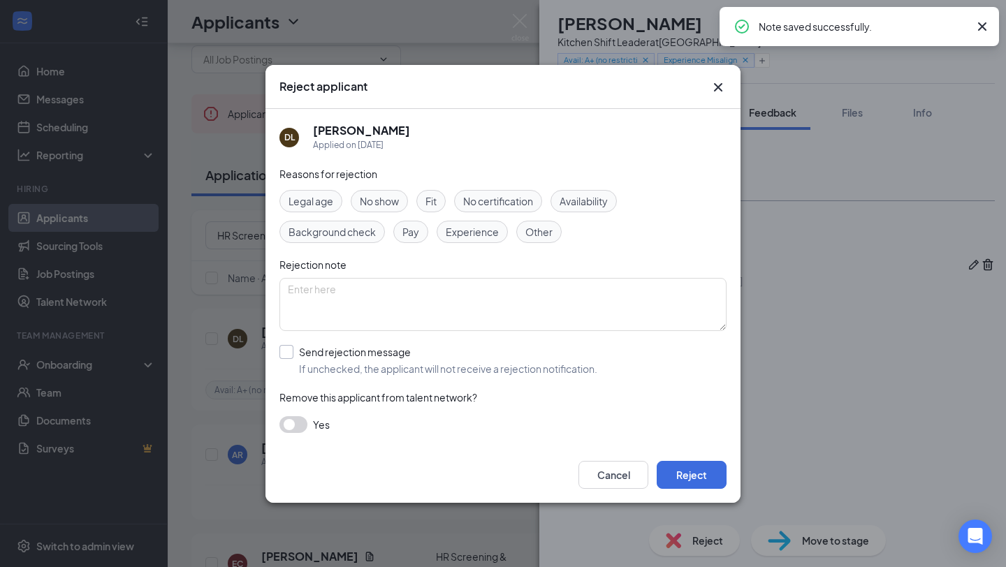
click at [454, 375] on input "Send rejection message If unchecked, the applicant will not receive a rejection…" at bounding box center [439, 360] width 318 height 31
checkbox input "true"
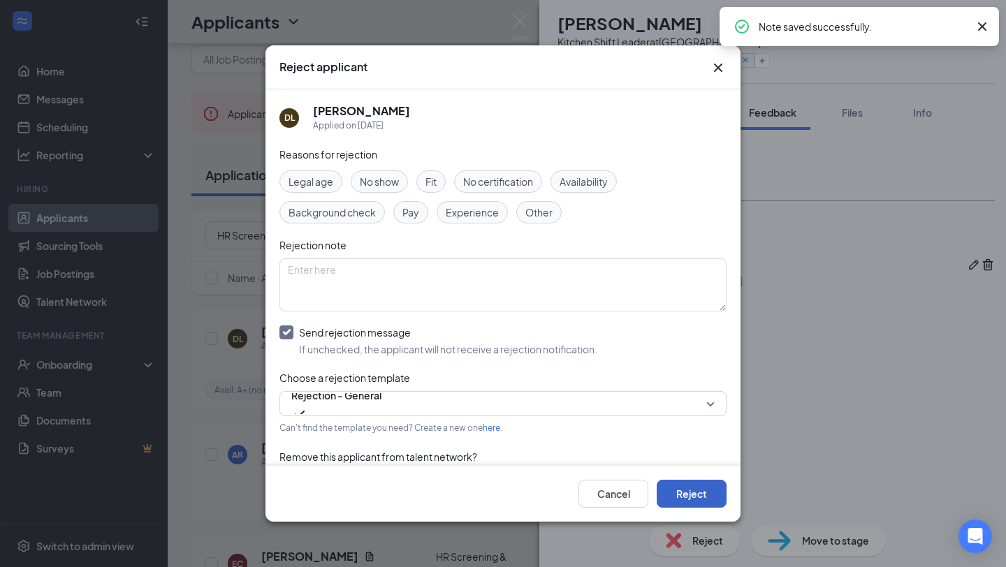
click at [695, 485] on button "Reject" at bounding box center [692, 494] width 70 height 28
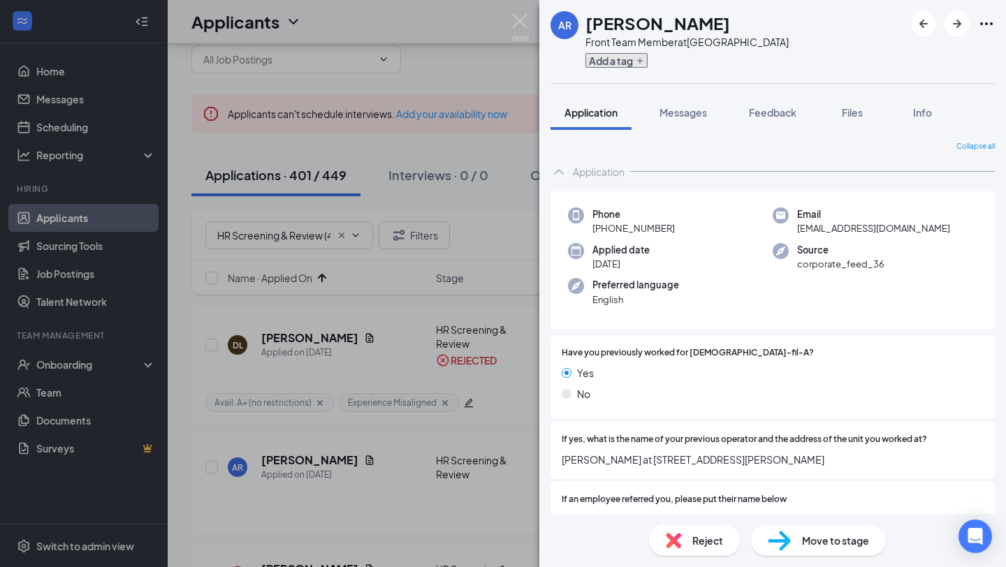
click at [622, 60] on button "Add a tag" at bounding box center [617, 60] width 62 height 15
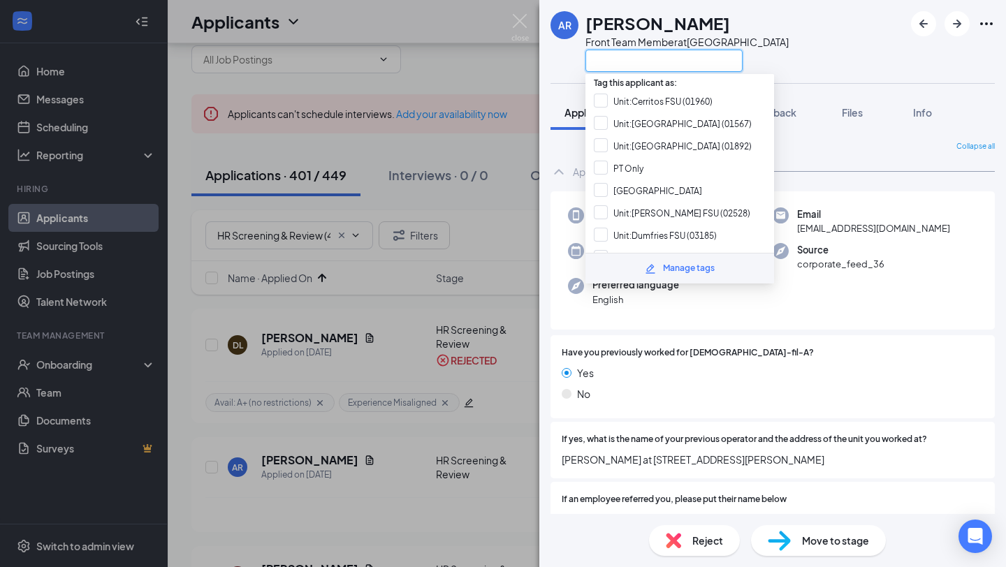
click at [622, 60] on input "text" at bounding box center [664, 61] width 157 height 22
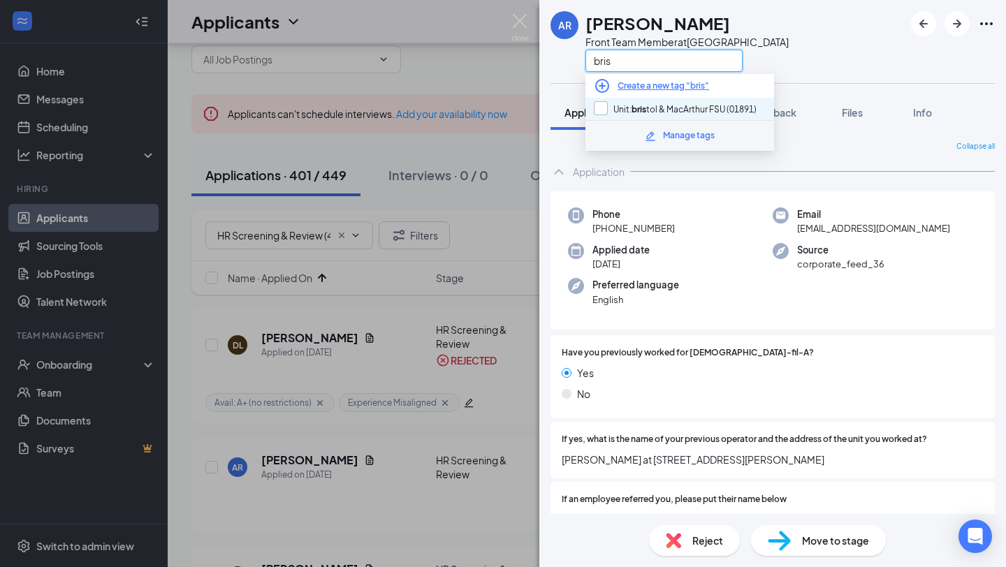
type input "bris"
click at [644, 110] on input "Unit: bris tol & MacArthur FSU (01891)" at bounding box center [675, 108] width 163 height 15
checkbox input "true"
click at [699, 266] on div "Applied date [DATE]" at bounding box center [670, 257] width 205 height 29
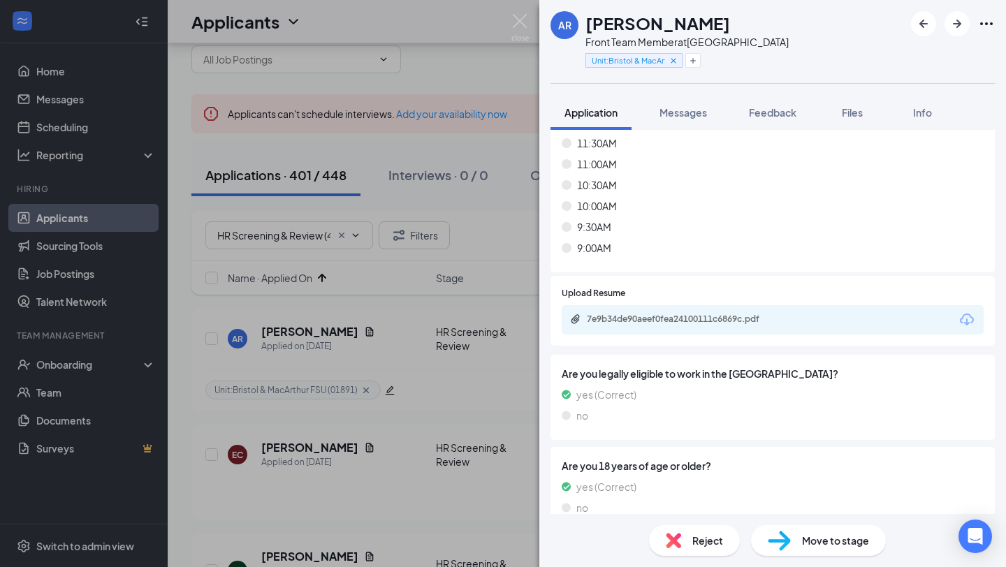
scroll to position [8594, 0]
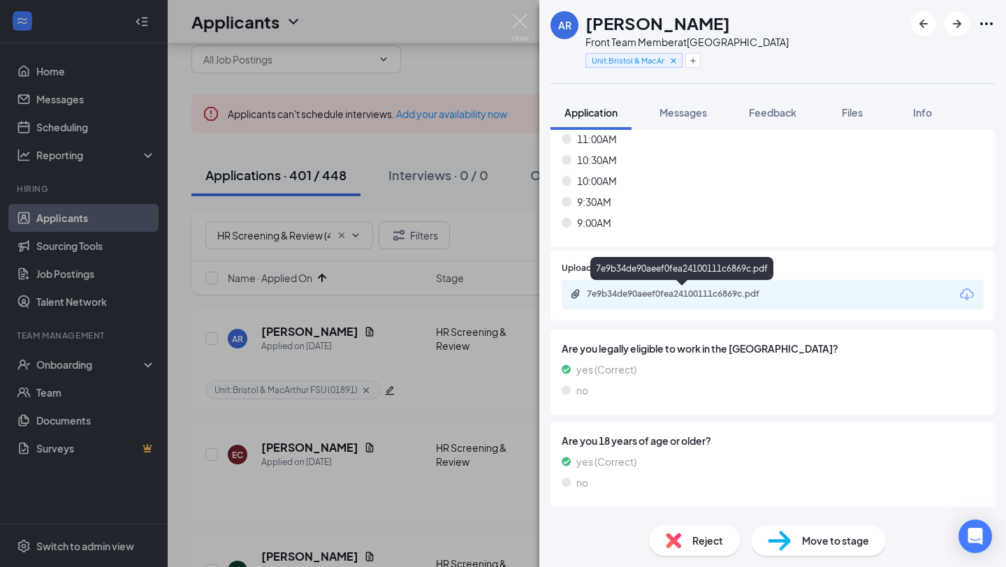
click at [713, 298] on div "7e9b34de90aeef0fea24100111c6869c.pdf" at bounding box center [685, 294] width 196 height 11
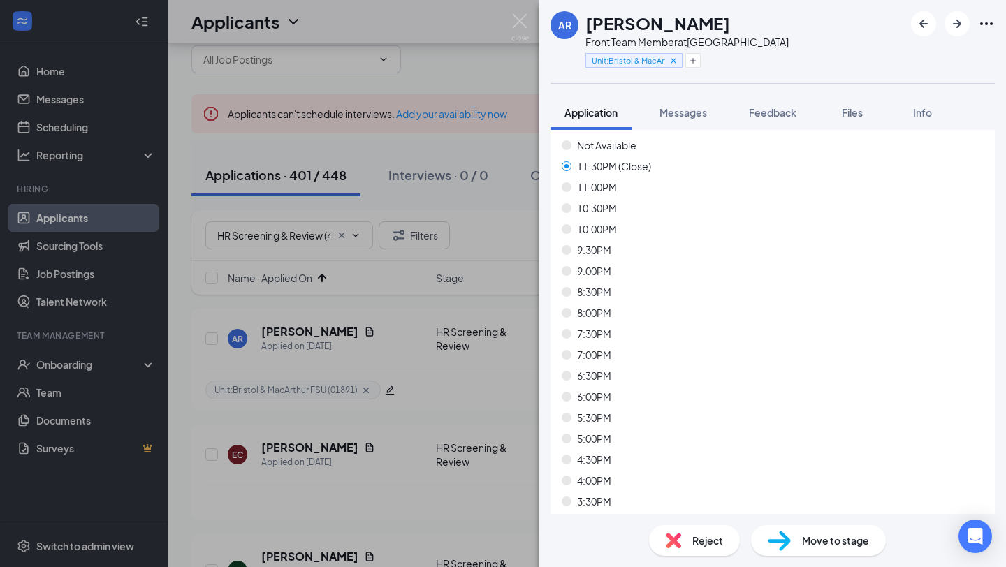
scroll to position [8044, 0]
click at [693, 53] on button "button" at bounding box center [693, 60] width 15 height 15
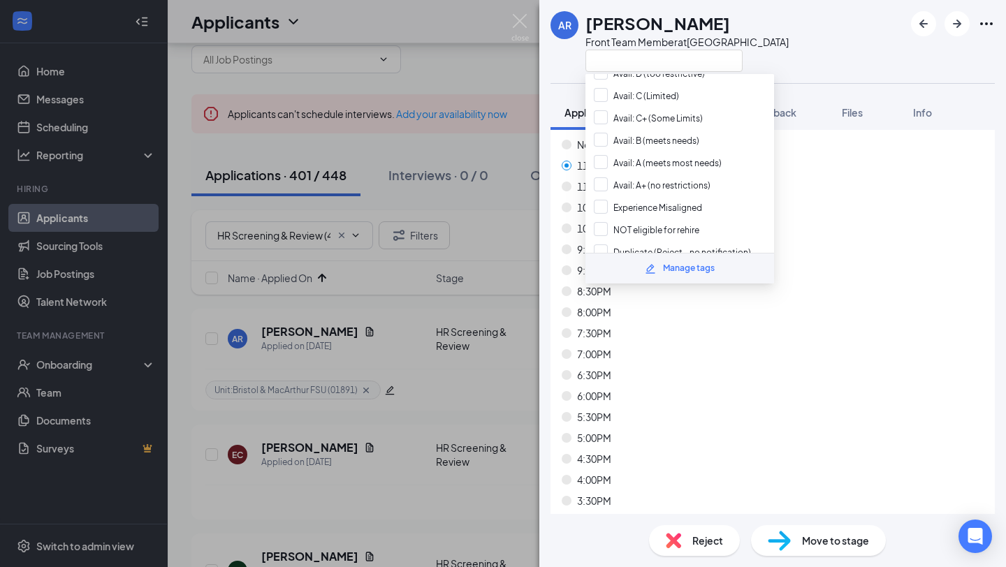
scroll to position [601, 0]
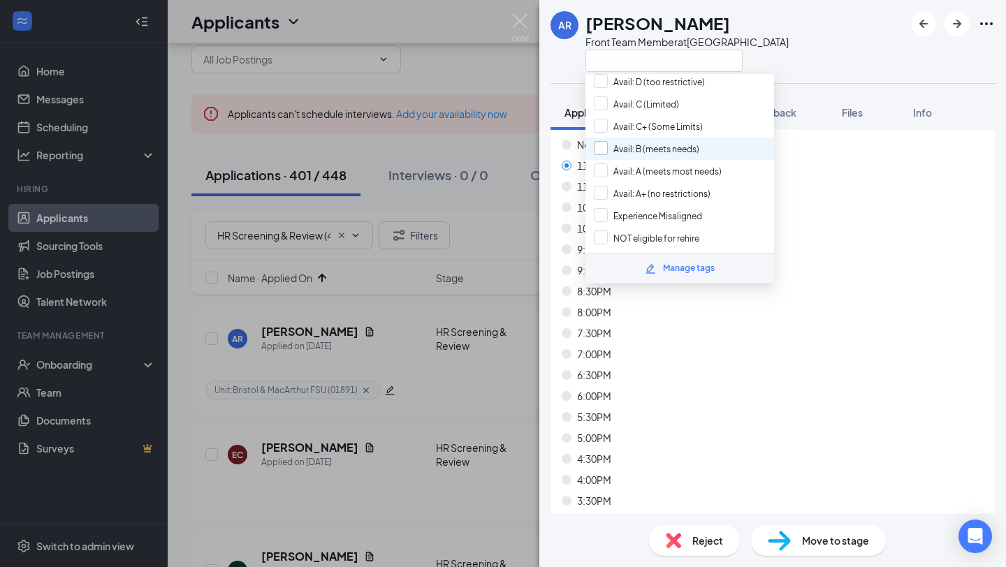
click at [693, 141] on input "Avail: B (meets needs)" at bounding box center [647, 148] width 106 height 15
checkbox input "true"
click at [836, 170] on div "11:30PM (Close)" at bounding box center [773, 165] width 422 height 15
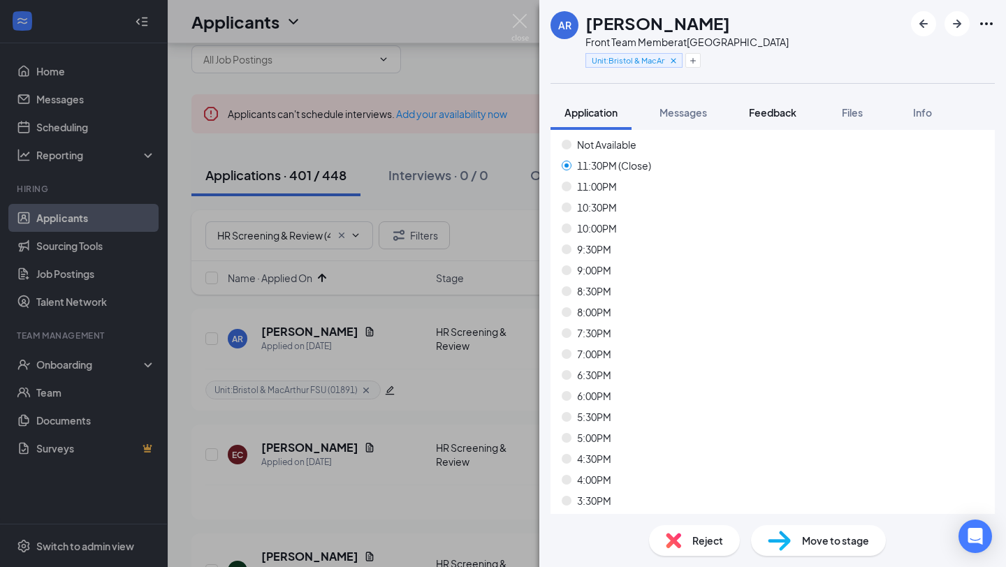
click at [774, 111] on span "Feedback" at bounding box center [773, 112] width 48 height 13
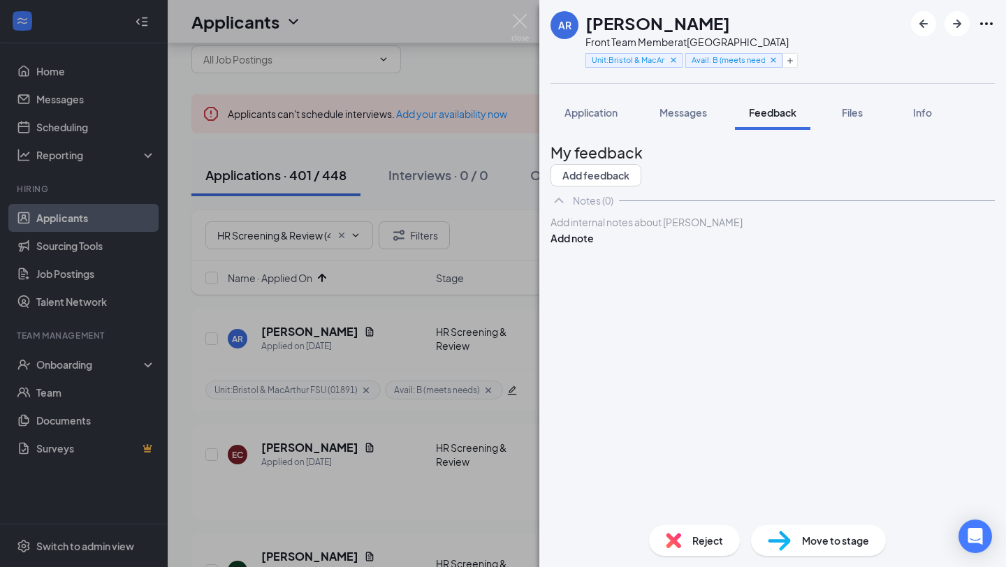
click at [734, 230] on div at bounding box center [772, 222] width 443 height 15
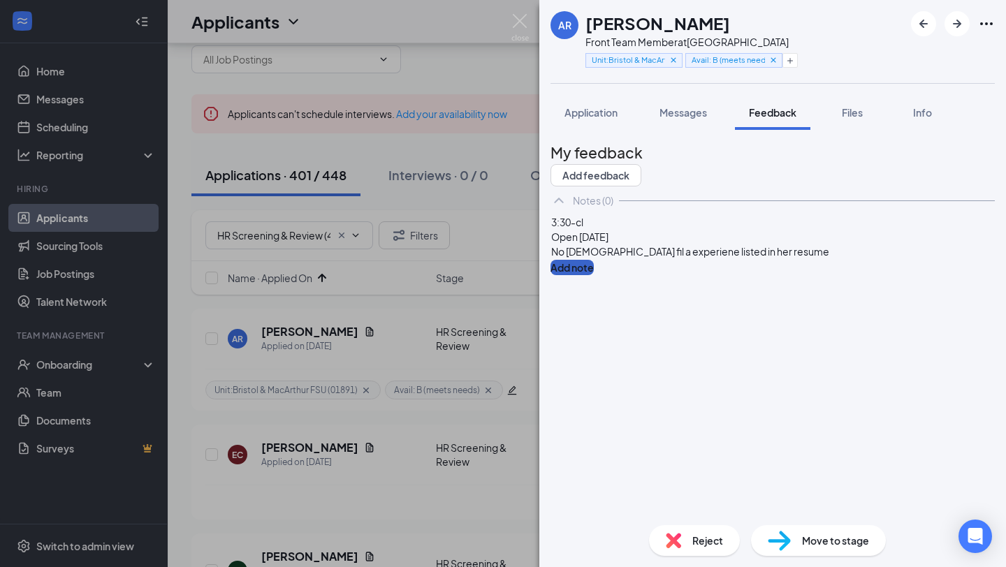
click at [594, 265] on button "Add note" at bounding box center [572, 267] width 43 height 15
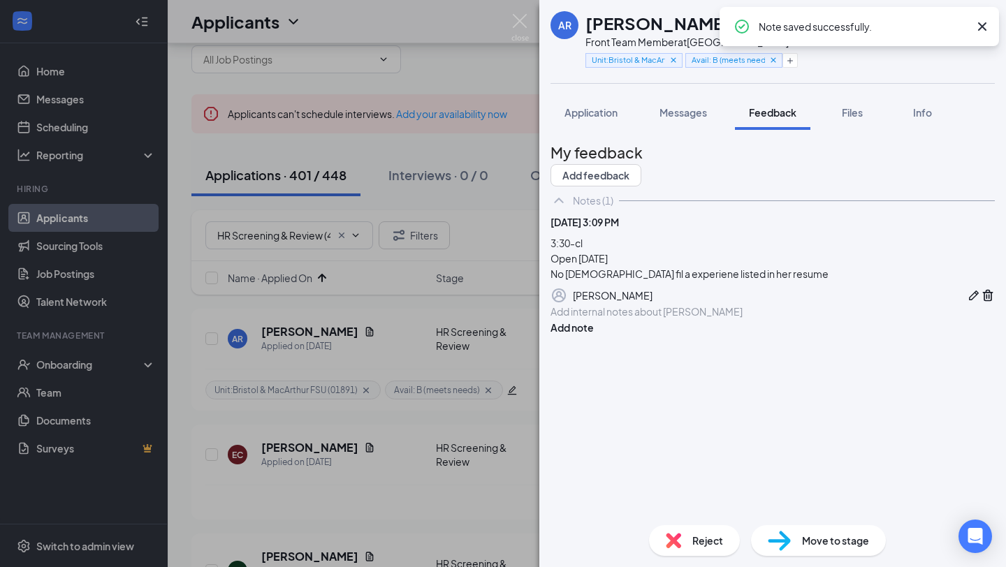
click at [771, 540] on img at bounding box center [779, 541] width 23 height 20
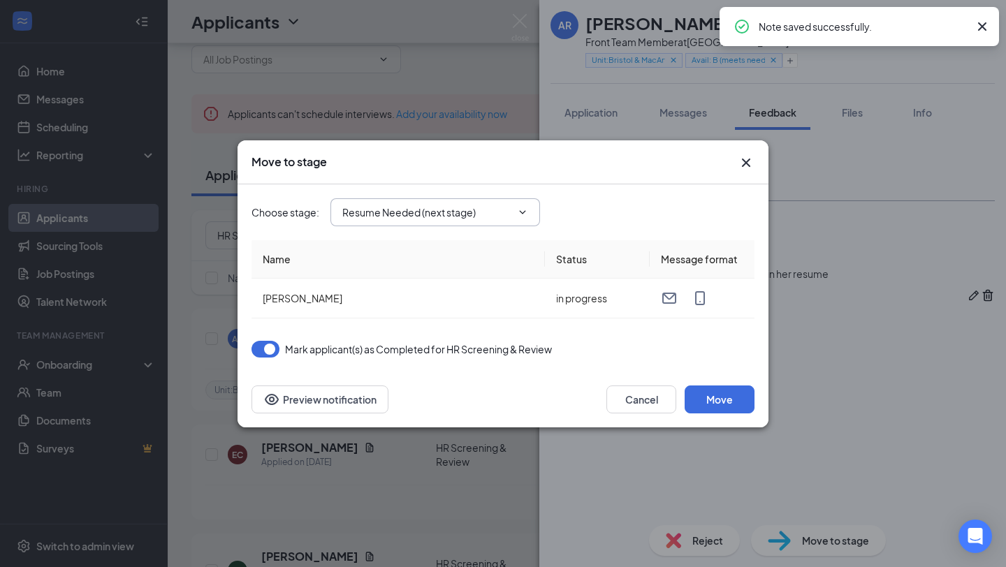
click at [514, 210] on span "Resume Needed (next stage)" at bounding box center [436, 212] width 210 height 28
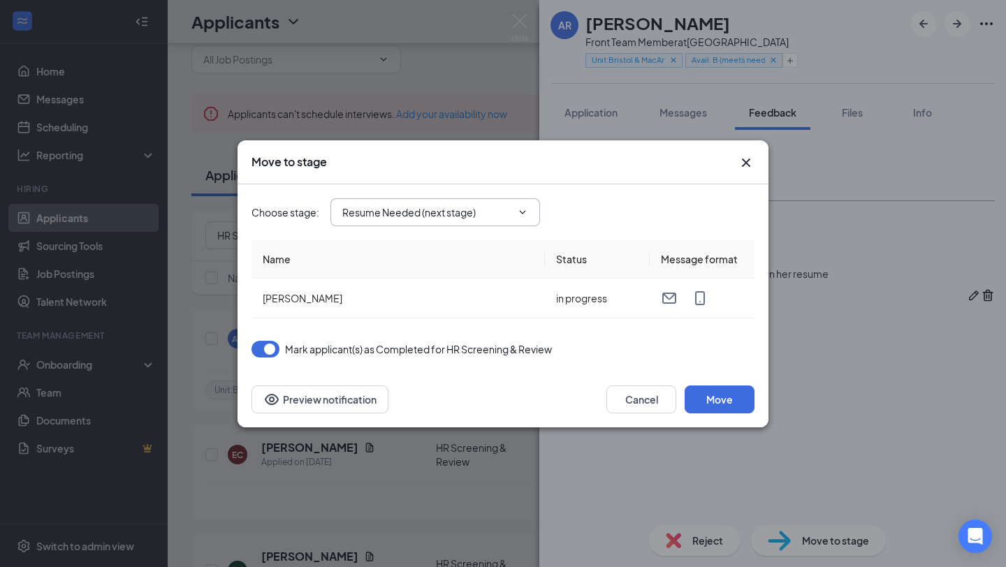
click at [477, 205] on input "Resume Needed (next stage)" at bounding box center [426, 212] width 169 height 15
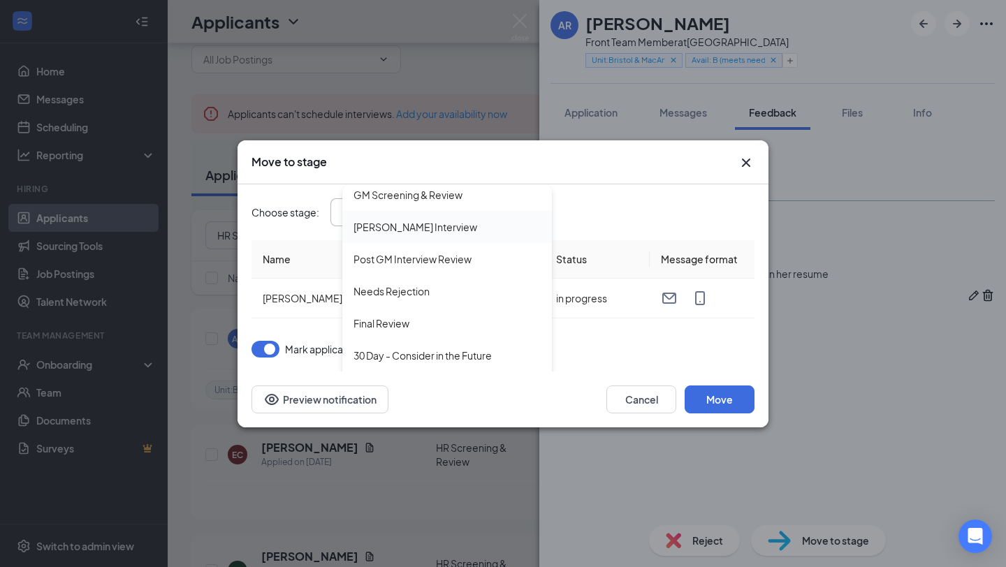
scroll to position [373, 0]
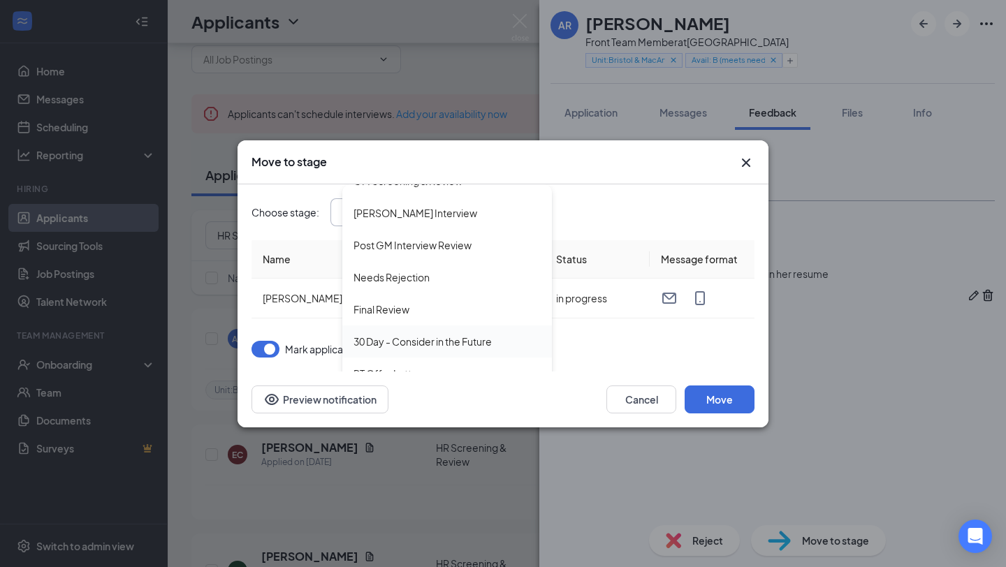
click at [483, 338] on div "30 Day - Consider in the Future" at bounding box center [423, 341] width 138 height 15
type input "30 Day - Consider in the Future"
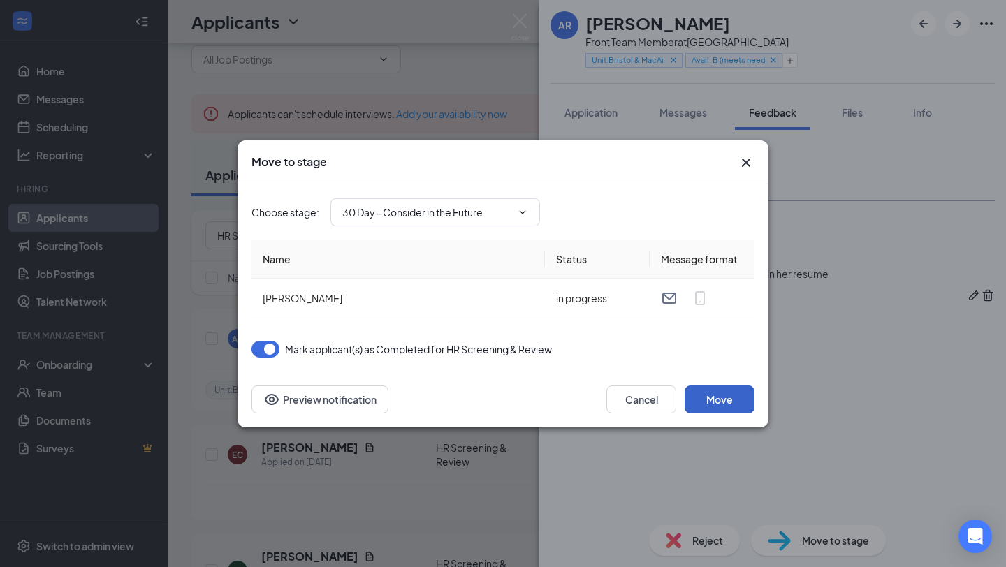
click at [731, 393] on button "Move" at bounding box center [720, 400] width 70 height 28
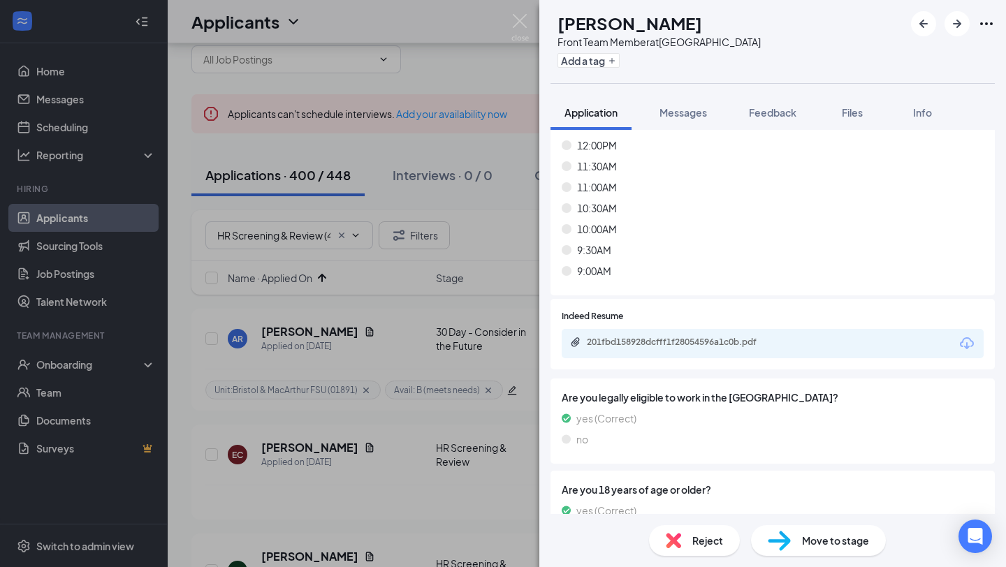
scroll to position [8579, 0]
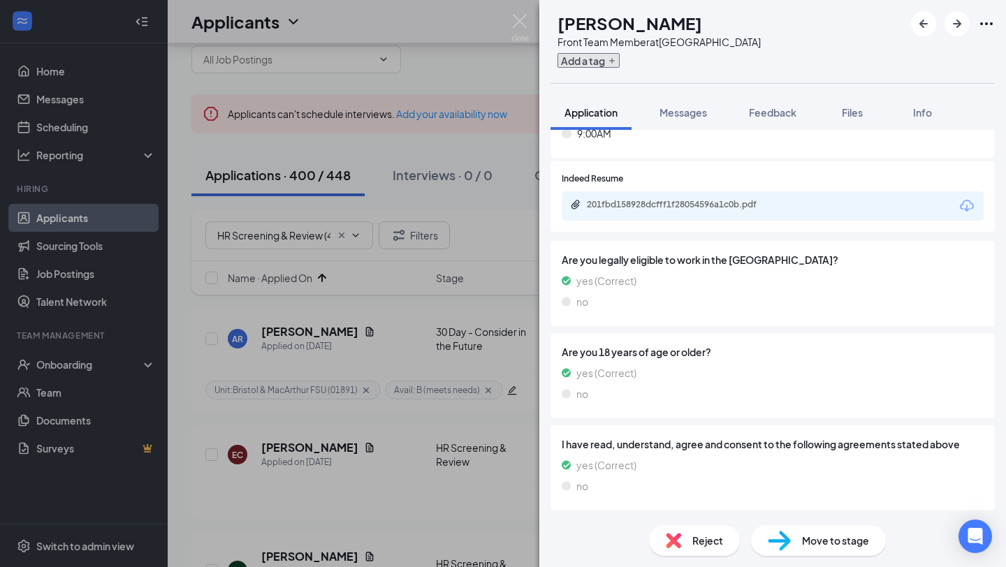
click at [620, 56] on button "Add a tag" at bounding box center [589, 60] width 62 height 15
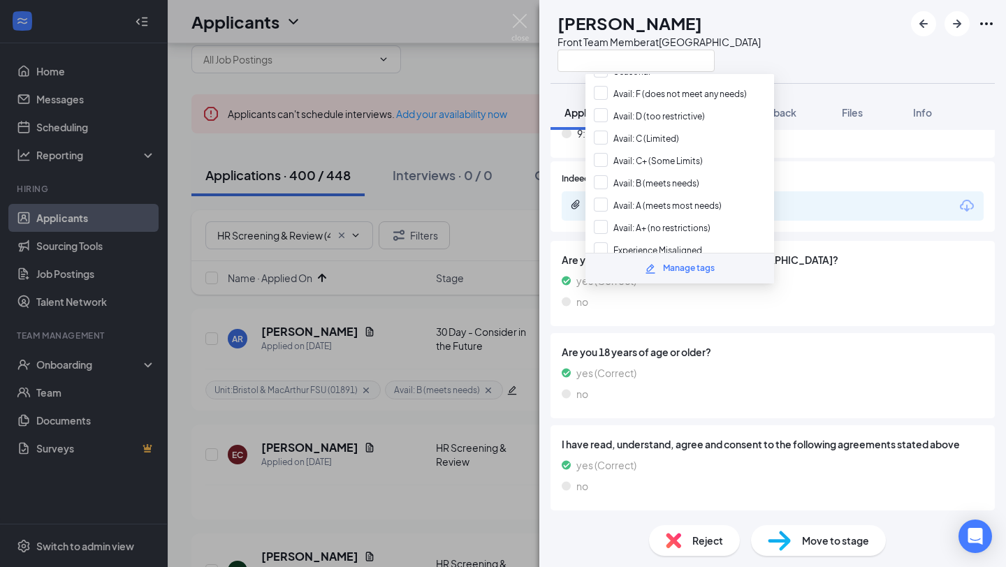
scroll to position [566, 0]
click at [682, 173] on div "Avail: B (meets needs)" at bounding box center [680, 184] width 189 height 22
checkbox input "true"
click at [700, 360] on div "Are you 18 years of age or older? yes (Correct) no" at bounding box center [773, 376] width 422 height 63
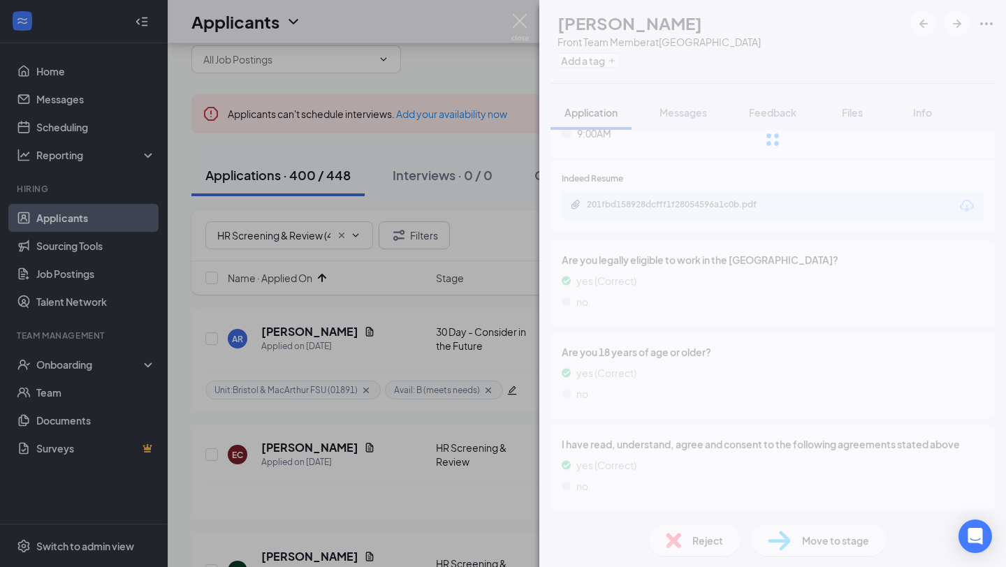
scroll to position [8288, 0]
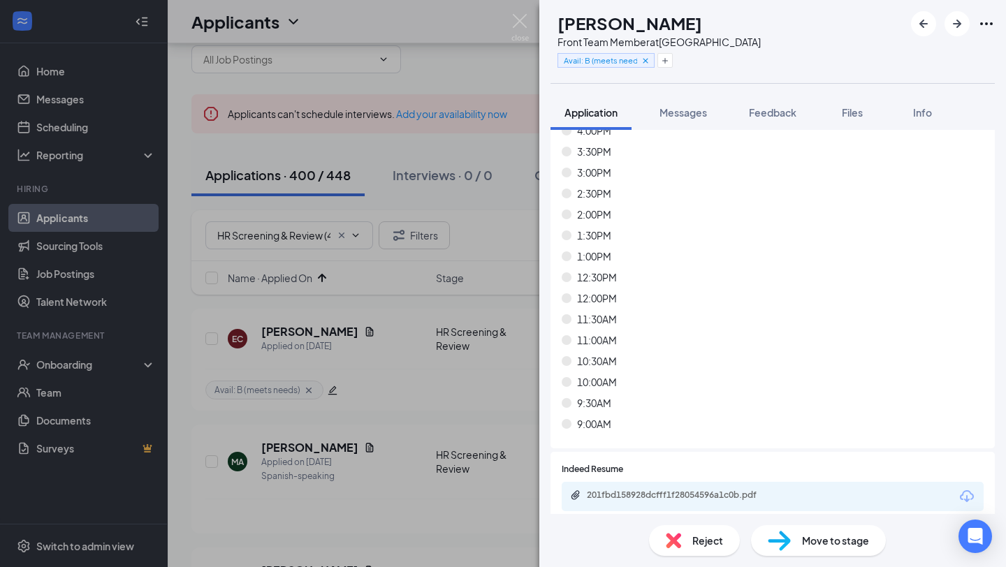
click at [677, 546] on img at bounding box center [673, 540] width 15 height 15
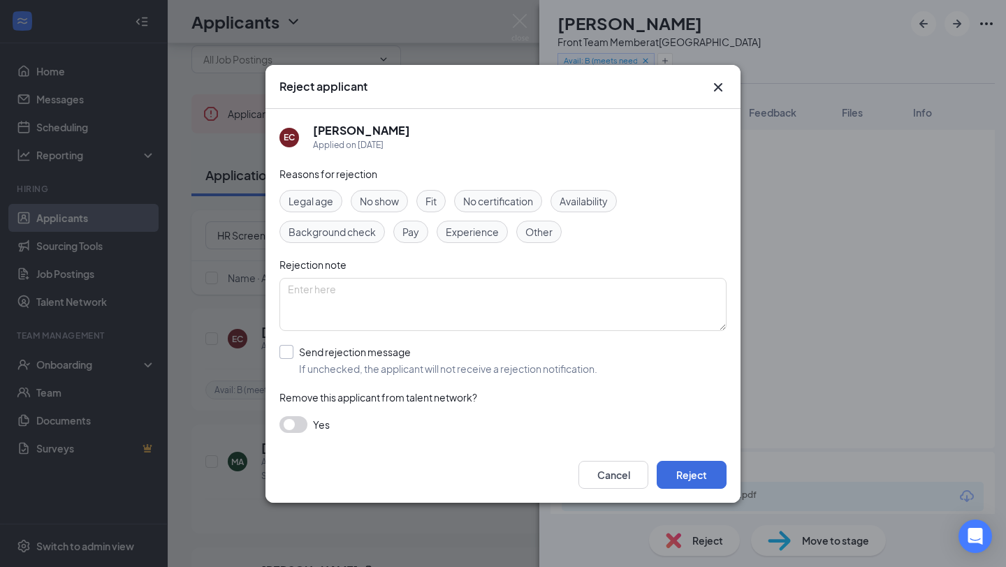
click at [406, 354] on input "Send rejection message If unchecked, the applicant will not receive a rejection…" at bounding box center [439, 360] width 318 height 31
checkbox input "true"
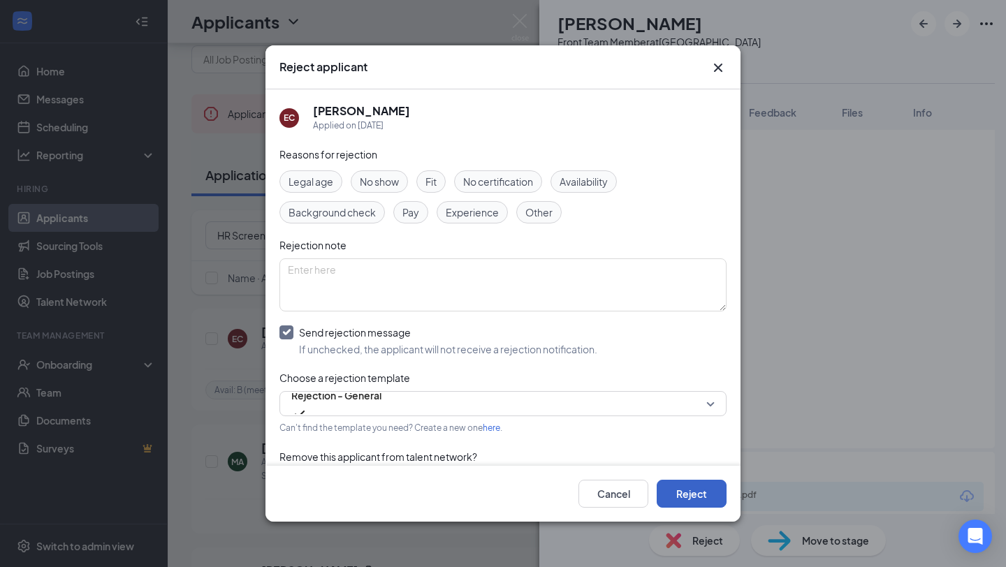
click at [681, 498] on button "Reject" at bounding box center [692, 494] width 70 height 28
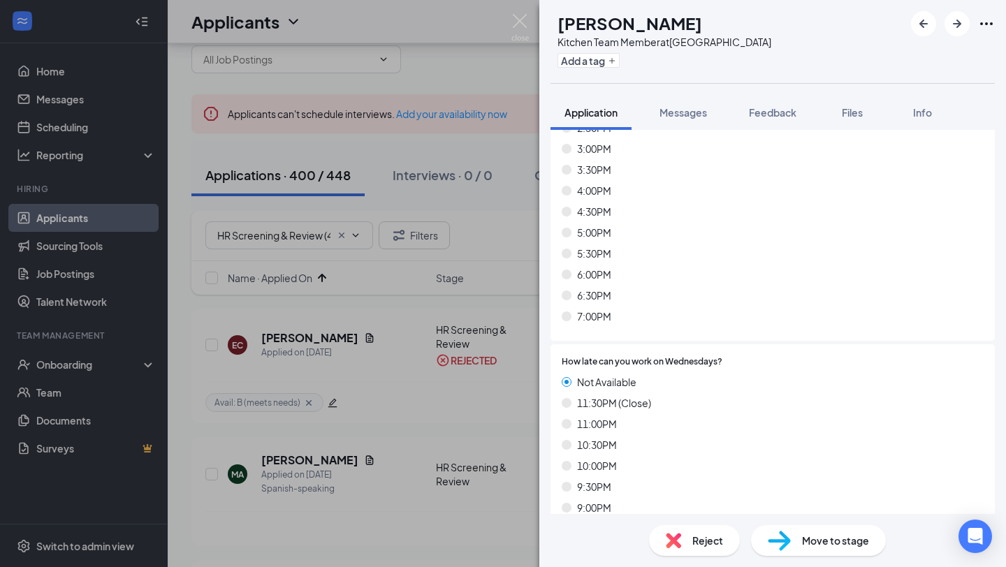
scroll to position [3613, 0]
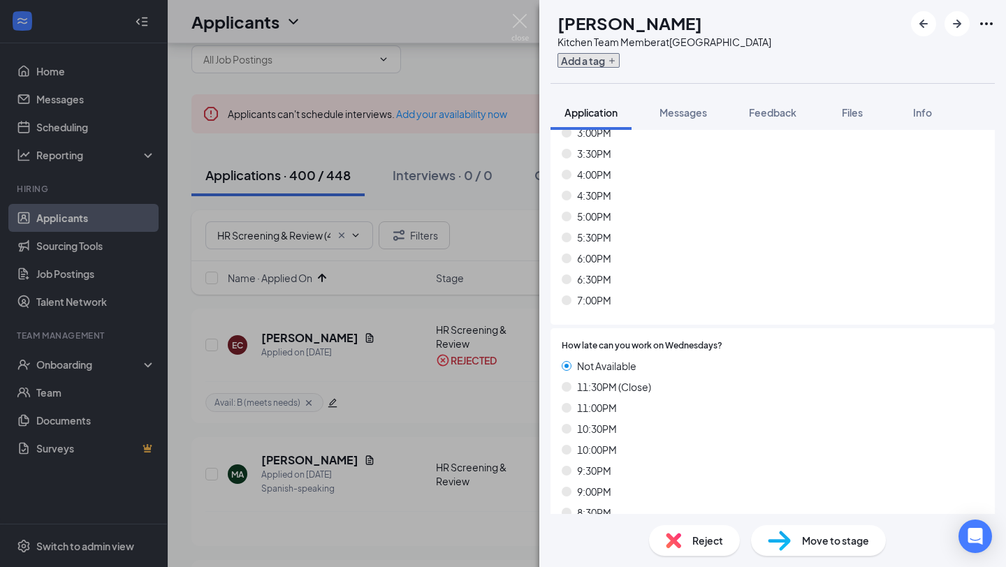
click at [620, 57] on button "Add a tag" at bounding box center [589, 60] width 62 height 15
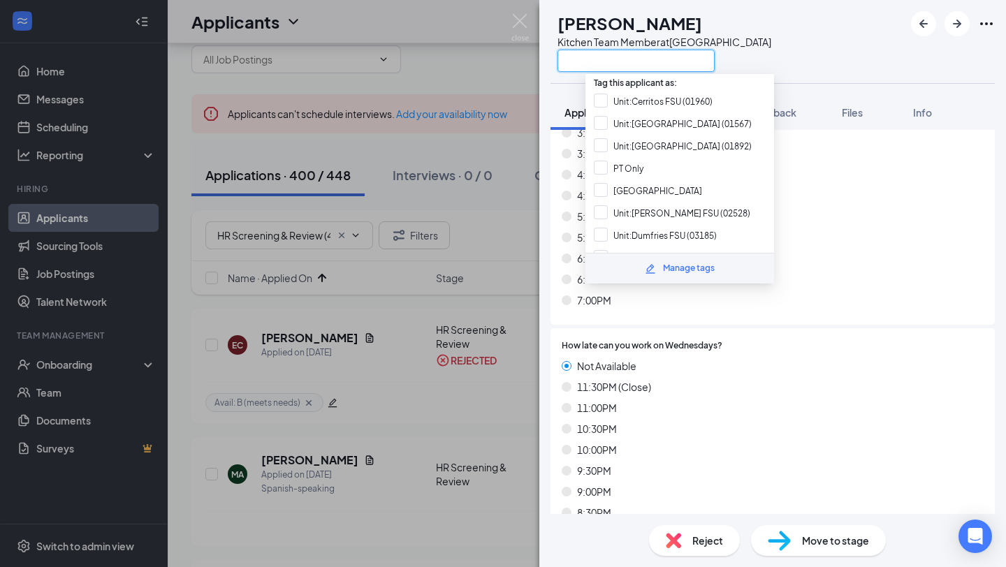
click at [632, 57] on input "text" at bounding box center [636, 61] width 157 height 22
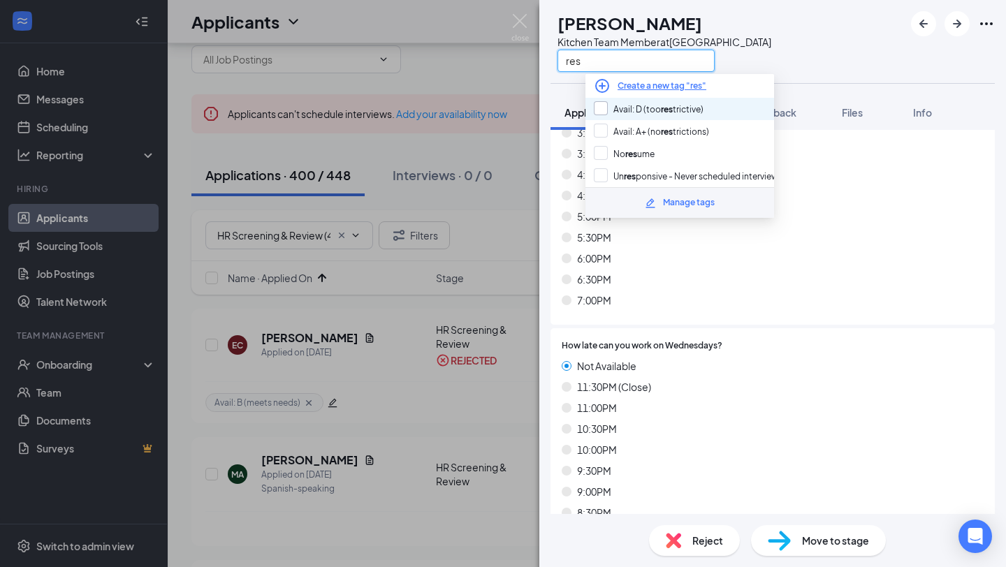
type input "res"
click at [648, 108] on input "Avail: D (too res trictive)" at bounding box center [649, 108] width 110 height 15
checkbox input "true"
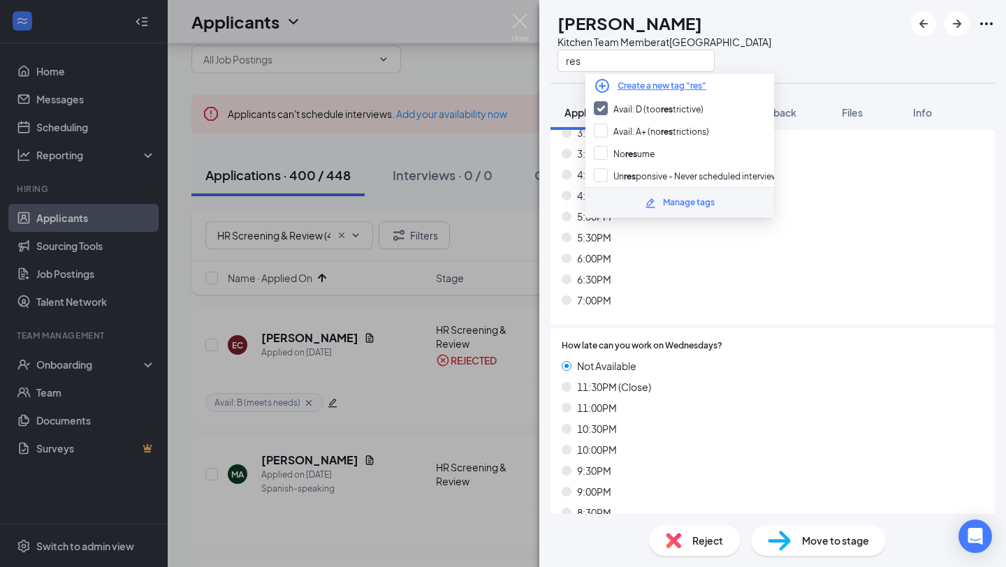
click at [717, 540] on span "Reject" at bounding box center [708, 540] width 31 height 15
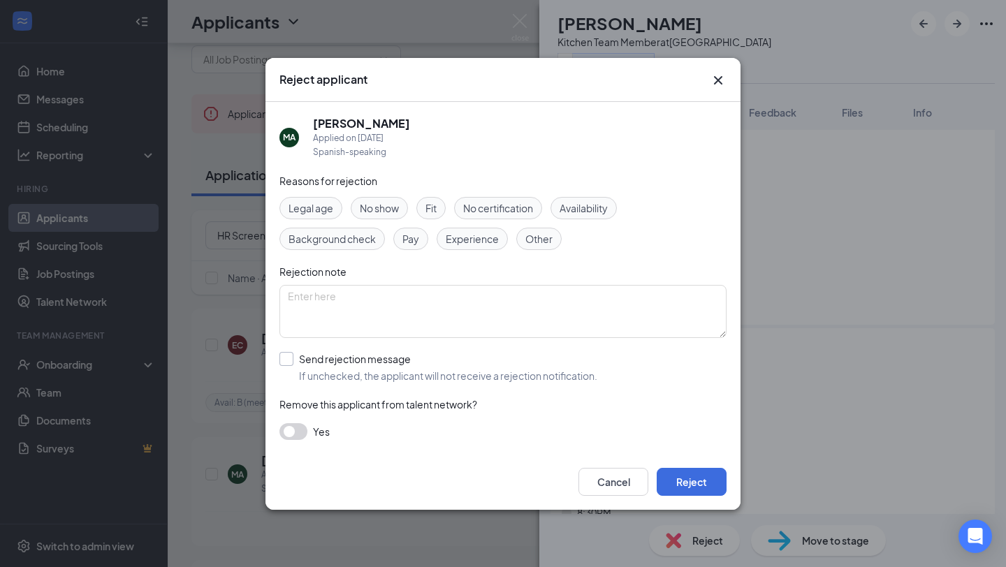
click at [511, 375] on input "Send rejection message If unchecked, the applicant will not receive a rejection…" at bounding box center [439, 367] width 318 height 31
checkbox input "true"
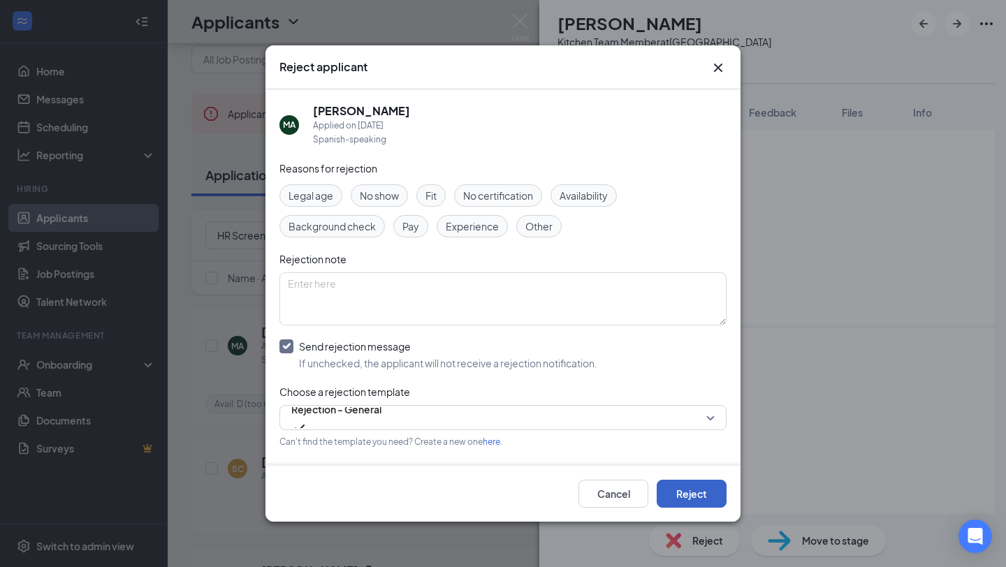
click at [702, 489] on button "Reject" at bounding box center [692, 494] width 70 height 28
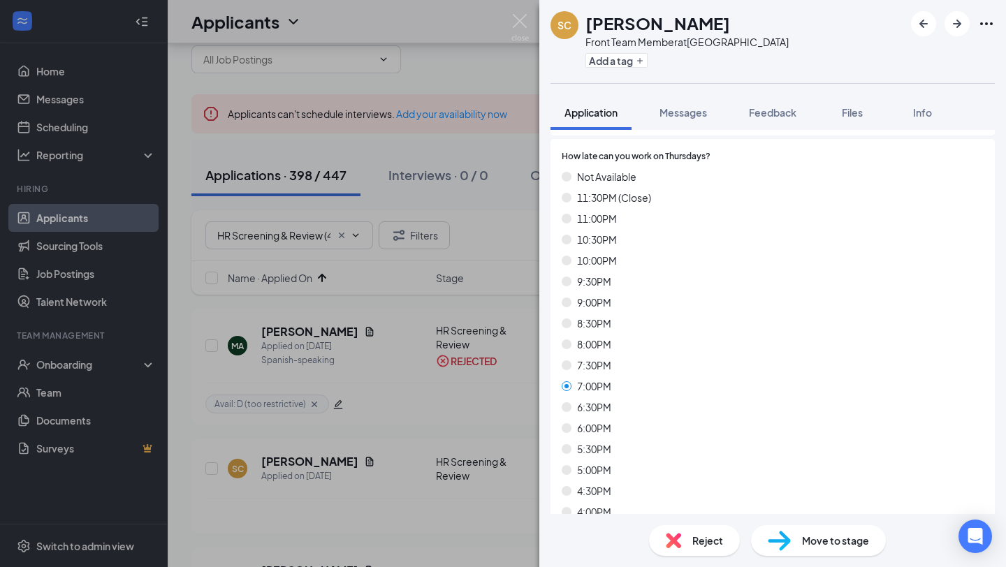
scroll to position [5309, 0]
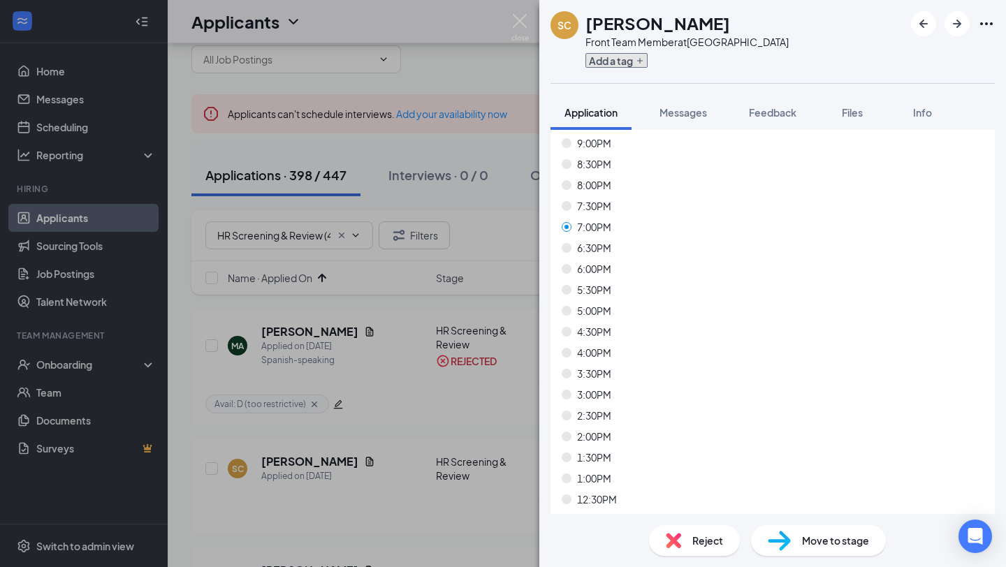
click at [621, 56] on button "Add a tag" at bounding box center [617, 60] width 62 height 15
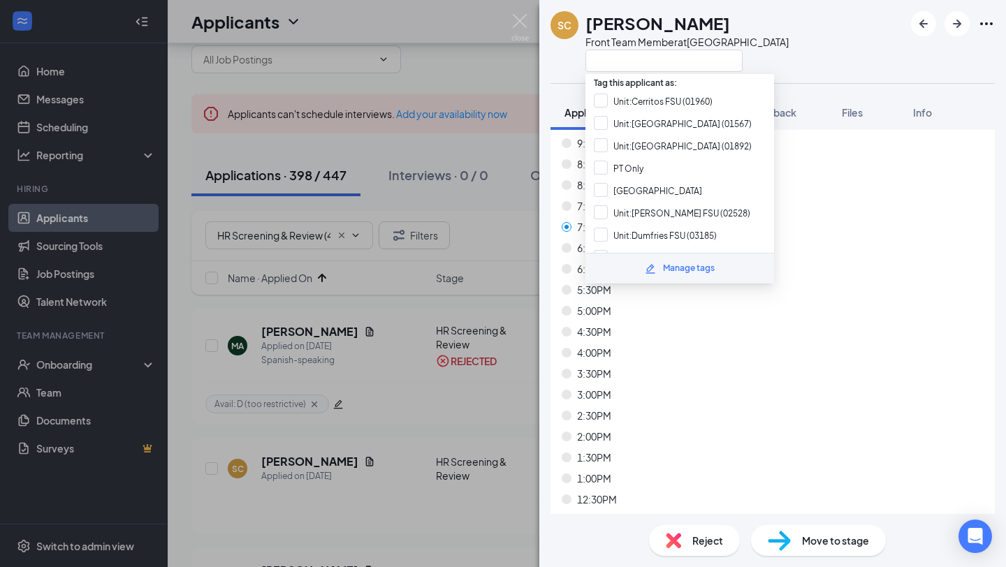
click at [621, 57] on input "text" at bounding box center [664, 61] width 157 height 22
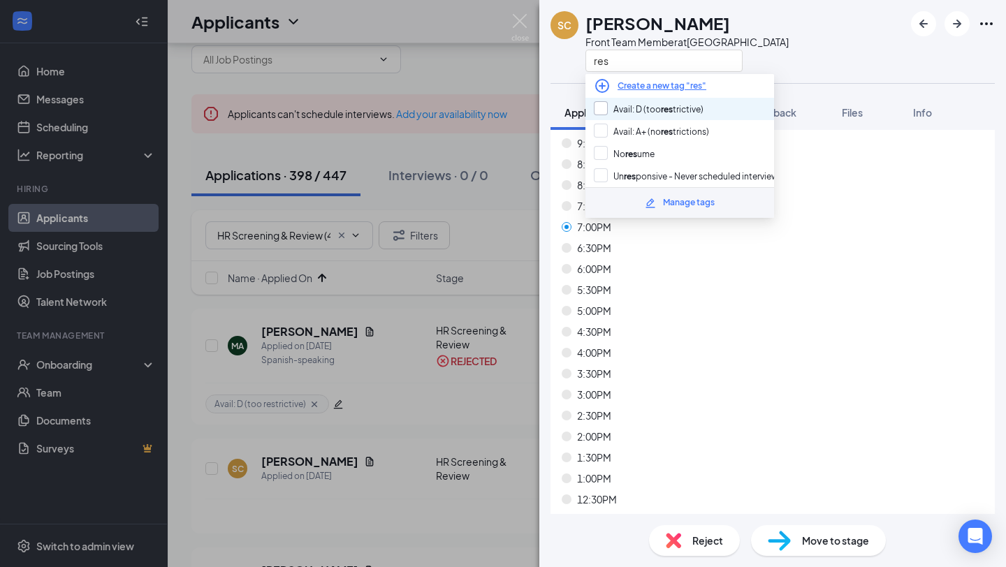
type input "res"
click at [653, 108] on input "Avail: D (too res trictive)" at bounding box center [649, 108] width 110 height 15
checkbox input "true"
click at [726, 546] on div "Reject" at bounding box center [694, 540] width 91 height 31
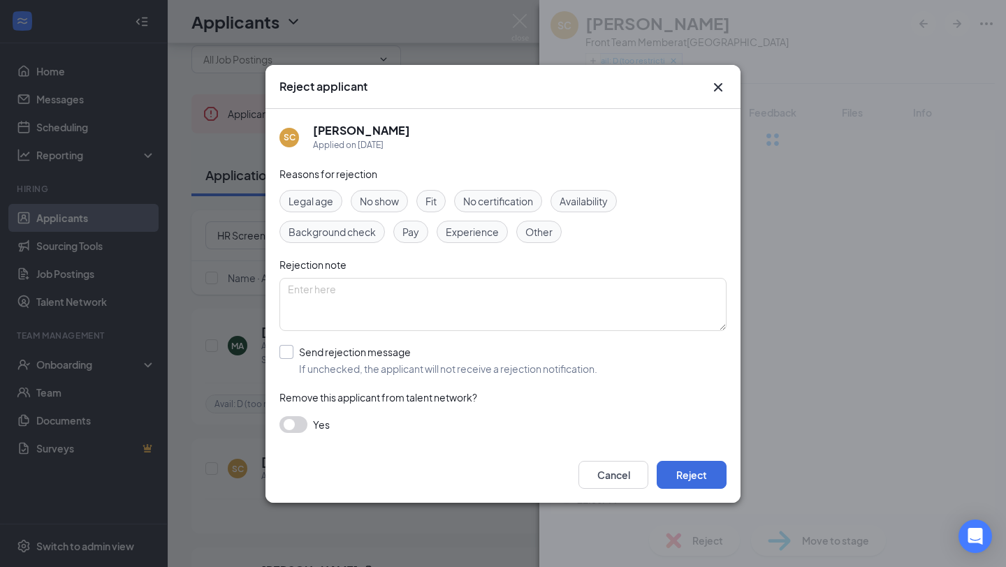
click at [505, 361] on input "Send rejection message If unchecked, the applicant will not receive a rejection…" at bounding box center [439, 360] width 318 height 31
checkbox input "true"
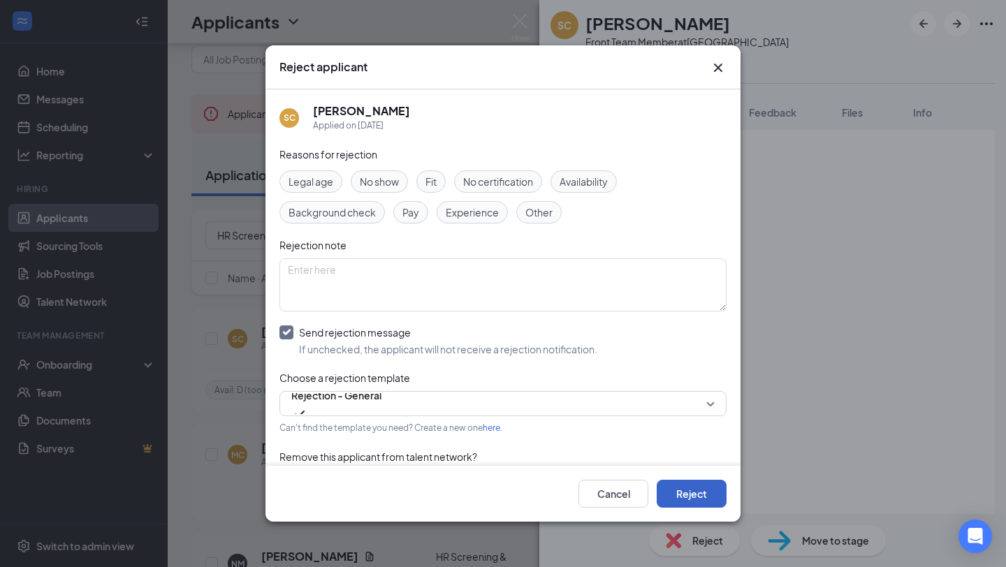
click at [709, 493] on button "Reject" at bounding box center [692, 494] width 70 height 28
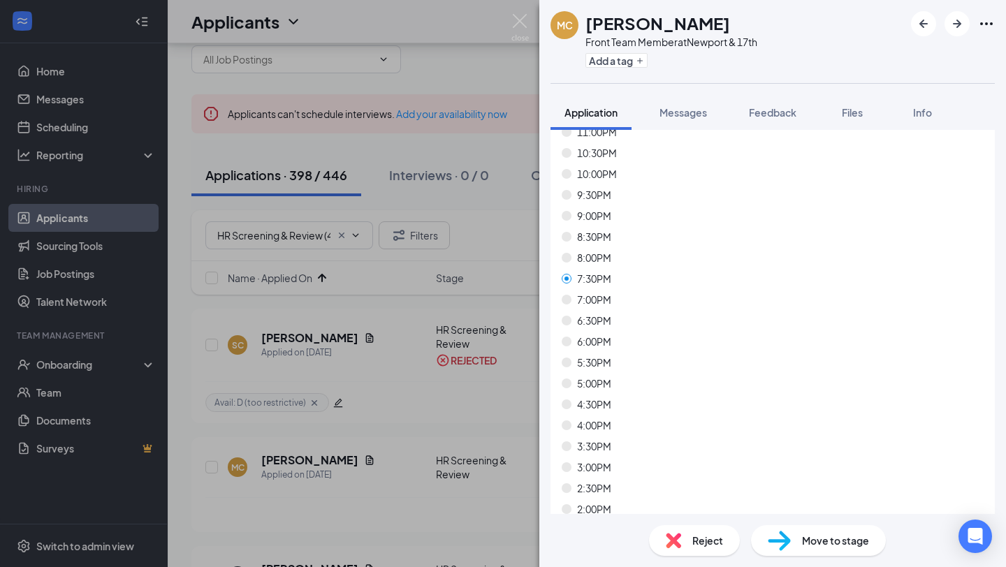
scroll to position [3896, 0]
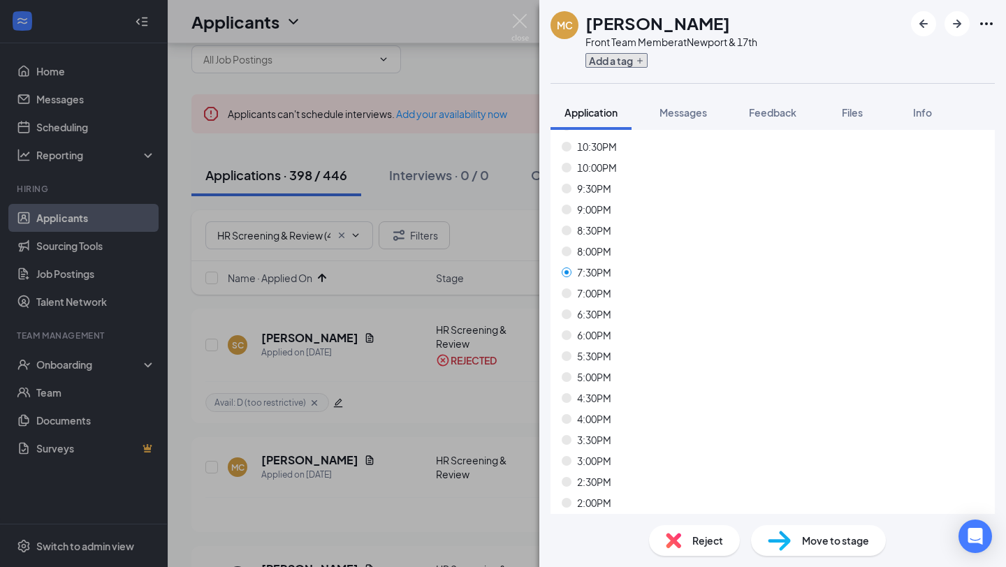
click at [625, 61] on button "Add a tag" at bounding box center [617, 60] width 62 height 15
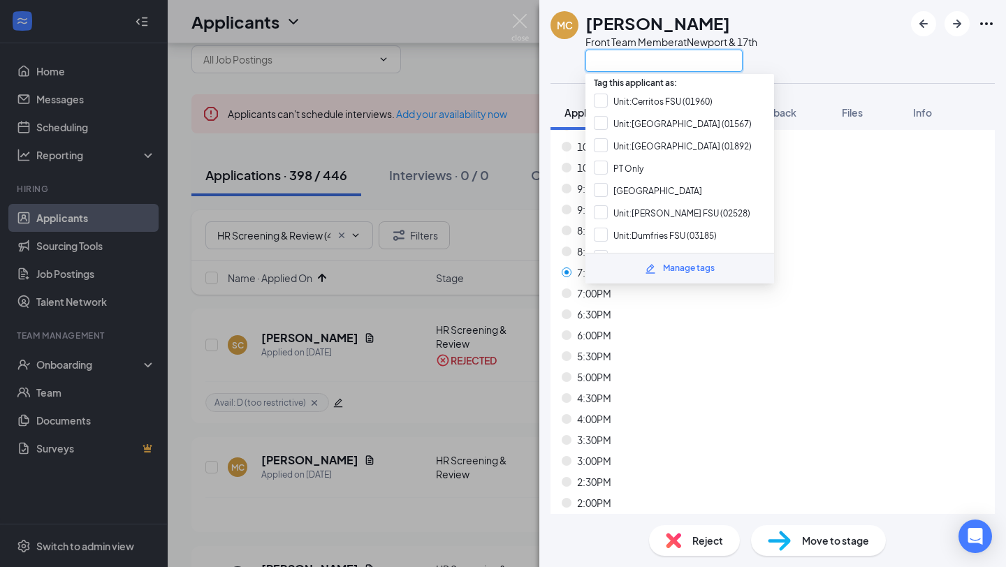
click at [624, 61] on input "text" at bounding box center [664, 61] width 157 height 22
type input "n"
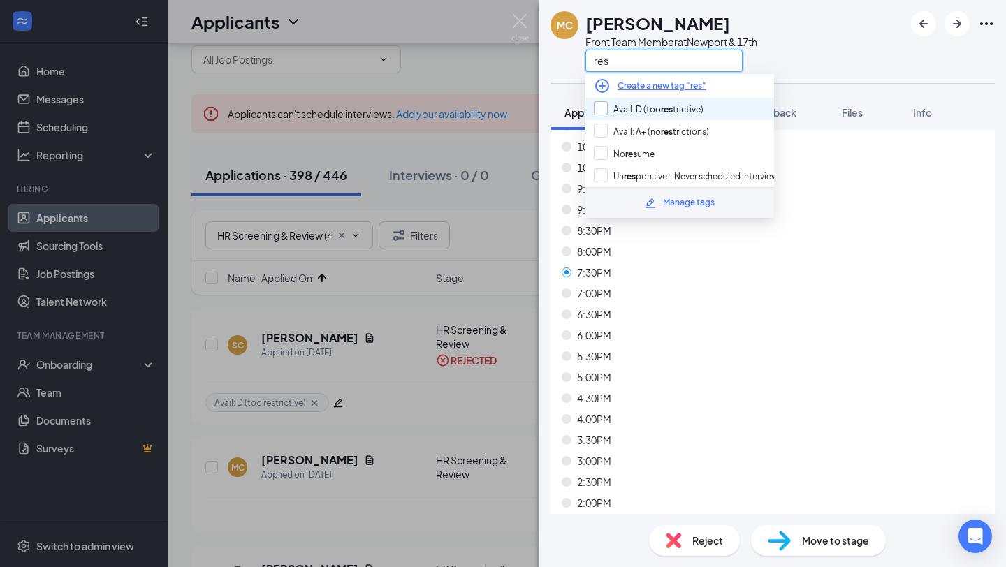
type input "res"
click at [637, 108] on input "Avail: D (too res trictive)" at bounding box center [649, 108] width 110 height 15
checkbox input "true"
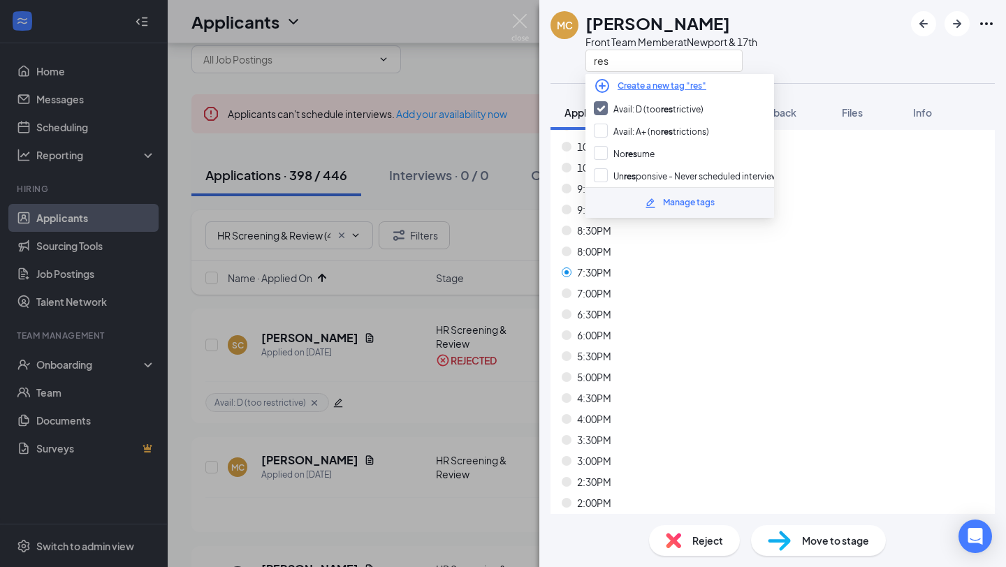
click at [695, 414] on div "4:00PM" at bounding box center [773, 419] width 422 height 15
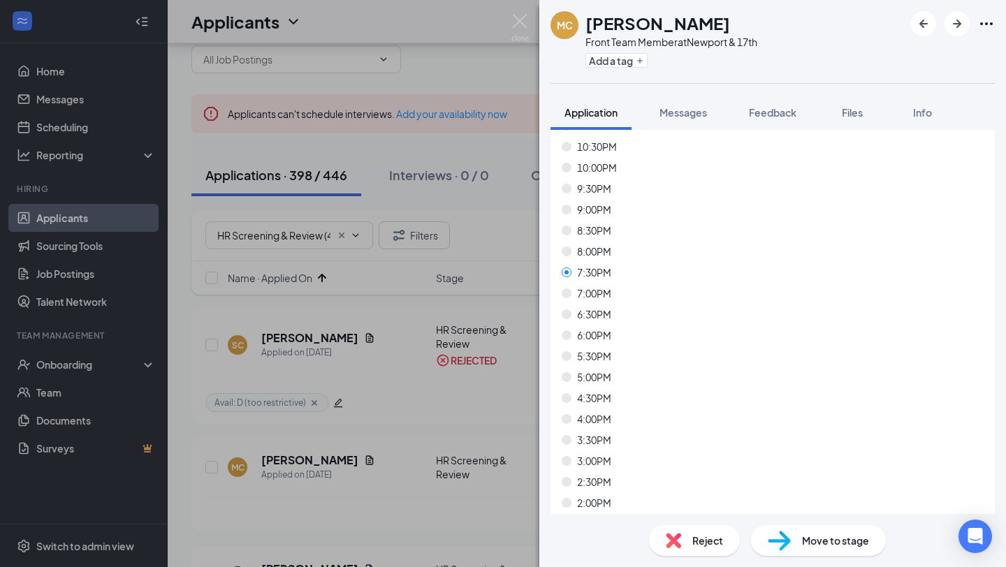
click at [713, 530] on div "MC [PERSON_NAME] Front Team Member at [GEOGRAPHIC_DATA] & 17th Add a tag Applic…" at bounding box center [772, 283] width 467 height 567
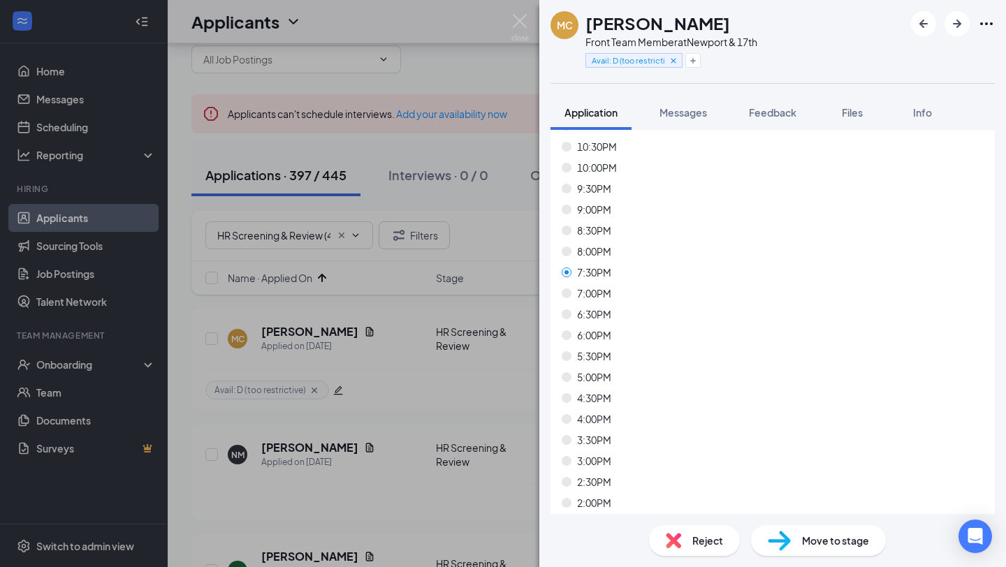
click at [702, 548] on span "Reject" at bounding box center [708, 540] width 31 height 15
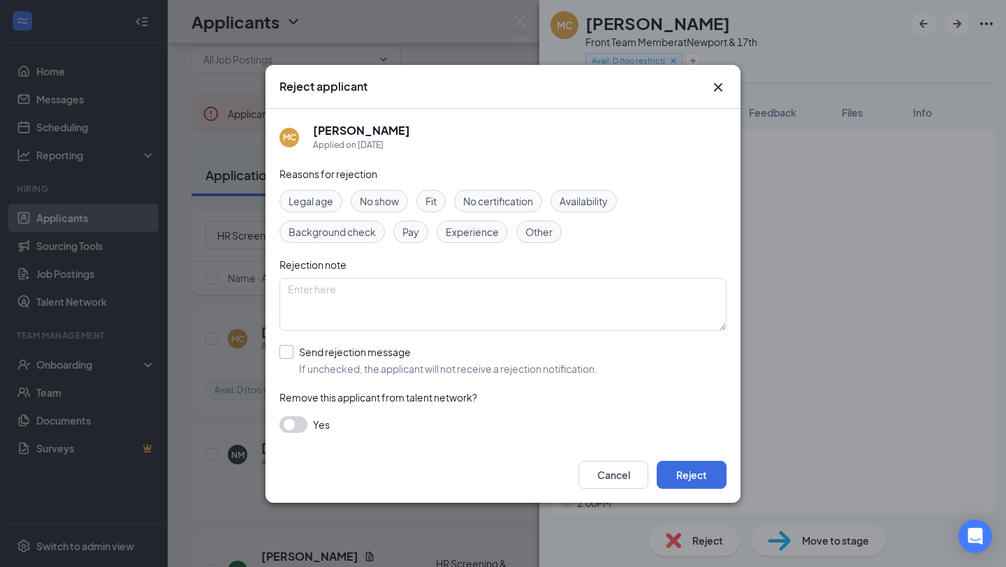
click at [512, 370] on input "Send rejection message If unchecked, the applicant will not receive a rejection…" at bounding box center [439, 360] width 318 height 31
checkbox input "true"
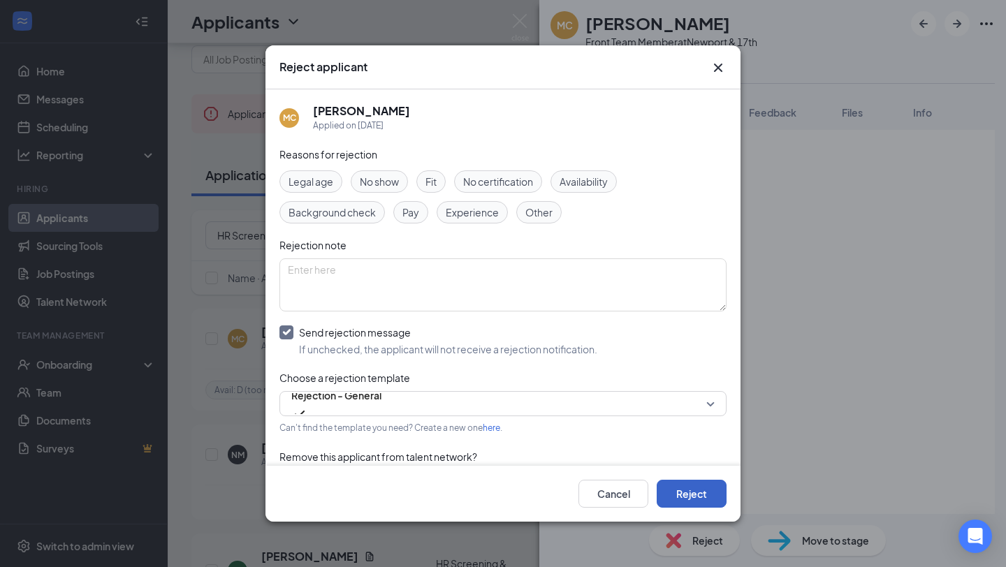
click at [711, 497] on button "Reject" at bounding box center [692, 494] width 70 height 28
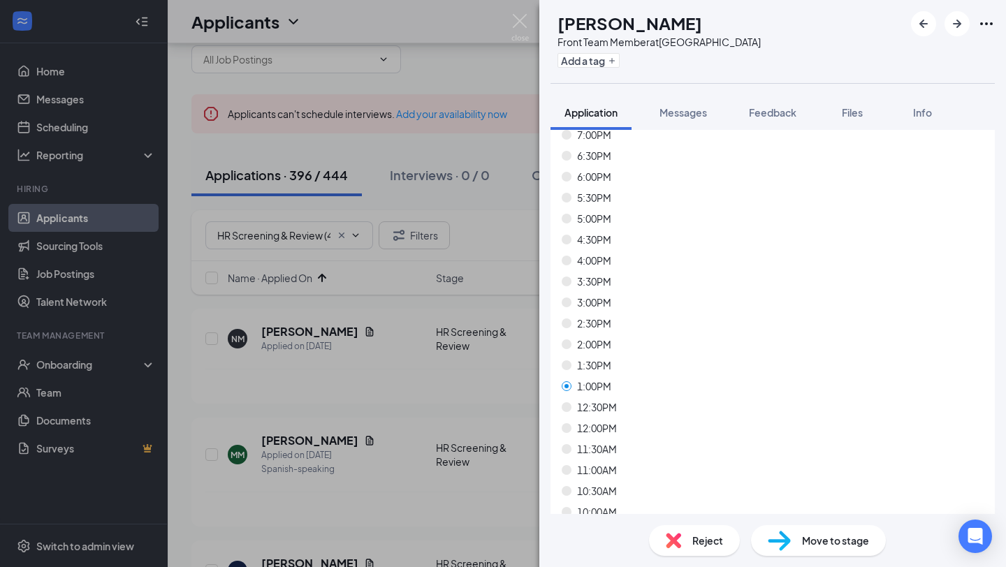
scroll to position [5479, 0]
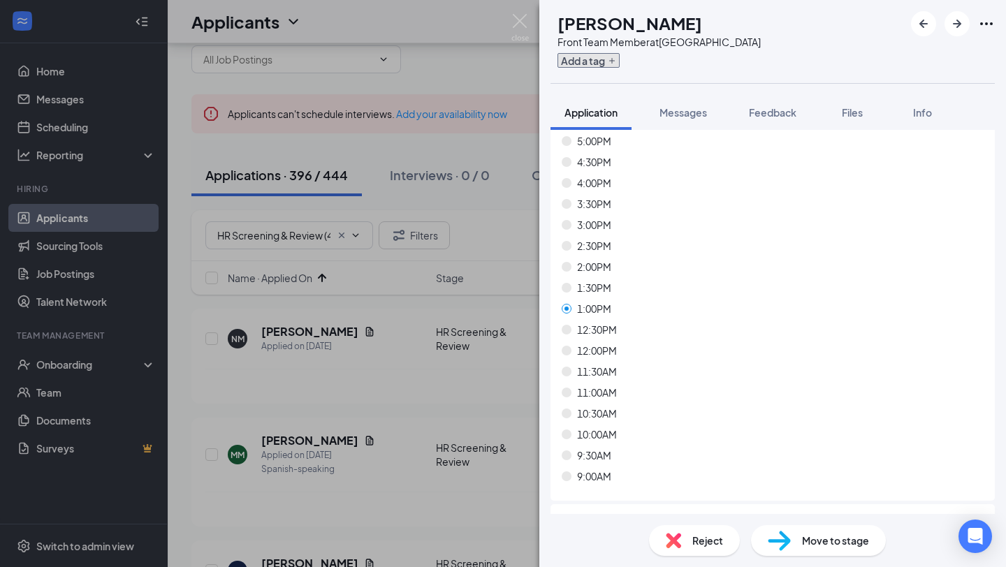
click at [620, 63] on button "Add a tag" at bounding box center [589, 60] width 62 height 15
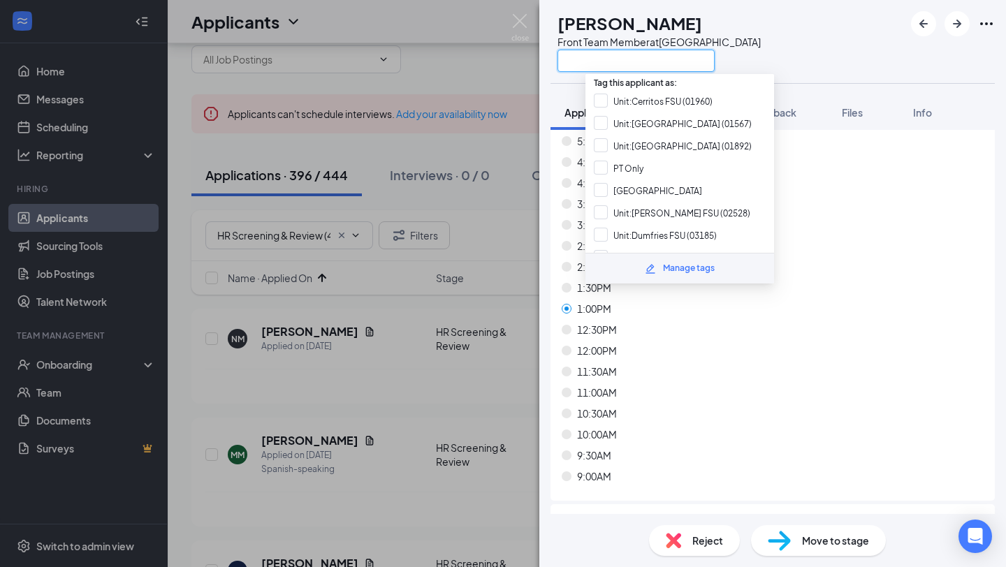
click at [627, 63] on input "text" at bounding box center [636, 61] width 157 height 22
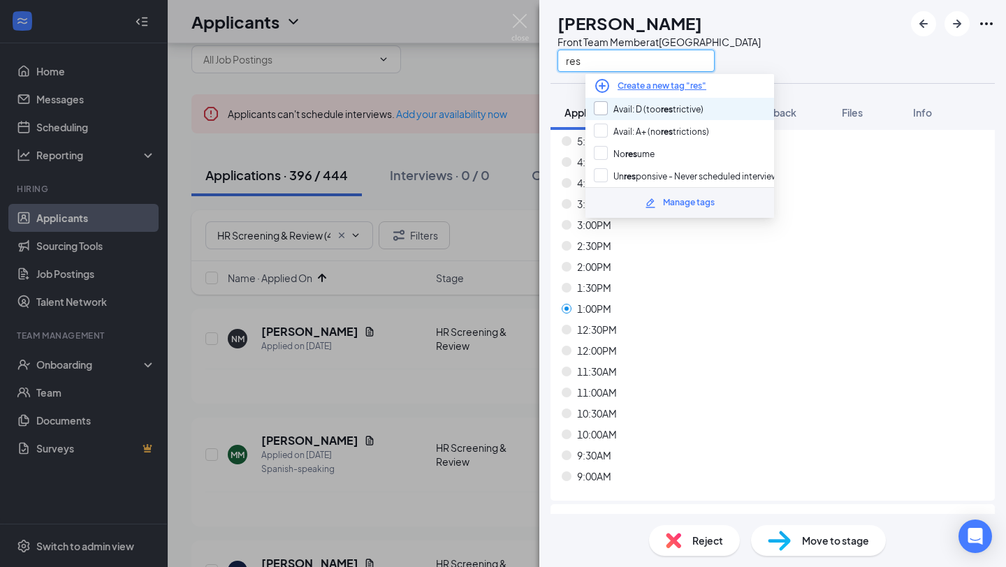
type input "res"
click at [661, 103] on input "Avail: D (too res trictive)" at bounding box center [649, 108] width 110 height 15
checkbox input "true"
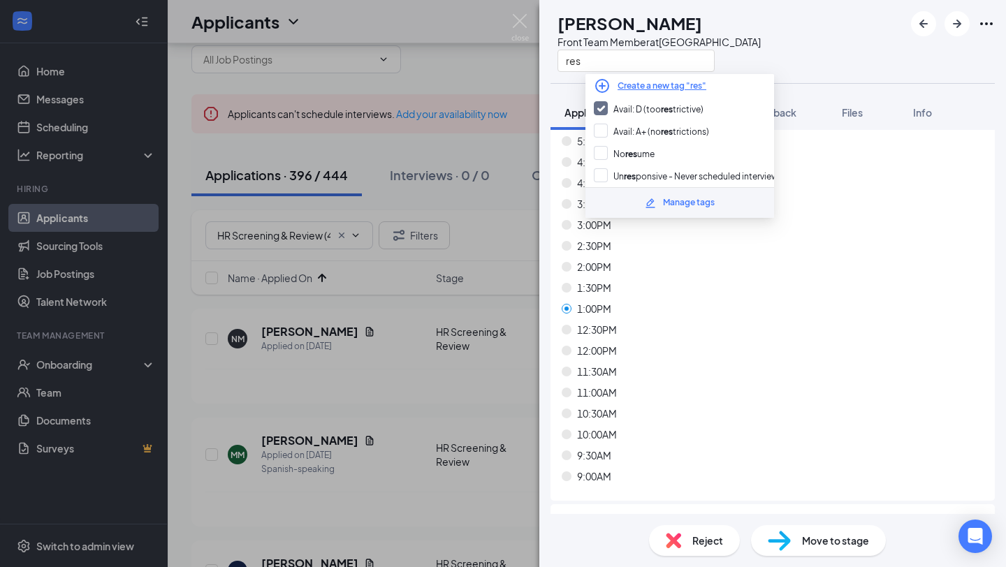
click at [716, 530] on div "Reject" at bounding box center [694, 540] width 91 height 31
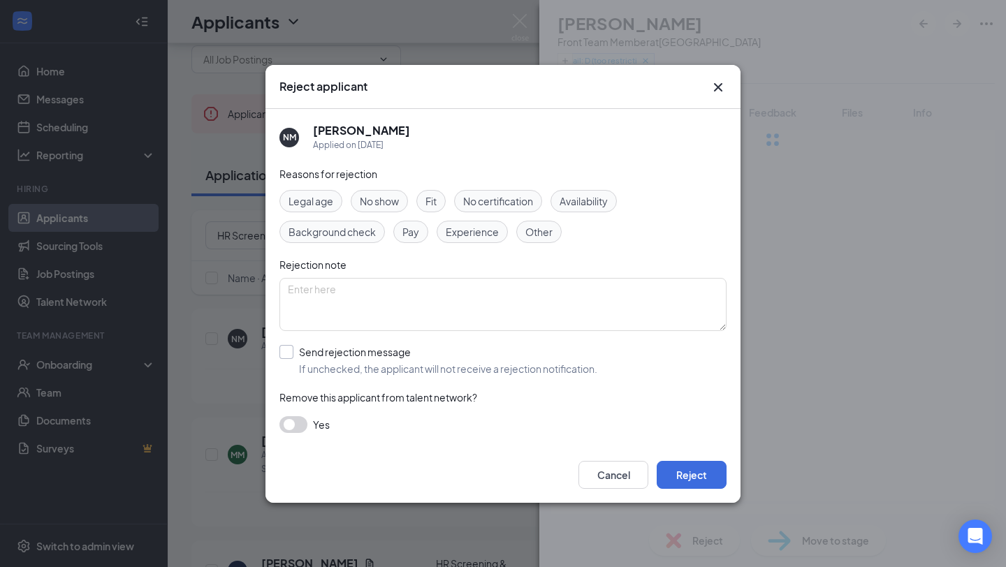
click at [539, 364] on input "Send rejection message If unchecked, the applicant will not receive a rejection…" at bounding box center [439, 360] width 318 height 31
checkbox input "true"
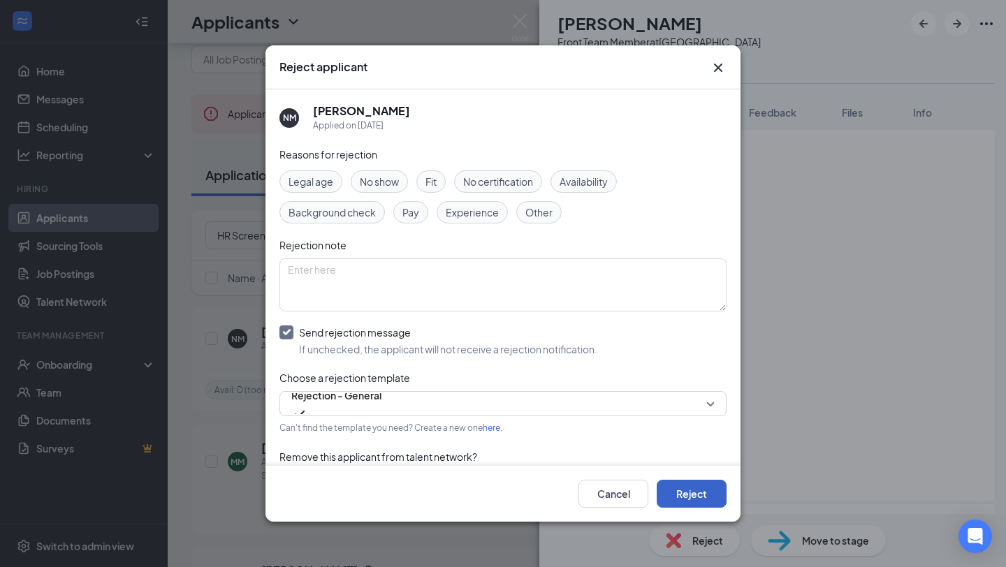
click at [691, 488] on button "Reject" at bounding box center [692, 494] width 70 height 28
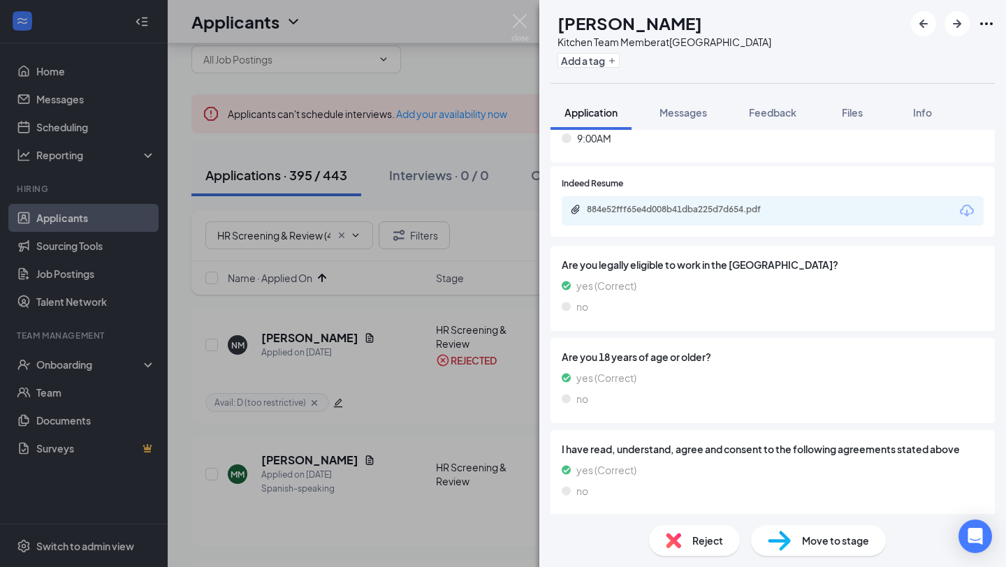
scroll to position [8579, 0]
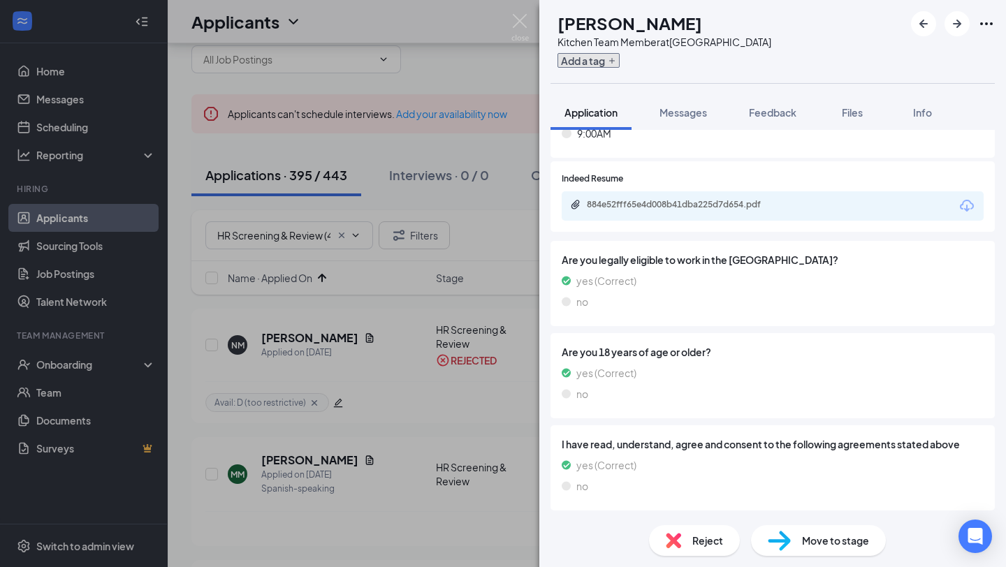
click at [605, 65] on button "Add a tag" at bounding box center [589, 60] width 62 height 15
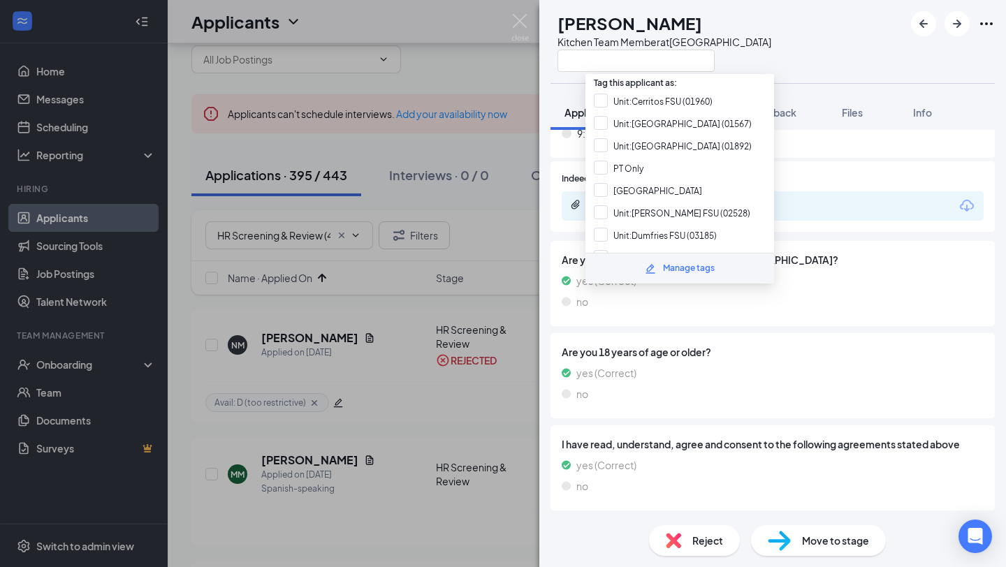
click at [604, 65] on input "text" at bounding box center [636, 61] width 157 height 22
type input "e"
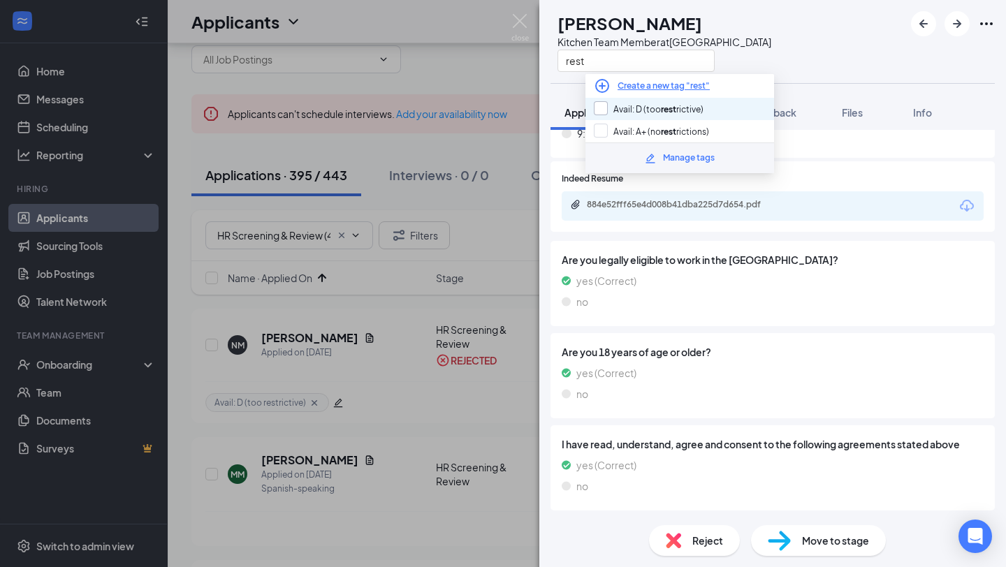
type input "rest"
click at [659, 108] on input "Avail: D (too rest rictive)" at bounding box center [649, 108] width 110 height 15
checkbox input "true"
click at [704, 549] on div "Reject" at bounding box center [694, 540] width 91 height 31
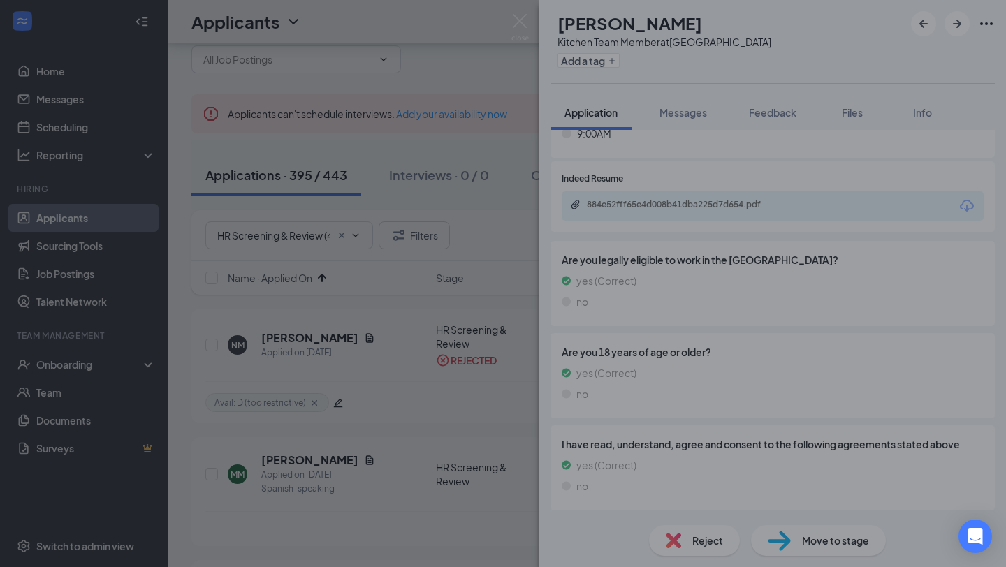
scroll to position [8573, 0]
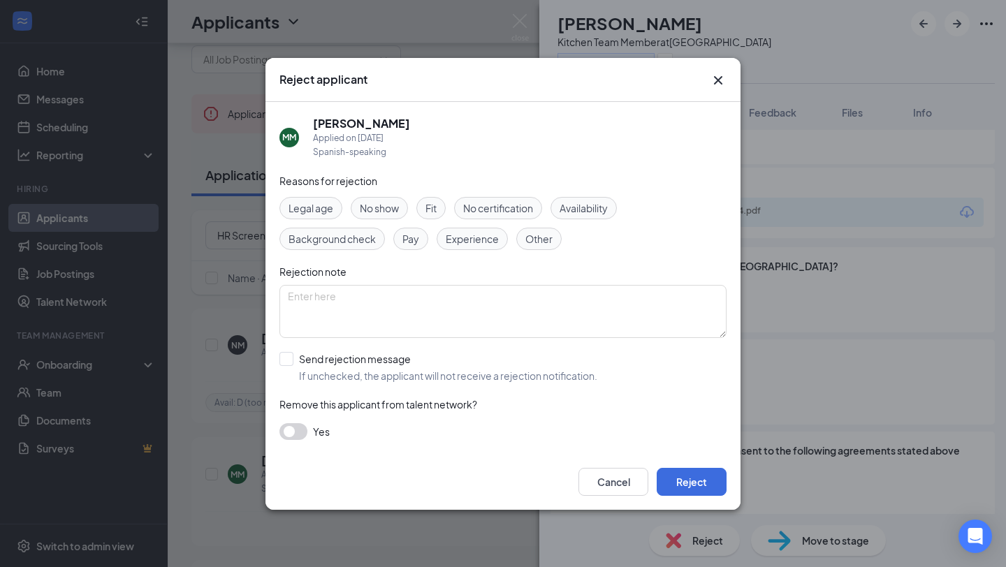
click at [476, 384] on div "Reasons for rejection Legal age No show Fit No certification Availability Backg…" at bounding box center [503, 313] width 447 height 281
click at [475, 372] on input "Send rejection message If unchecked, the applicant will not receive a rejection…" at bounding box center [439, 367] width 318 height 31
checkbox input "true"
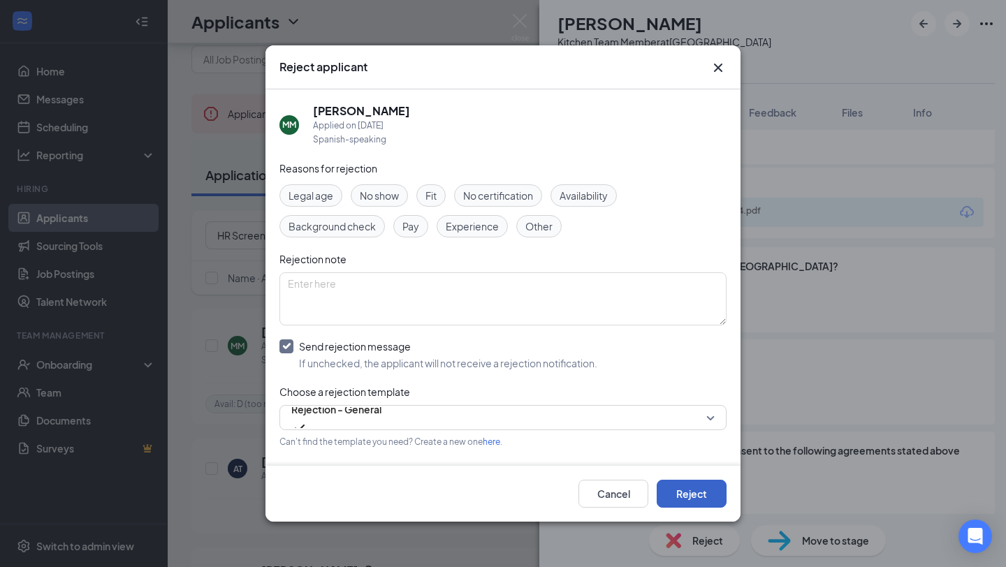
click at [682, 496] on button "Reject" at bounding box center [692, 494] width 70 height 28
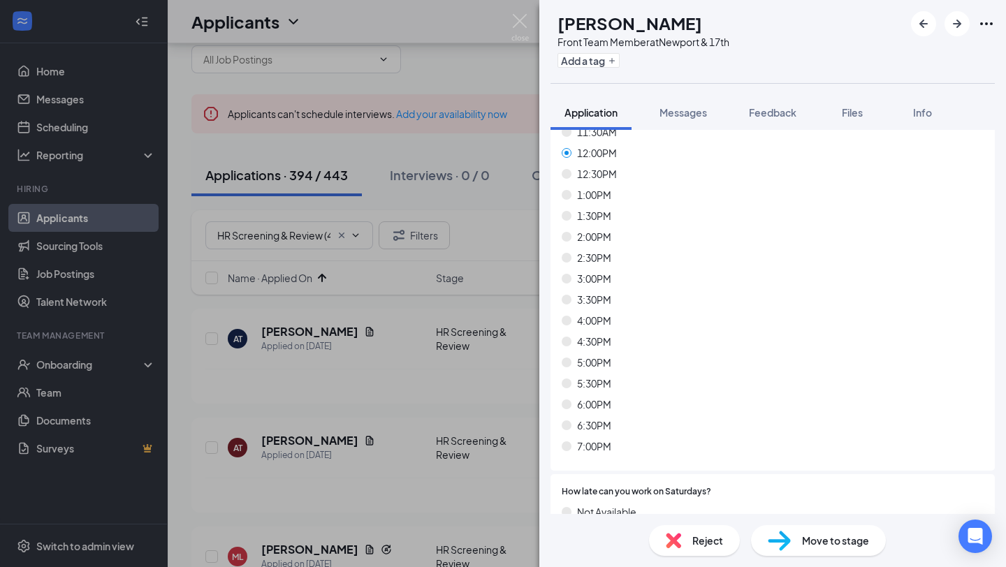
scroll to position [7831, 0]
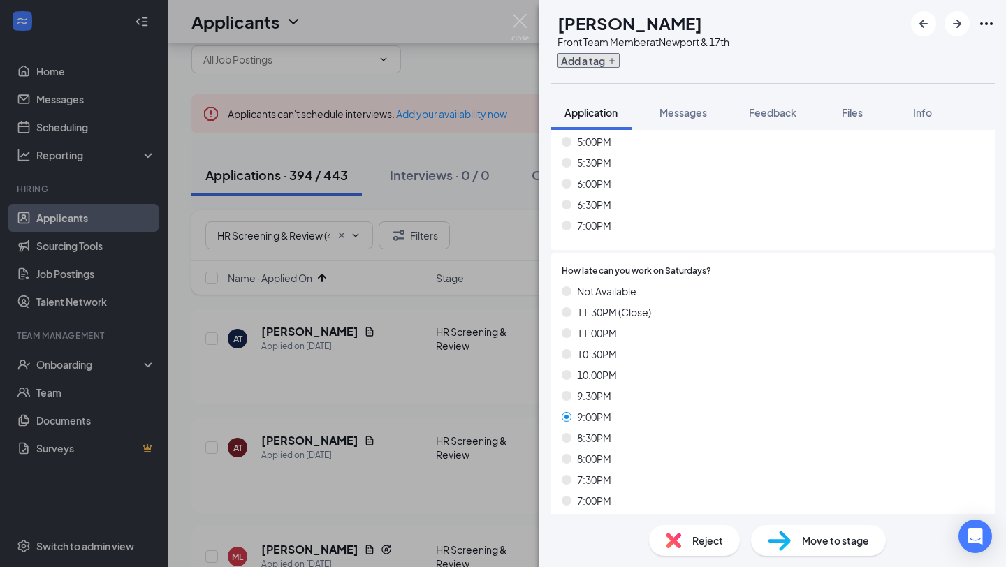
click at [620, 61] on button "Add a tag" at bounding box center [589, 60] width 62 height 15
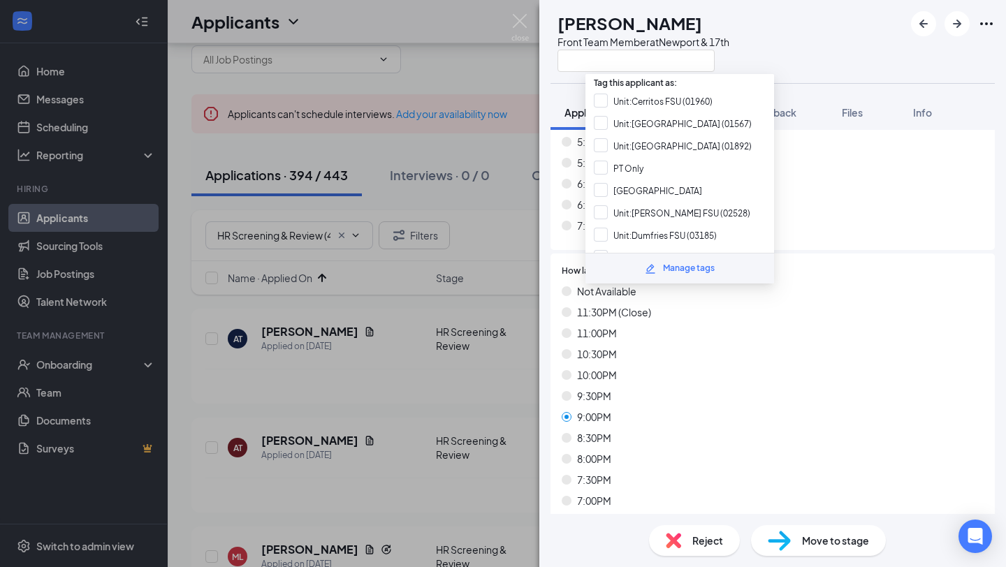
click at [623, 61] on input "text" at bounding box center [636, 61] width 157 height 22
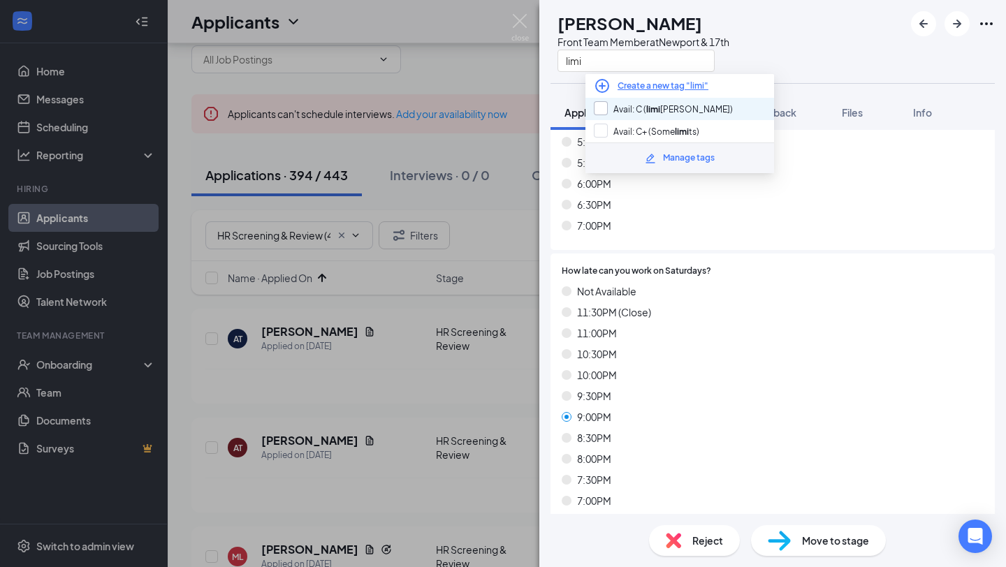
type input "limi"
click at [651, 103] on input "Avail: C ( limi [PERSON_NAME])" at bounding box center [663, 108] width 139 height 15
checkbox input "true"
click at [697, 550] on div "Reject" at bounding box center [694, 540] width 91 height 31
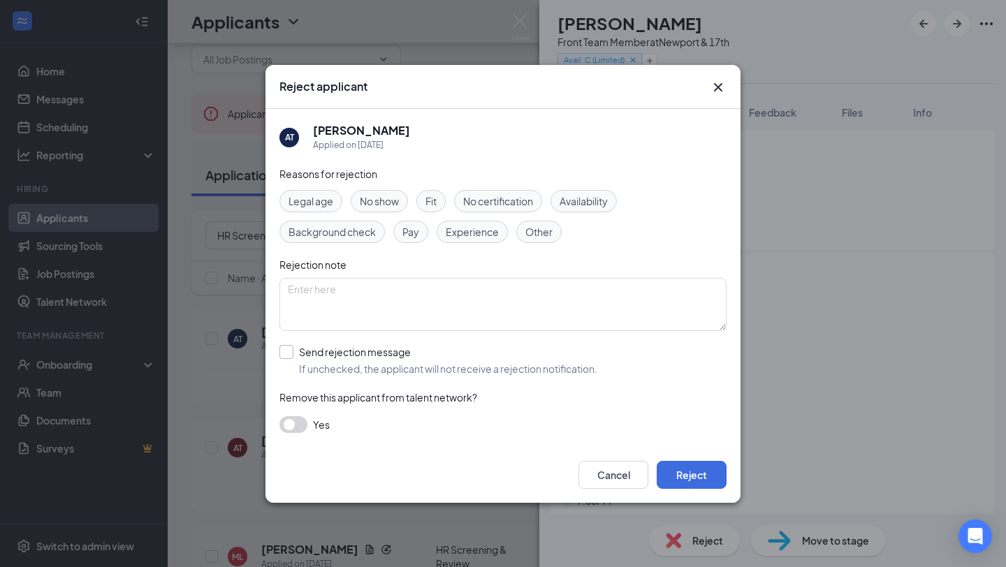
click at [516, 356] on input "Send rejection message If unchecked, the applicant will not receive a rejection…" at bounding box center [439, 360] width 318 height 31
checkbox input "true"
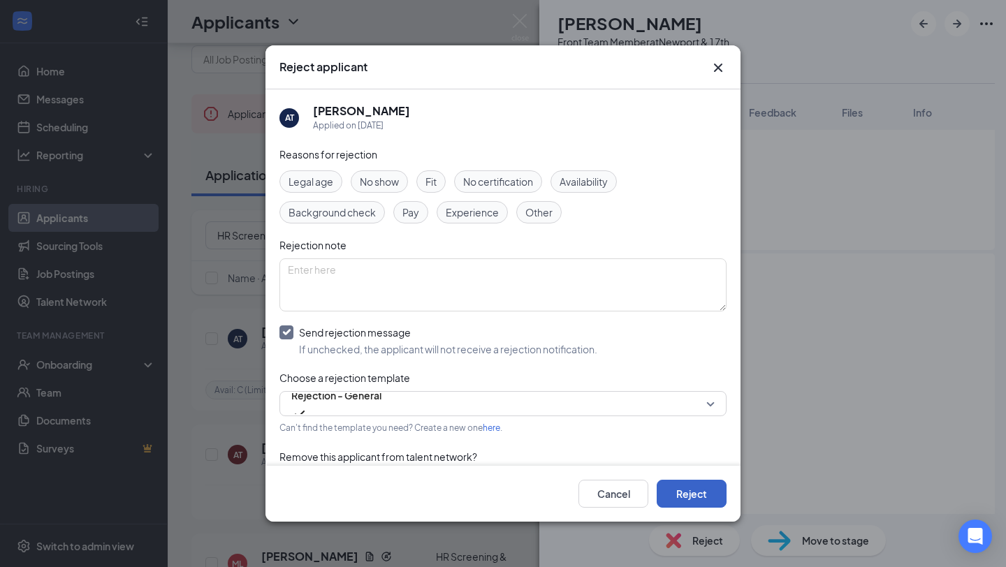
click at [697, 493] on button "Reject" at bounding box center [692, 494] width 70 height 28
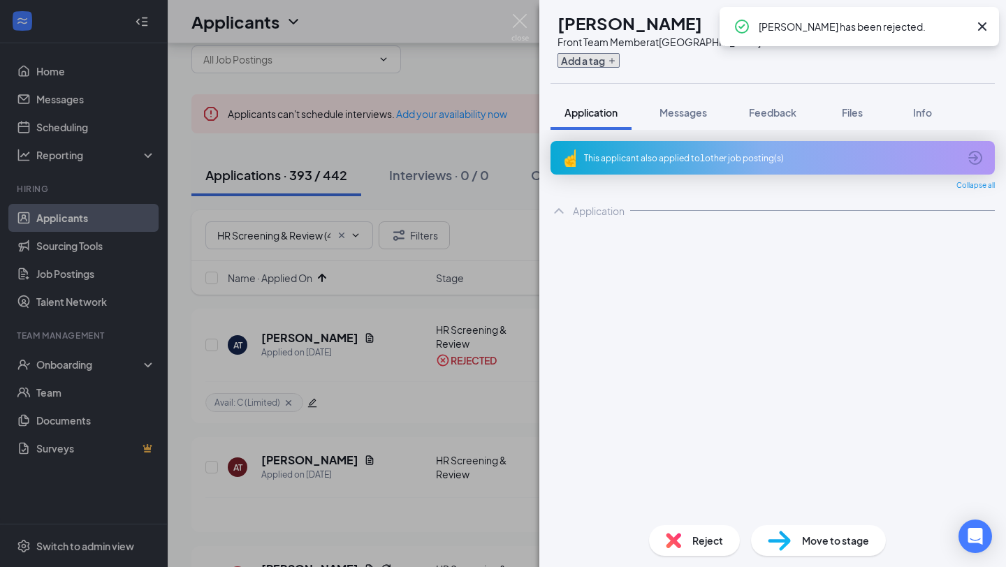
click at [620, 59] on button "Add a tag" at bounding box center [589, 60] width 62 height 15
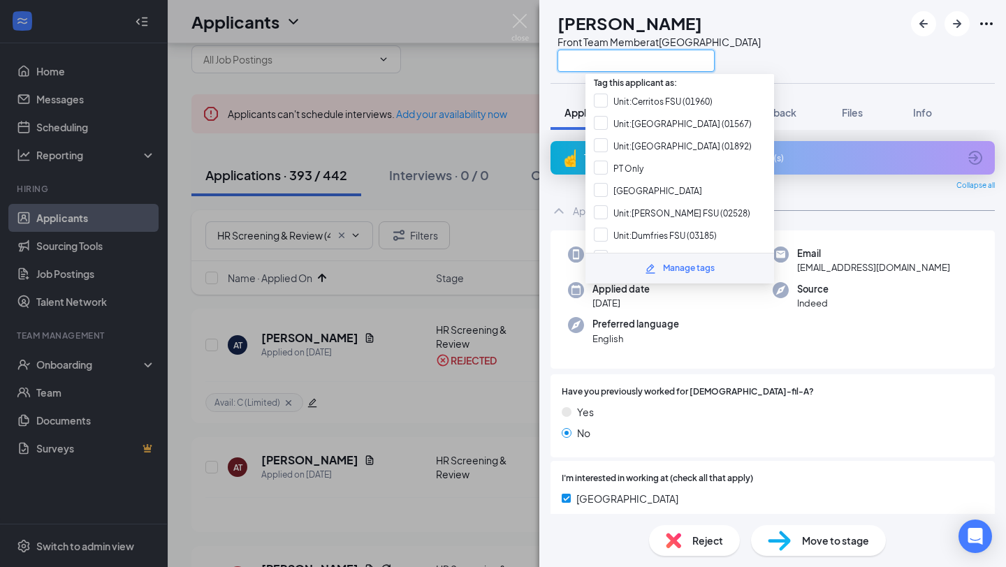
click at [622, 59] on input "text" at bounding box center [636, 61] width 157 height 22
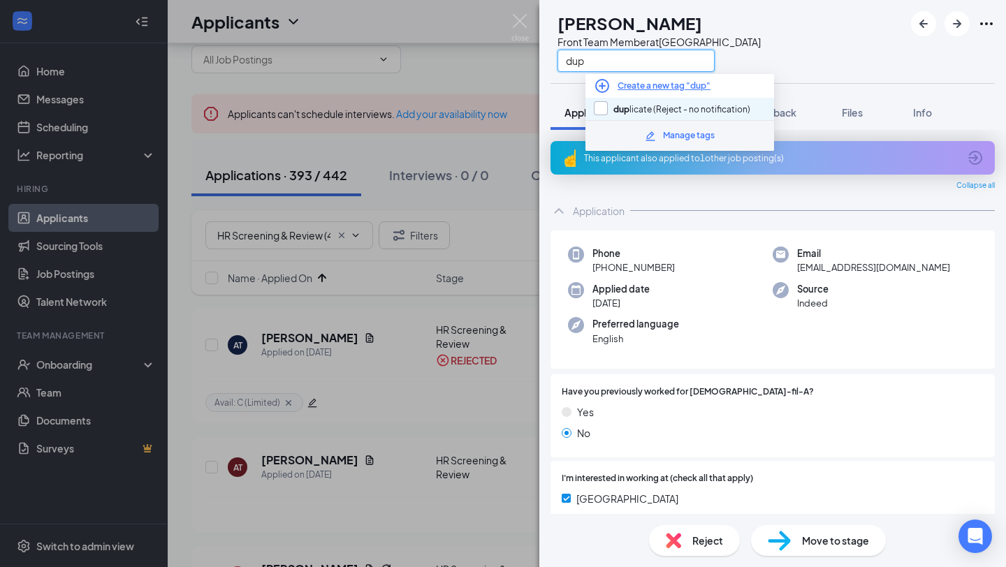
type input "dup"
click at [651, 113] on input "dup licate (Reject - no notification)" at bounding box center [672, 108] width 157 height 15
checkbox input "true"
click at [697, 532] on div "Reject" at bounding box center [694, 540] width 91 height 31
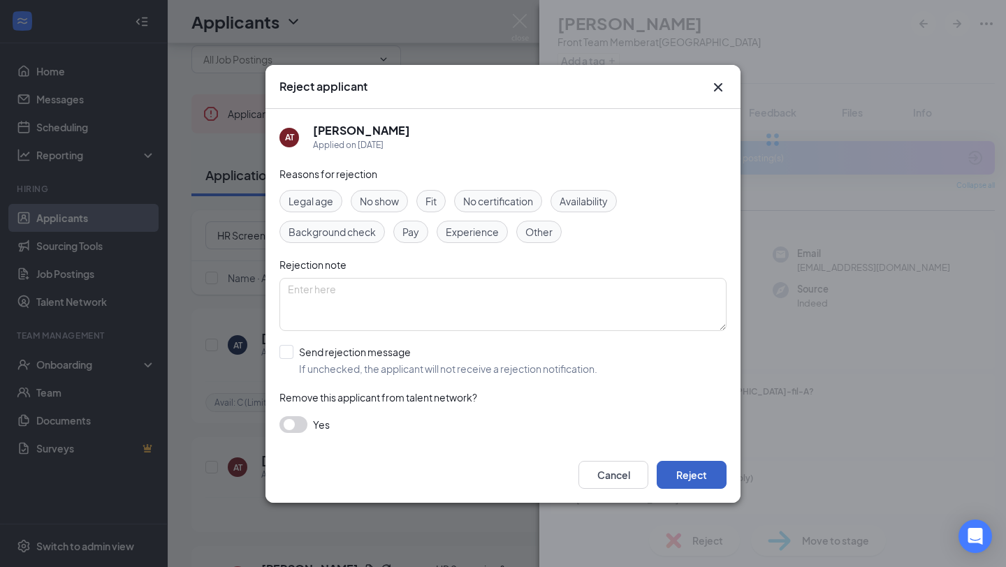
click at [696, 473] on button "Reject" at bounding box center [692, 475] width 70 height 28
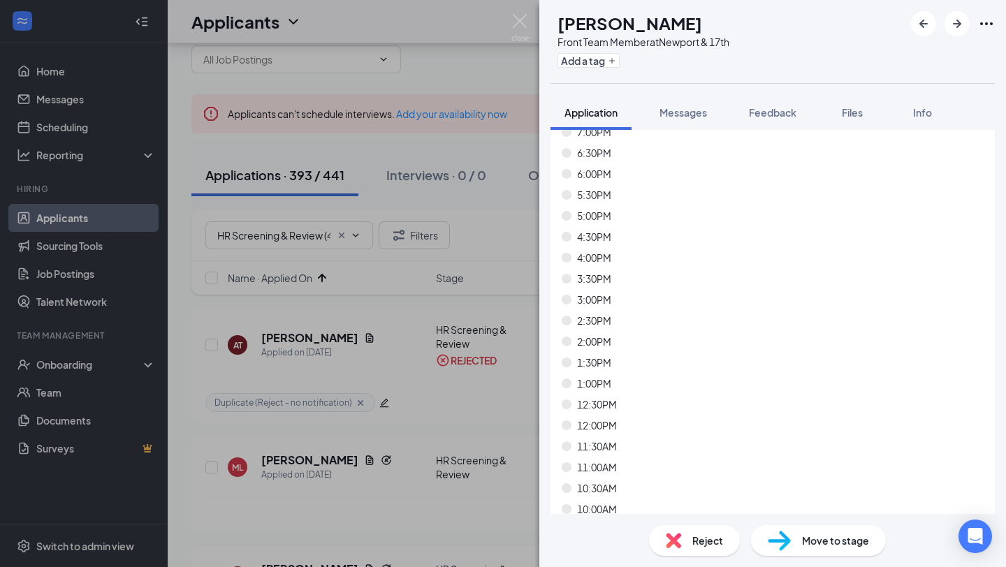
scroll to position [4230, 0]
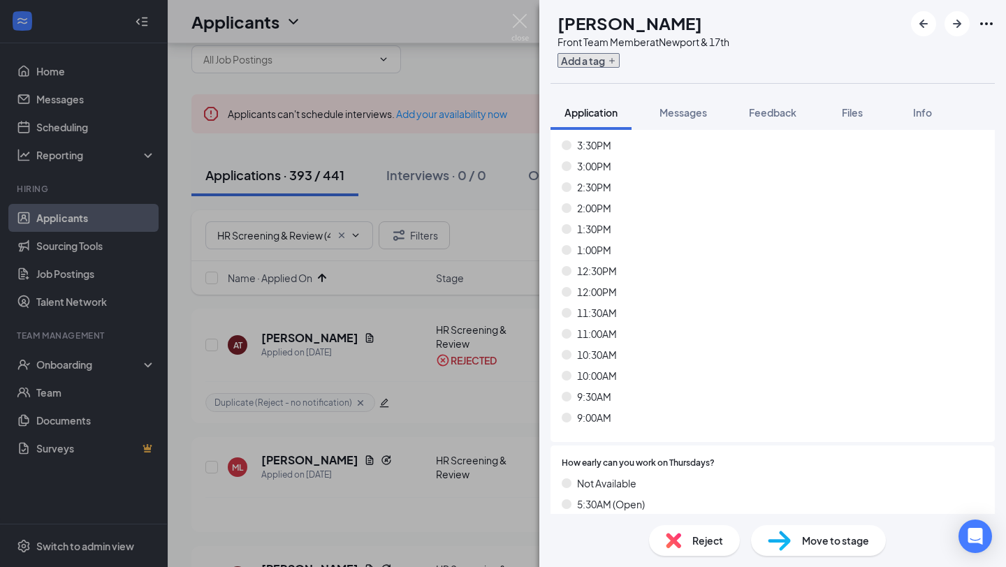
click at [616, 60] on button "Add a tag" at bounding box center [589, 60] width 62 height 15
click at [616, 60] on input "text" at bounding box center [636, 61] width 157 height 22
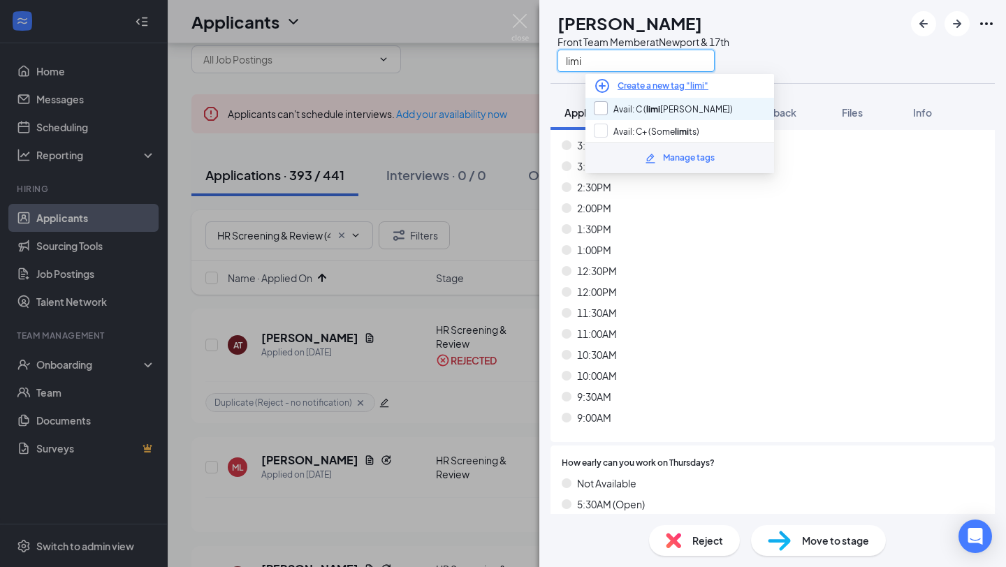
type input "limi"
click at [638, 106] on input "Avail: C ( limi [PERSON_NAME])" at bounding box center [663, 108] width 139 height 15
checkbox input "true"
click at [723, 535] on span "Reject" at bounding box center [708, 540] width 31 height 15
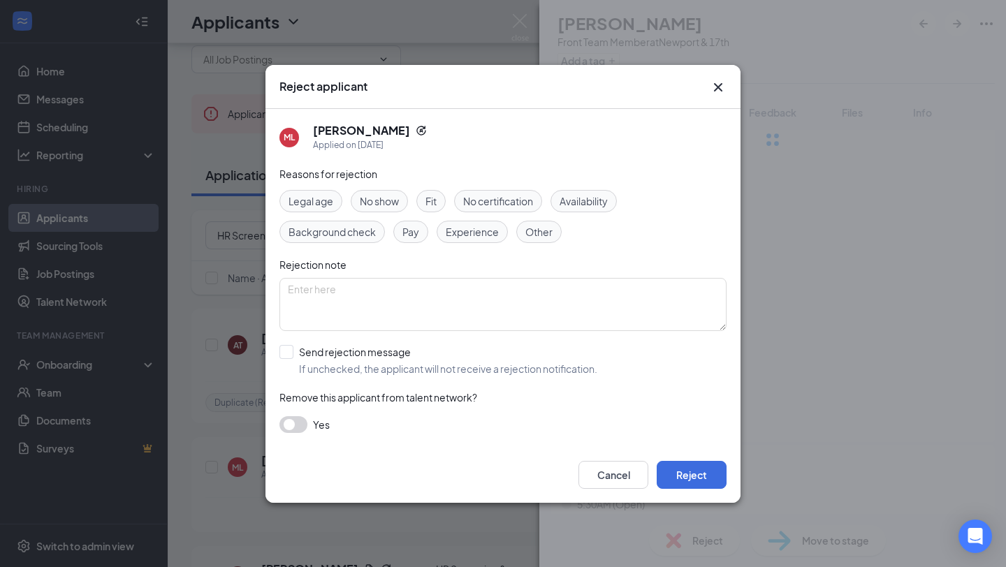
click at [574, 378] on div "Reasons for rejection Legal age No show Fit No certification Availability Backg…" at bounding box center [503, 306] width 447 height 281
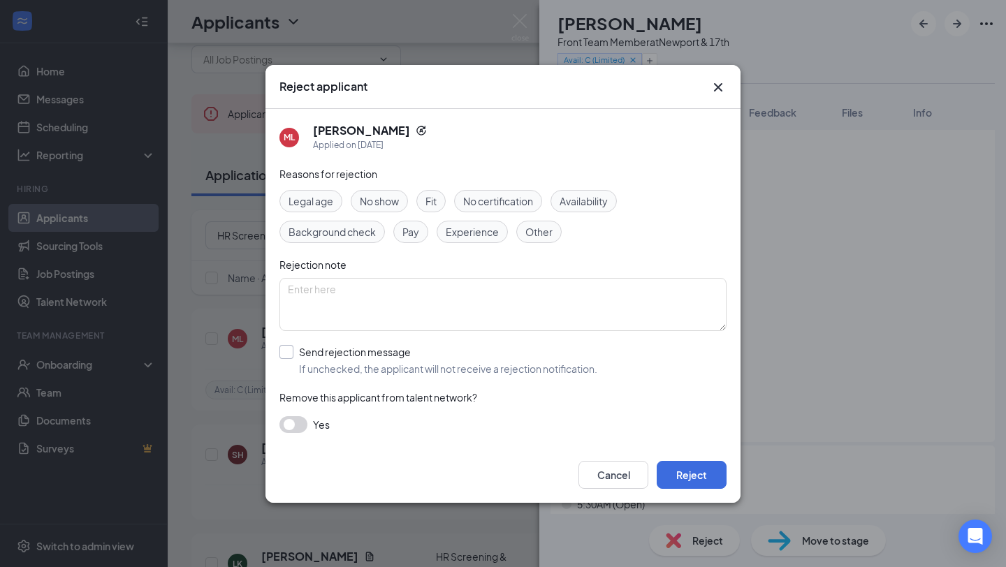
click at [578, 370] on input "Send rejection message If unchecked, the applicant will not receive a rejection…" at bounding box center [439, 360] width 318 height 31
checkbox input "true"
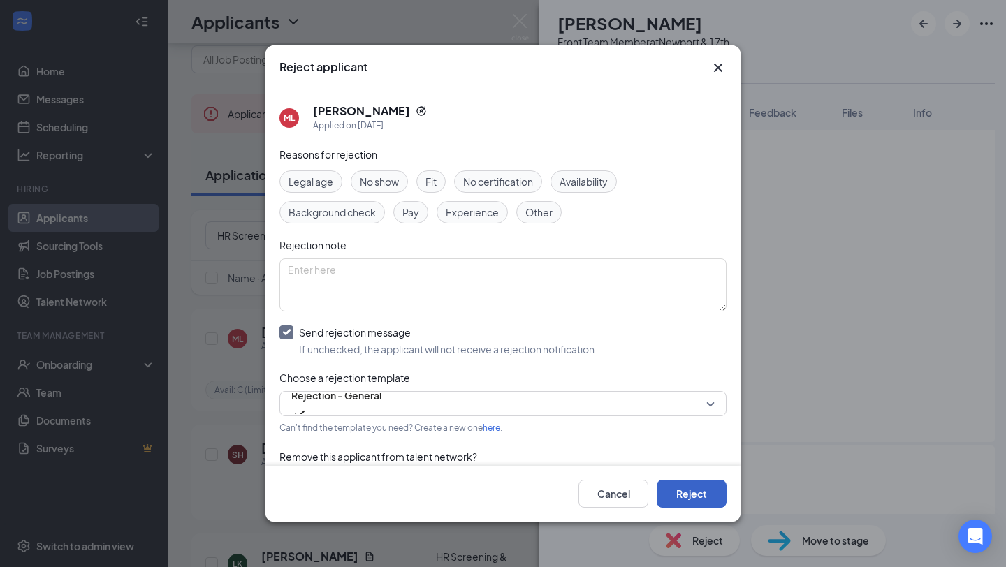
click at [701, 493] on button "Reject" at bounding box center [692, 494] width 70 height 28
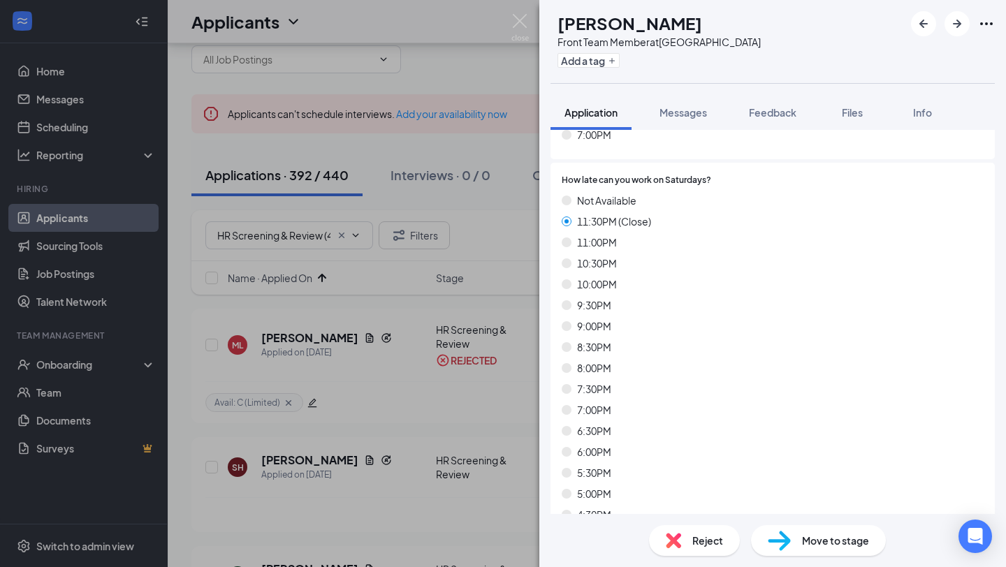
scroll to position [8111, 0]
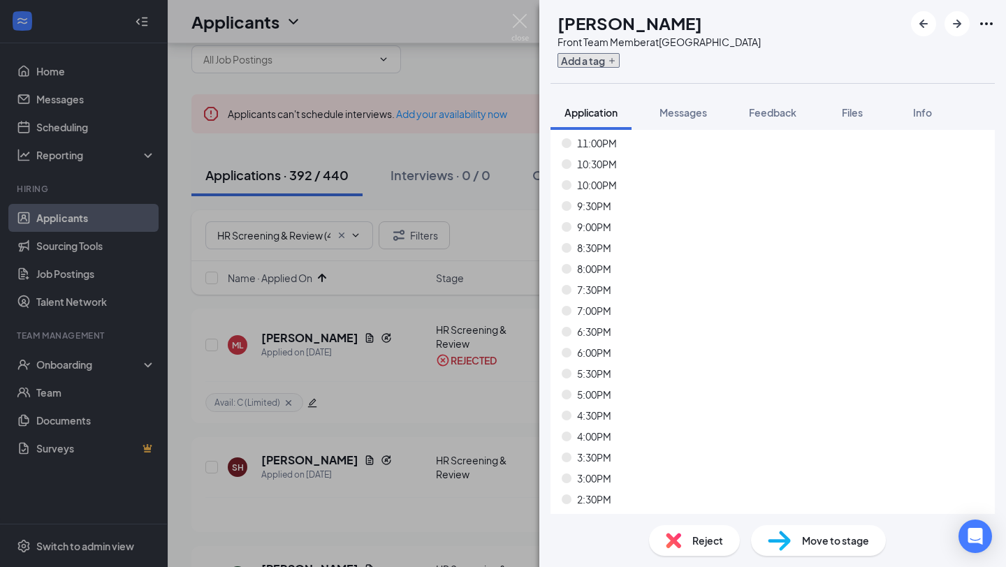
click at [617, 59] on button "Add a tag" at bounding box center [589, 60] width 62 height 15
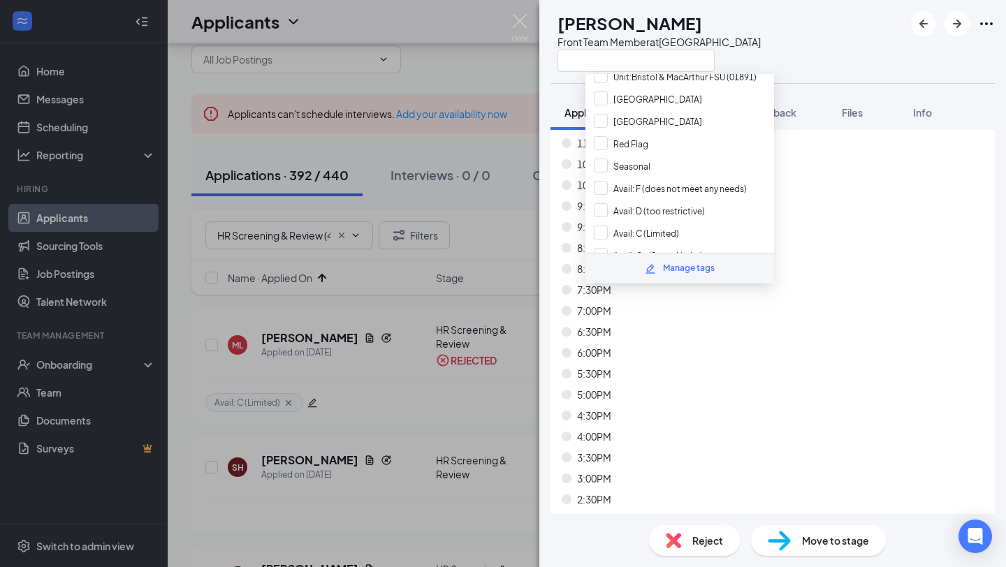
scroll to position [470, 0]
click at [667, 71] on input "text" at bounding box center [636, 61] width 157 height 22
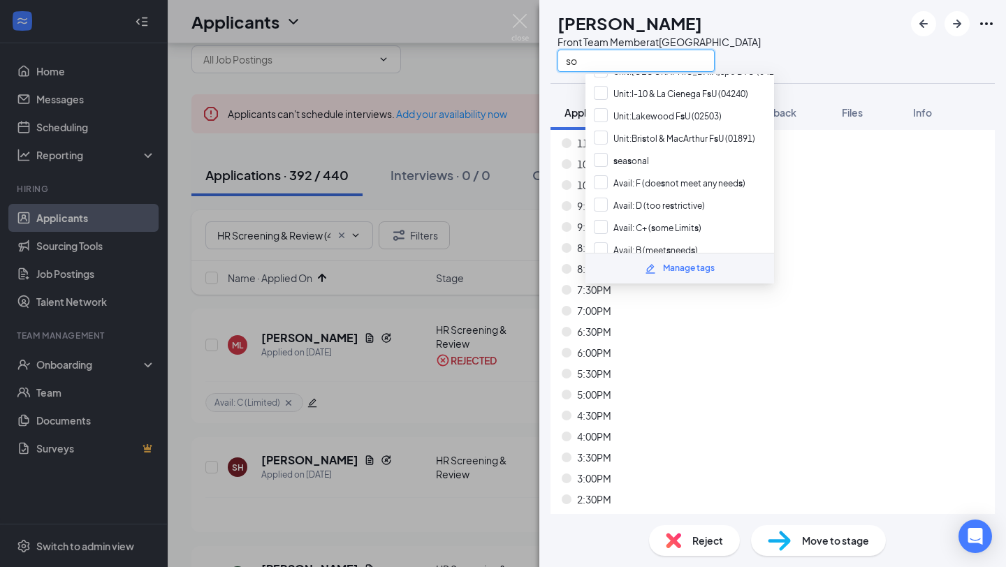
scroll to position [0, 0]
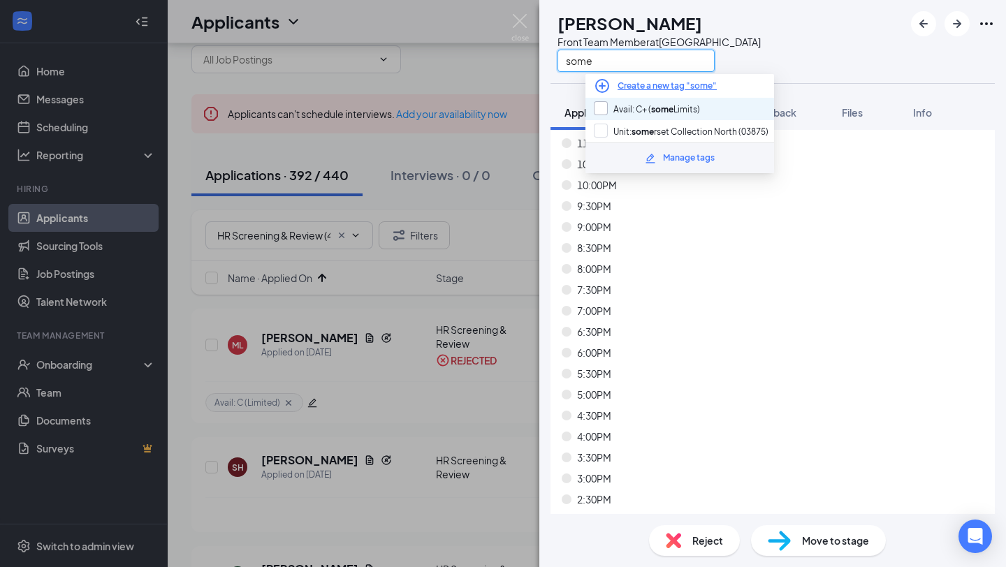
type input "some"
click at [689, 115] on input "Avail: C+ ( some Limits)" at bounding box center [647, 108] width 106 height 15
checkbox input "true"
click at [708, 377] on div "5:30PM" at bounding box center [773, 373] width 422 height 15
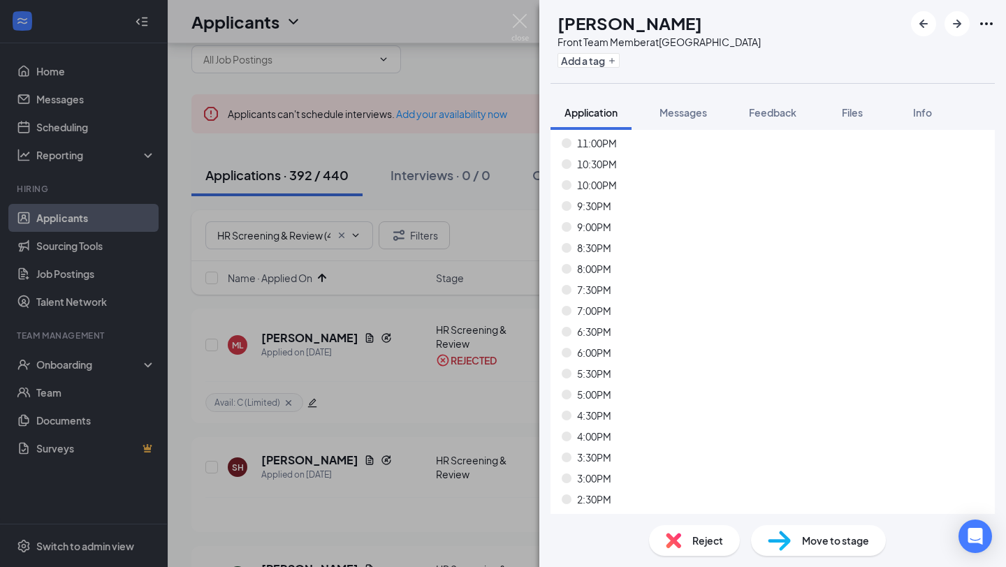
click at [698, 551] on div "SH [PERSON_NAME] Front Team Member at [GEOGRAPHIC_DATA] Add a tag Application M…" at bounding box center [772, 283] width 467 height 567
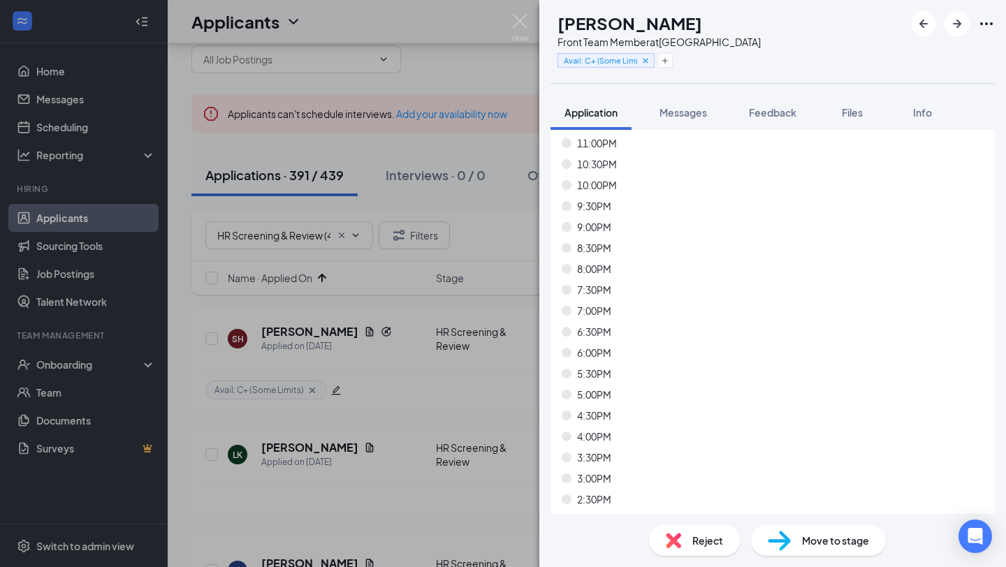
click at [694, 549] on div "Reject" at bounding box center [694, 540] width 91 height 31
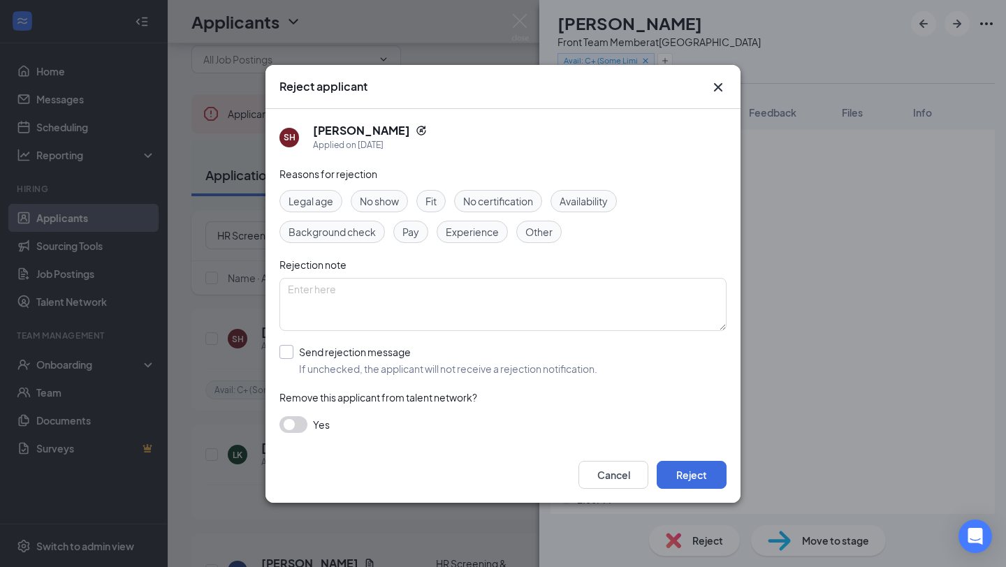
click at [493, 365] on input "Send rejection message If unchecked, the applicant will not receive a rejection…" at bounding box center [439, 360] width 318 height 31
checkbox input "true"
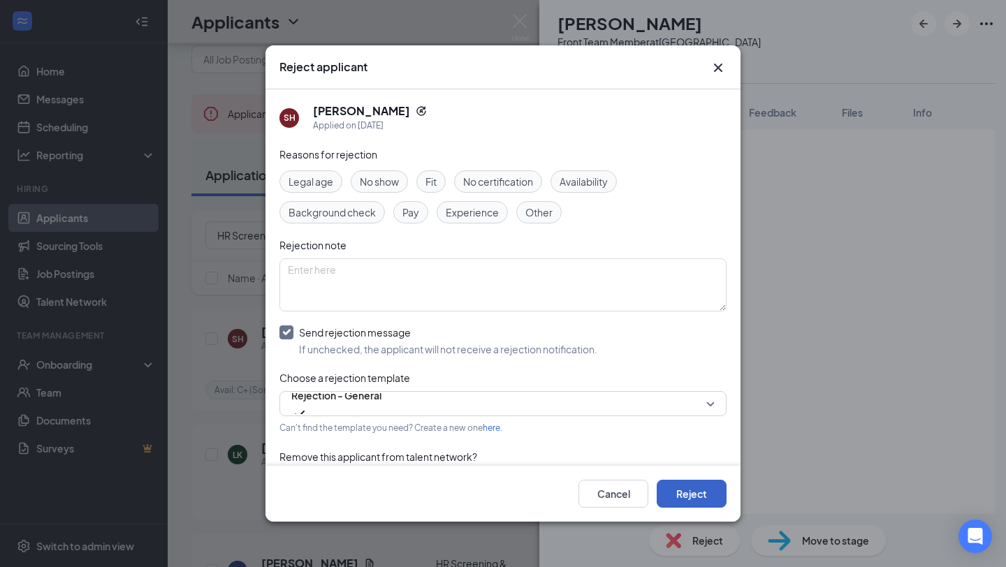
click at [698, 502] on button "Reject" at bounding box center [692, 494] width 70 height 28
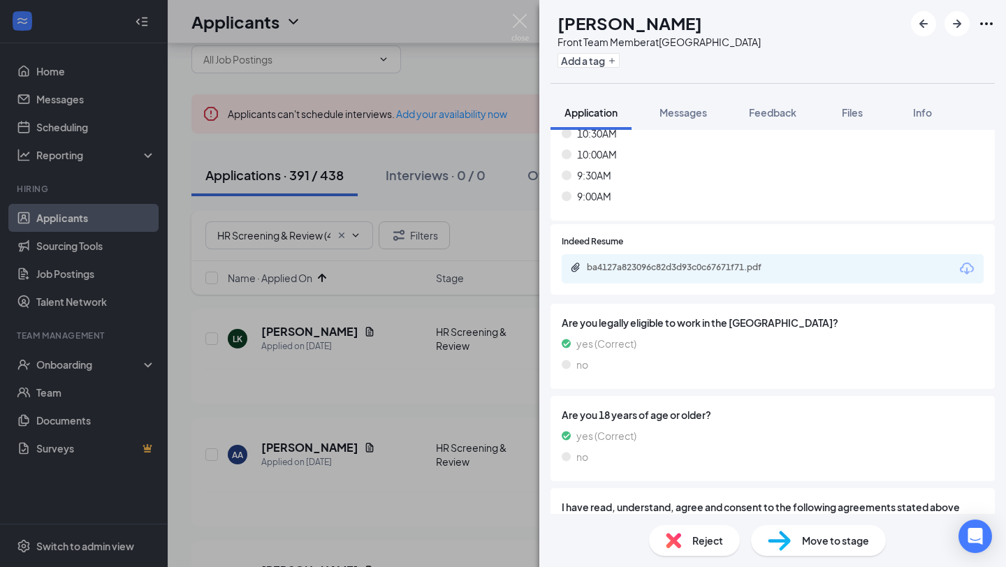
scroll to position [8579, 0]
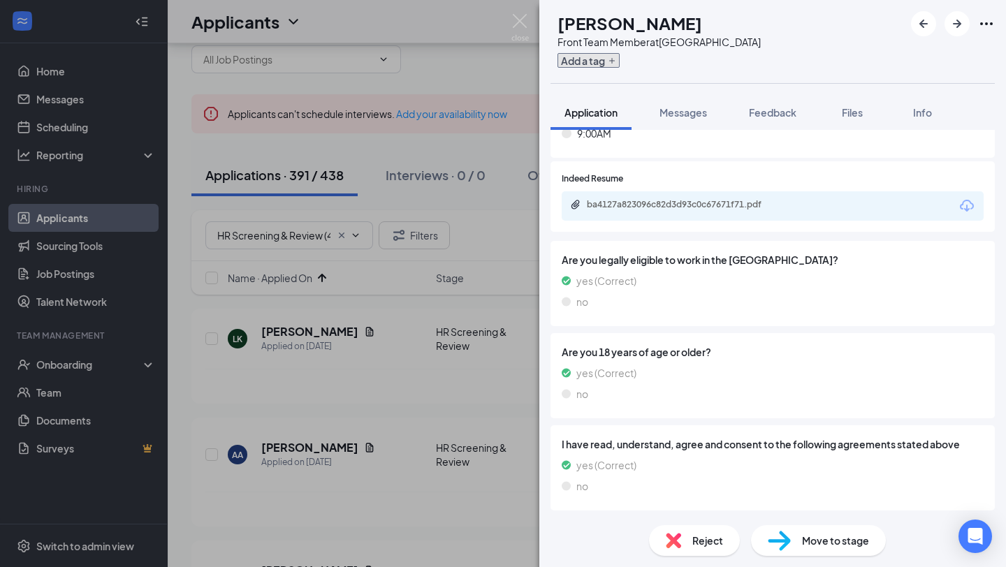
click at [616, 61] on button "Add a tag" at bounding box center [589, 60] width 62 height 15
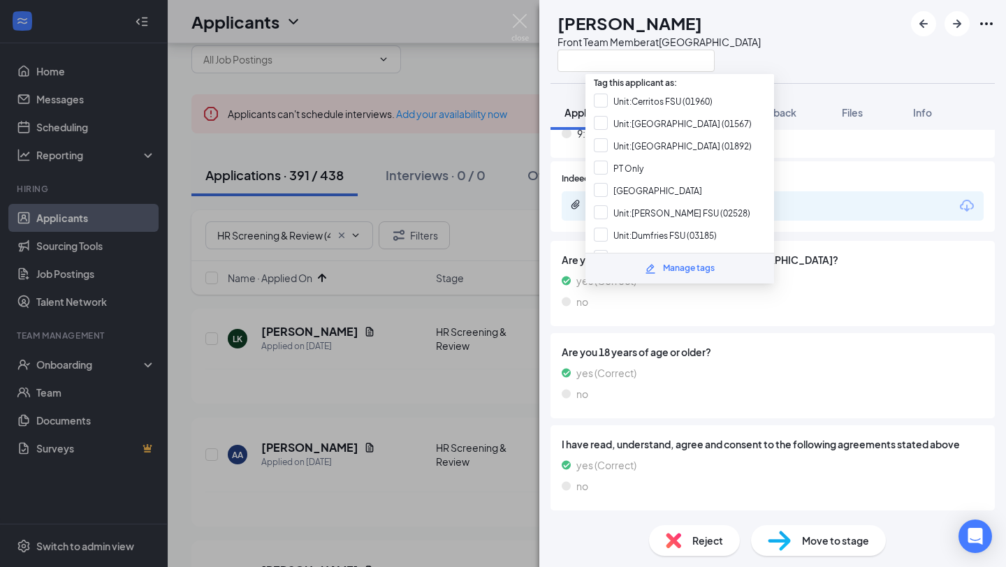
click at [616, 61] on input "text" at bounding box center [636, 61] width 157 height 22
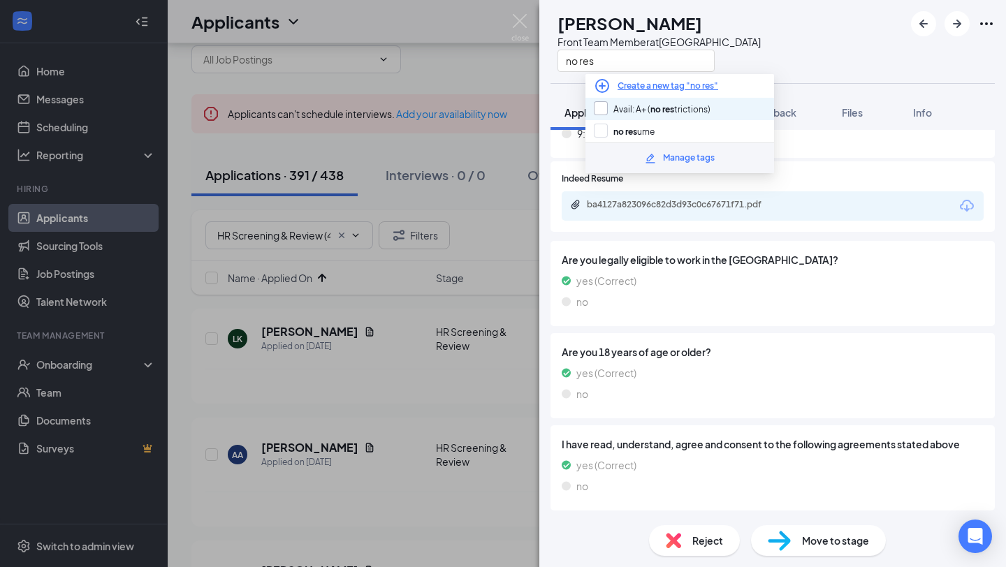
type input "no res"
click at [662, 102] on input "Avail: A+ ( no res trictions)" at bounding box center [652, 108] width 117 height 15
checkbox input "true"
